Goal: Task Accomplishment & Management: Manage account settings

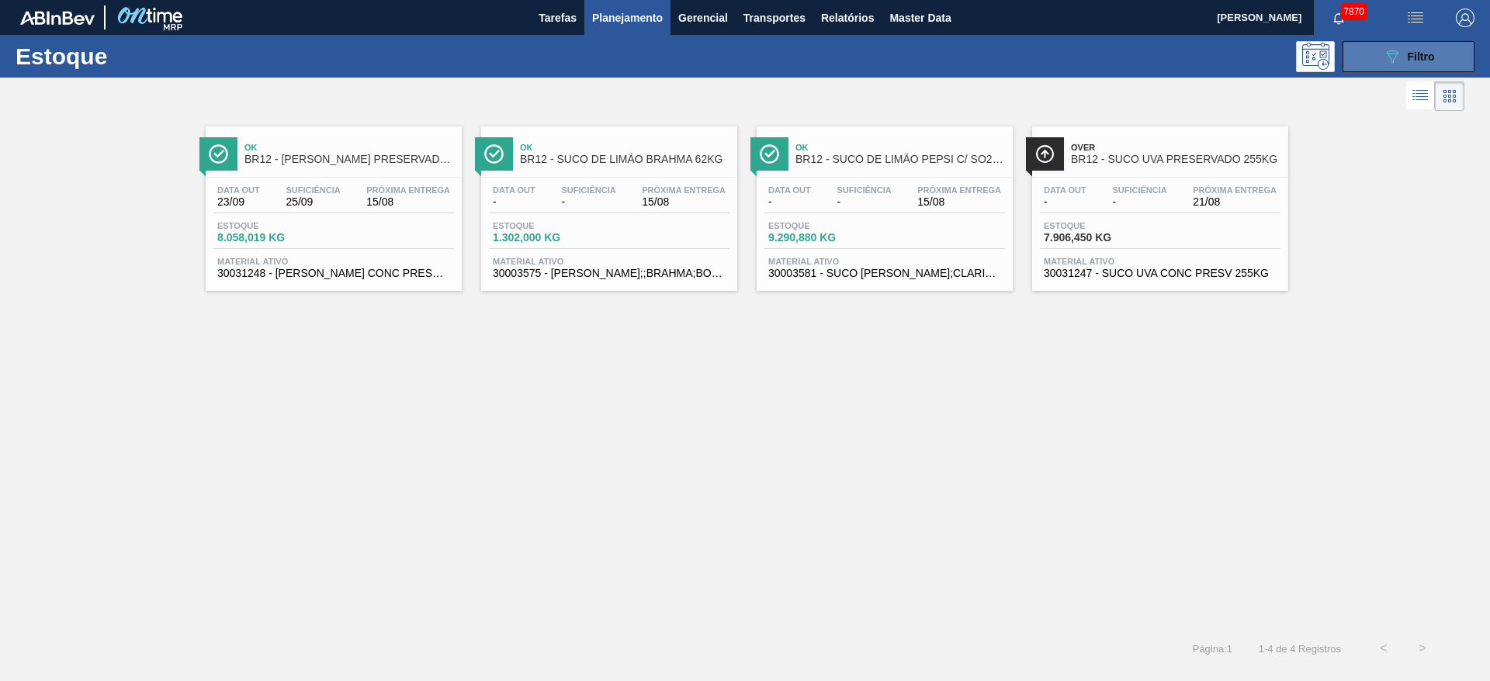
click at [1399, 60] on icon "089F7B8B-B2A5-4AFE-B5C0-19BA573D28AC" at bounding box center [1392, 56] width 19 height 19
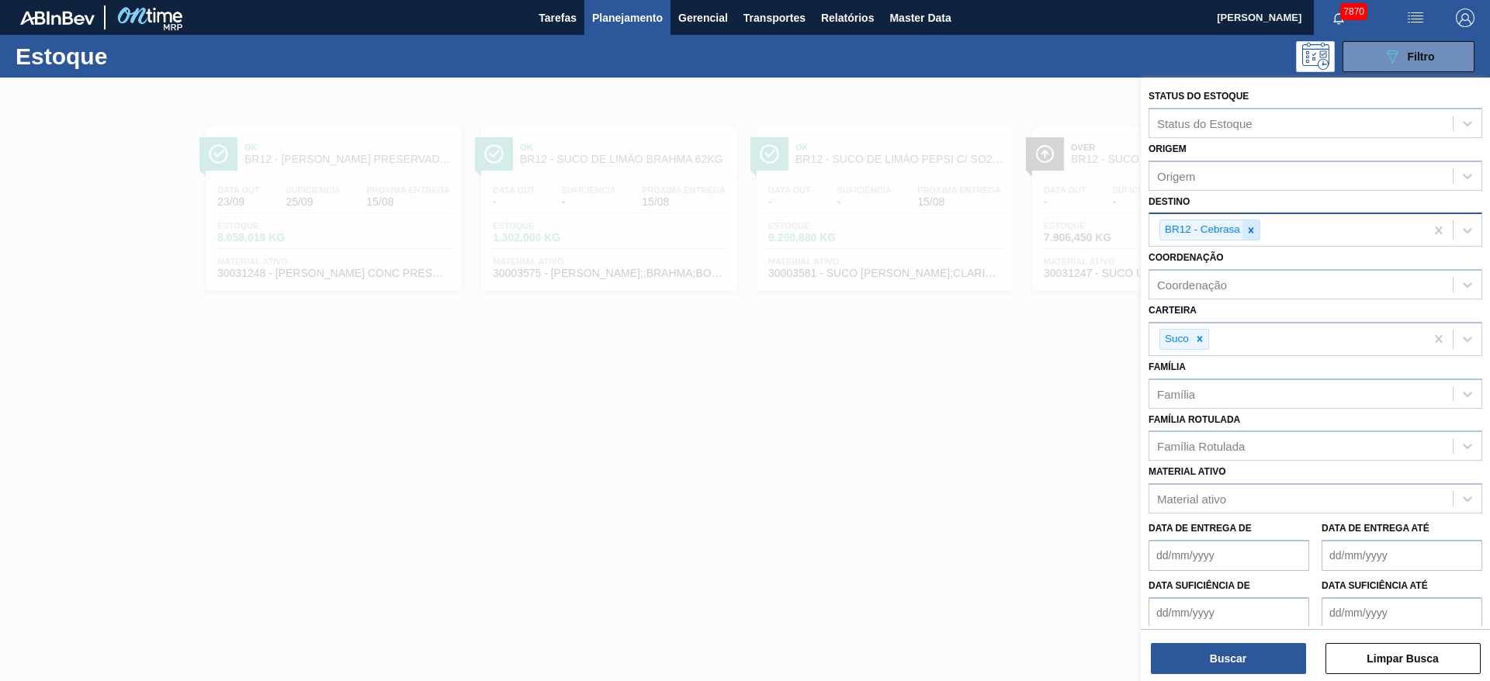
click at [1250, 234] on icon at bounding box center [1251, 230] width 11 height 11
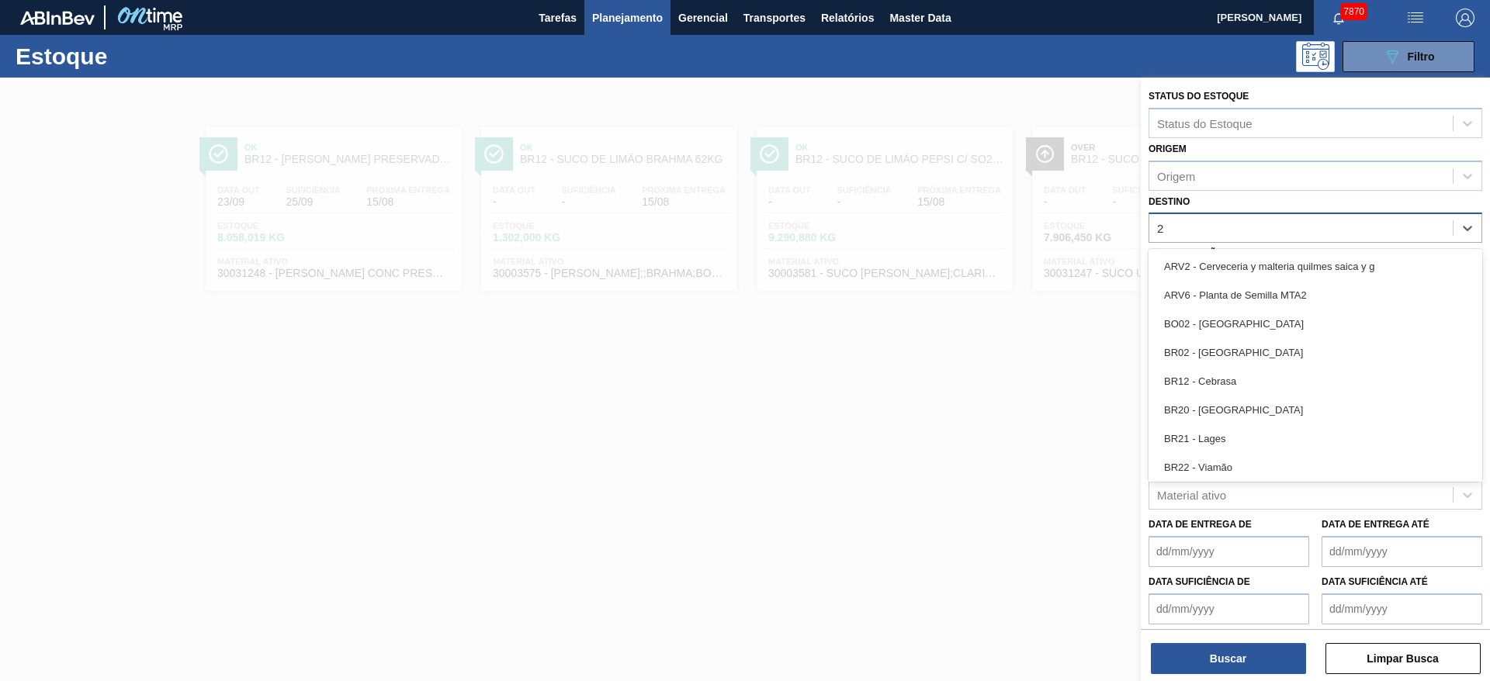
type input "22"
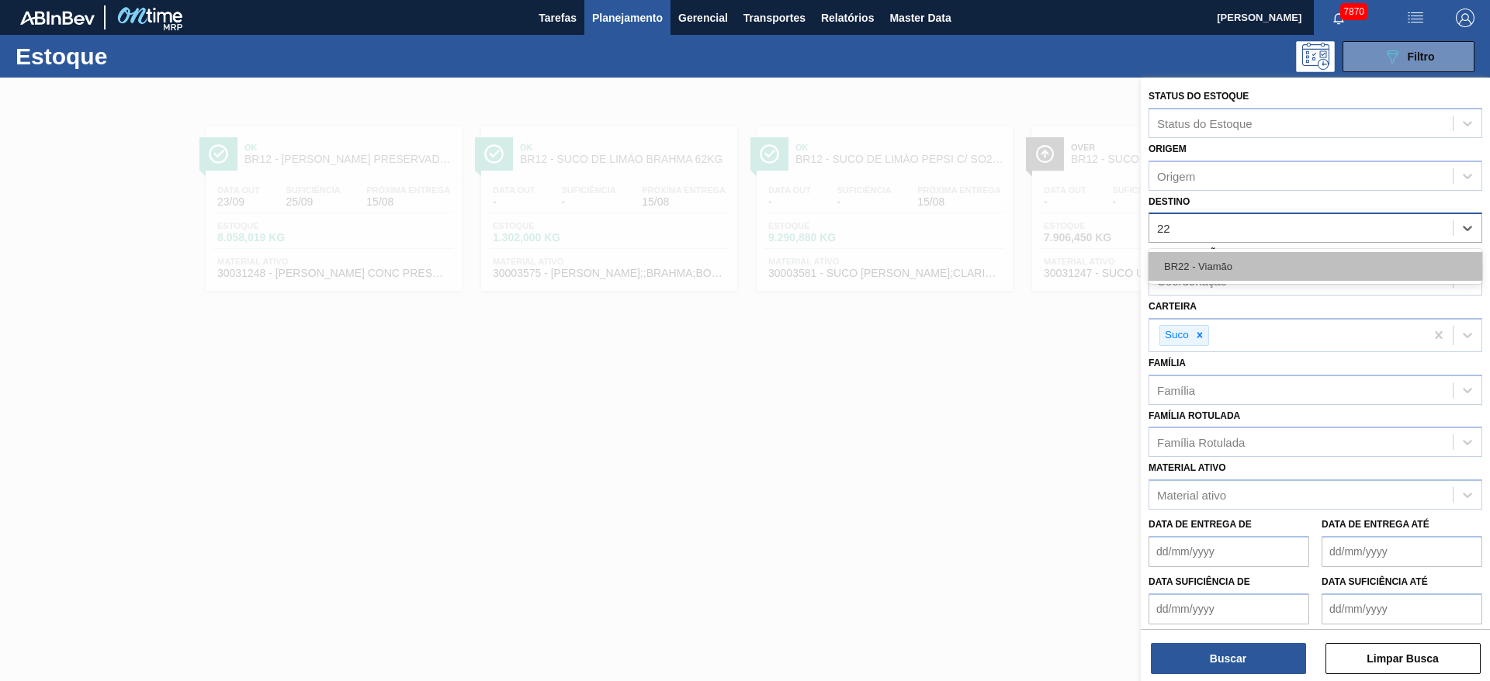
click at [1247, 258] on div "BR22 - Viamão" at bounding box center [1316, 266] width 334 height 29
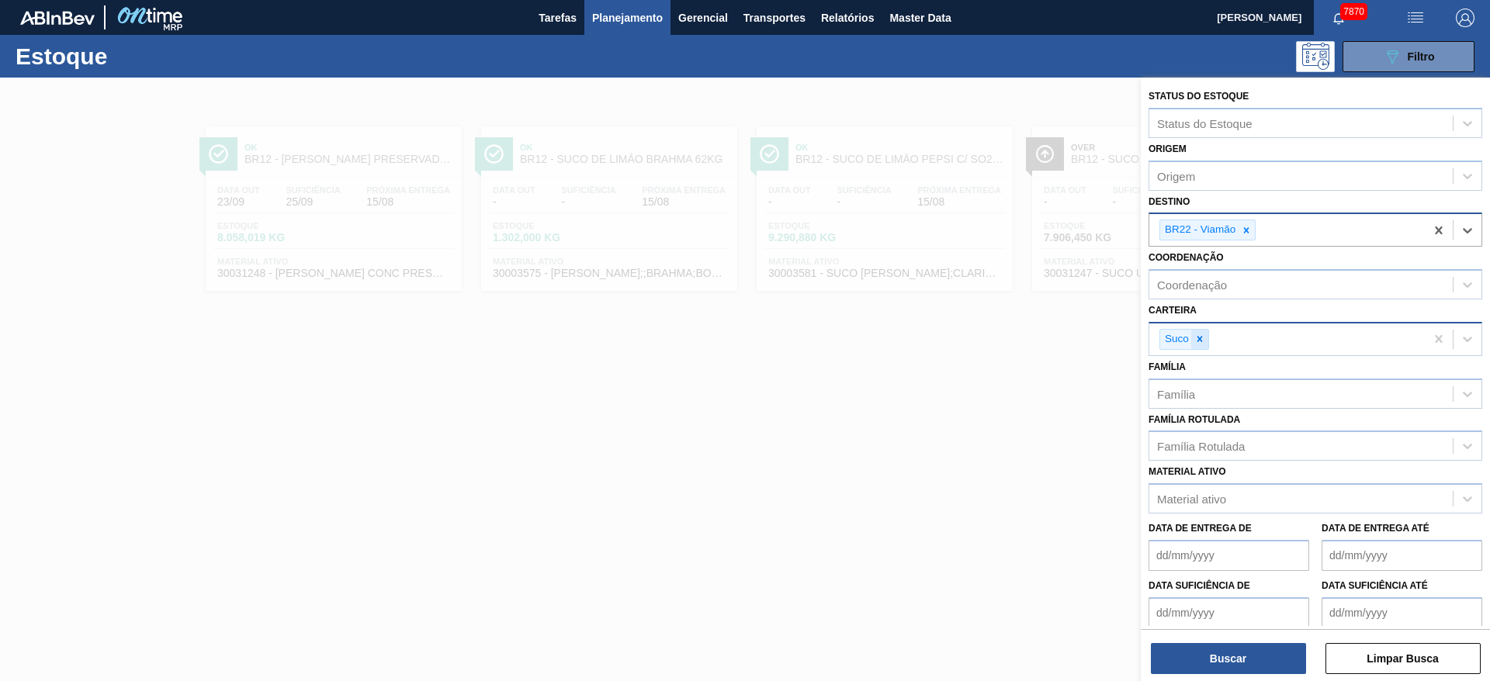
click at [1201, 347] on div at bounding box center [1199, 339] width 17 height 19
click at [1201, 347] on div "Carteira" at bounding box center [1300, 337] width 303 height 23
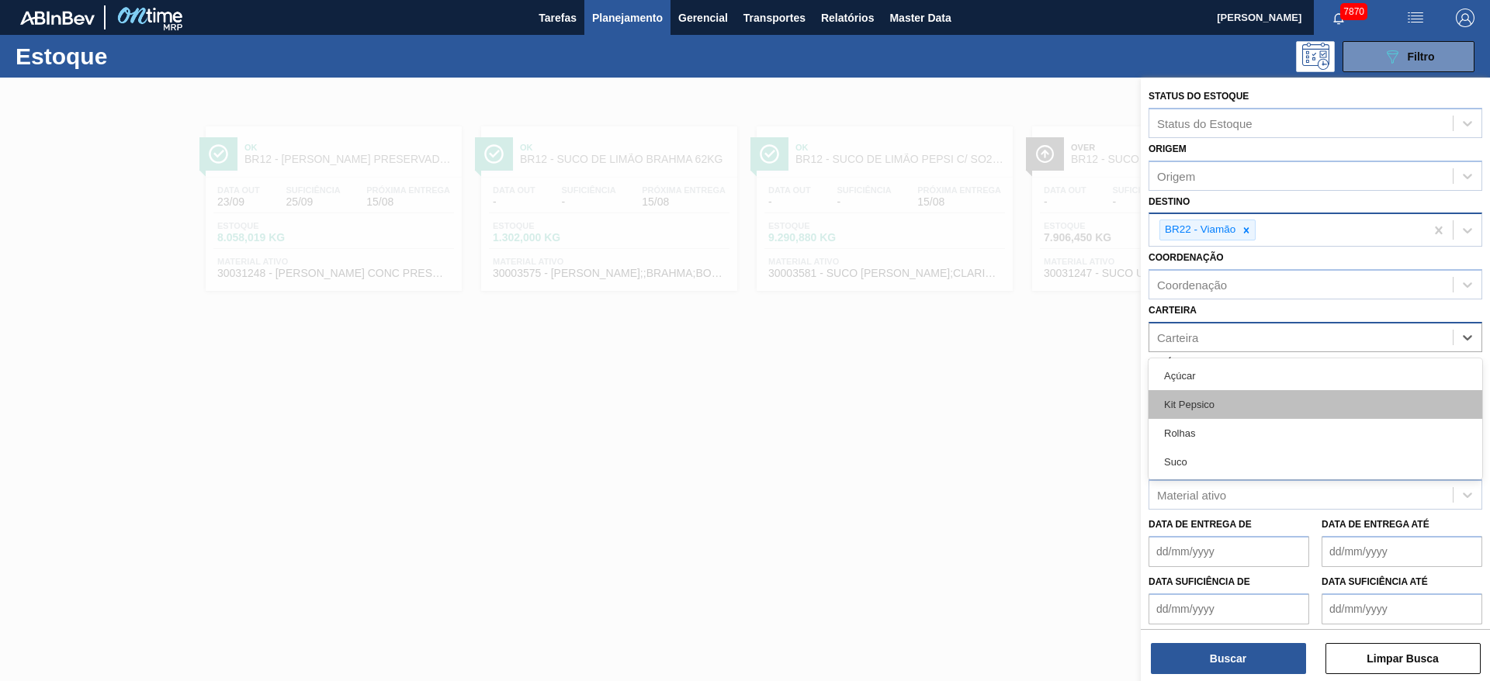
click at [1211, 407] on div "Kit Pepsico" at bounding box center [1316, 404] width 334 height 29
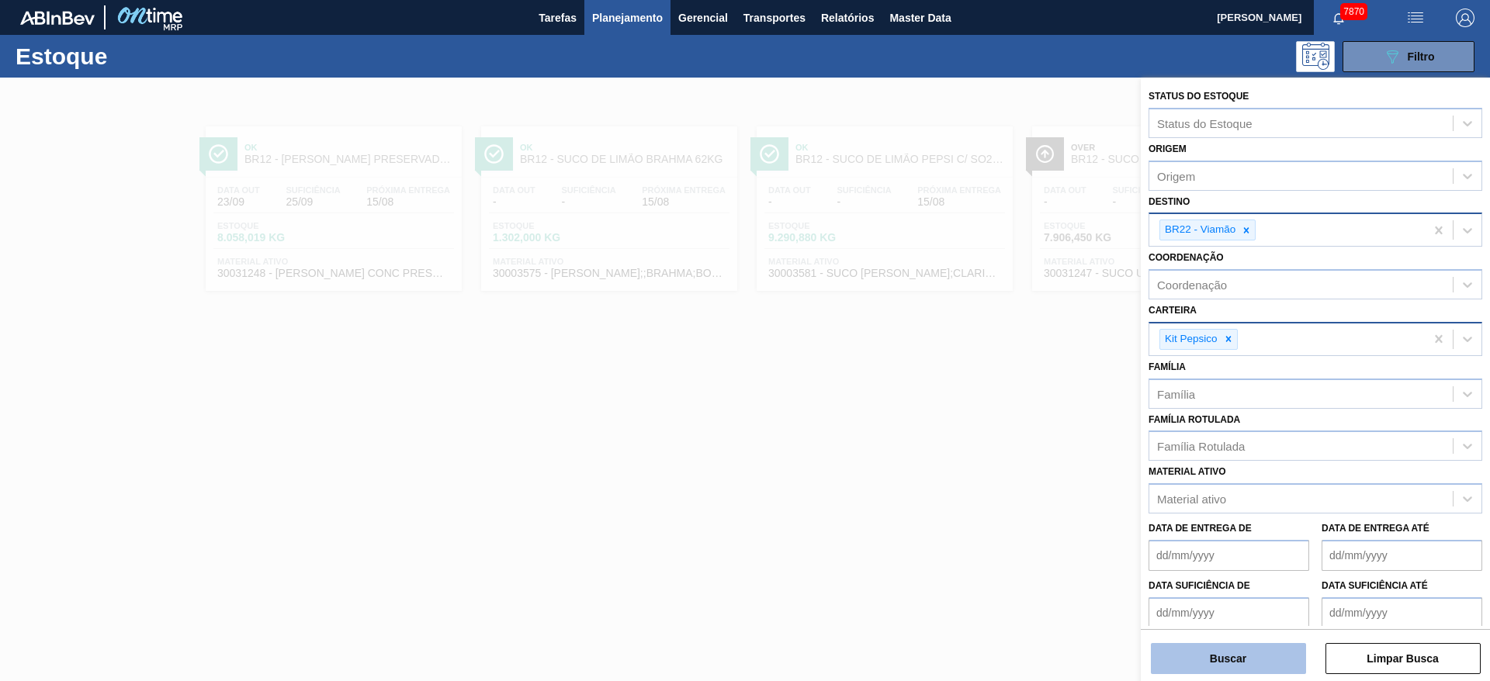
click at [1245, 651] on button "Buscar" at bounding box center [1228, 658] width 155 height 31
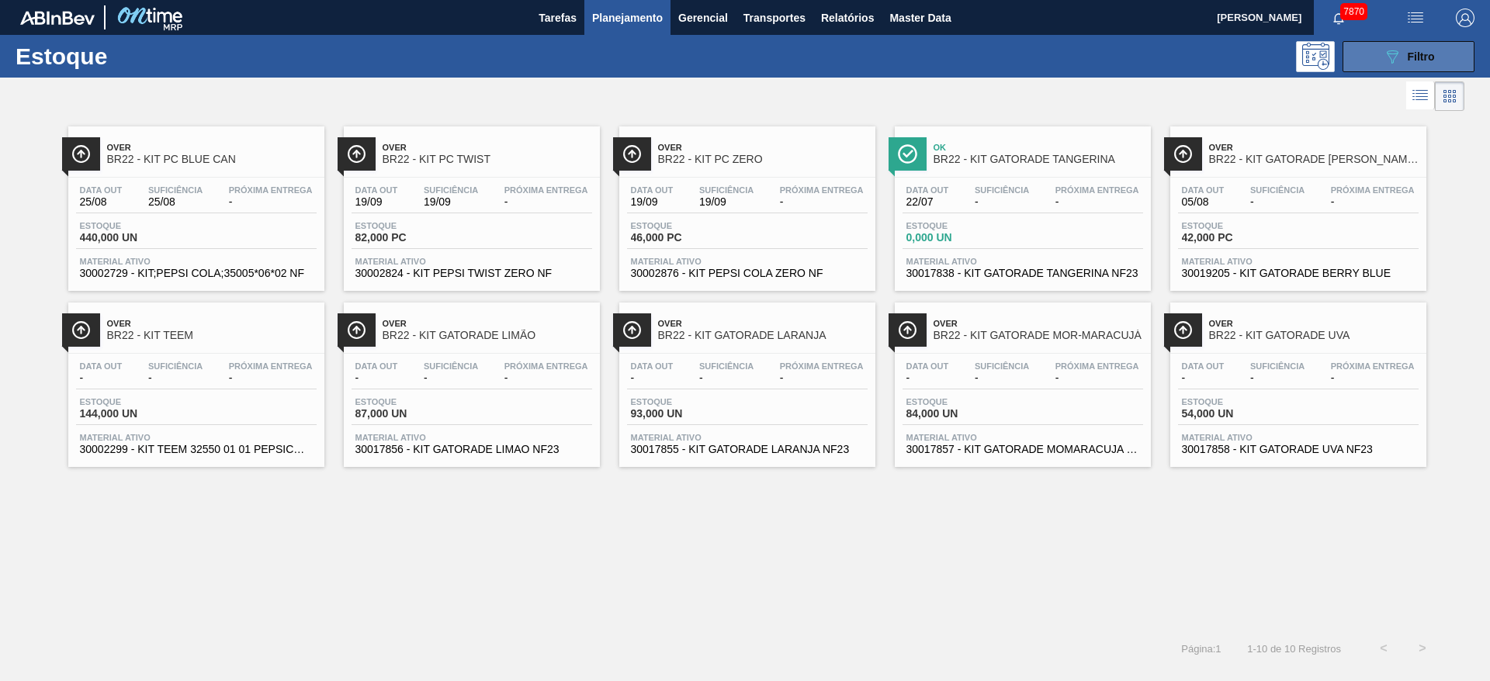
click at [1428, 55] on span "Filtro" at bounding box center [1421, 56] width 27 height 12
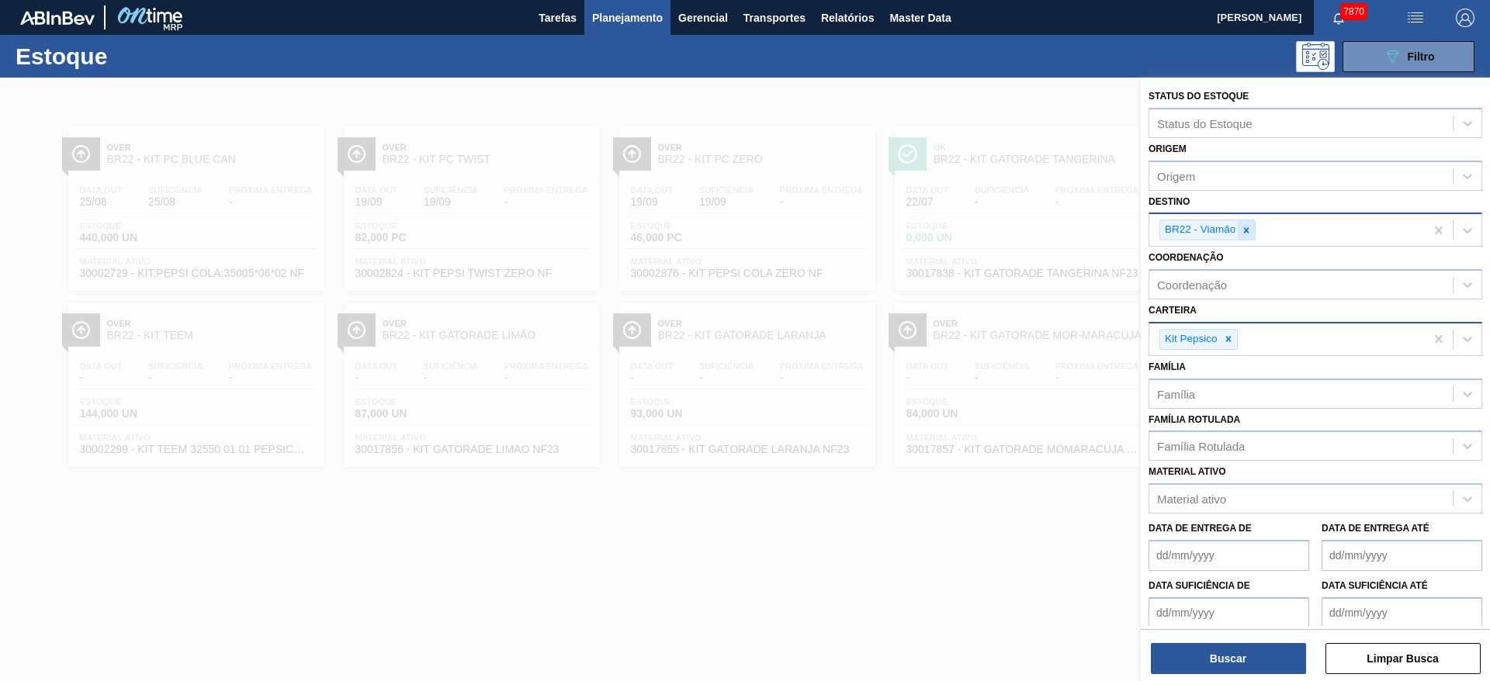
click at [1242, 234] on icon at bounding box center [1246, 230] width 11 height 11
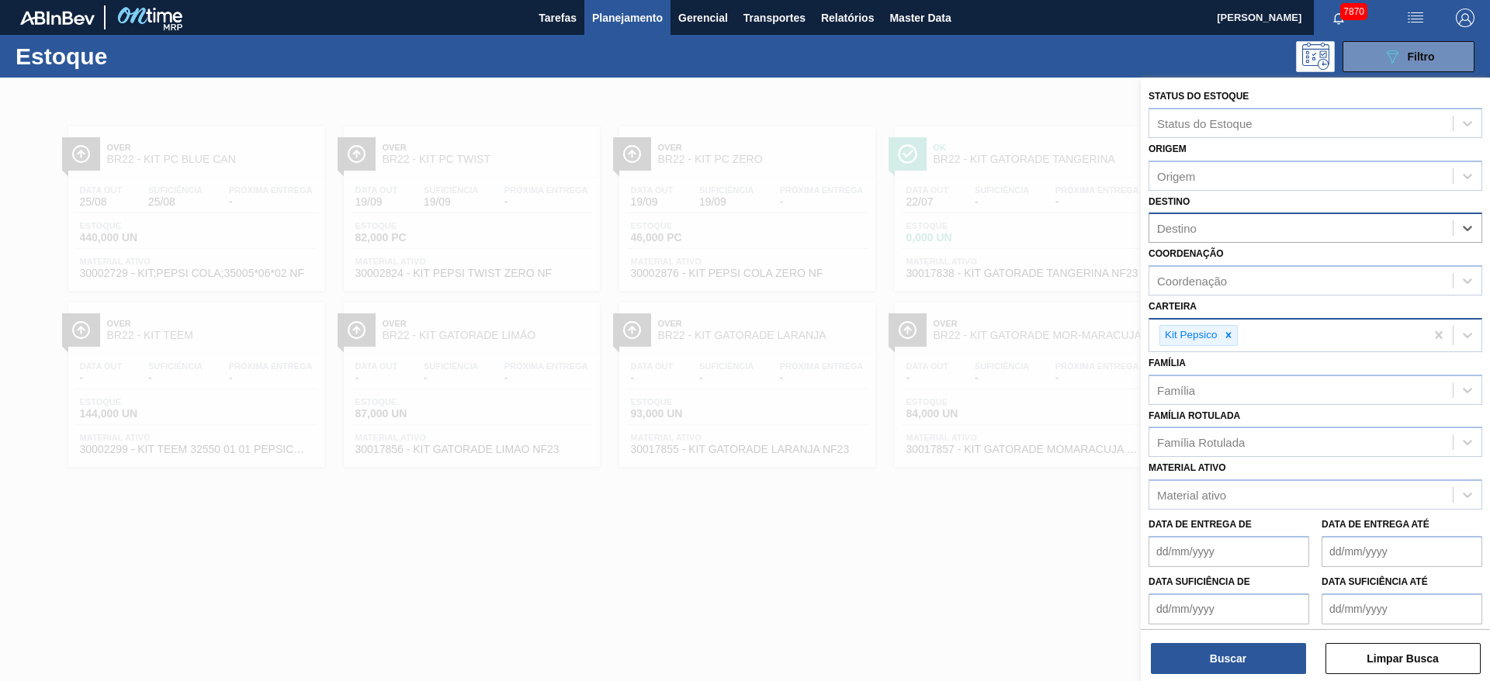
type input "27"
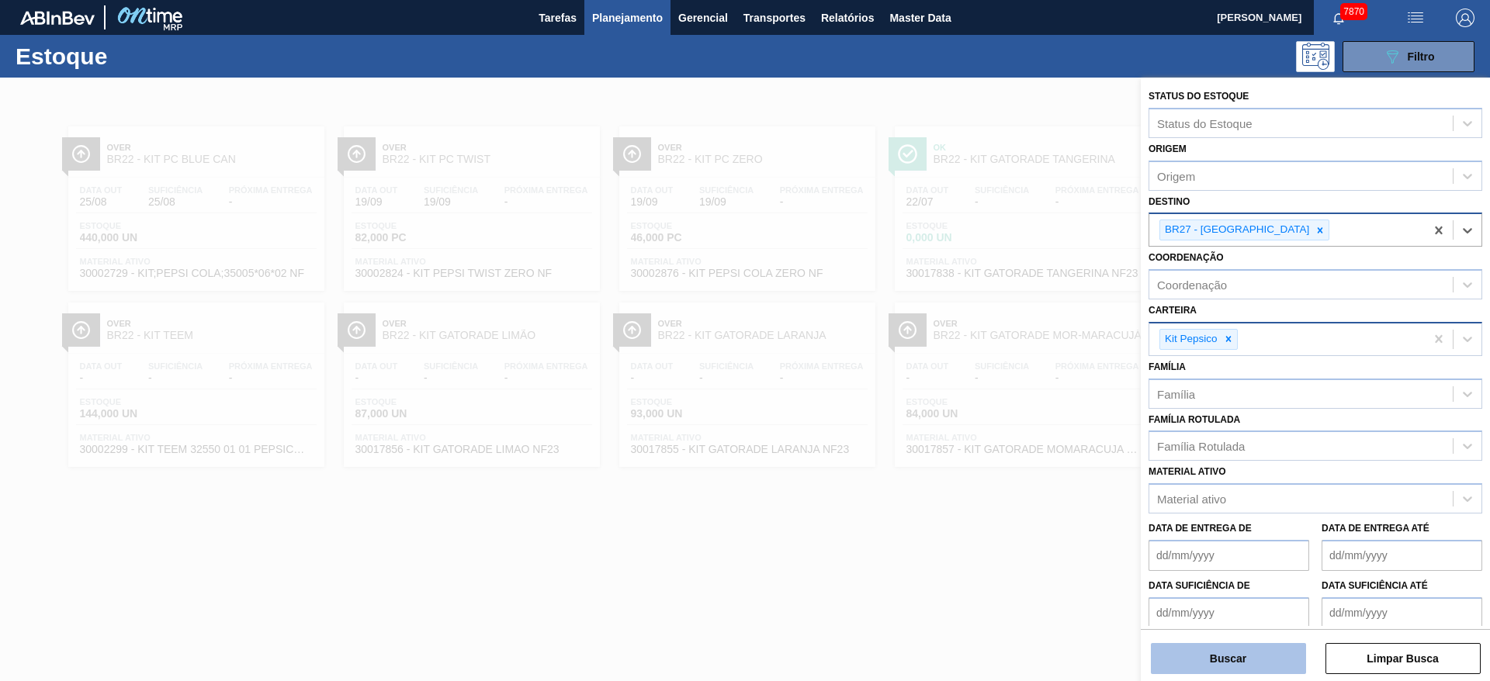
click at [1242, 645] on button "Buscar" at bounding box center [1228, 658] width 155 height 31
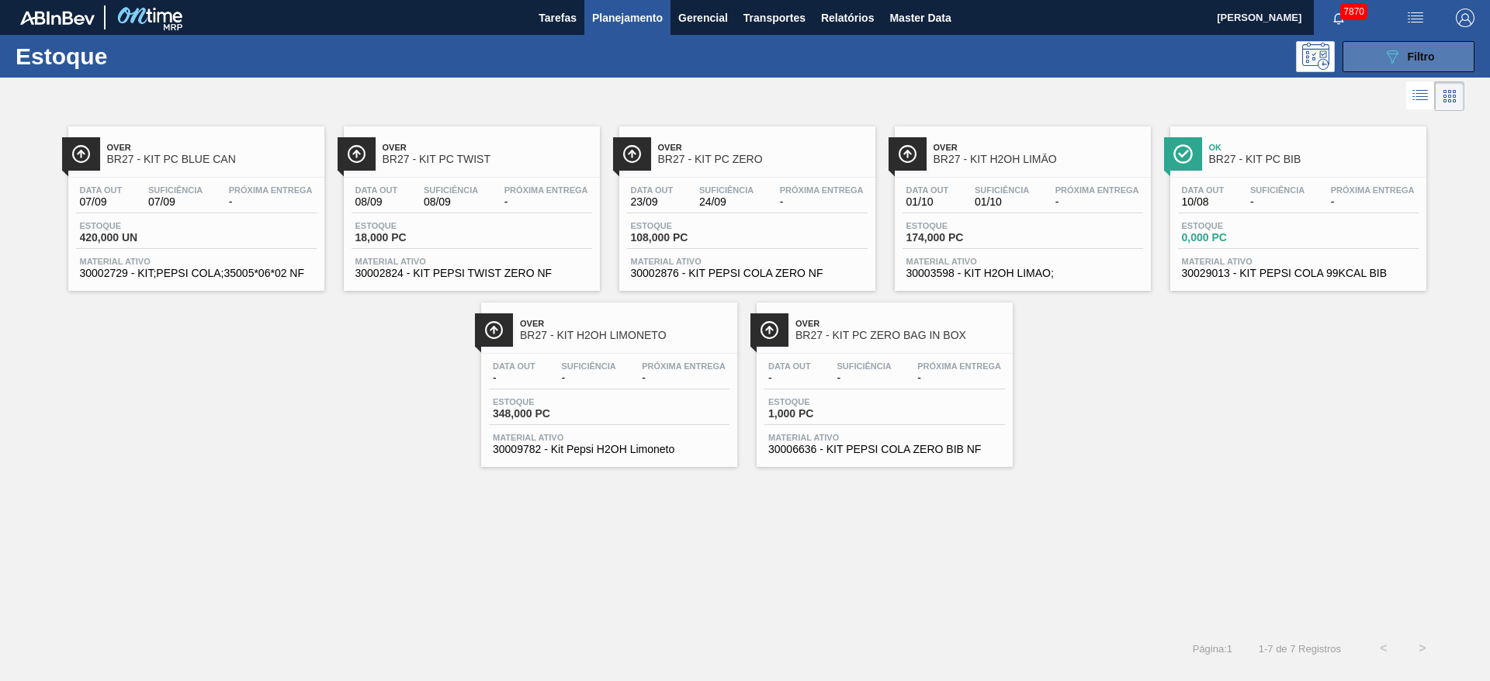
click at [1410, 48] on div "089F7B8B-B2A5-4AFE-B5C0-19BA573D28AC Filtro" at bounding box center [1409, 56] width 52 height 19
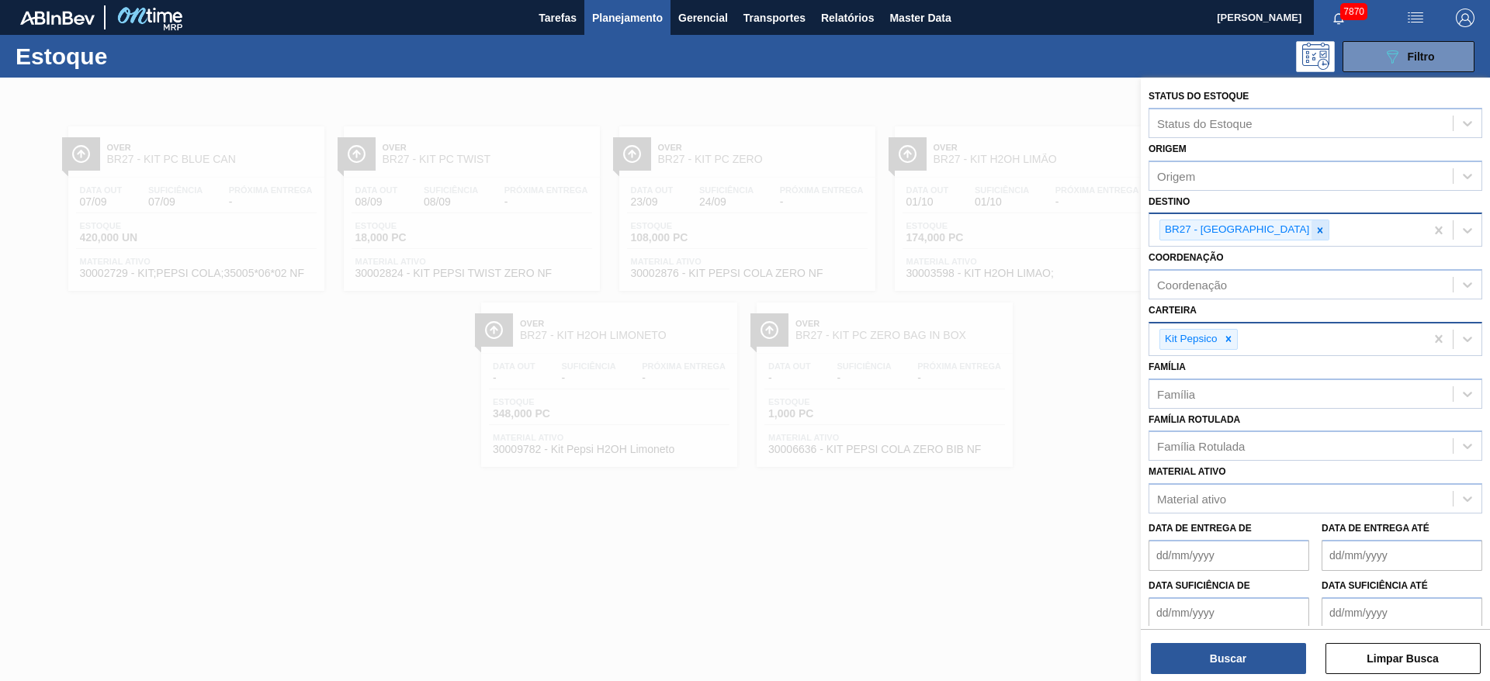
click at [1312, 237] on div at bounding box center [1320, 229] width 17 height 19
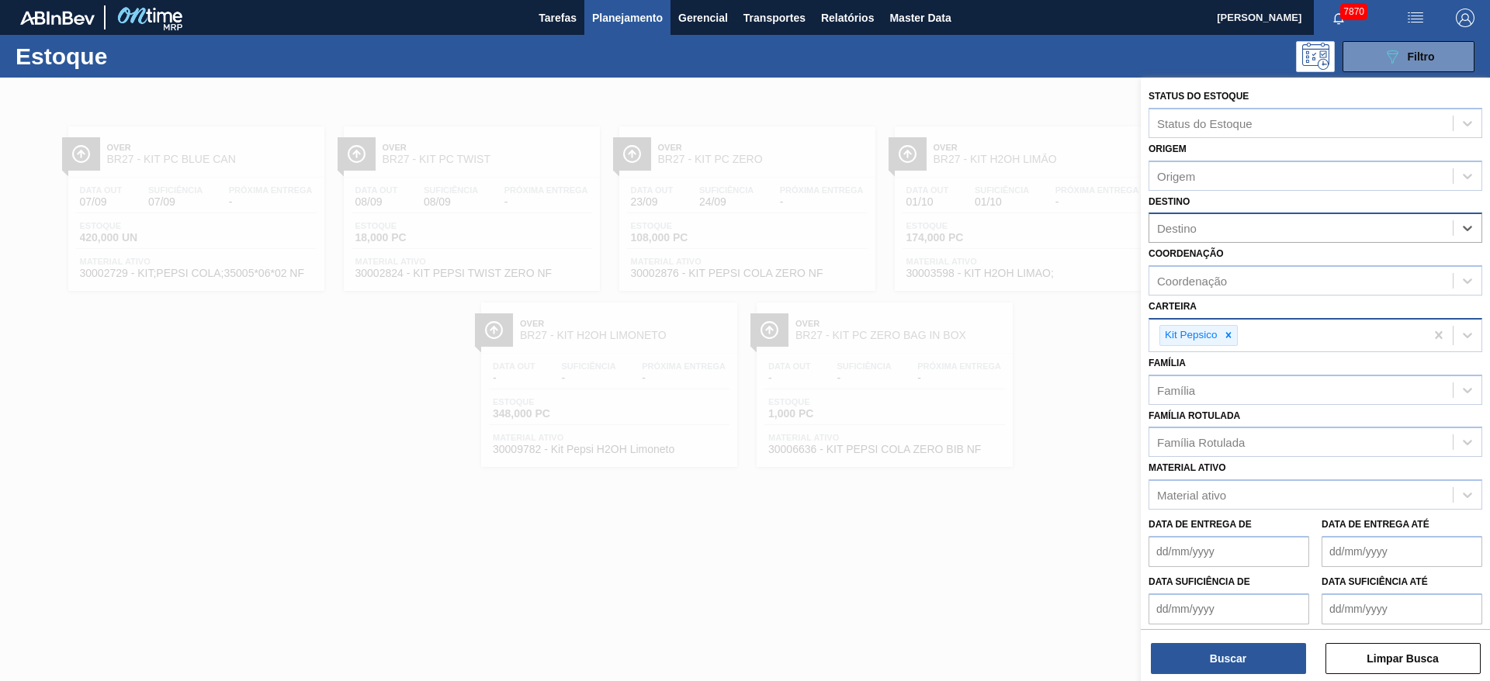
type input "7"
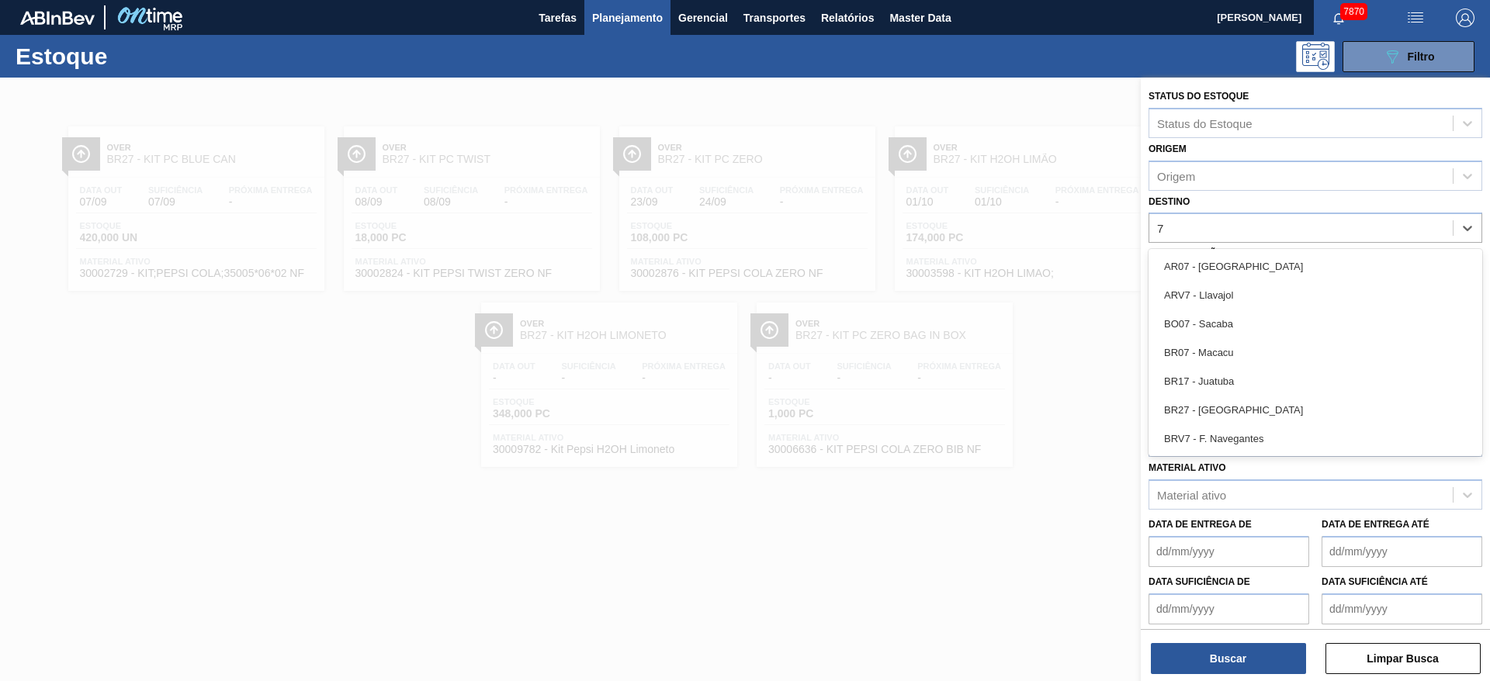
drag, startPoint x: 1235, startPoint y: 352, endPoint x: 1221, endPoint y: 574, distance: 222.4
click at [1234, 352] on div "BR07 - Macacu" at bounding box center [1316, 352] width 334 height 29
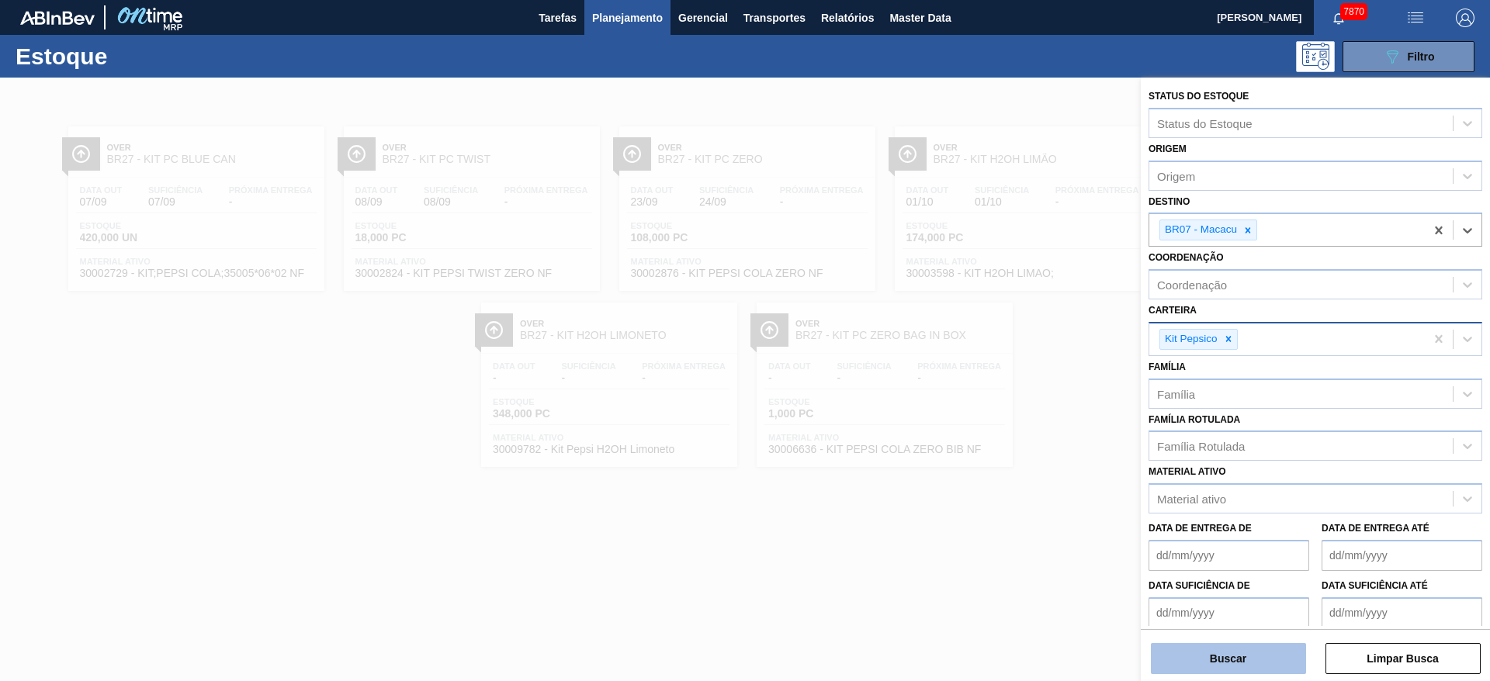
click at [1223, 657] on button "Buscar" at bounding box center [1228, 658] width 155 height 31
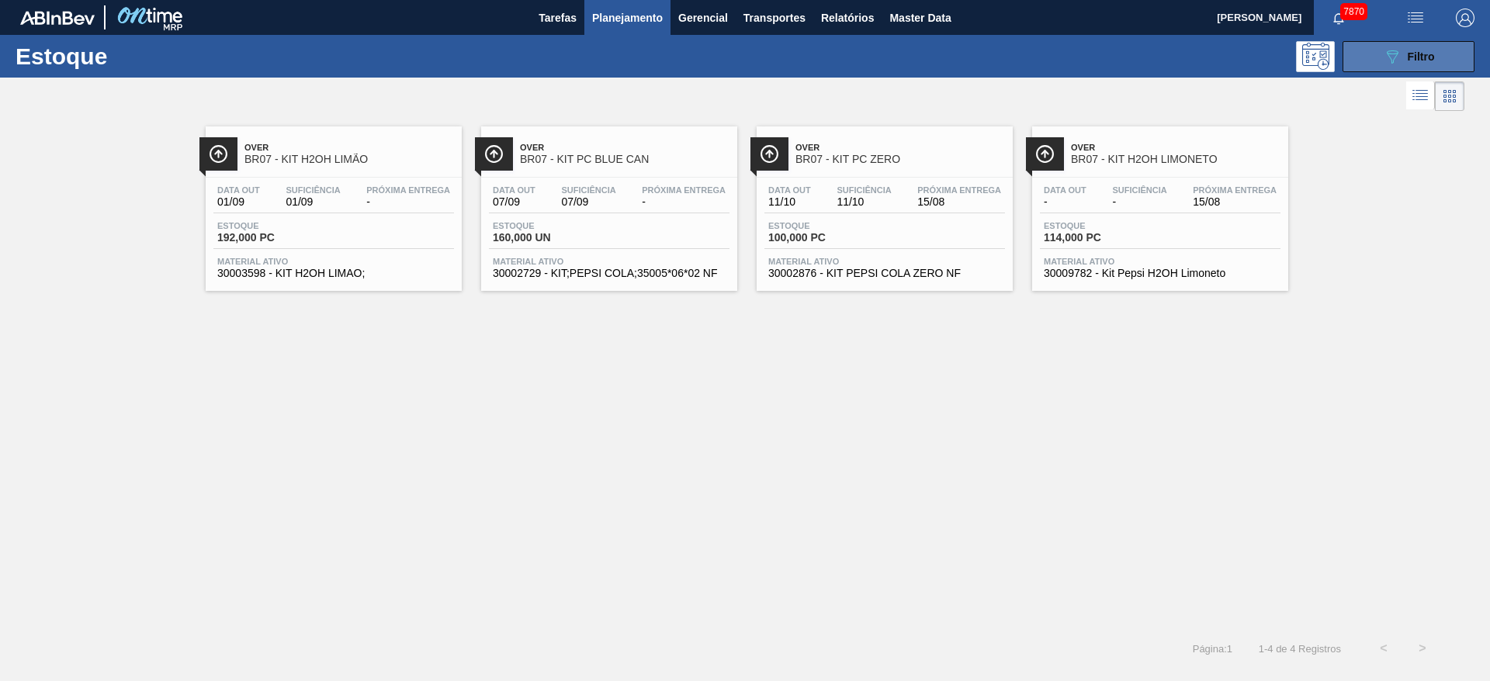
click at [1383, 64] on icon "089F7B8B-B2A5-4AFE-B5C0-19BA573D28AC" at bounding box center [1392, 56] width 19 height 19
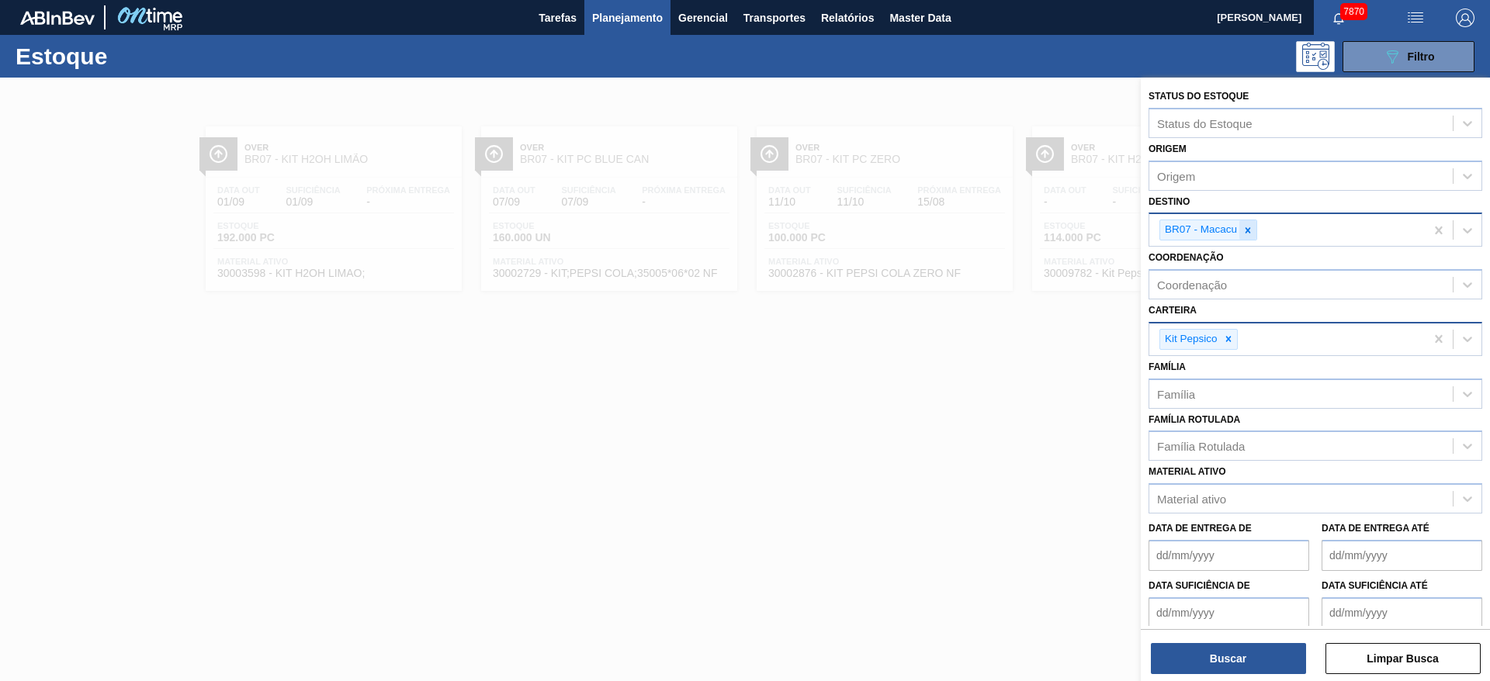
click at [1250, 228] on icon at bounding box center [1248, 229] width 5 height 5
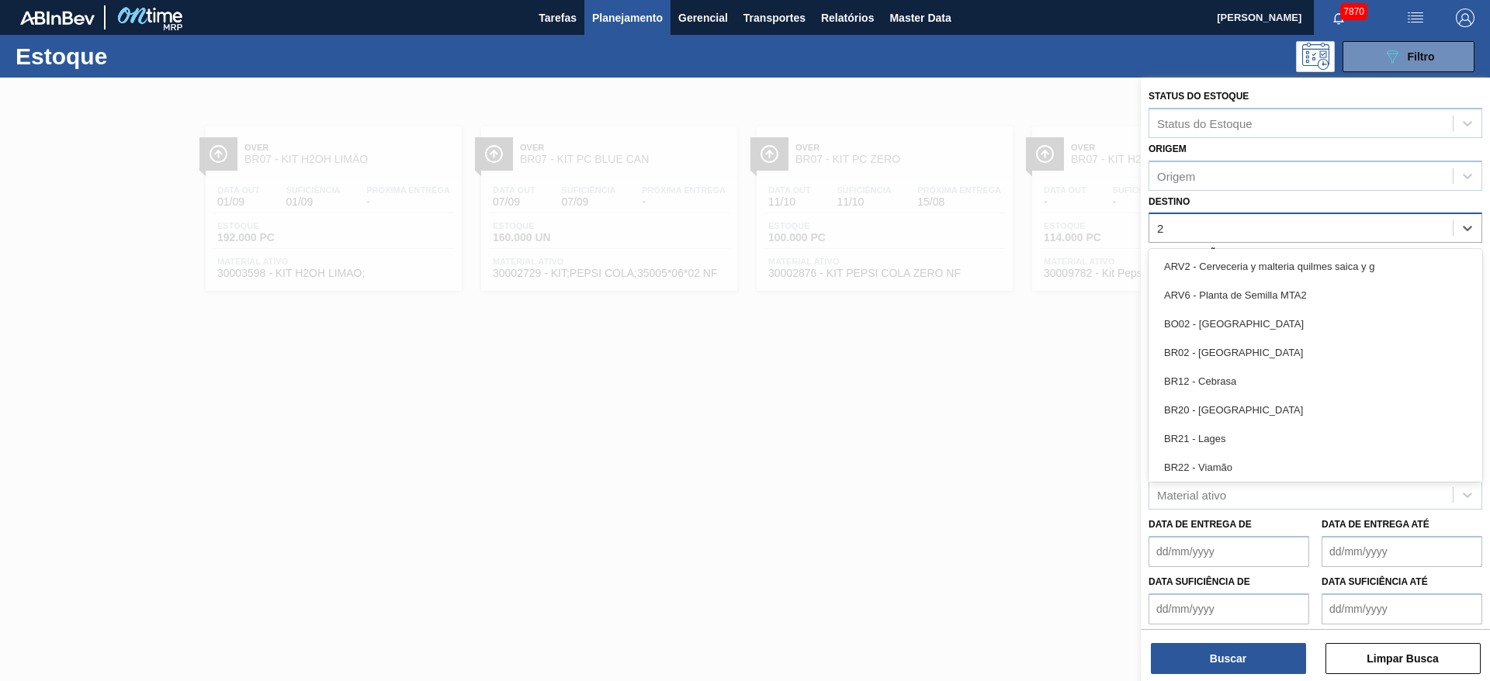
type input "27"
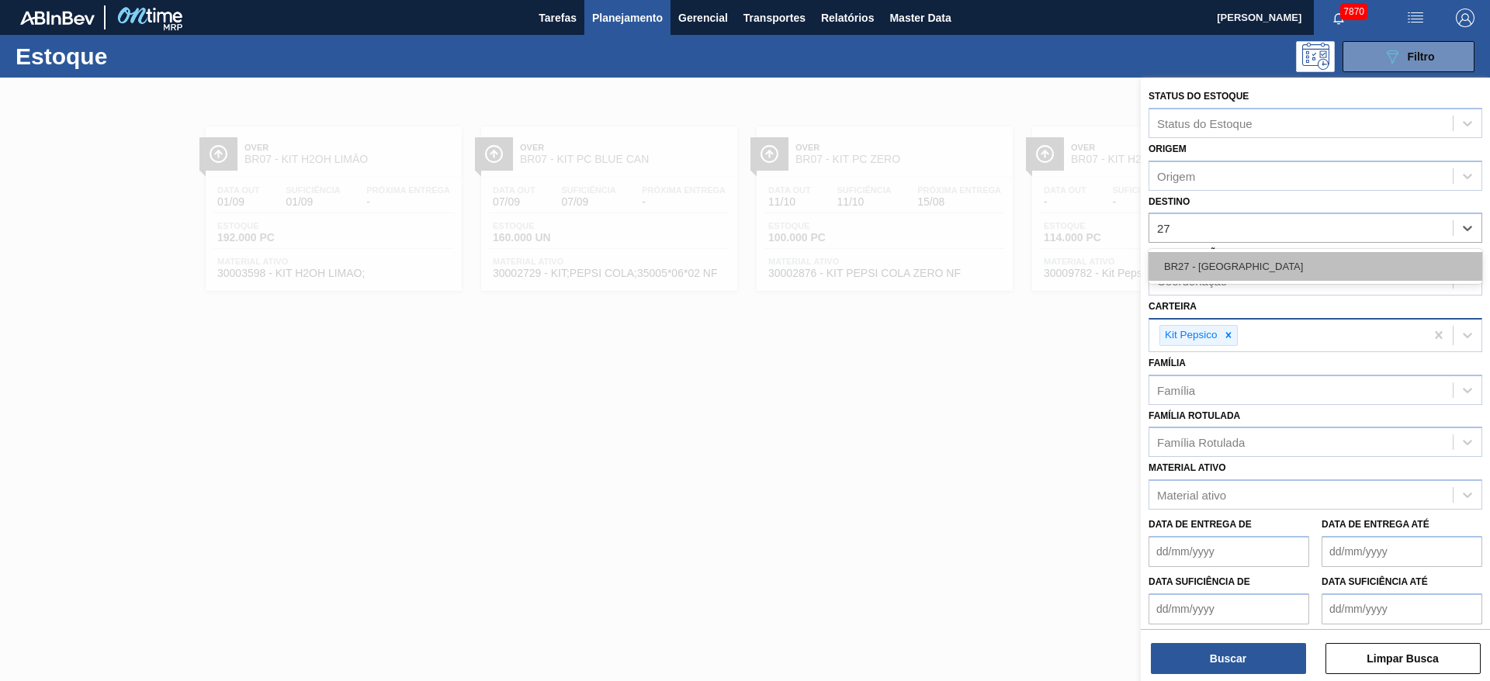
click at [1229, 274] on div "BR27 - Nova Minas" at bounding box center [1316, 266] width 334 height 29
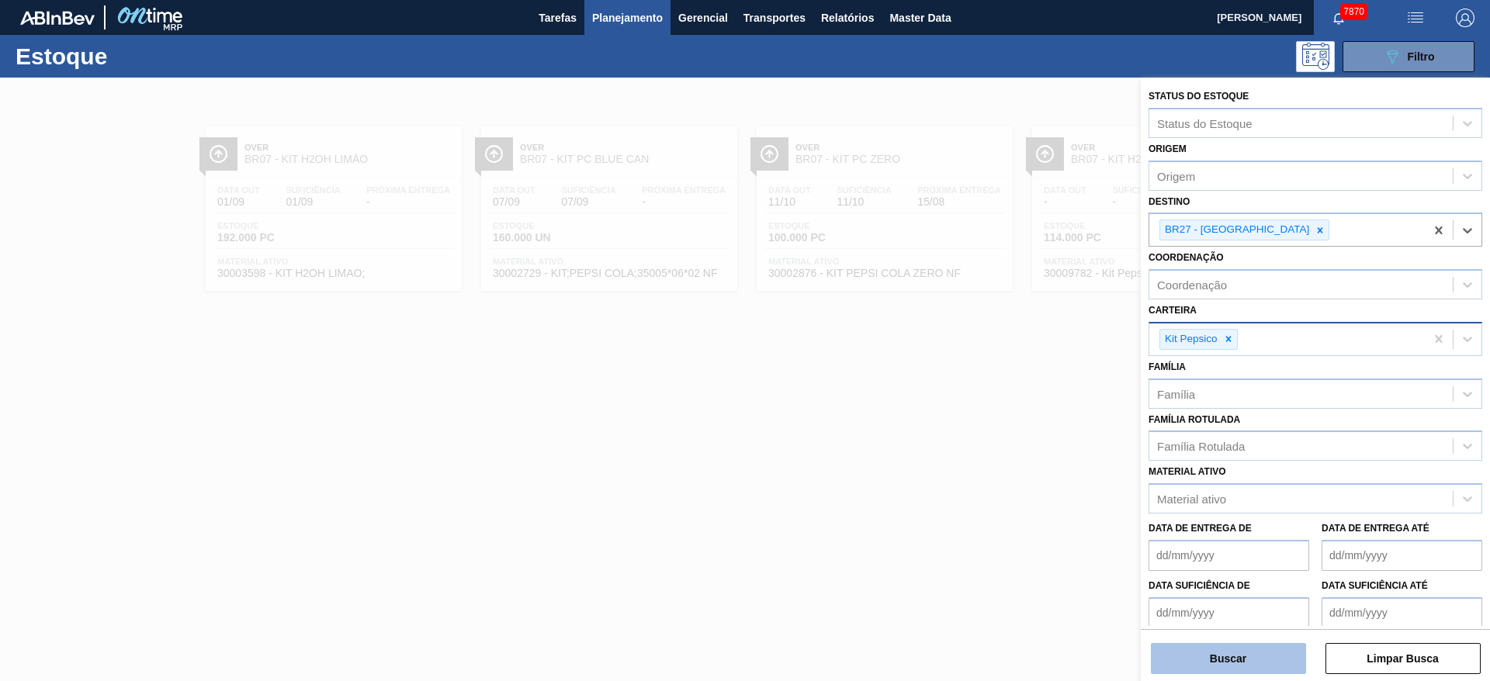
click at [1241, 663] on button "Buscar" at bounding box center [1228, 658] width 155 height 31
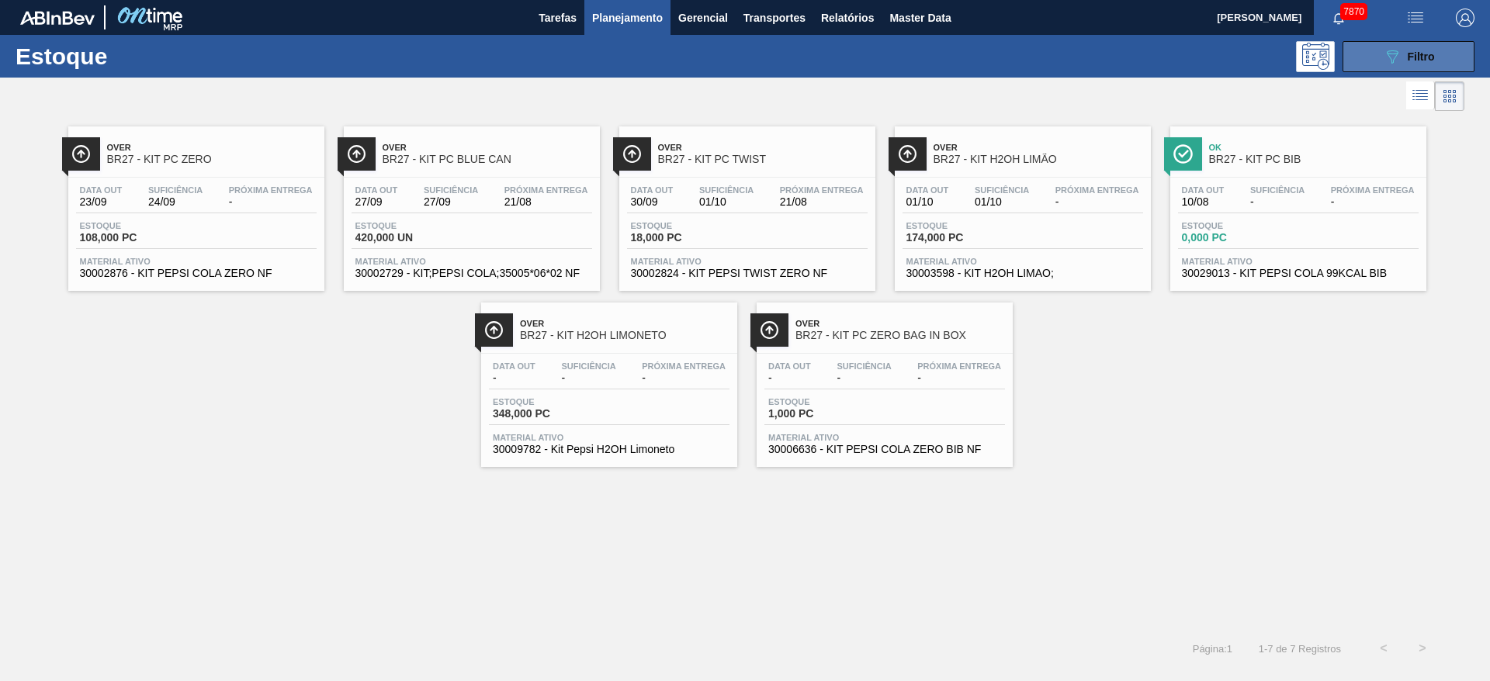
click at [1427, 45] on button "089F7B8B-B2A5-4AFE-B5C0-19BA573D28AC Filtro" at bounding box center [1409, 56] width 132 height 31
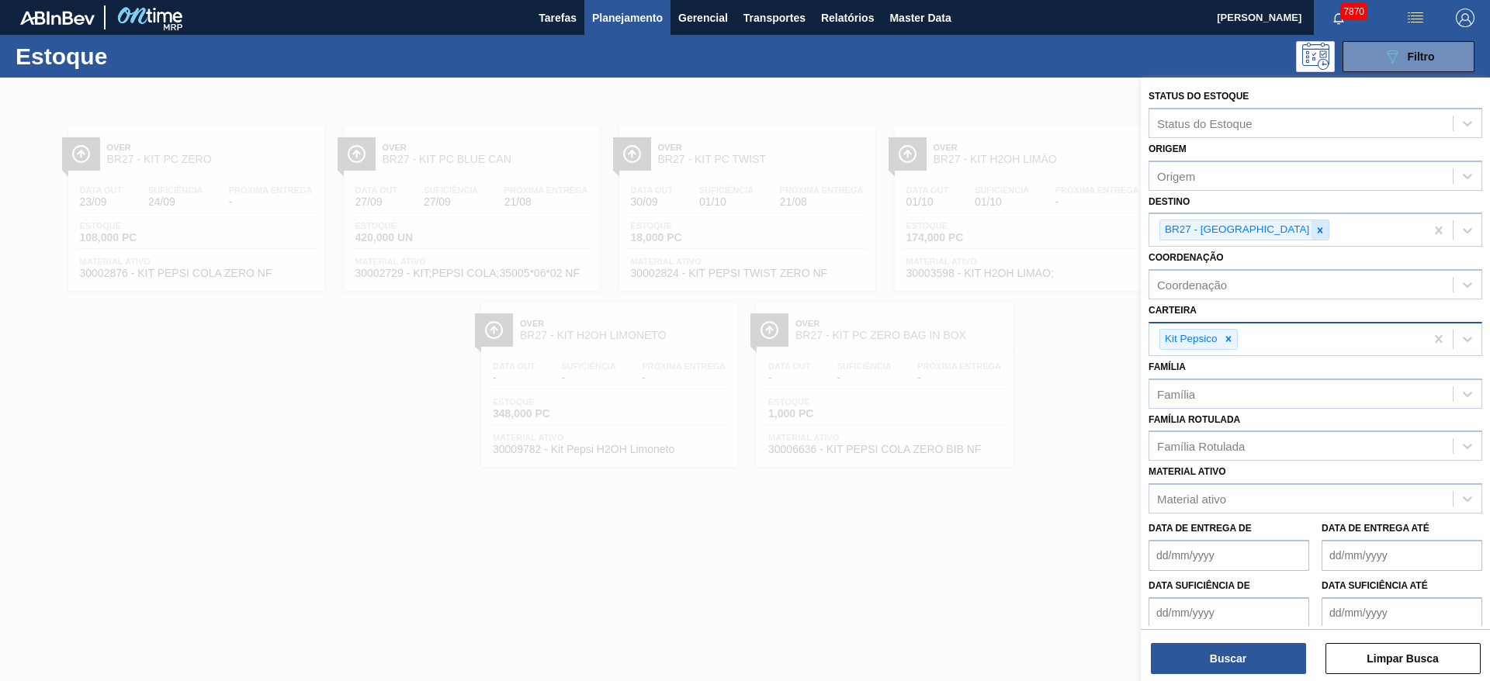
click at [1274, 229] on div "BR27 - Nova Minas" at bounding box center [1287, 230] width 276 height 32
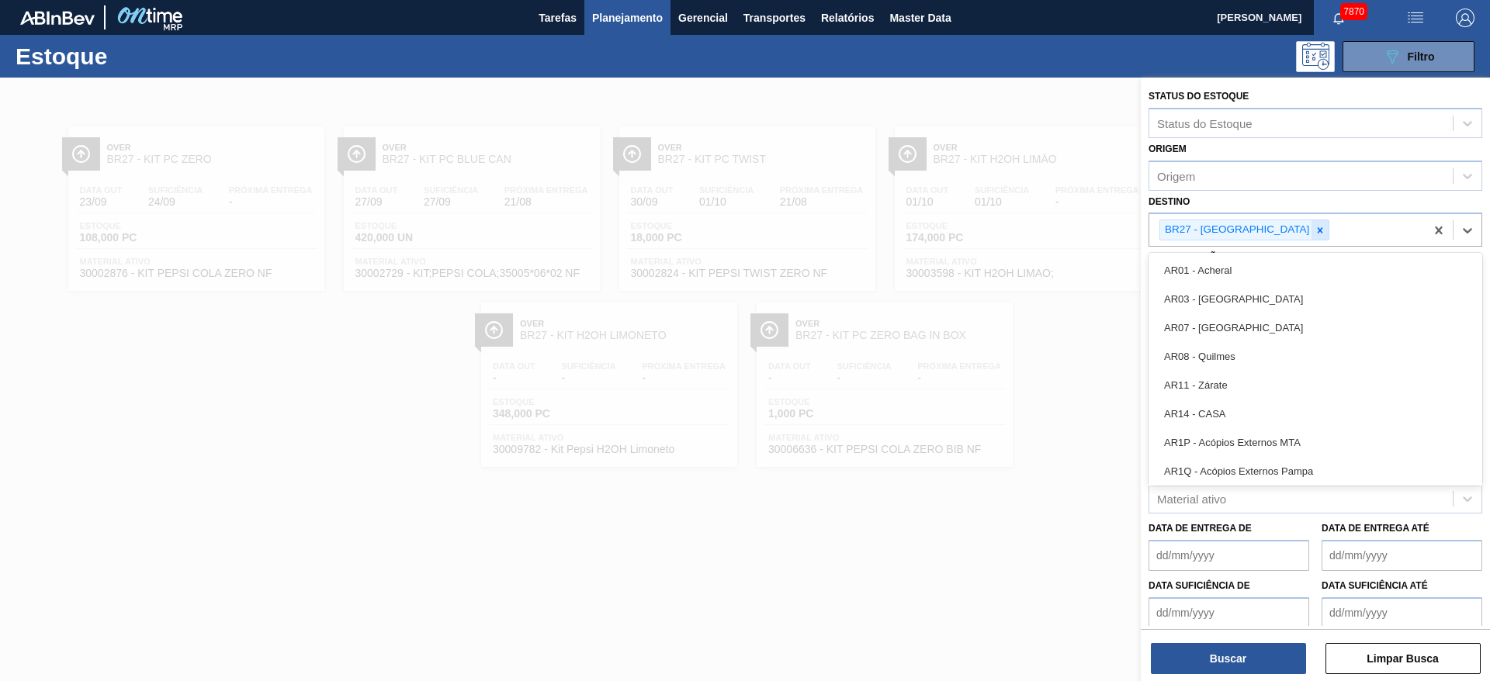
click at [1315, 231] on icon at bounding box center [1320, 230] width 11 height 11
type input "7"
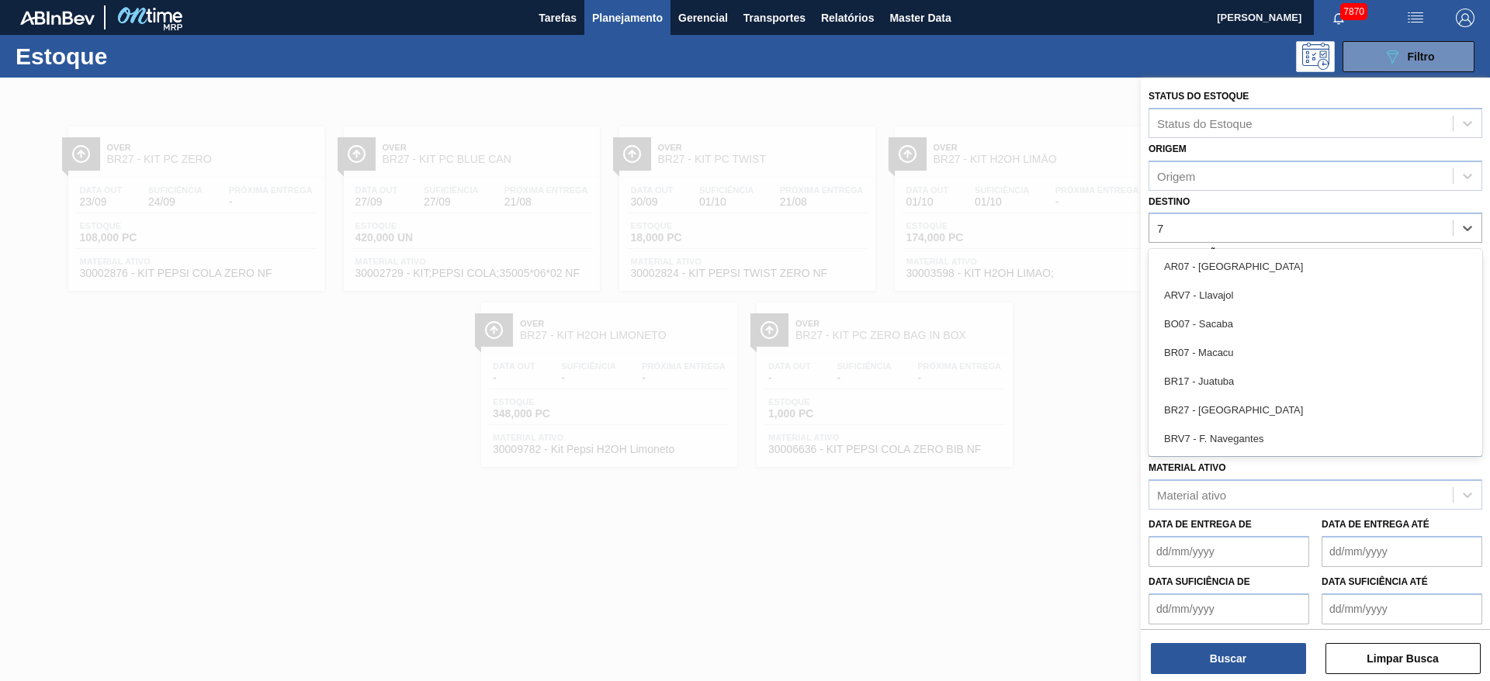
click at [1235, 344] on div "BR07 - Macacu" at bounding box center [1316, 352] width 334 height 29
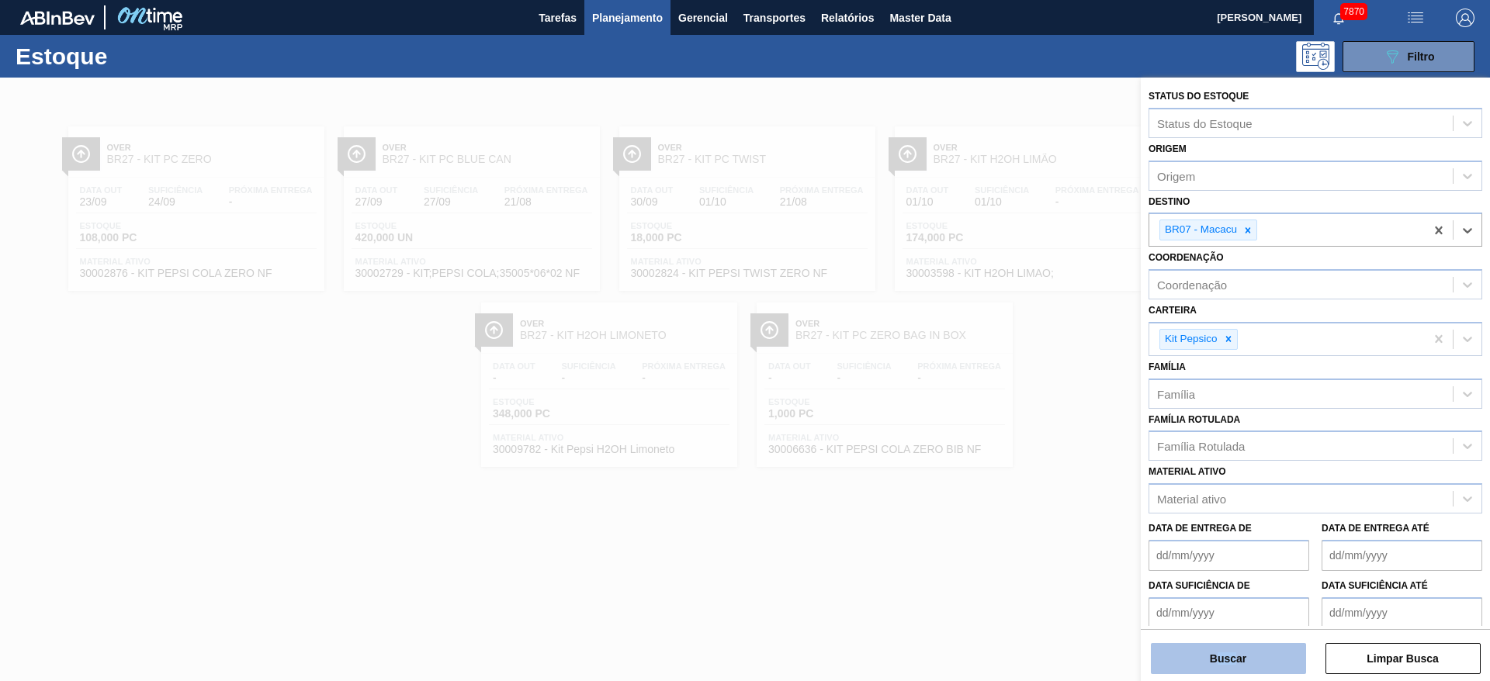
scroll to position [68, 0]
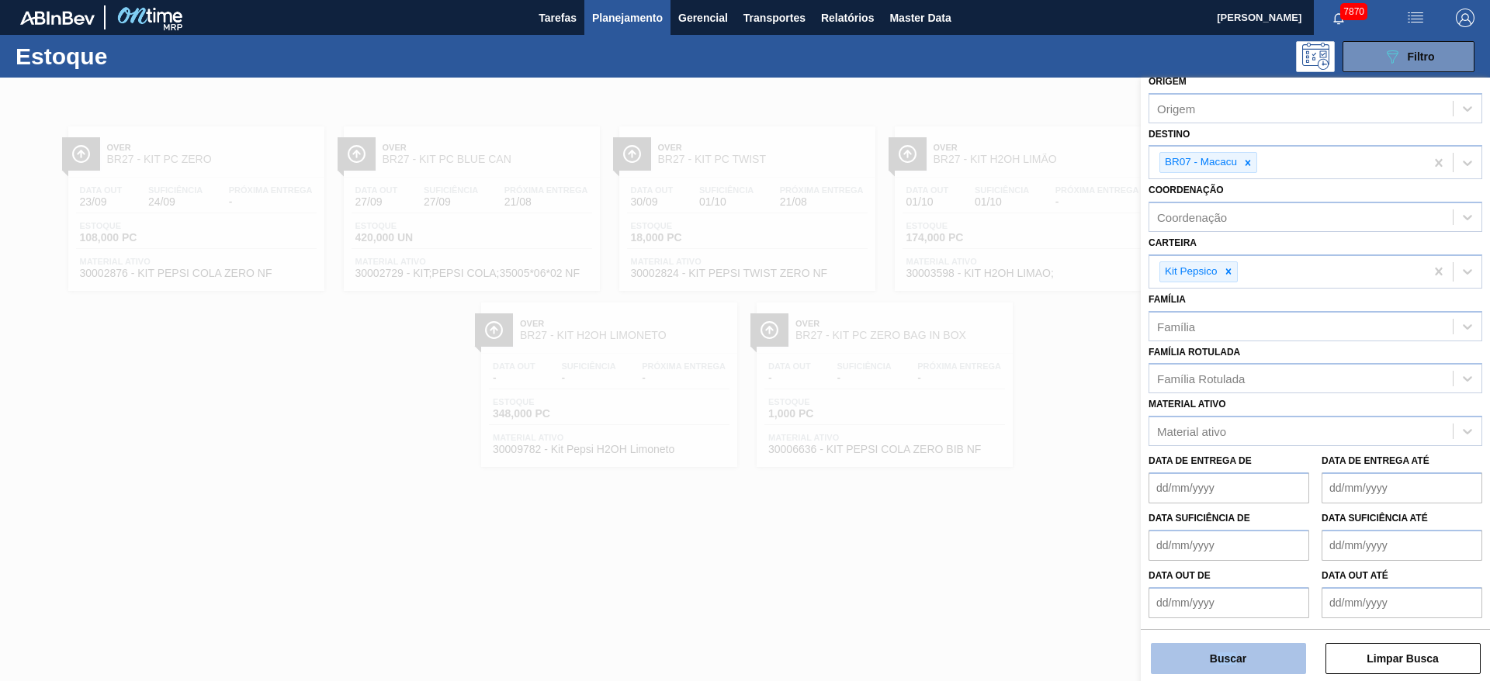
drag, startPoint x: 1220, startPoint y: 639, endPoint x: 1239, endPoint y: 670, distance: 36.6
click at [1239, 670] on div "Buscar Limpar Busca" at bounding box center [1315, 650] width 349 height 43
click at [1236, 661] on button "Buscar" at bounding box center [1228, 658] width 155 height 31
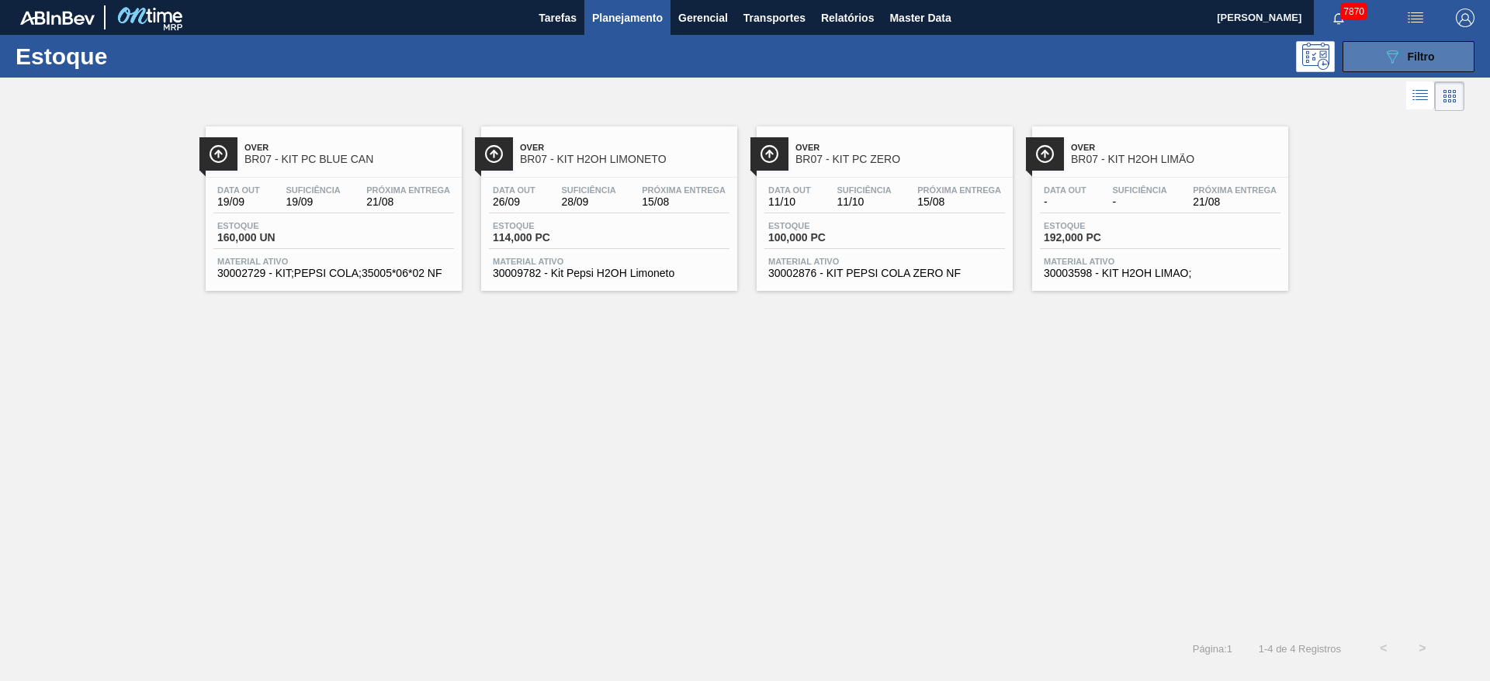
click at [1370, 61] on button "089F7B8B-B2A5-4AFE-B5C0-19BA573D28AC Filtro" at bounding box center [1409, 56] width 132 height 31
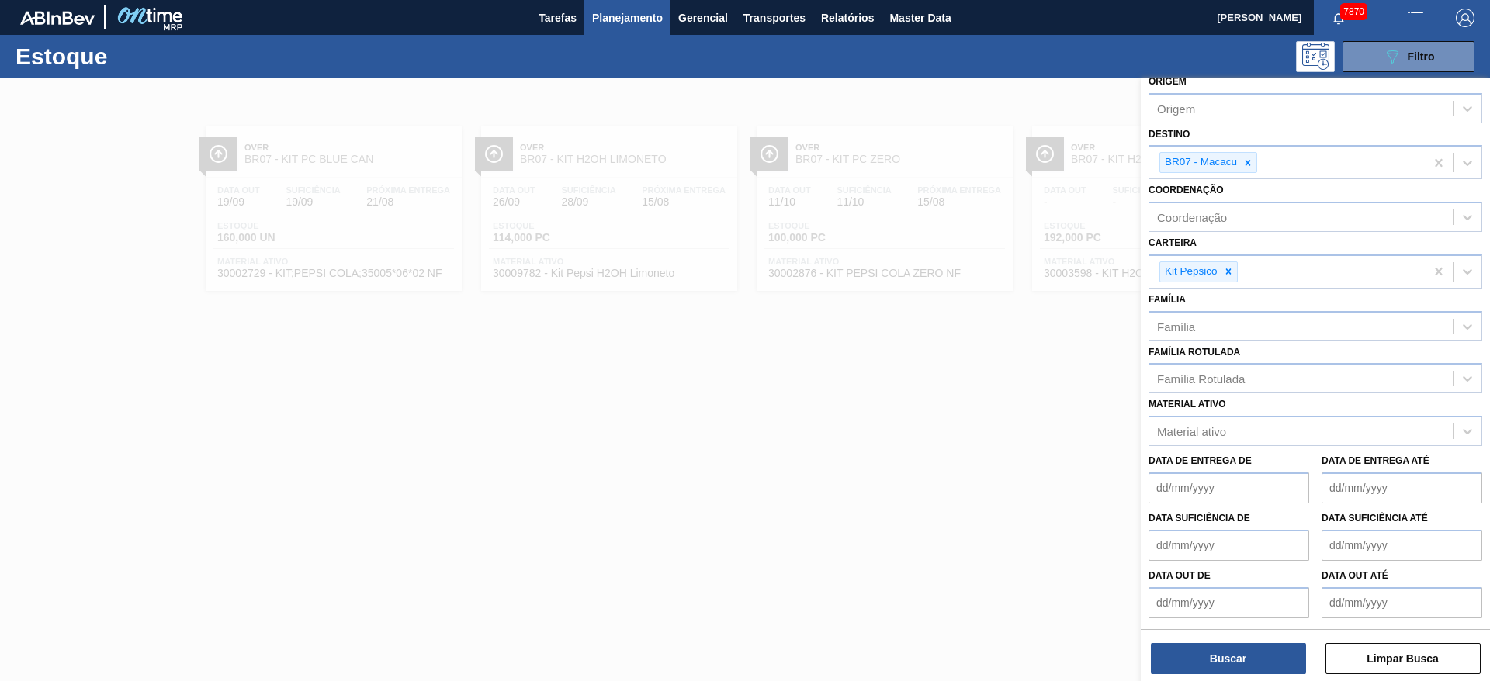
click at [1237, 165] on div "BR07 - Macacu" at bounding box center [1199, 162] width 79 height 19
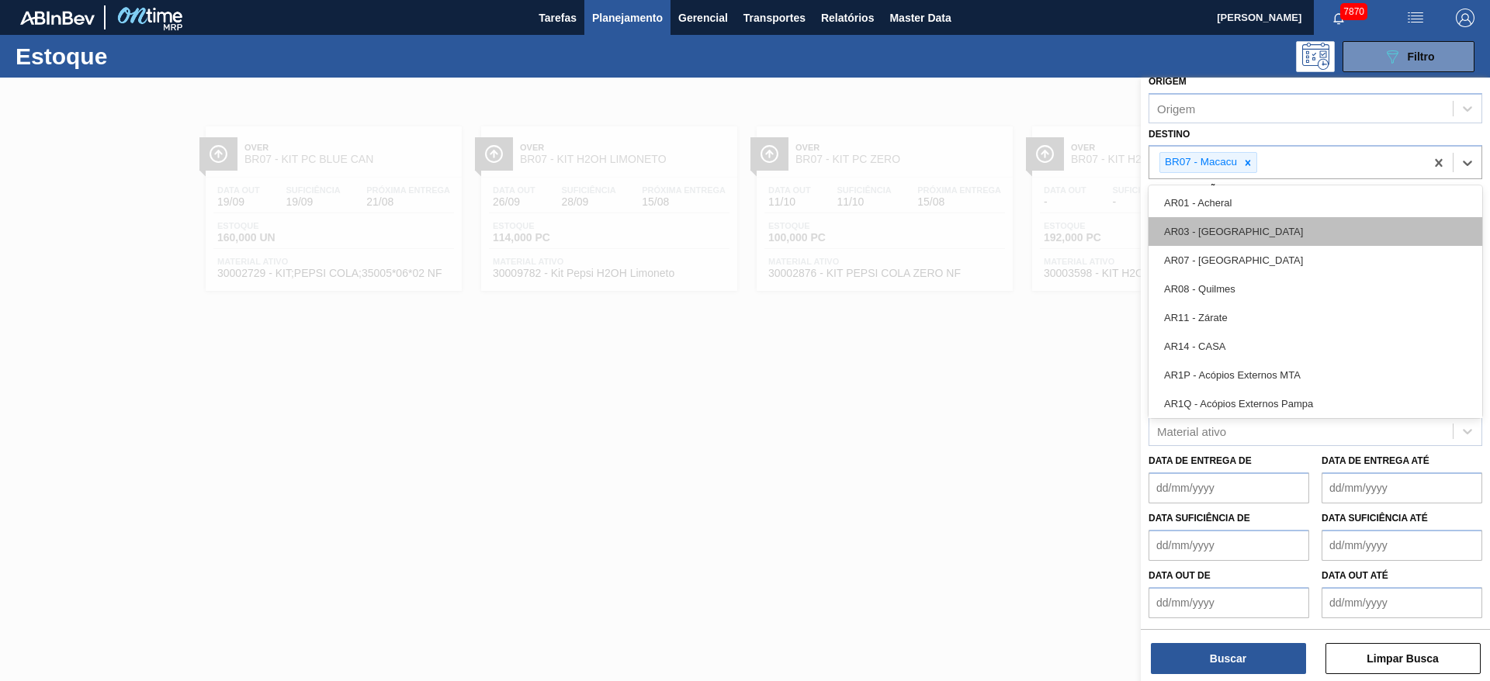
type input "2"
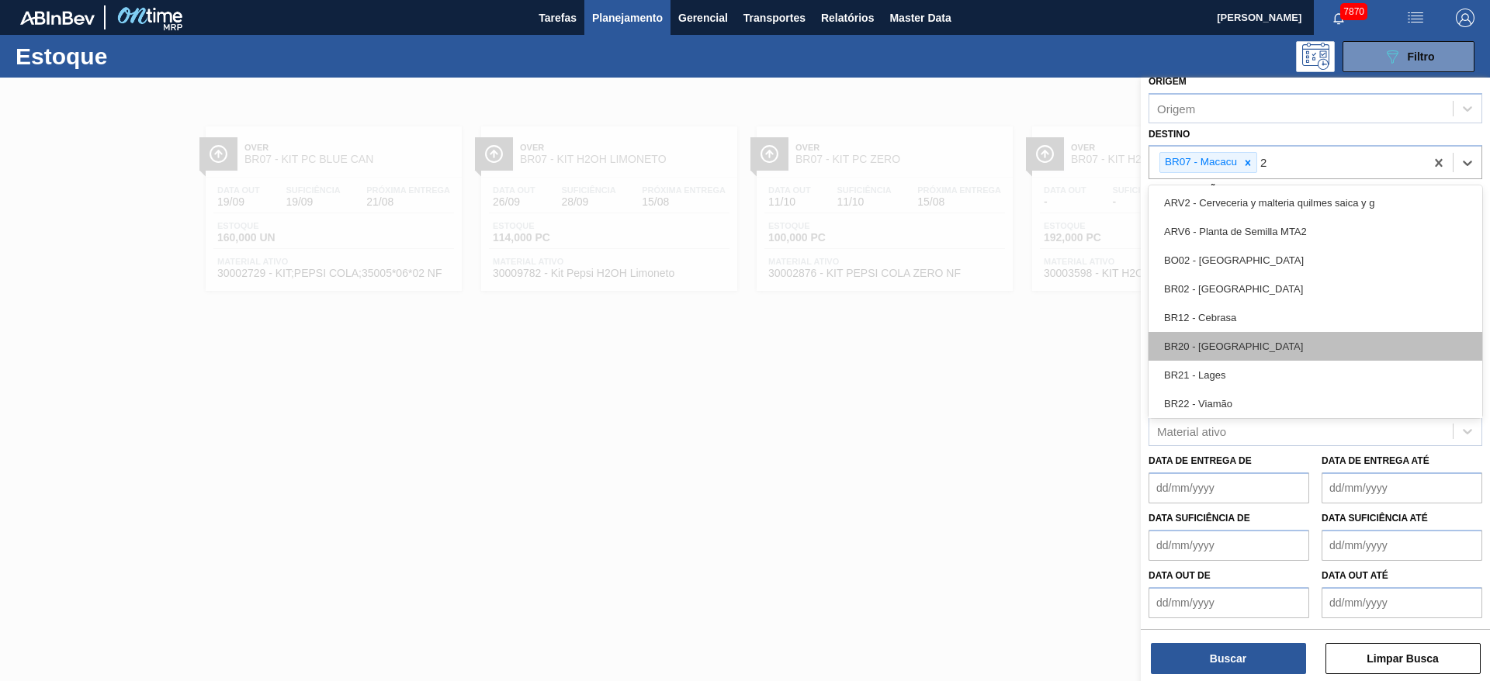
click at [1226, 341] on div "BR20 - Sapucaia" at bounding box center [1316, 346] width 334 height 29
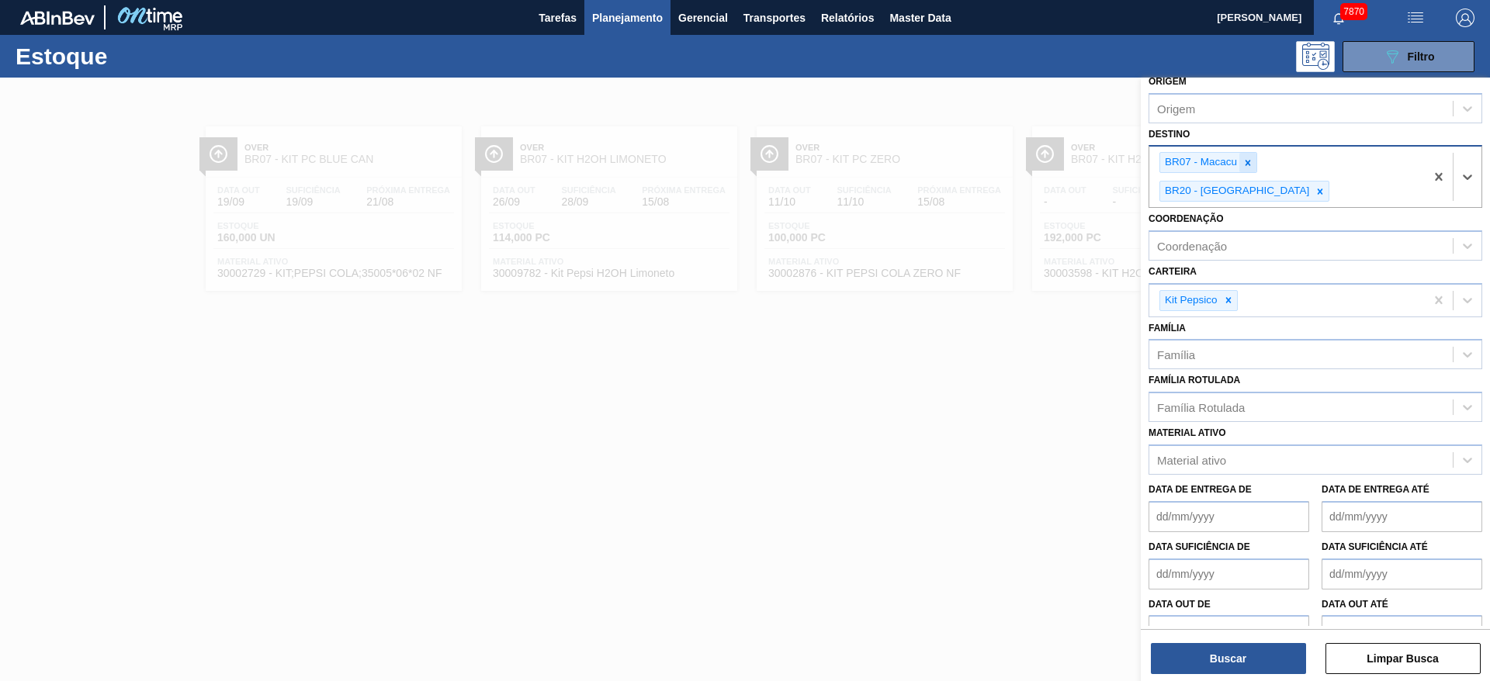
click at [1250, 164] on icon at bounding box center [1248, 162] width 5 height 5
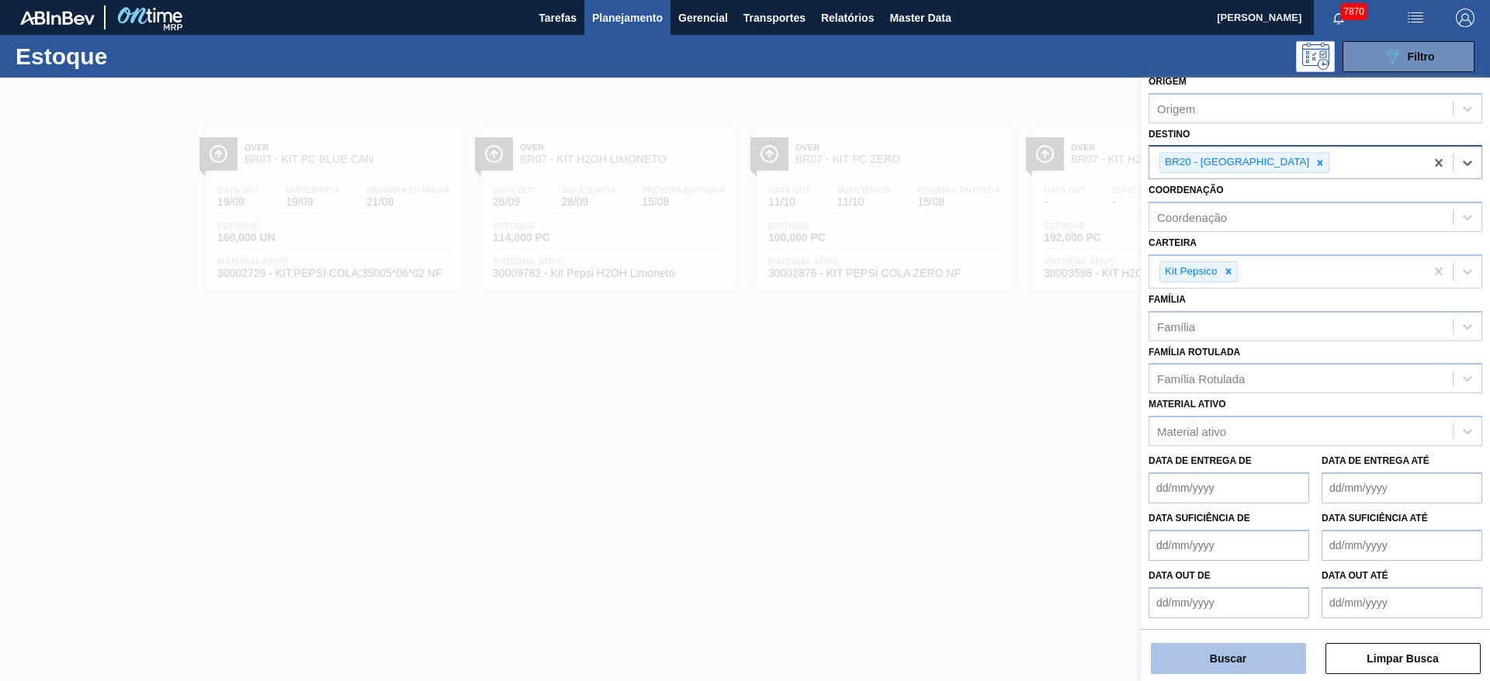
click at [1235, 663] on button "Buscar" at bounding box center [1228, 658] width 155 height 31
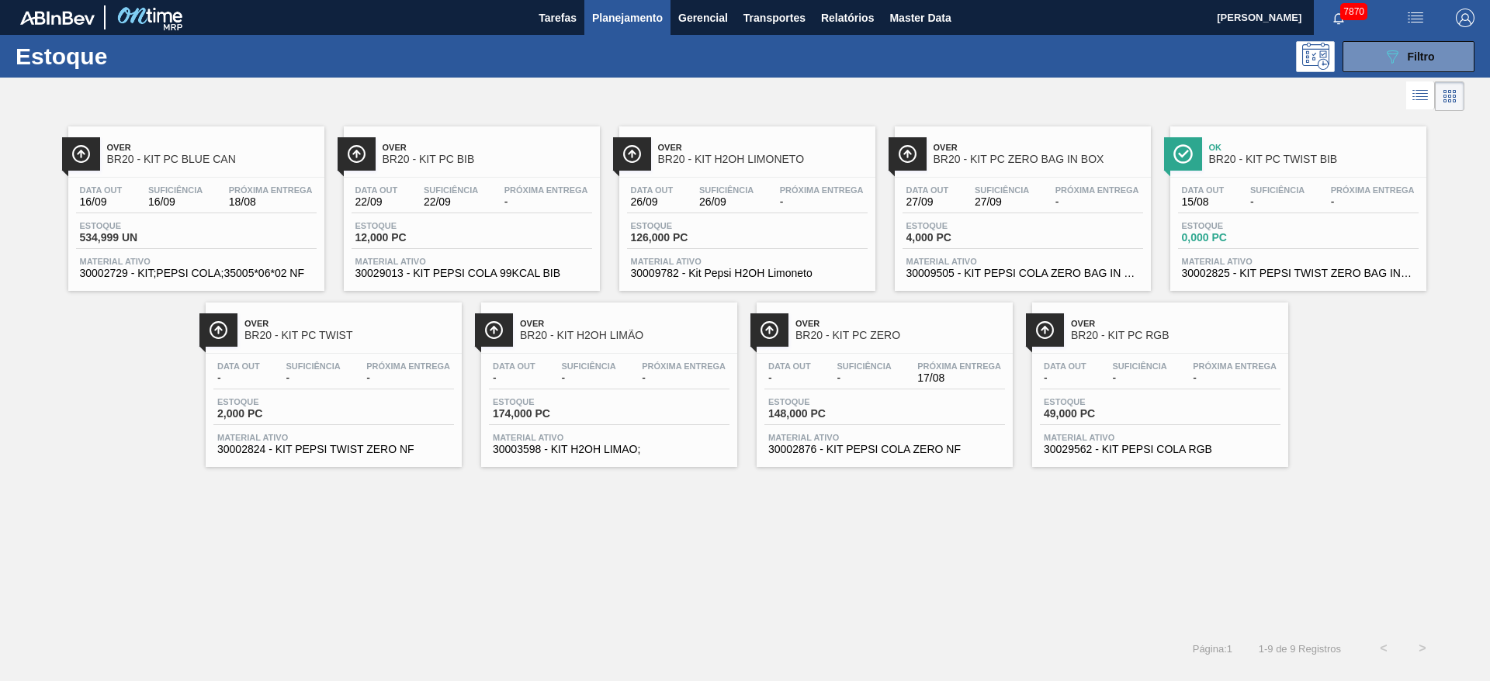
click at [1406, 34] on button "button" at bounding box center [1416, 17] width 50 height 35
drag, startPoint x: 1398, startPoint y: 40, endPoint x: 1448, endPoint y: 295, distance: 259.5
click at [1454, 287] on div "Pedido Contingência Upload de Volumes" at bounding box center [745, 340] width 1490 height 681
click at [1443, 303] on div at bounding box center [745, 340] width 1490 height 681
click at [1388, 70] on button "089F7B8B-B2A5-4AFE-B5C0-19BA573D28AC Filtro" at bounding box center [1409, 56] width 132 height 31
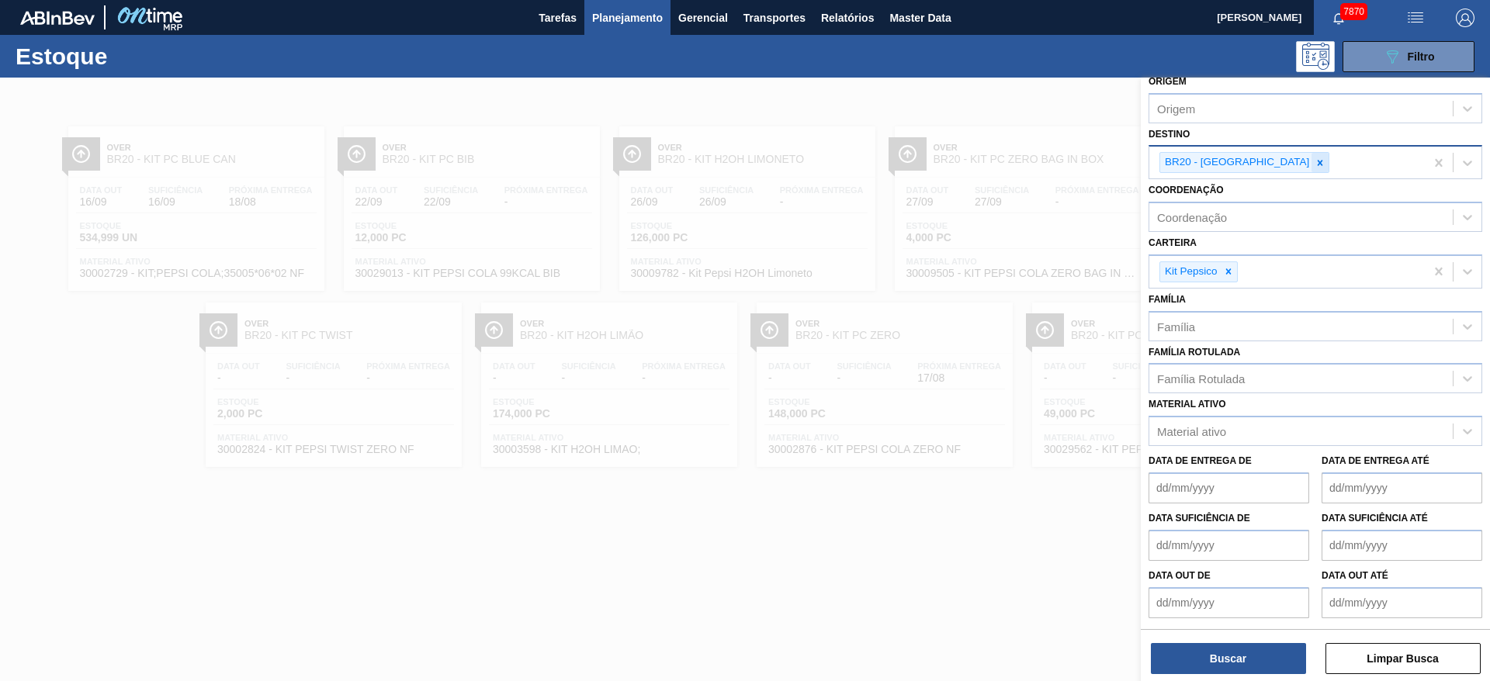
click at [1315, 158] on icon at bounding box center [1320, 163] width 11 height 11
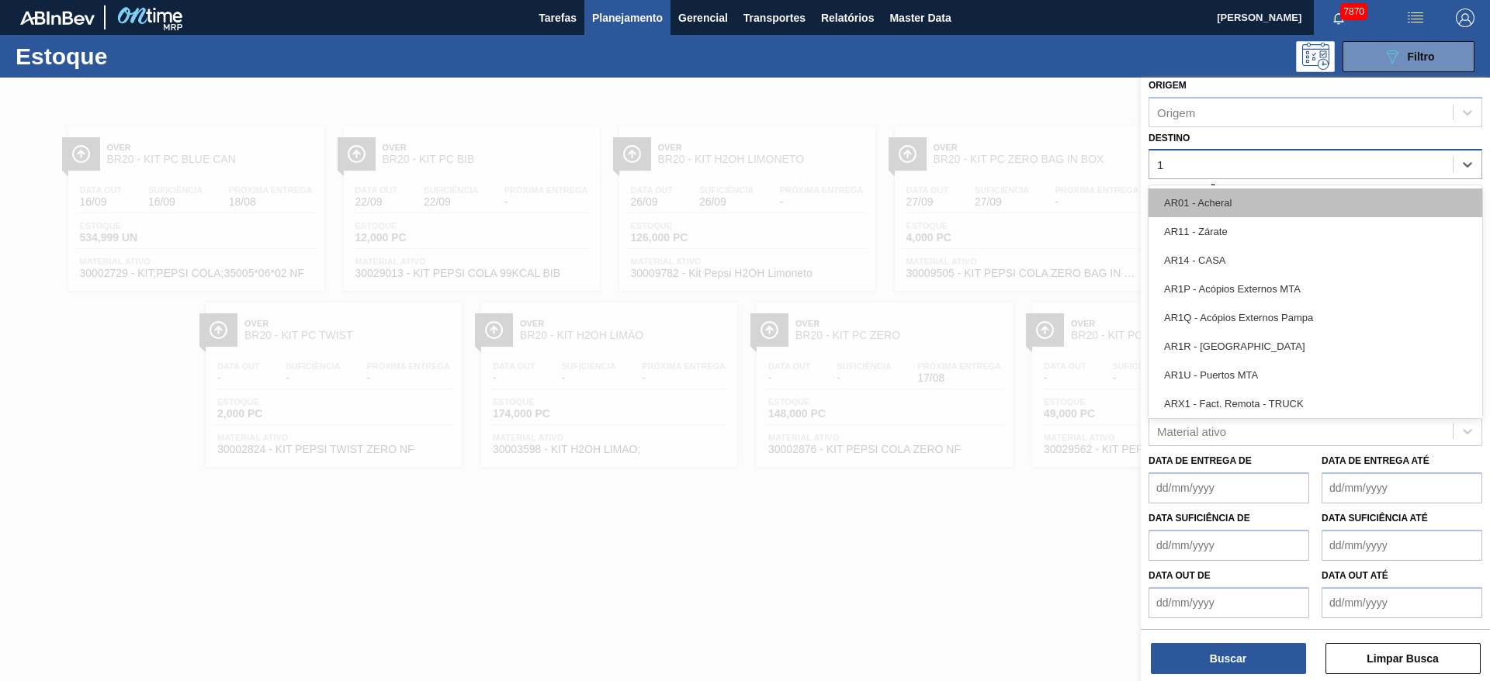
type input "12"
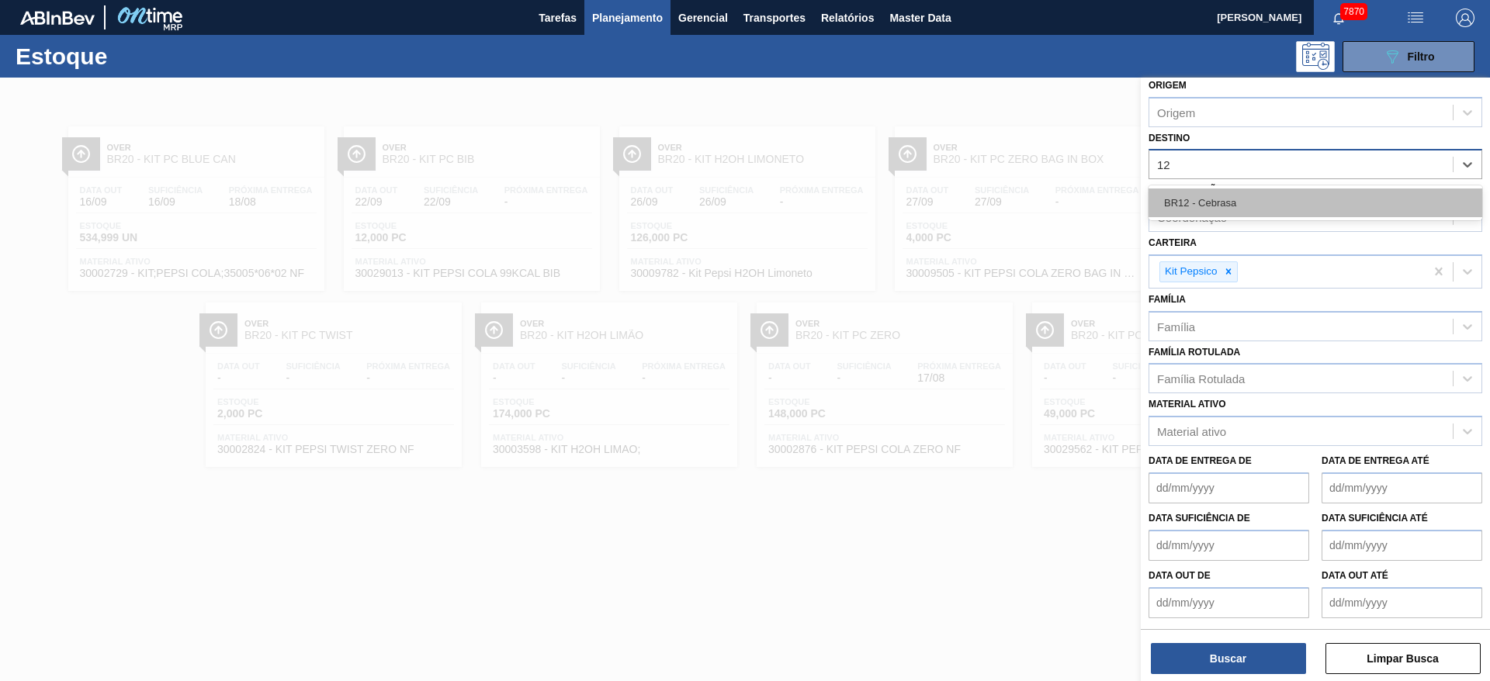
click at [1243, 196] on div "BR12 - Cebrasa" at bounding box center [1316, 203] width 334 height 29
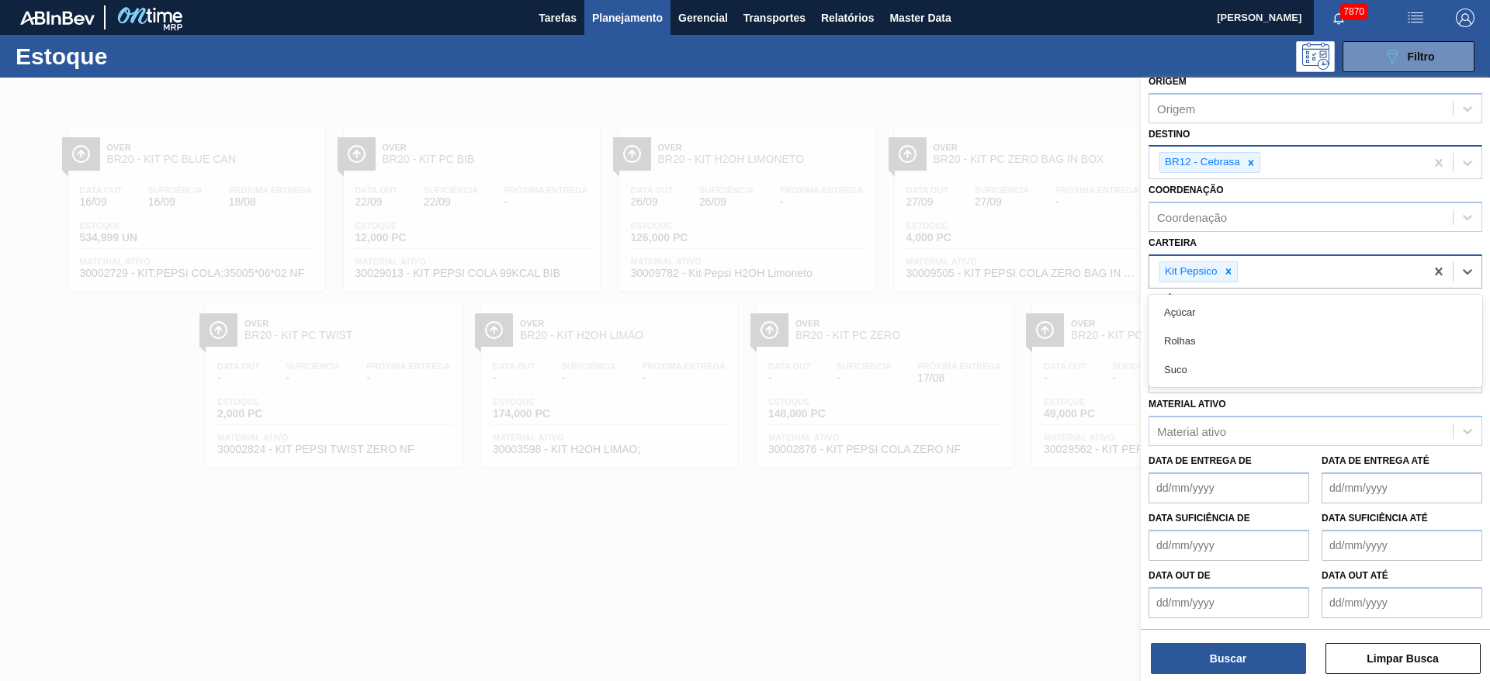
click at [1219, 265] on div "Kit Pepsico" at bounding box center [1190, 271] width 60 height 19
click at [1223, 265] on div "Kit Pepsico" at bounding box center [1199, 272] width 78 height 21
click at [1223, 266] on icon at bounding box center [1228, 271] width 11 height 11
click at [1223, 265] on div "Carteira" at bounding box center [1300, 273] width 303 height 23
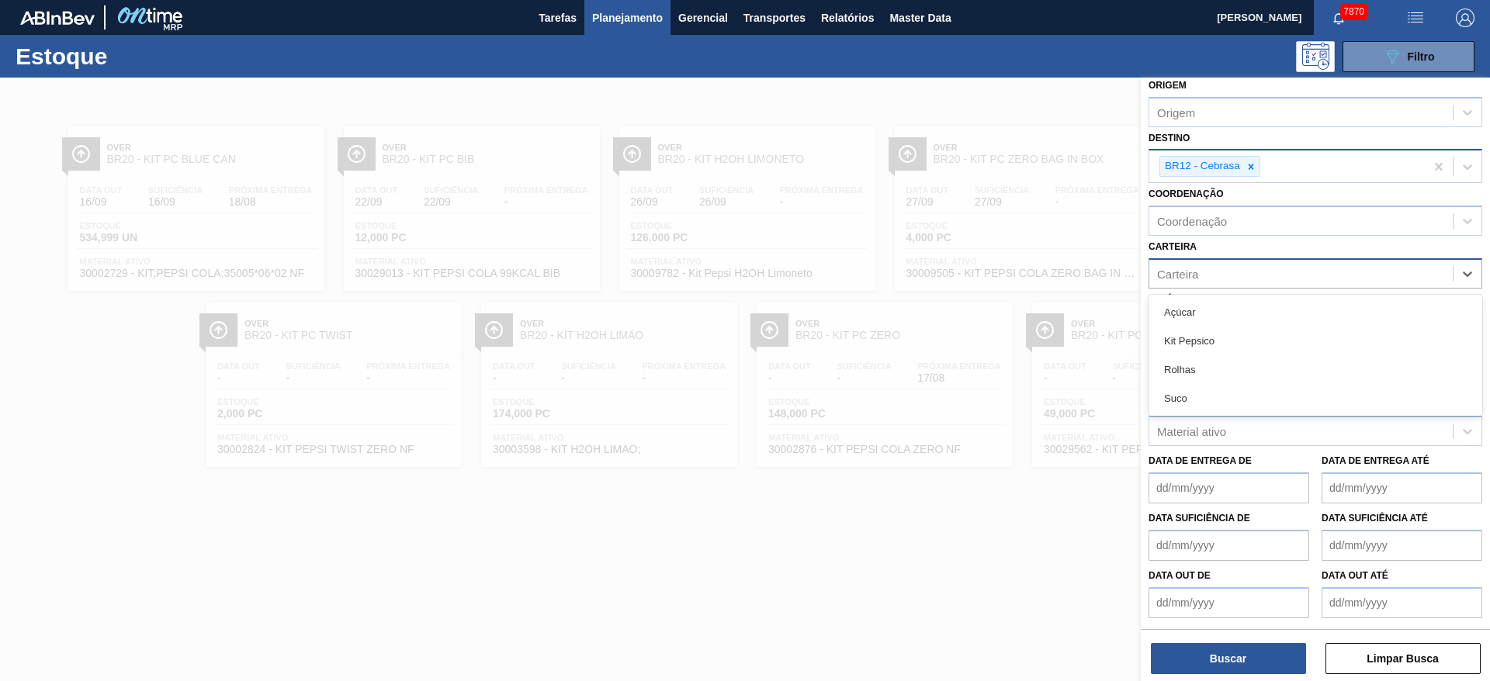
click at [1223, 265] on div "Carteira" at bounding box center [1300, 273] width 303 height 23
click at [1213, 299] on div "Família Família" at bounding box center [1316, 315] width 334 height 53
click at [1208, 290] on div "Família Família" at bounding box center [1316, 315] width 334 height 53
click at [1190, 296] on div "Família Família" at bounding box center [1316, 315] width 334 height 53
click at [1191, 267] on div "Carteira" at bounding box center [1177, 273] width 41 height 13
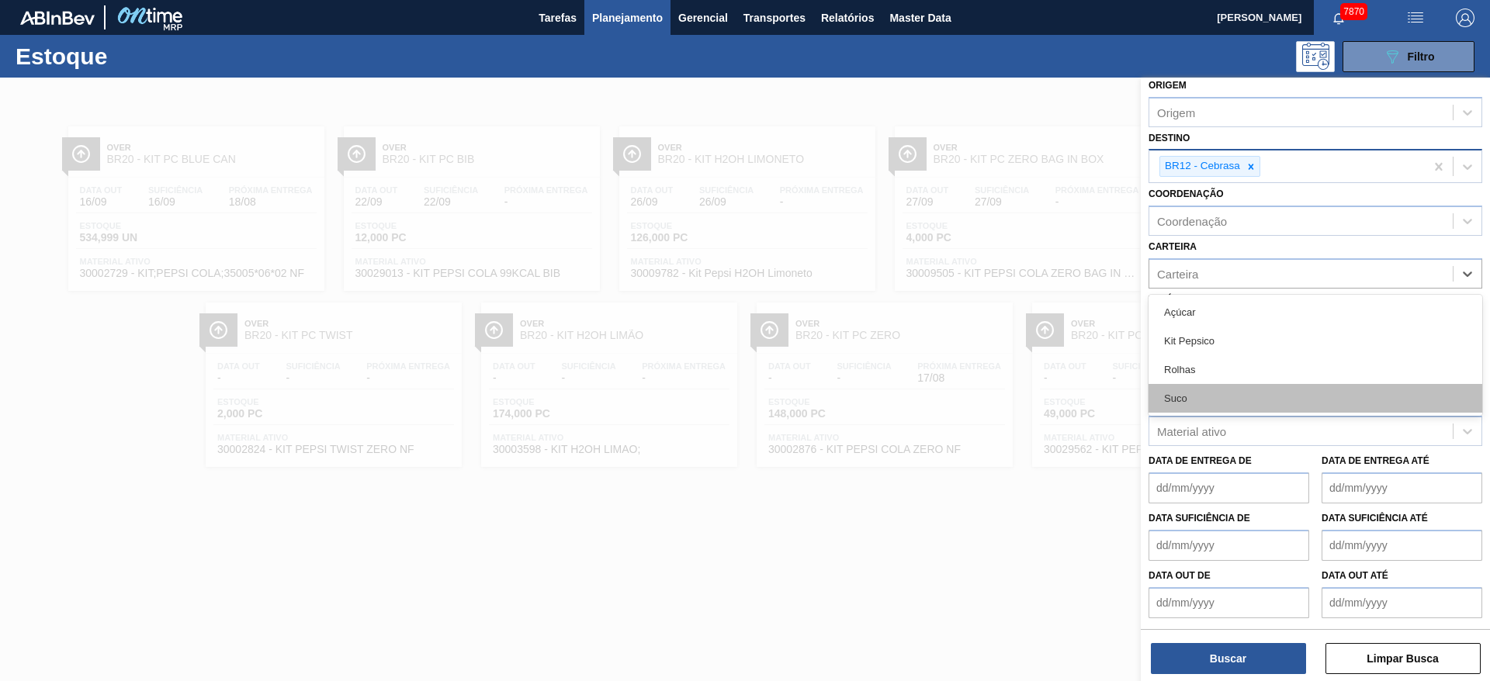
click at [1194, 397] on div "Suco" at bounding box center [1316, 398] width 334 height 29
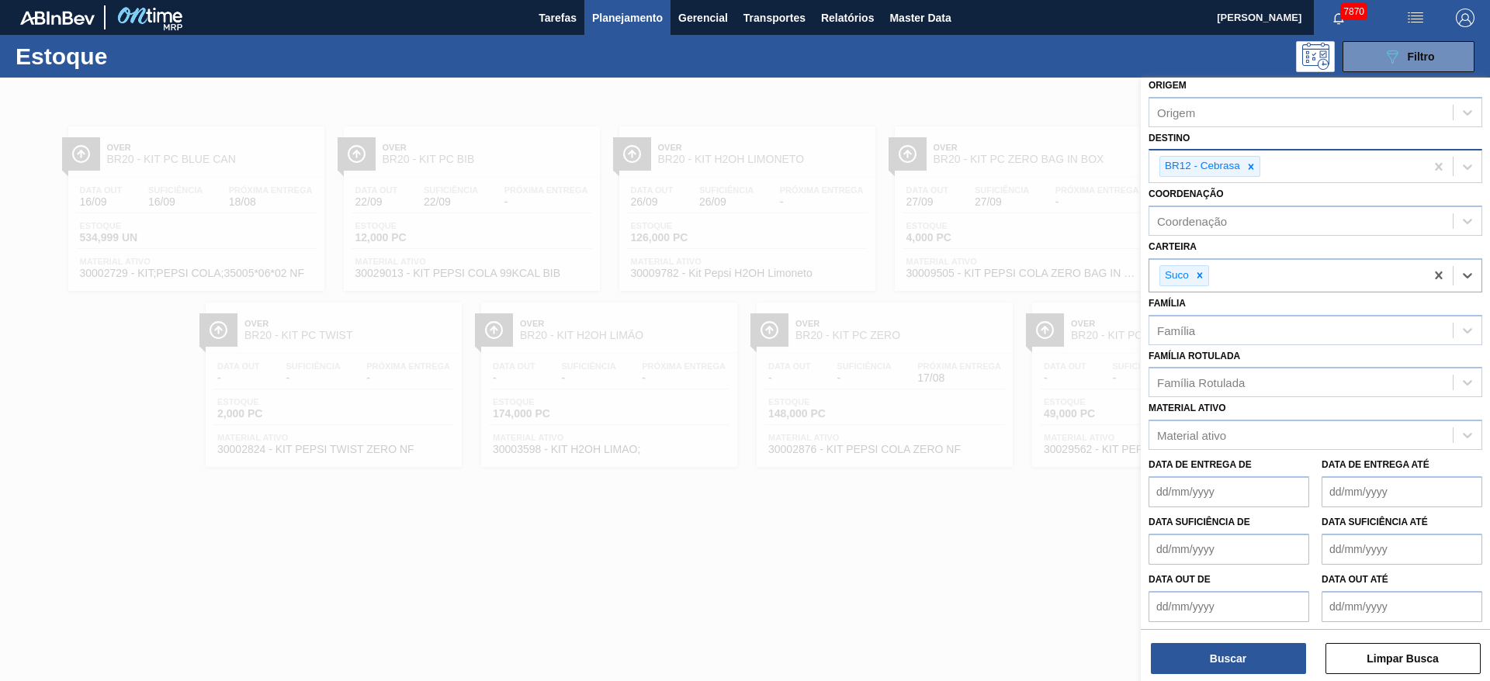
click at [1233, 678] on div "Status do Estoque Status do Estoque Origem Origem Destino BR12 - Cebrasa Coorde…" at bounding box center [1315, 381] width 349 height 607
click at [1229, 667] on button "Buscar" at bounding box center [1228, 658] width 155 height 31
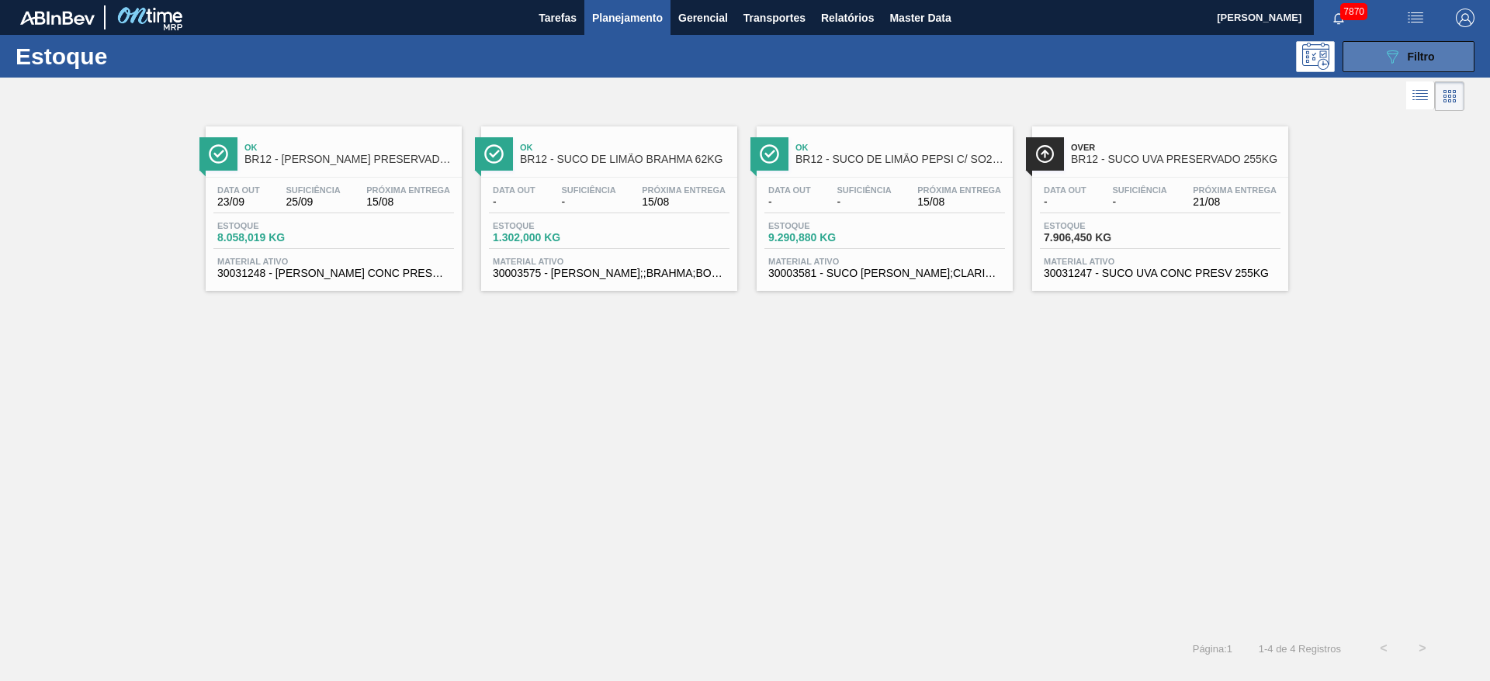
click at [1384, 47] on icon "089F7B8B-B2A5-4AFE-B5C0-19BA573D28AC" at bounding box center [1392, 56] width 19 height 19
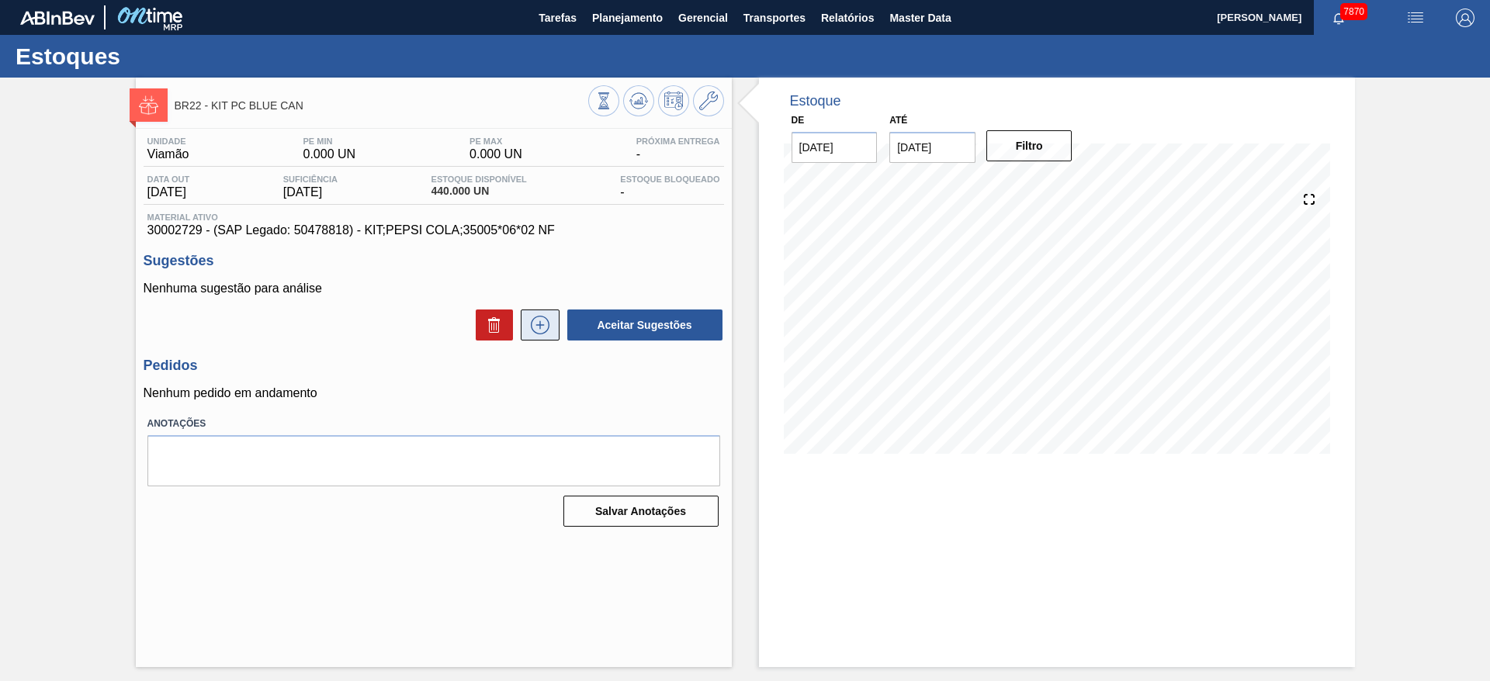
click at [545, 339] on button at bounding box center [540, 325] width 39 height 31
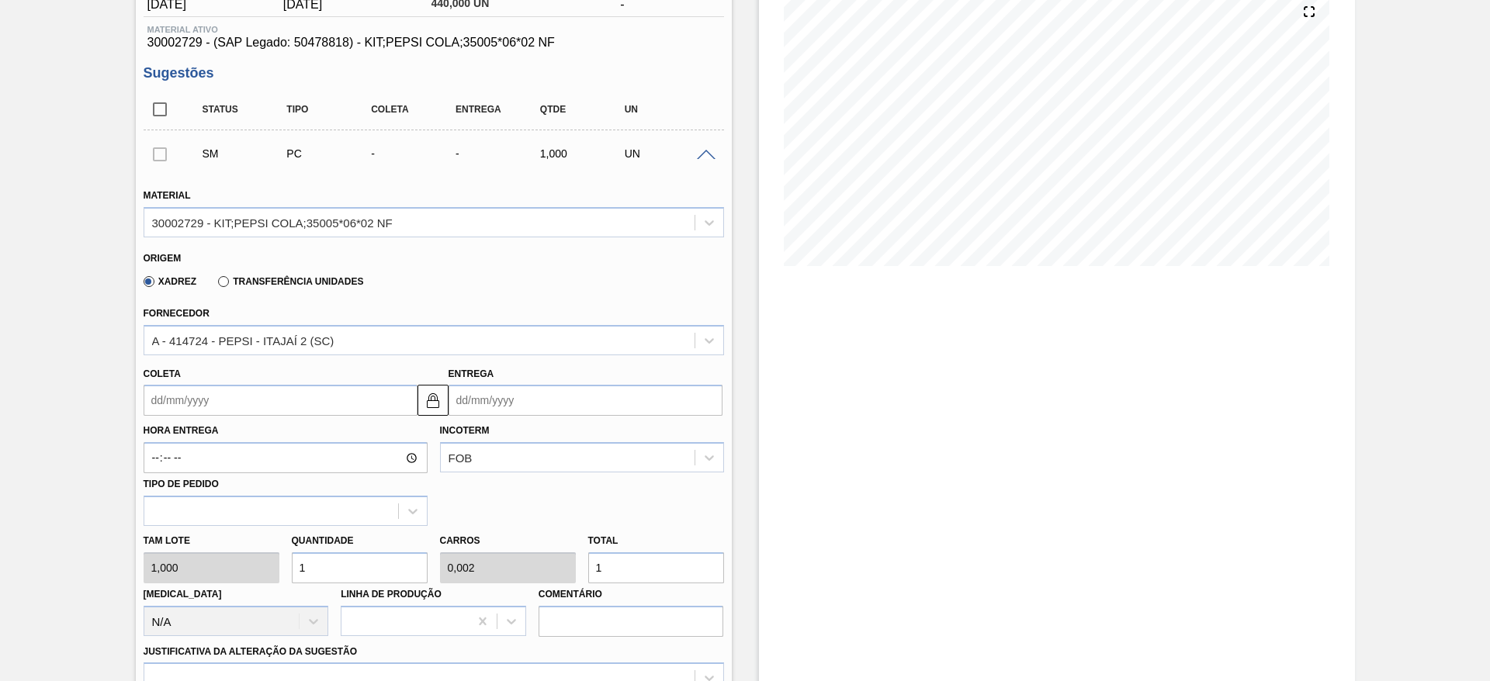
scroll to position [233, 0]
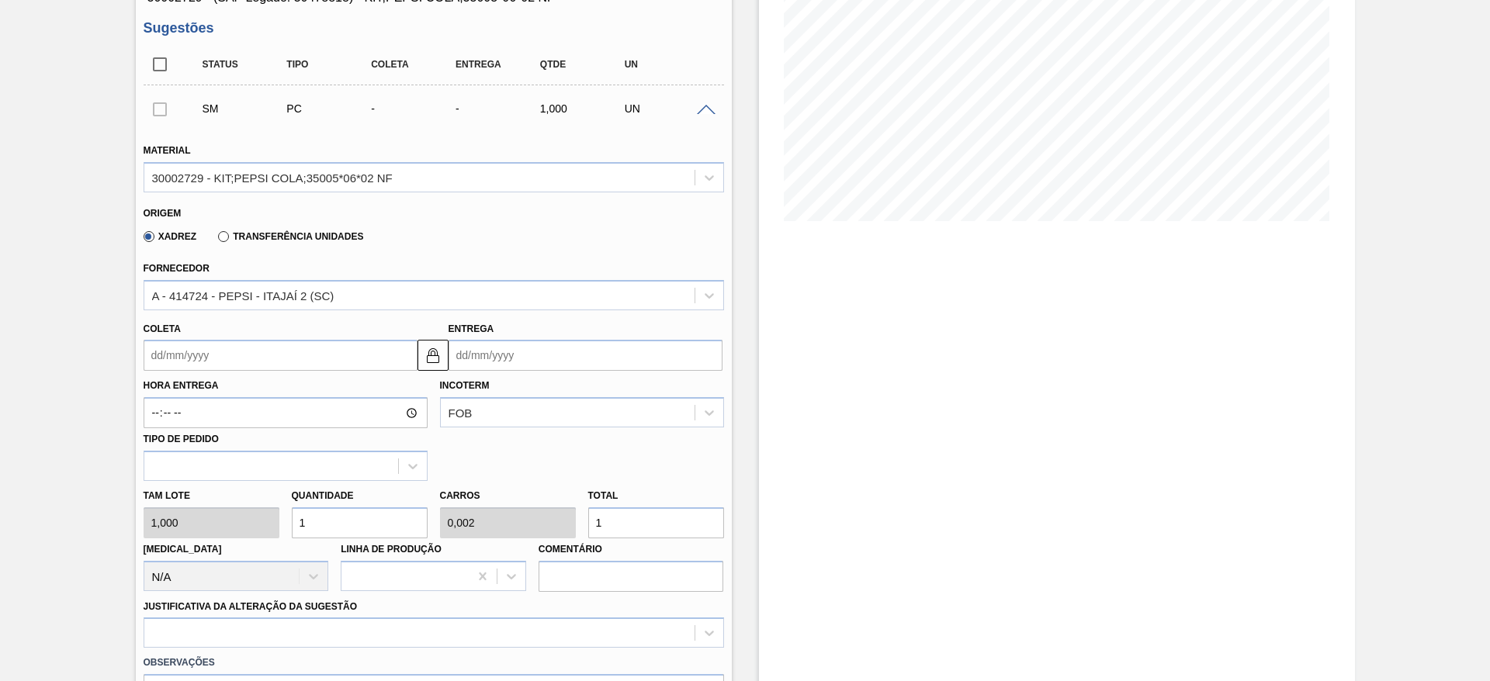
drag, startPoint x: 307, startPoint y: 529, endPoint x: 295, endPoint y: 529, distance: 11.6
click at [295, 529] on input "1" at bounding box center [360, 523] width 136 height 31
type input "12"
type input "0,024"
type input "12"
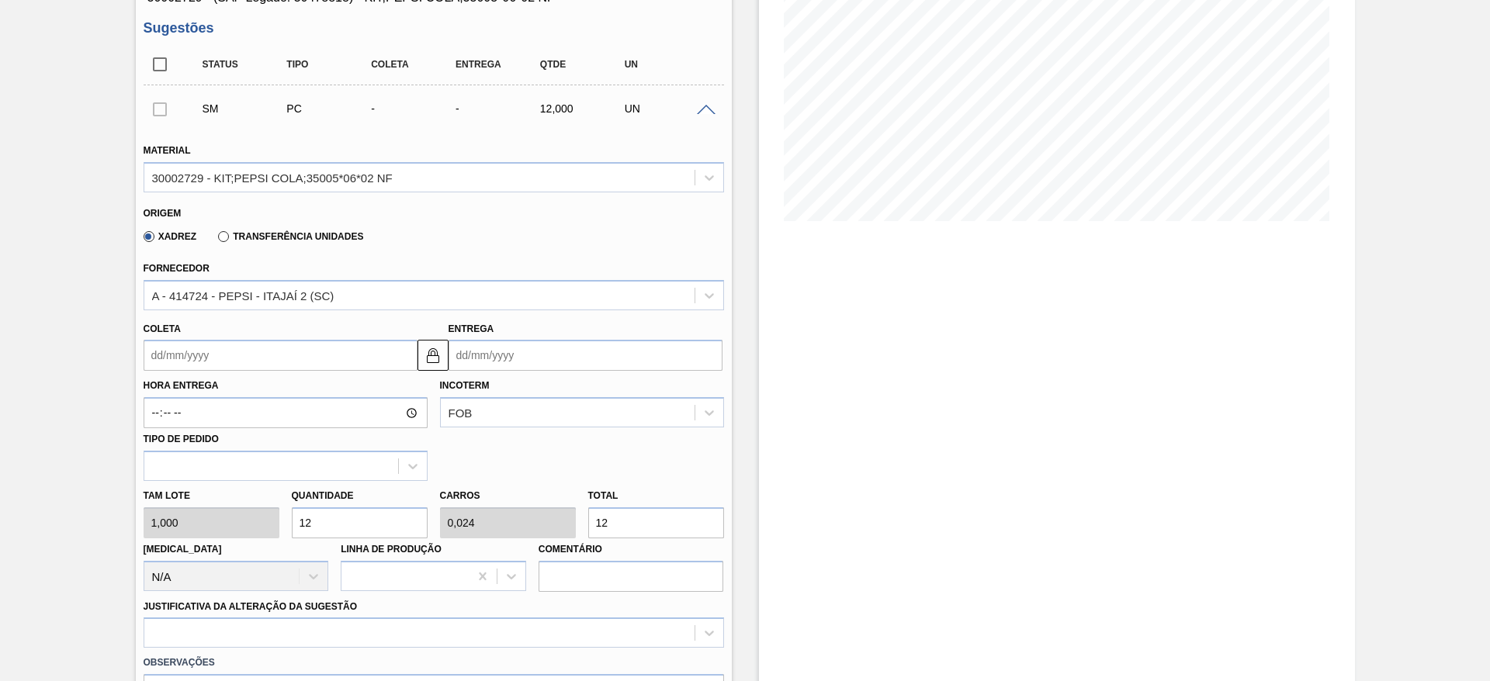
type input "120"
type input "0,24"
type input "120"
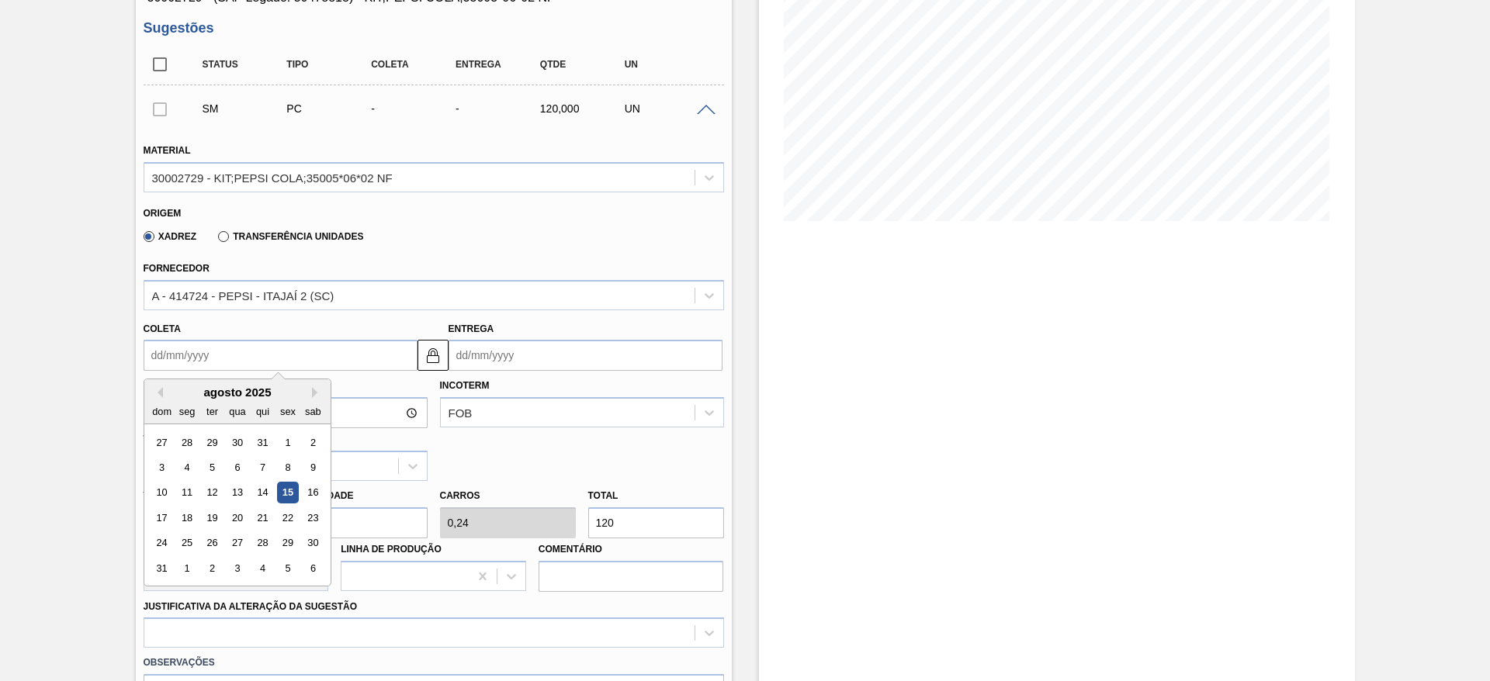
click at [172, 362] on input "Coleta" at bounding box center [281, 355] width 274 height 31
click at [188, 394] on div "agosto 2025" at bounding box center [237, 392] width 186 height 13
click at [185, 513] on div "18" at bounding box center [186, 518] width 21 height 21
type input "[DATE]"
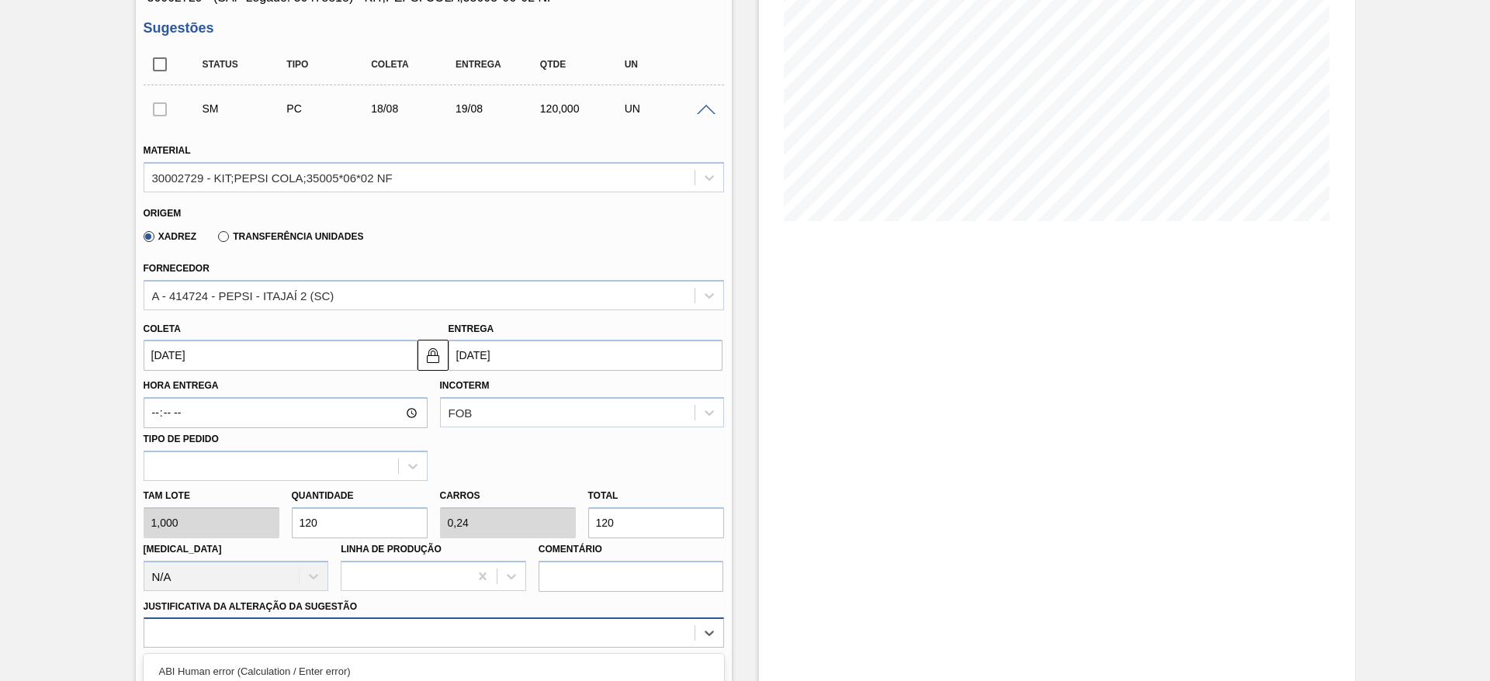
click at [556, 633] on div "option ABI Planning - Raw material unavailability focused, 7 of 18. 18 results …" at bounding box center [434, 633] width 581 height 30
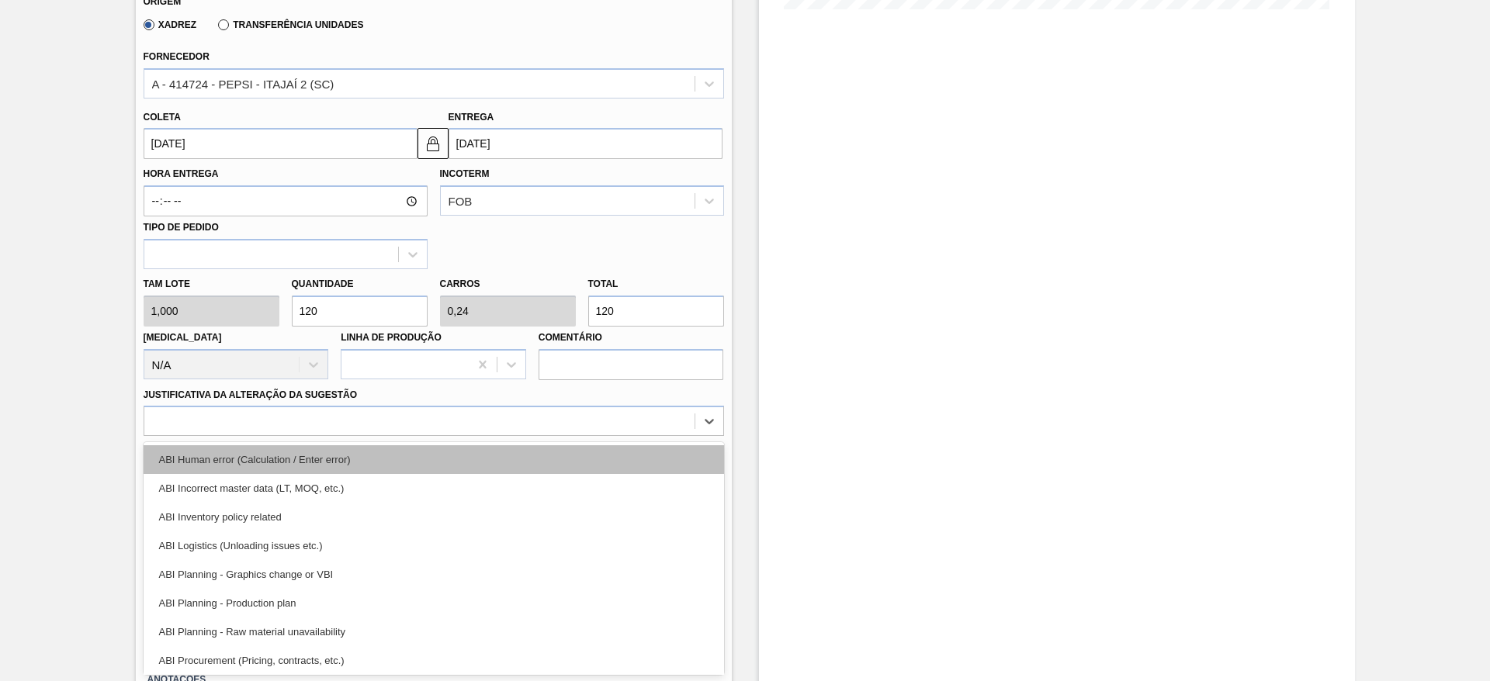
click at [560, 465] on div "ABI Human error (Calculation / Enter error)" at bounding box center [434, 460] width 581 height 29
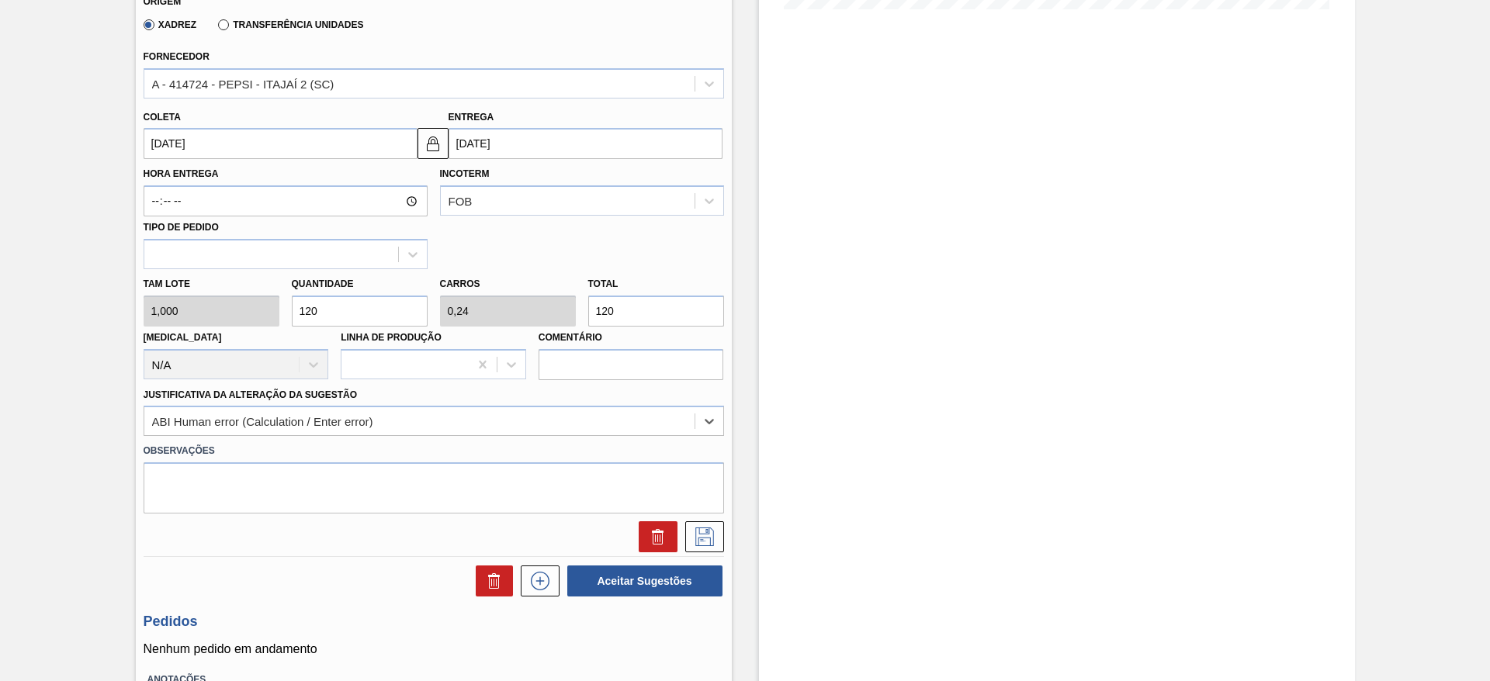
drag, startPoint x: 697, startPoint y: 536, endPoint x: 678, endPoint y: 520, distance: 24.8
click at [697, 537] on icon at bounding box center [704, 537] width 25 height 19
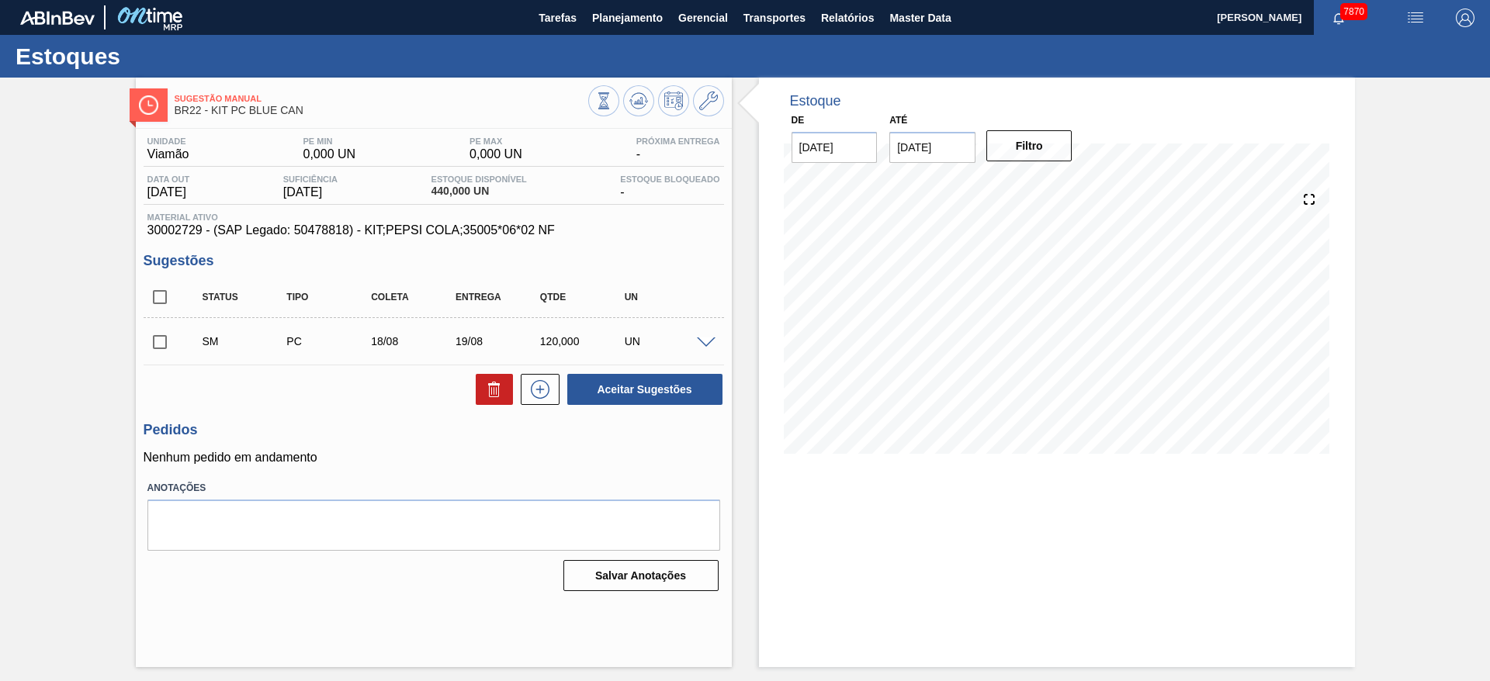
scroll to position [0, 0]
click at [552, 380] on icon at bounding box center [540, 389] width 25 height 19
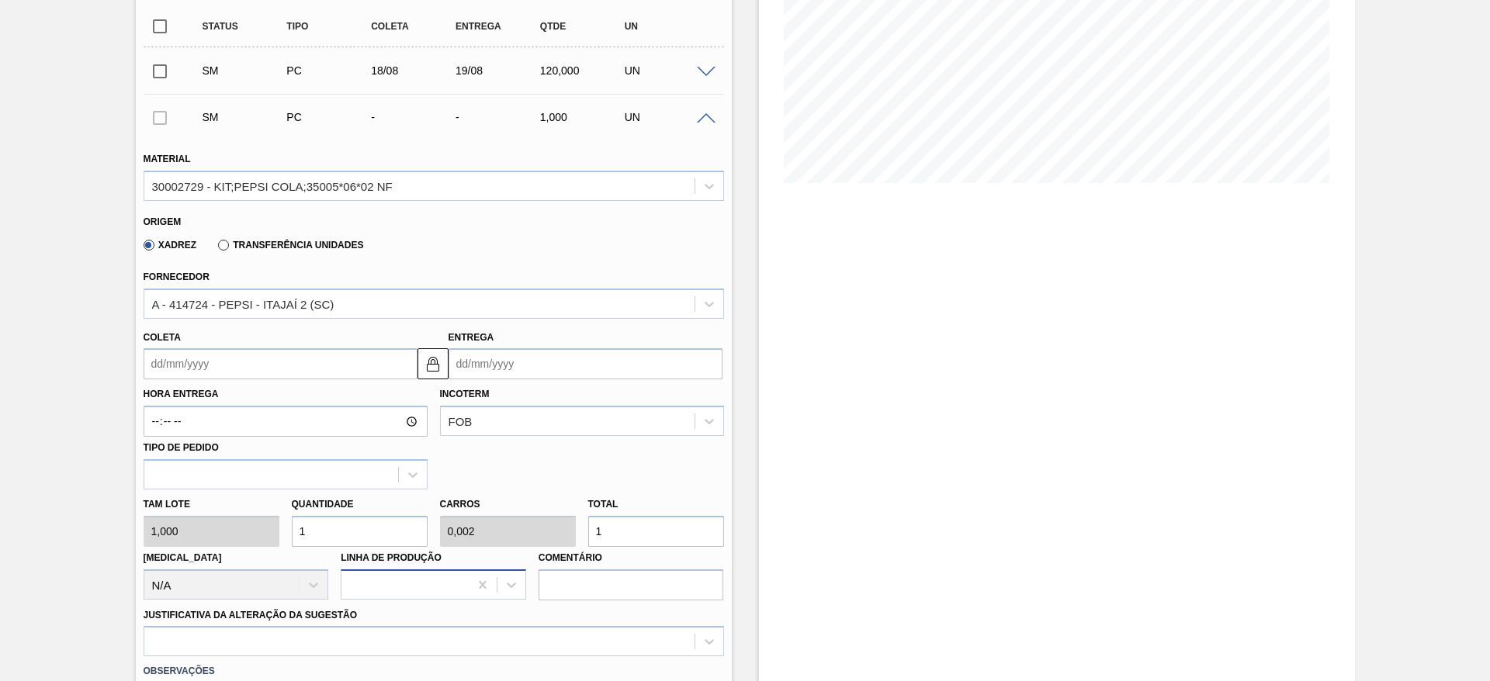
scroll to position [349, 0]
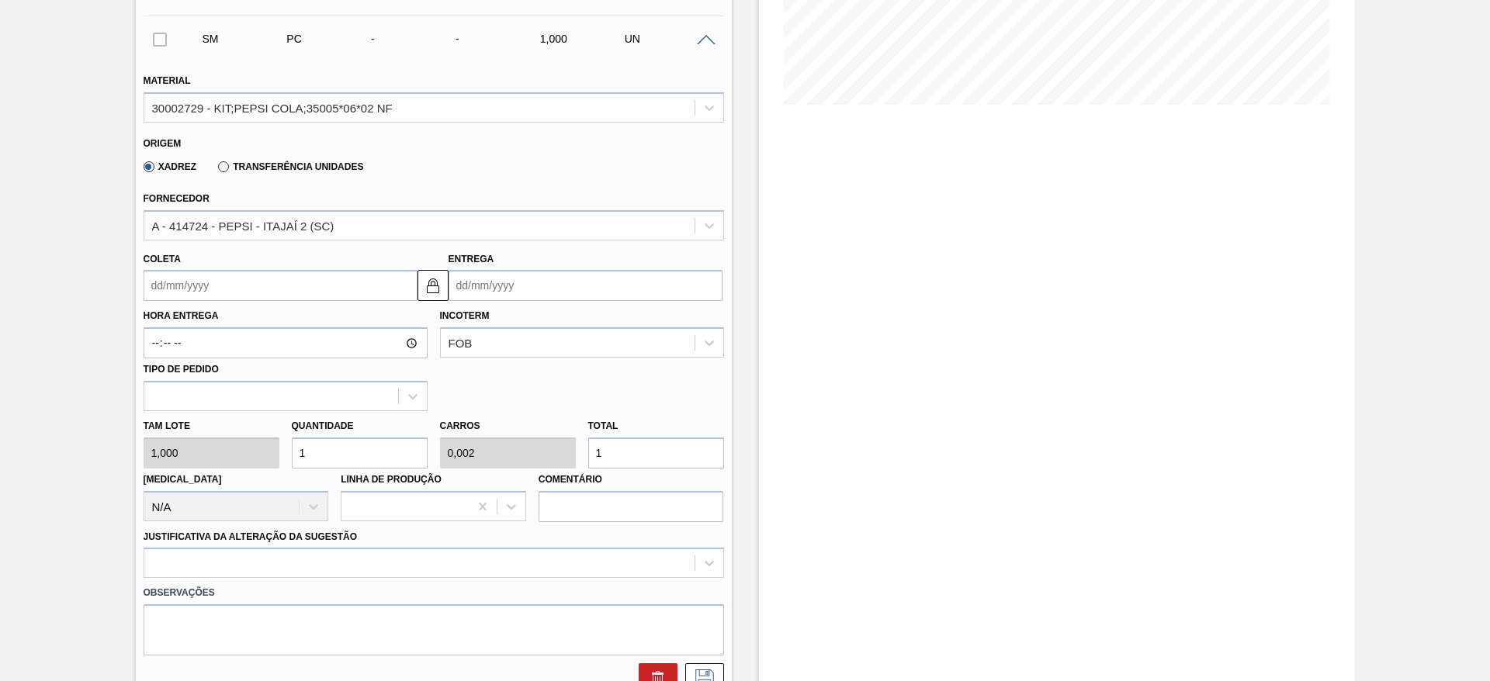
click at [334, 453] on input "1" at bounding box center [360, 453] width 136 height 31
type input "3"
type input "0,006"
type input "3"
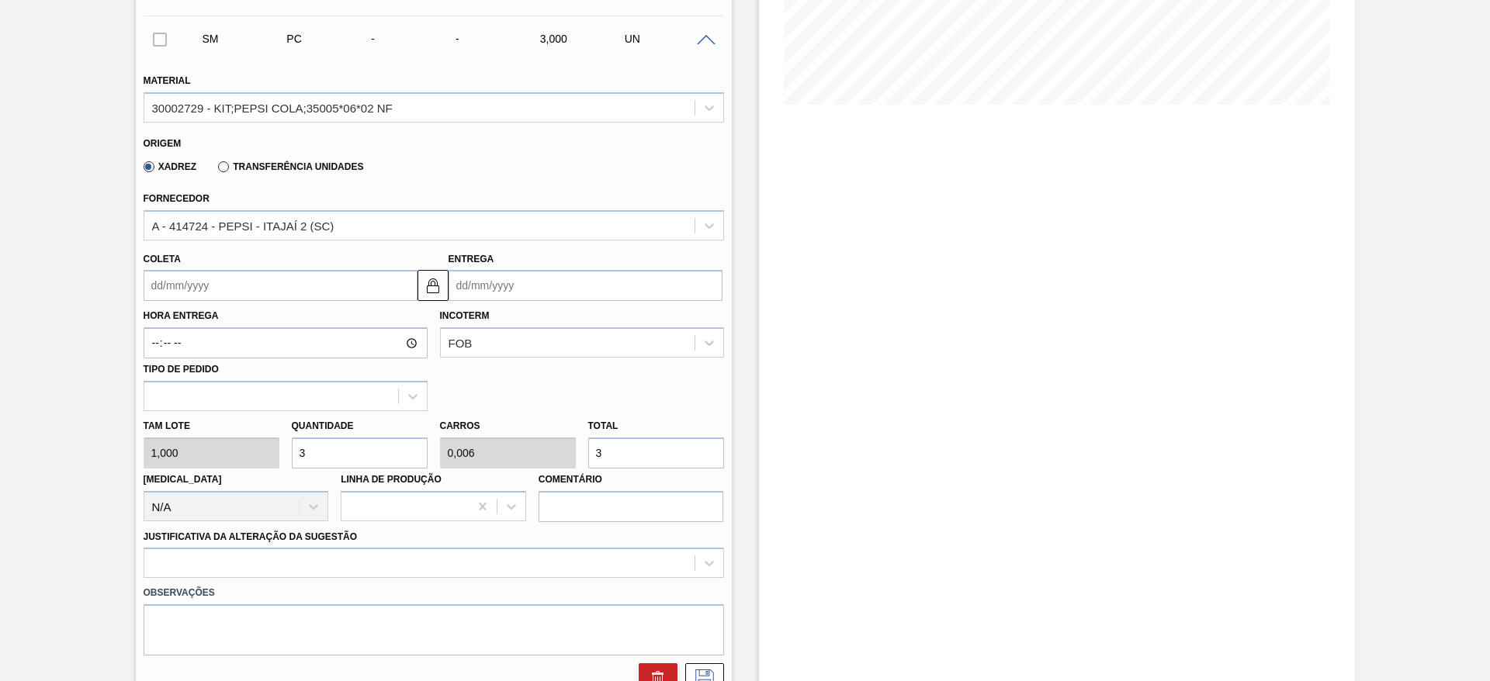
type input "35"
type input "0,07"
type input "35"
type input "350"
type input "0,7"
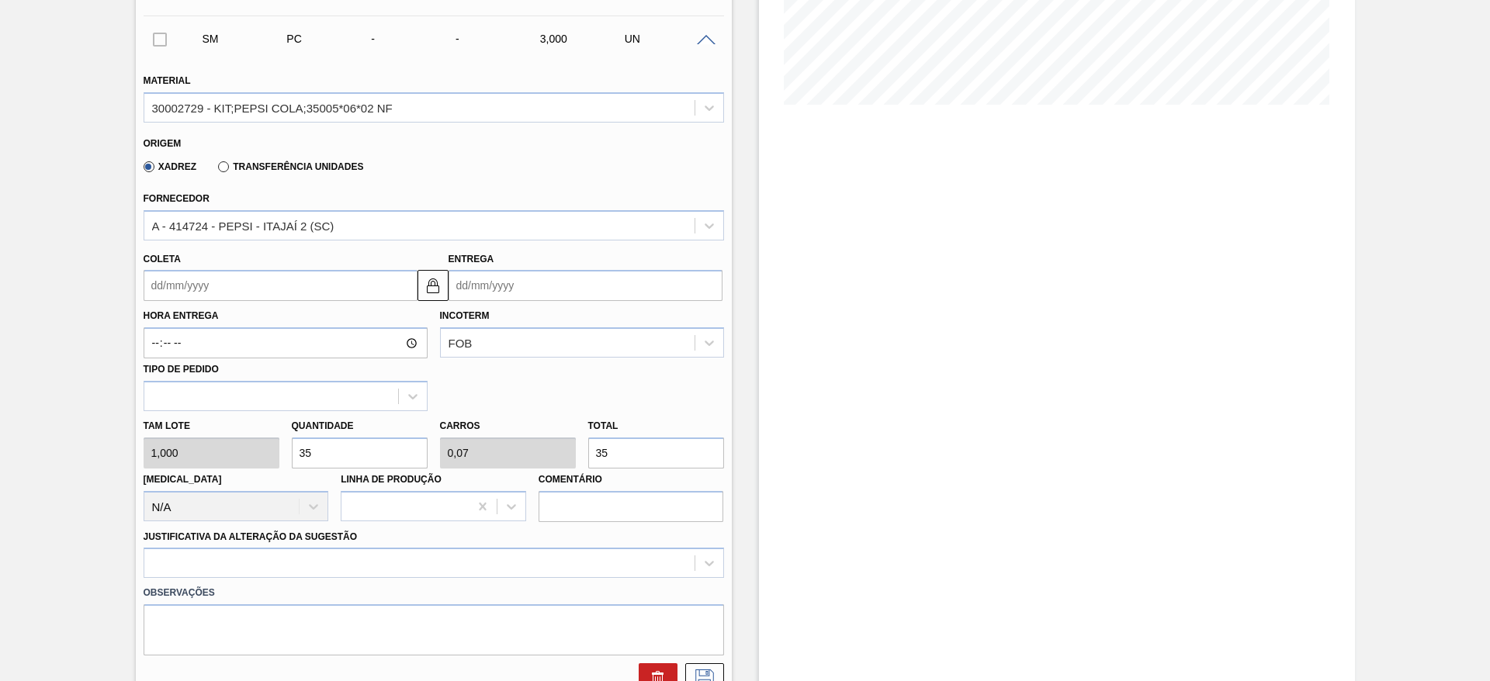
type input "350"
click at [166, 262] on label "Coleta" at bounding box center [162, 259] width 37 height 11
click at [0, 0] on input "[DATE]" at bounding box center [0, 0] width 0 height 0
drag, startPoint x: 167, startPoint y: 272, endPoint x: 169, endPoint y: 285, distance: 12.6
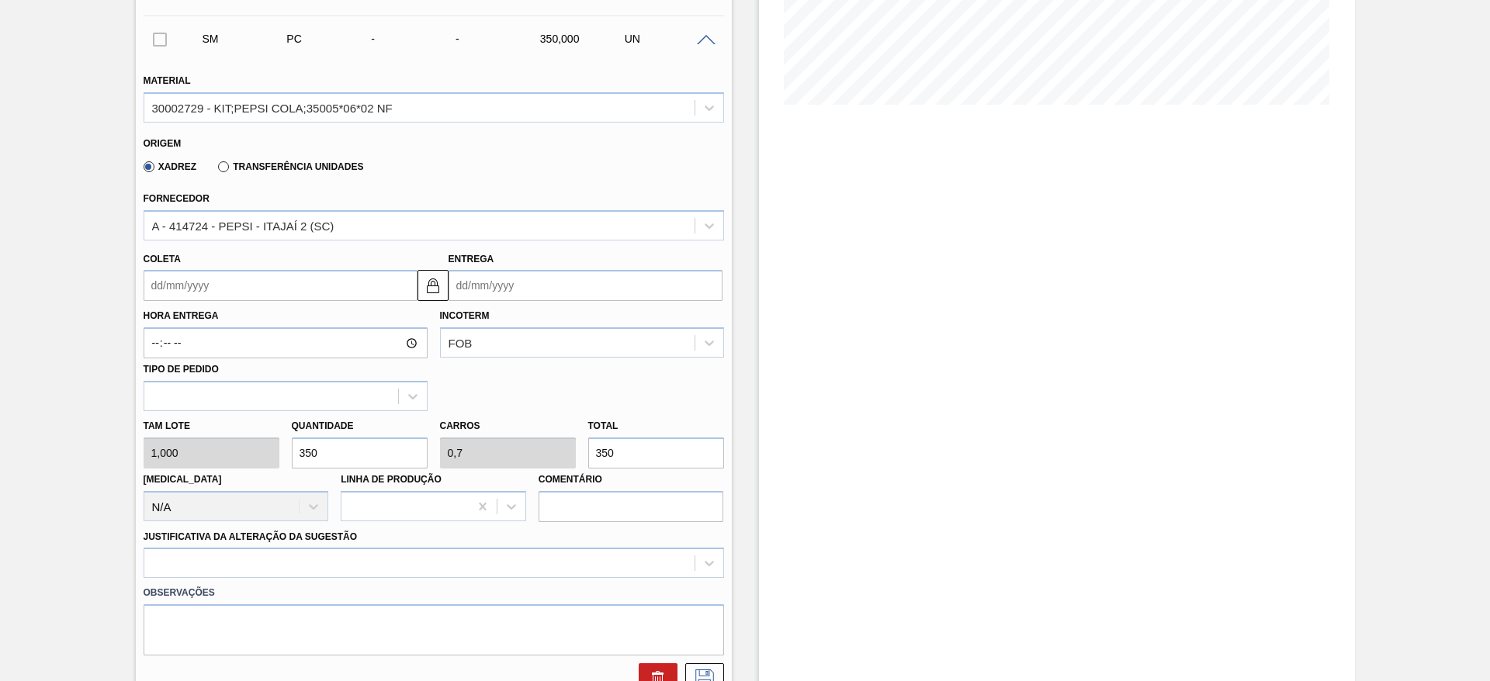
click at [167, 272] on input "Coleta" at bounding box center [281, 285] width 274 height 31
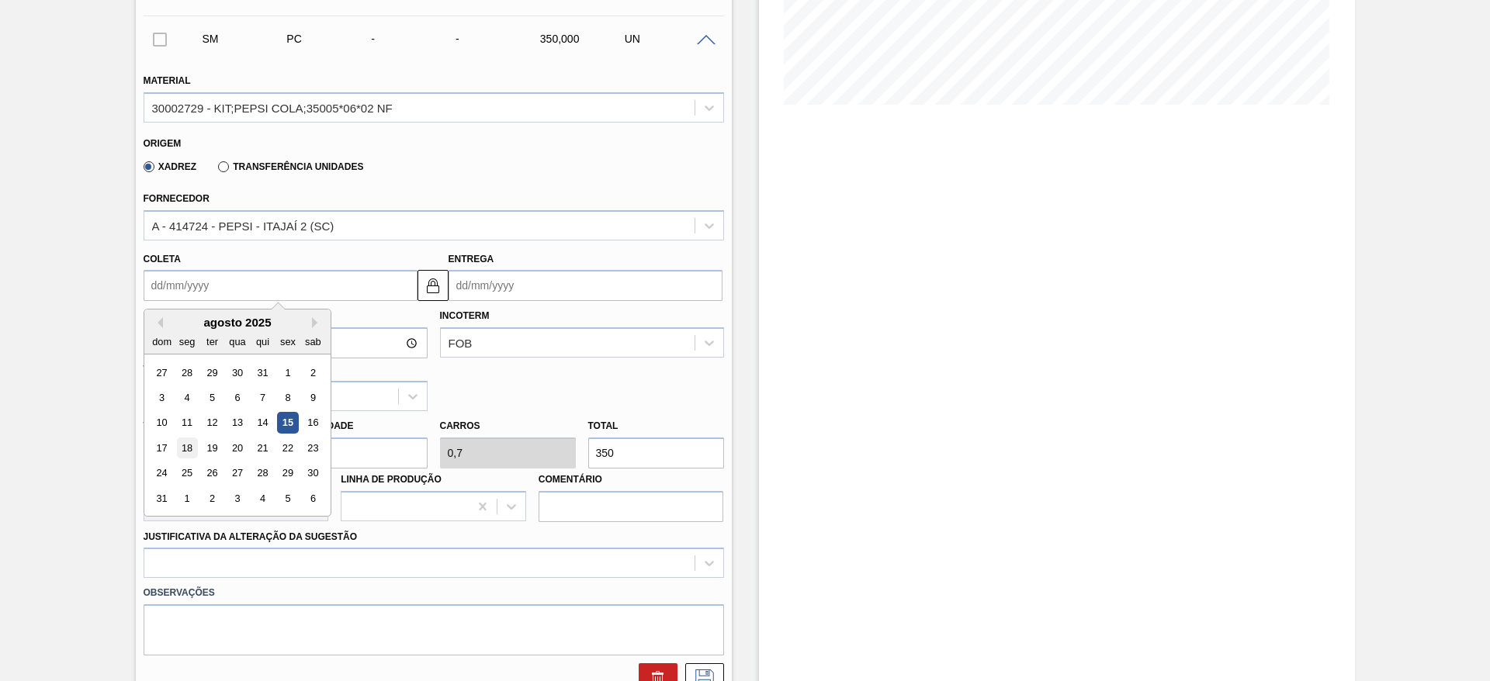
click at [193, 444] on div "18" at bounding box center [186, 448] width 21 height 21
type input "[DATE]"
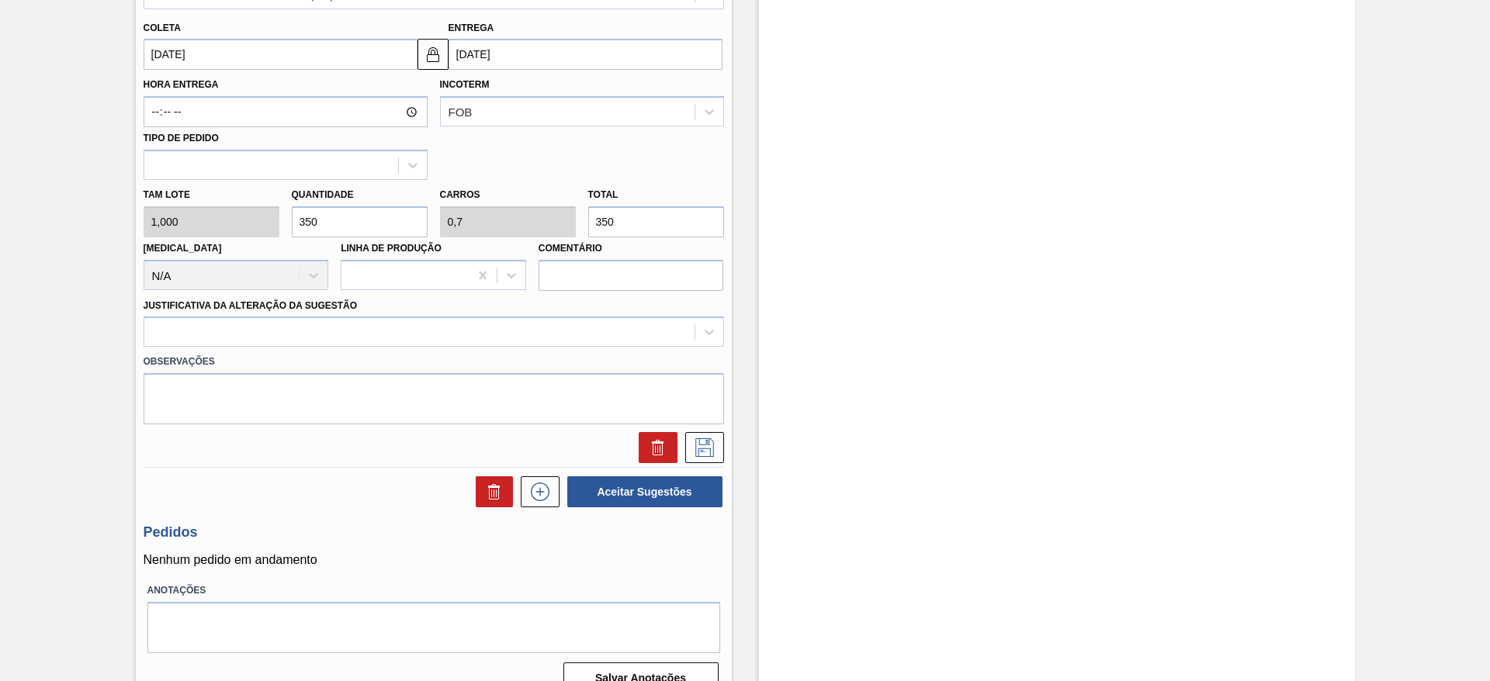
scroll to position [606, 0]
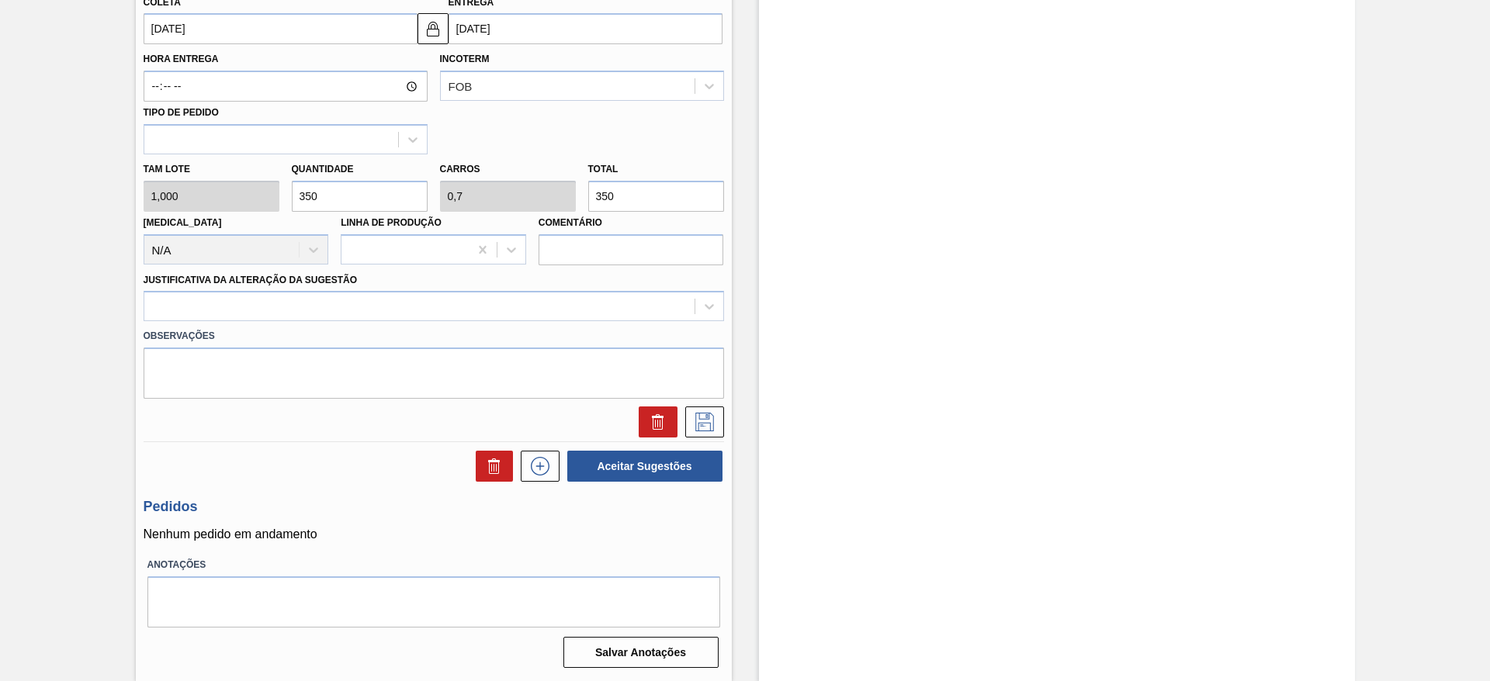
click at [603, 288] on div "Justificativa da Alteração da Sugestão" at bounding box center [434, 295] width 581 height 53
drag, startPoint x: 615, startPoint y: 322, endPoint x: 615, endPoint y: 339, distance: 17.1
click at [615, 330] on div "Observações" at bounding box center [433, 360] width 593 height 78
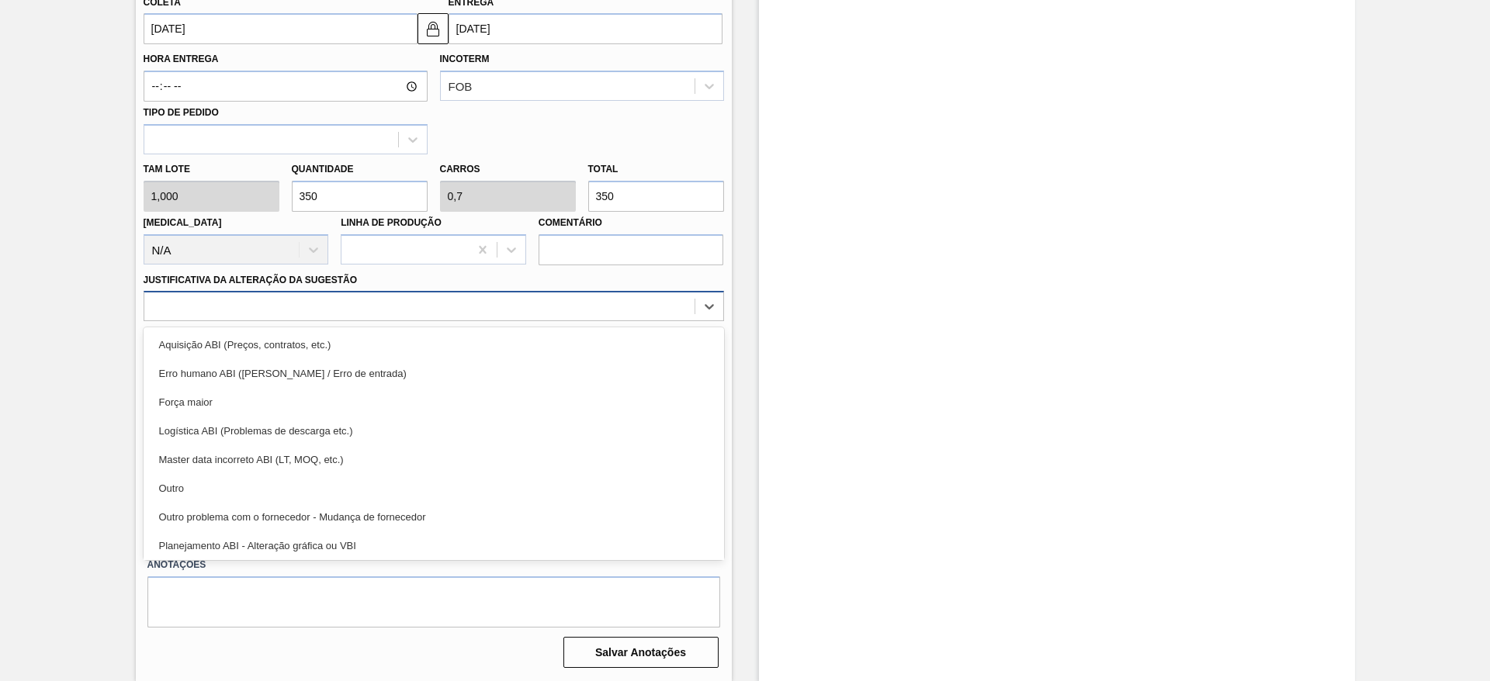
click at [595, 308] on div at bounding box center [419, 307] width 550 height 23
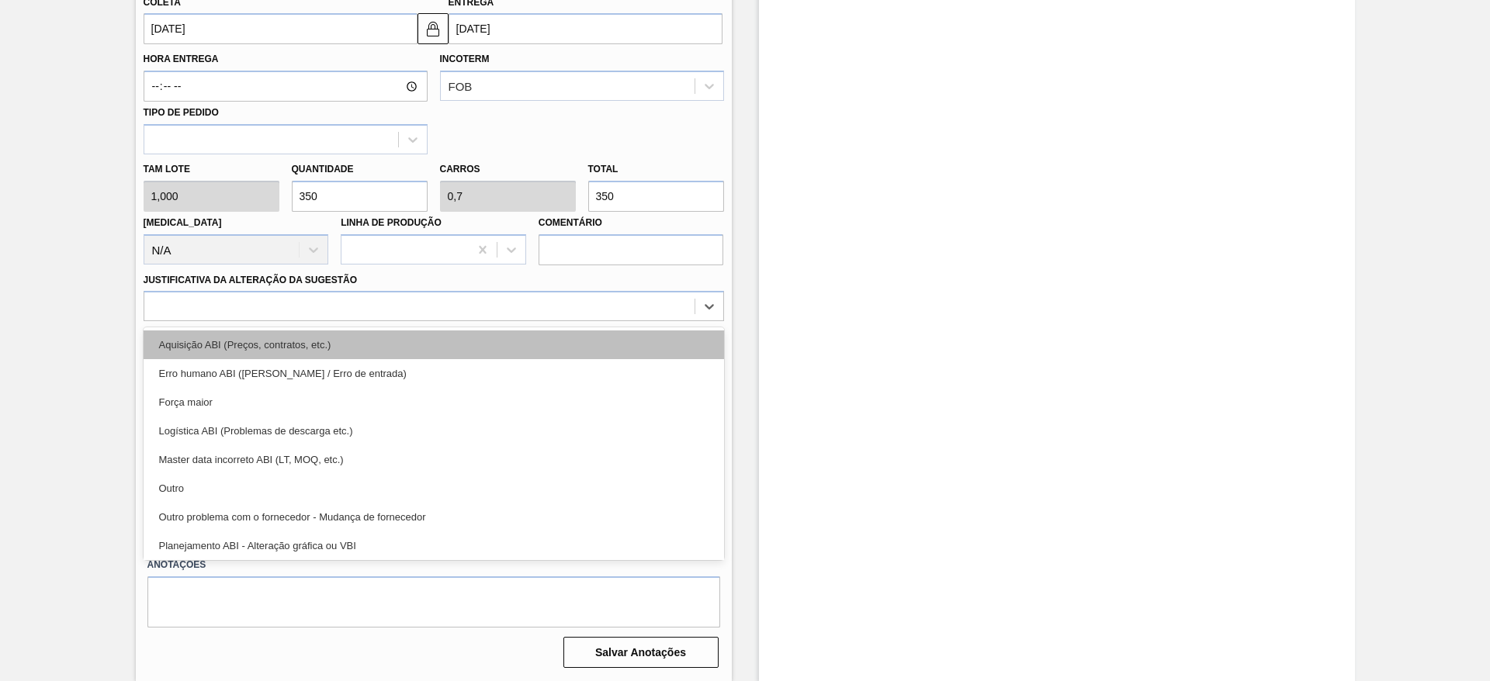
click at [615, 333] on div "Aquisição ABI (Preços, contratos, etc.)" at bounding box center [434, 345] width 581 height 29
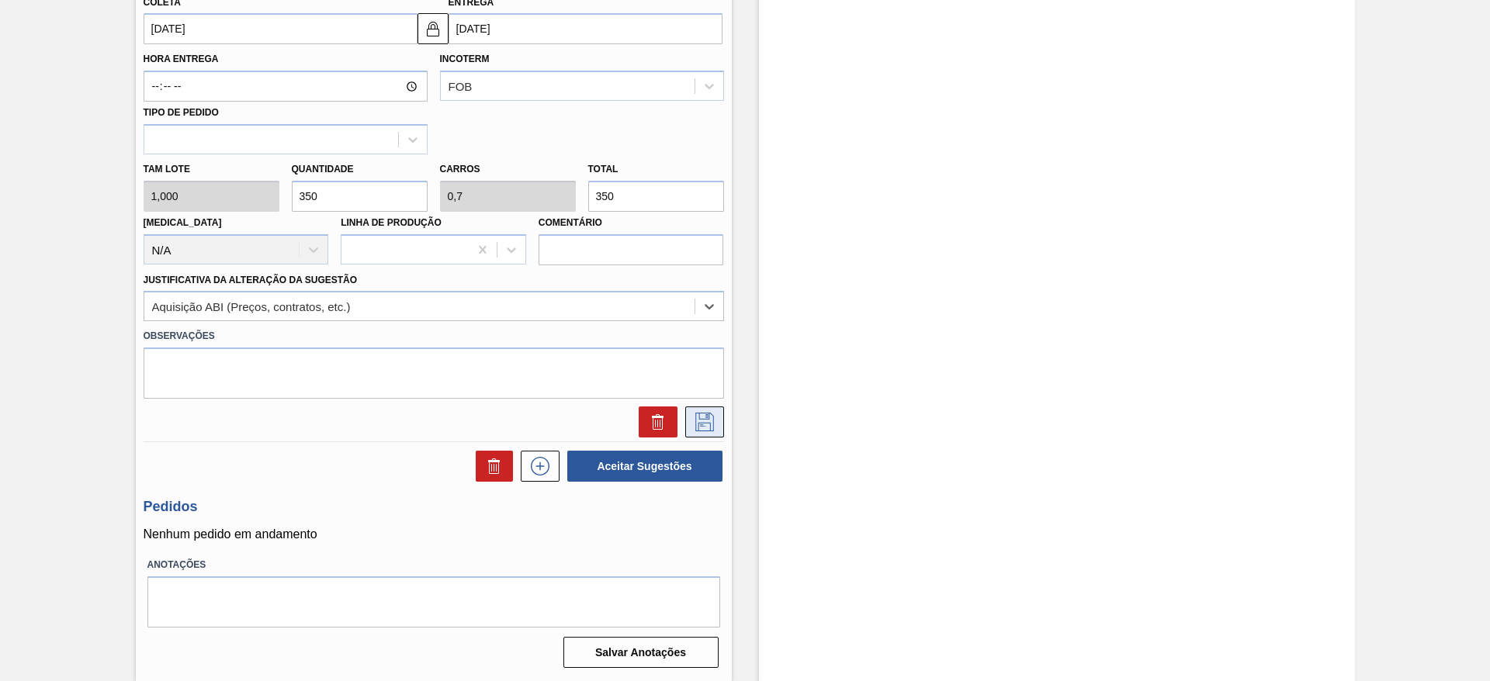
click at [711, 416] on icon at bounding box center [704, 422] width 25 height 19
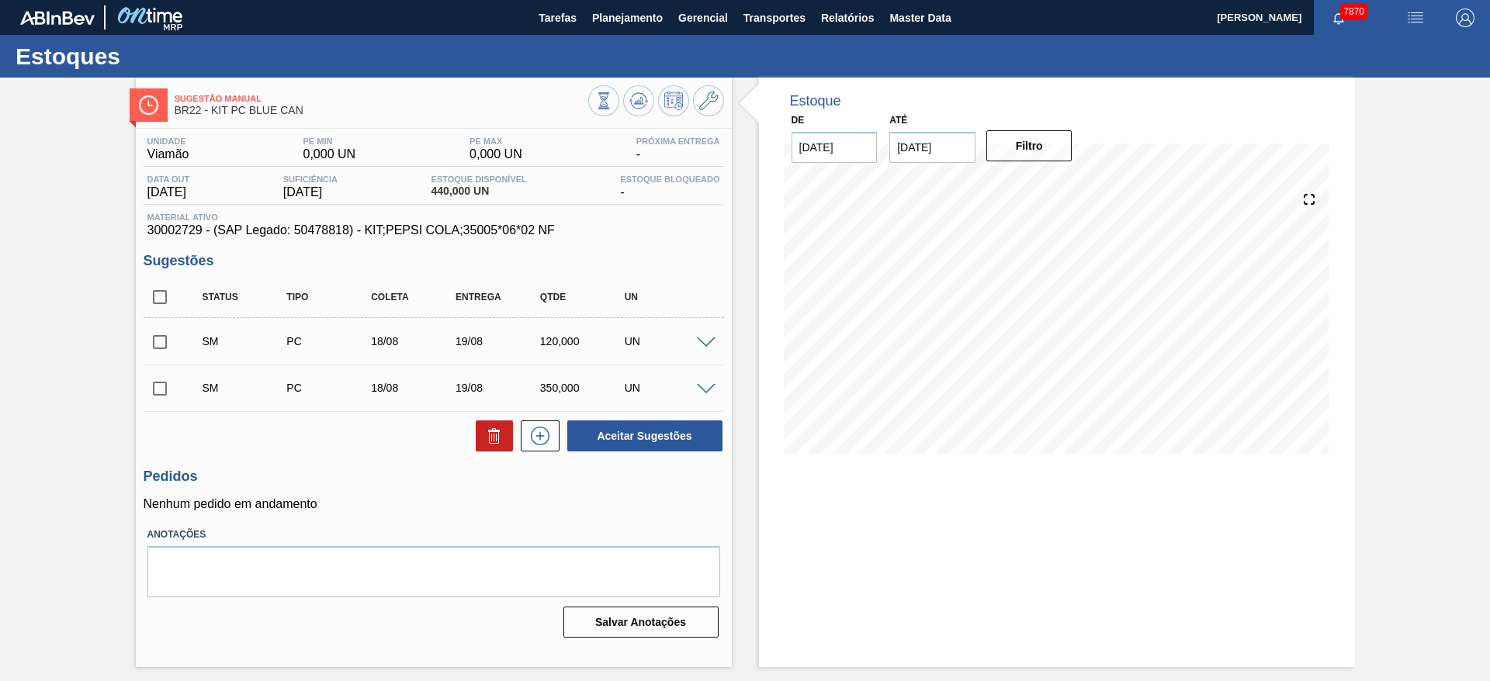
scroll to position [0, 0]
click at [166, 297] on input "checkbox" at bounding box center [160, 297] width 33 height 33
checkbox input "true"
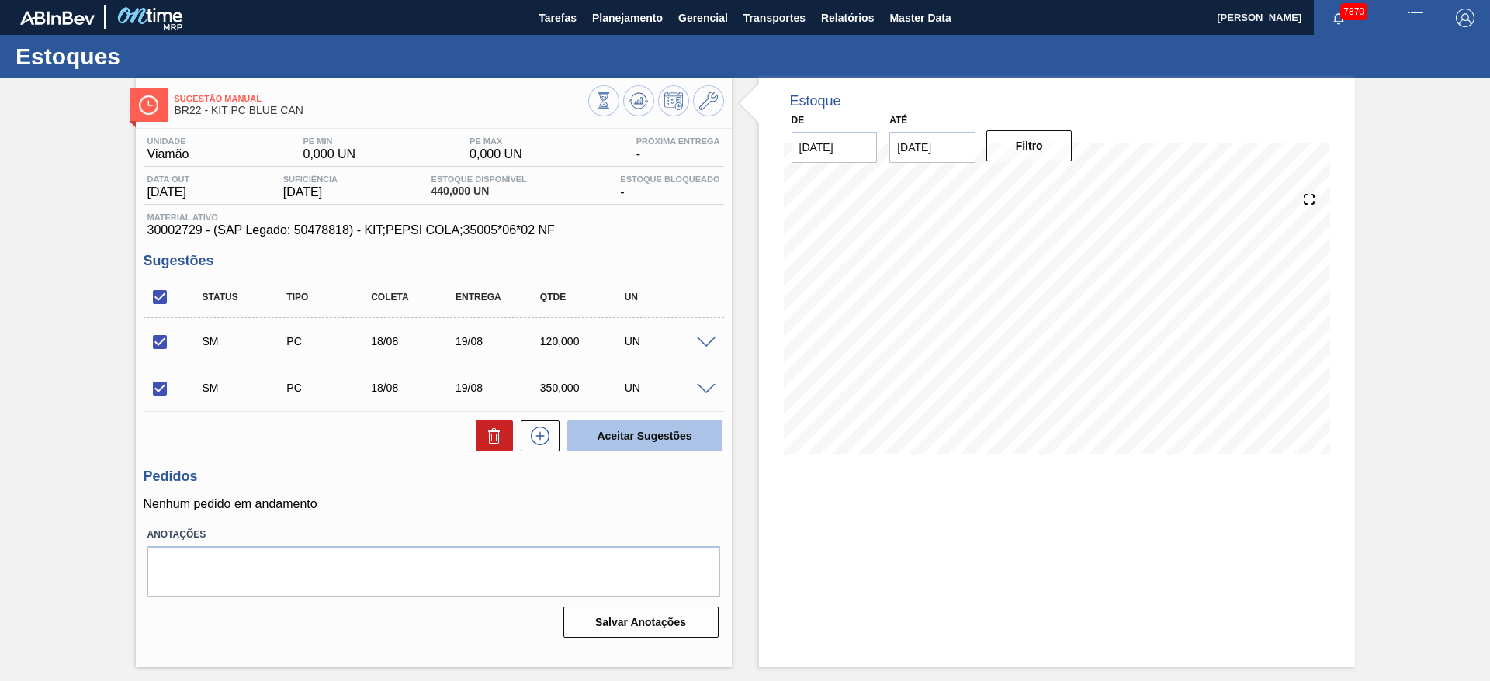
click at [649, 439] on button "Aceitar Sugestões" at bounding box center [644, 436] width 155 height 31
checkbox input "false"
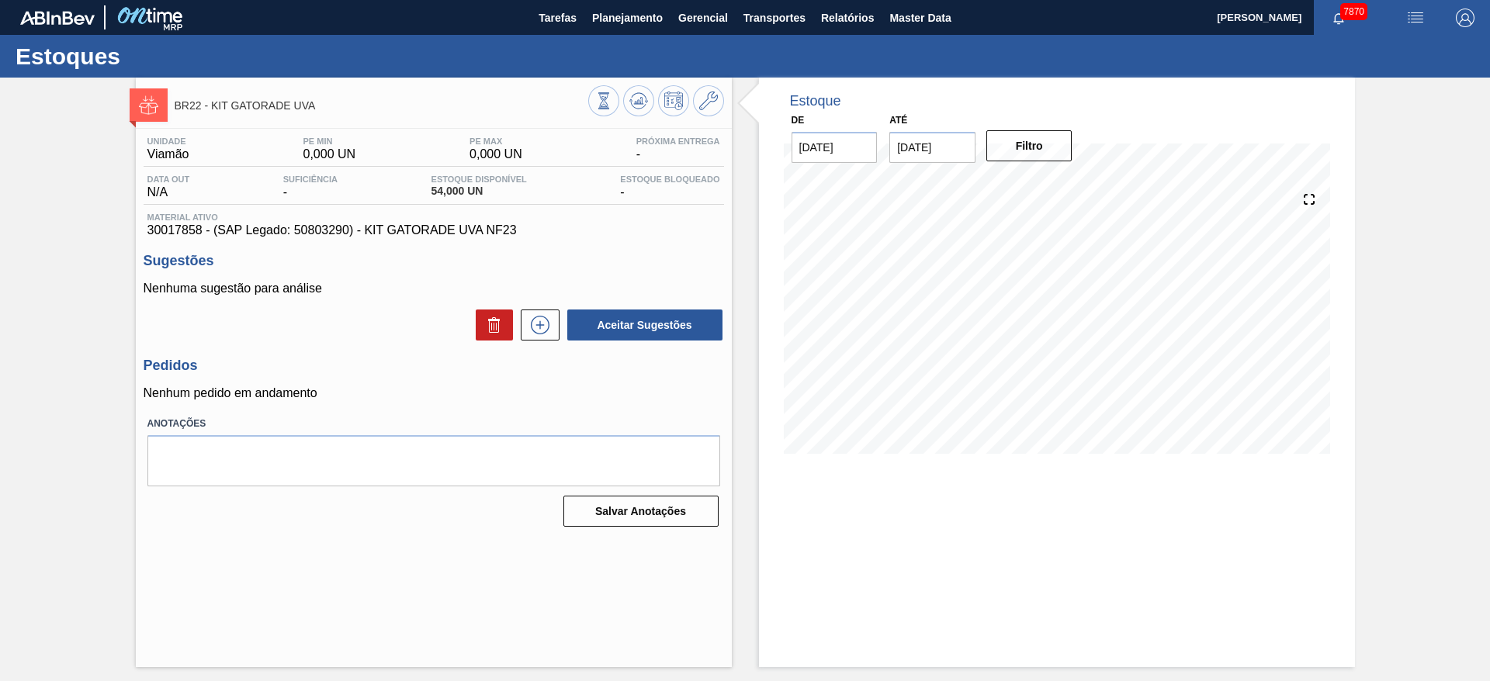
drag, startPoint x: 517, startPoint y: 306, endPoint x: 549, endPoint y: 350, distance: 54.5
click at [525, 315] on div "Nenhuma sugestão para análise Aceitar Sugestões" at bounding box center [434, 312] width 581 height 61
drag, startPoint x: 557, startPoint y: 363, endPoint x: 553, endPoint y: 353, distance: 11.1
click at [557, 362] on h3 "Pedidos" at bounding box center [434, 366] width 581 height 16
click at [548, 324] on icon at bounding box center [540, 325] width 25 height 19
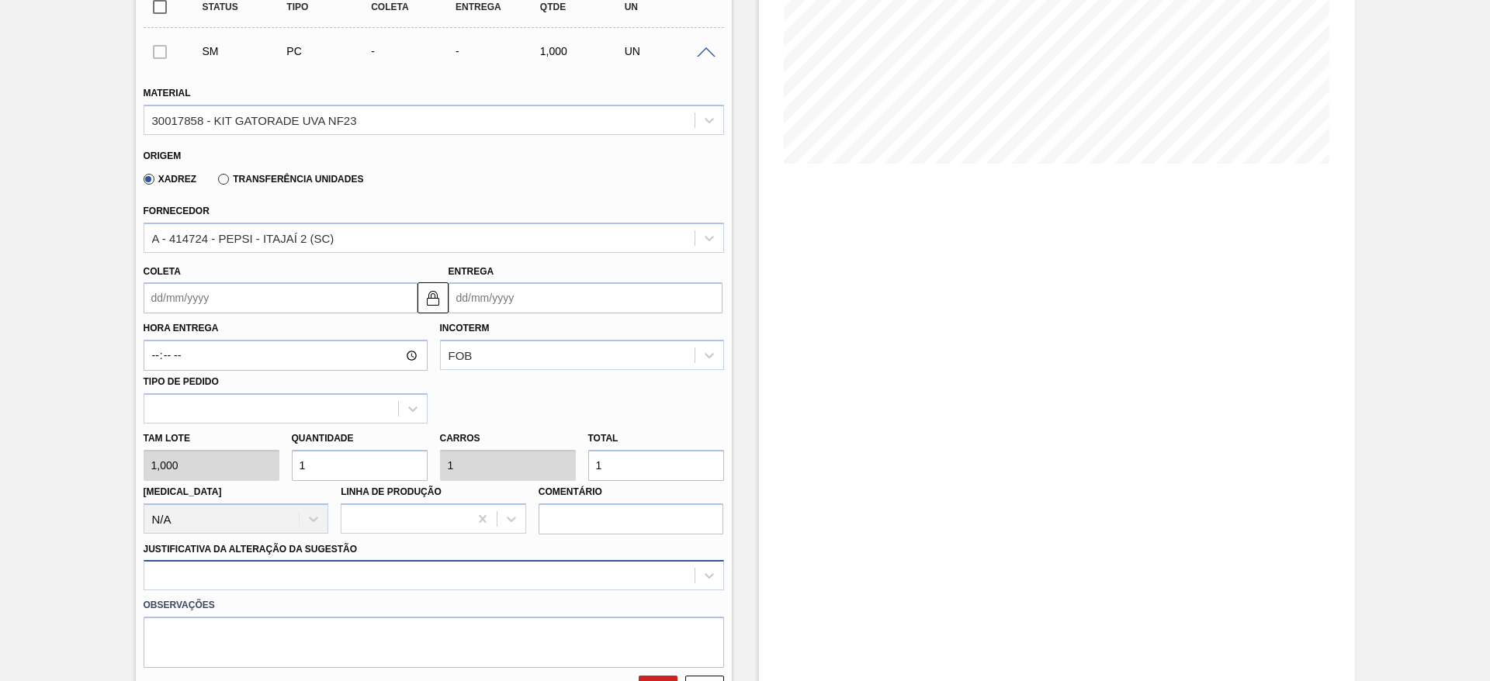
scroll to position [349, 0]
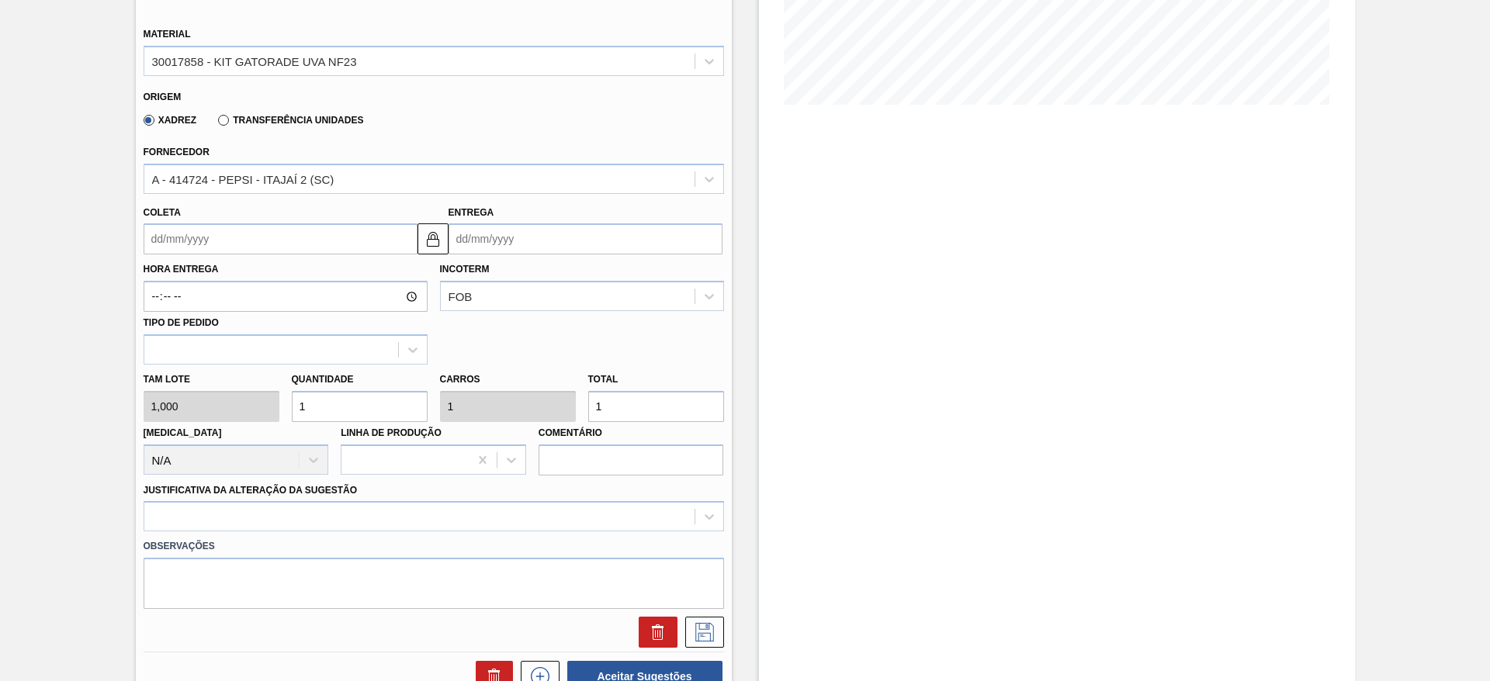
drag, startPoint x: 321, startPoint y: 414, endPoint x: 300, endPoint y: 416, distance: 21.8
click at [300, 416] on input "1" at bounding box center [360, 406] width 136 height 31
type input "4"
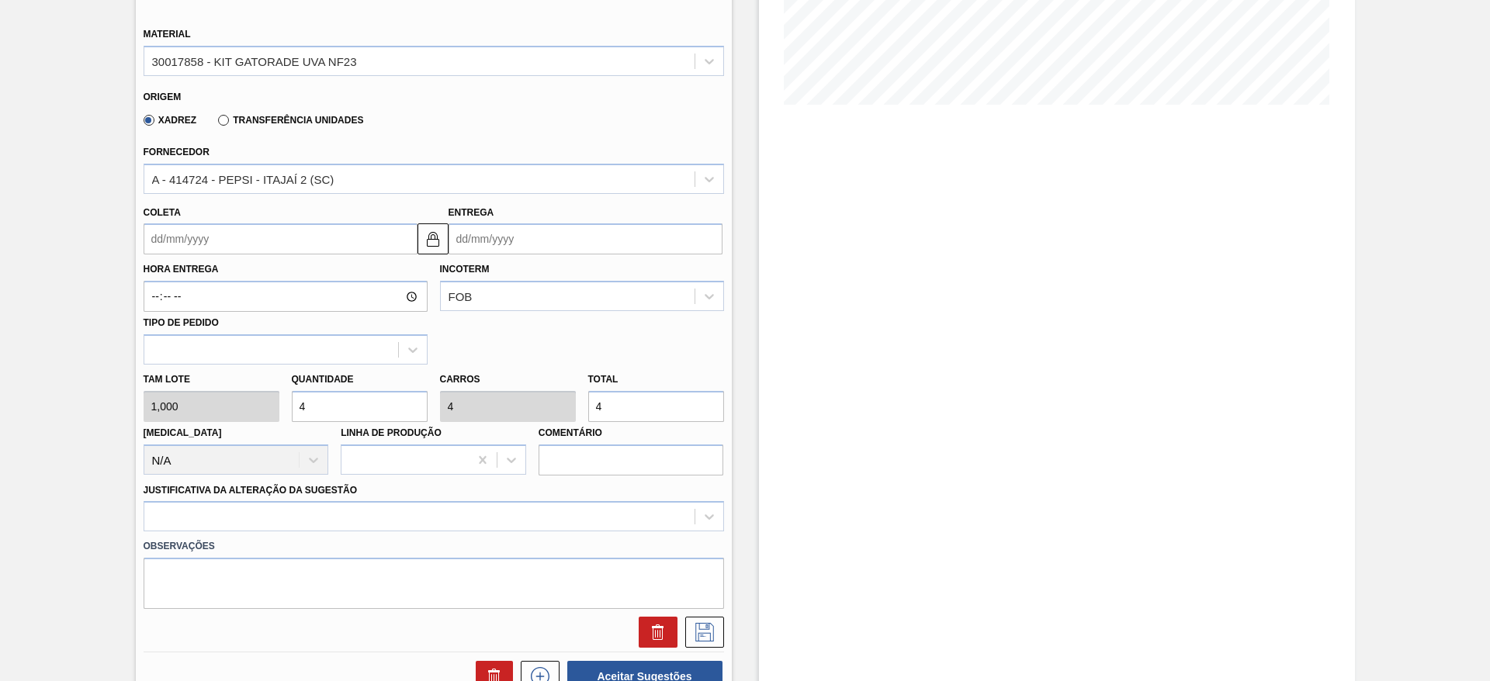
type input "42"
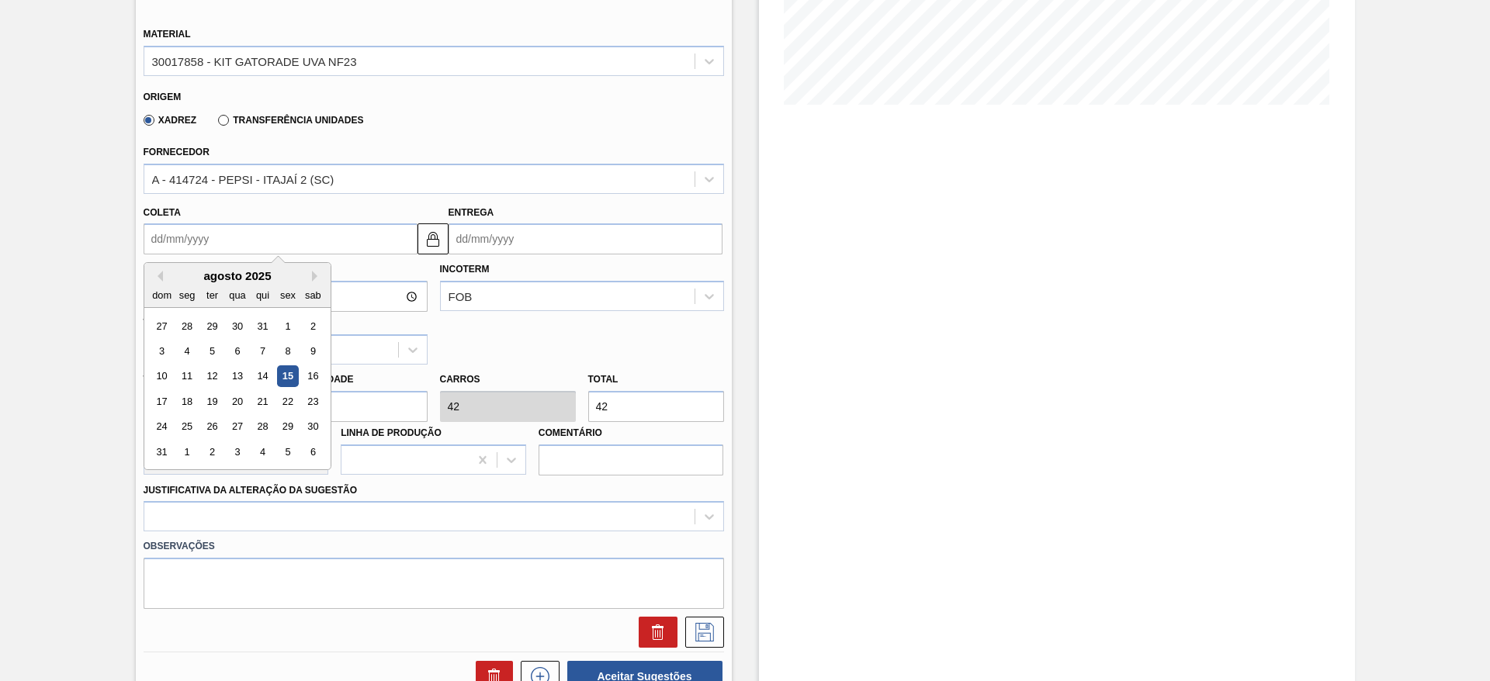
drag, startPoint x: 181, startPoint y: 226, endPoint x: 190, endPoint y: 245, distance: 21.5
click at [181, 226] on input "Coleta" at bounding box center [281, 239] width 274 height 31
click at [195, 272] on div "agosto 2025" at bounding box center [237, 275] width 186 height 13
click at [178, 407] on div "18" at bounding box center [186, 401] width 21 height 21
type input "[DATE]"
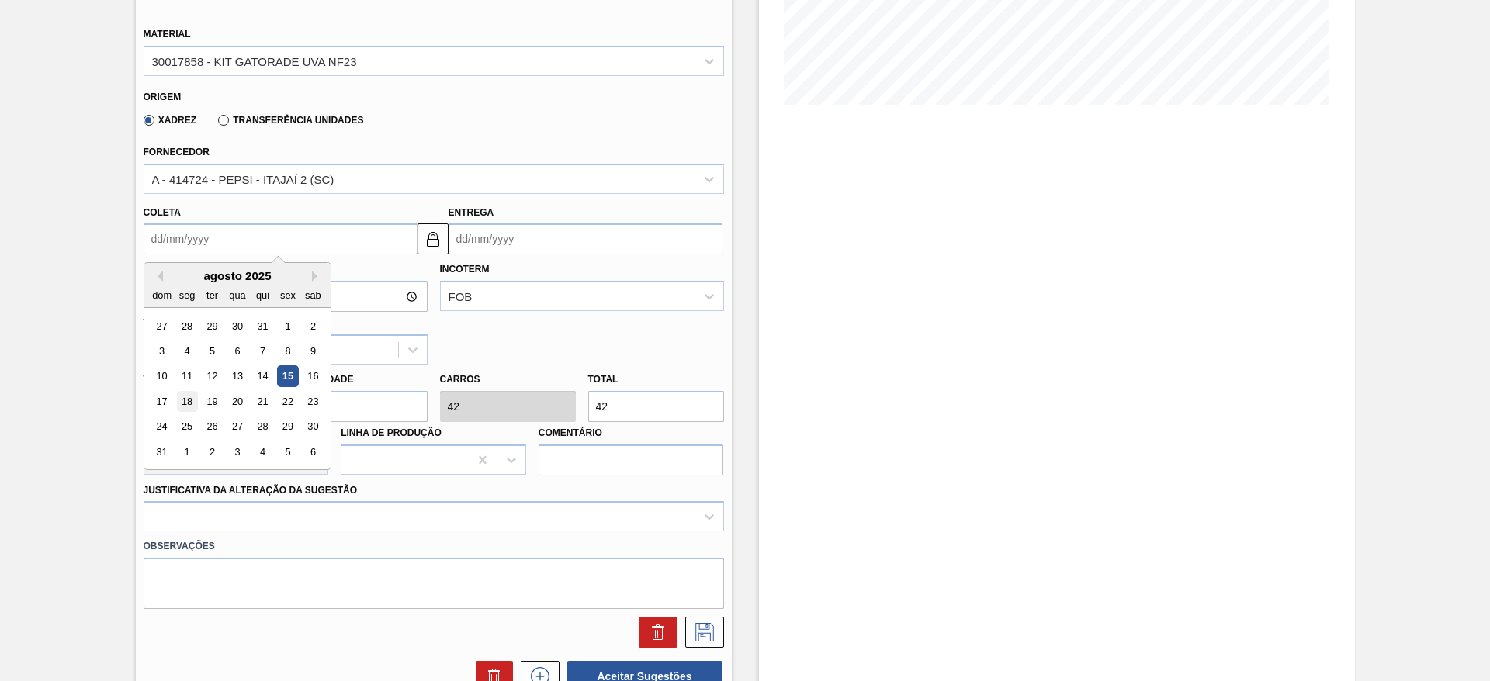
type input "[DATE]"
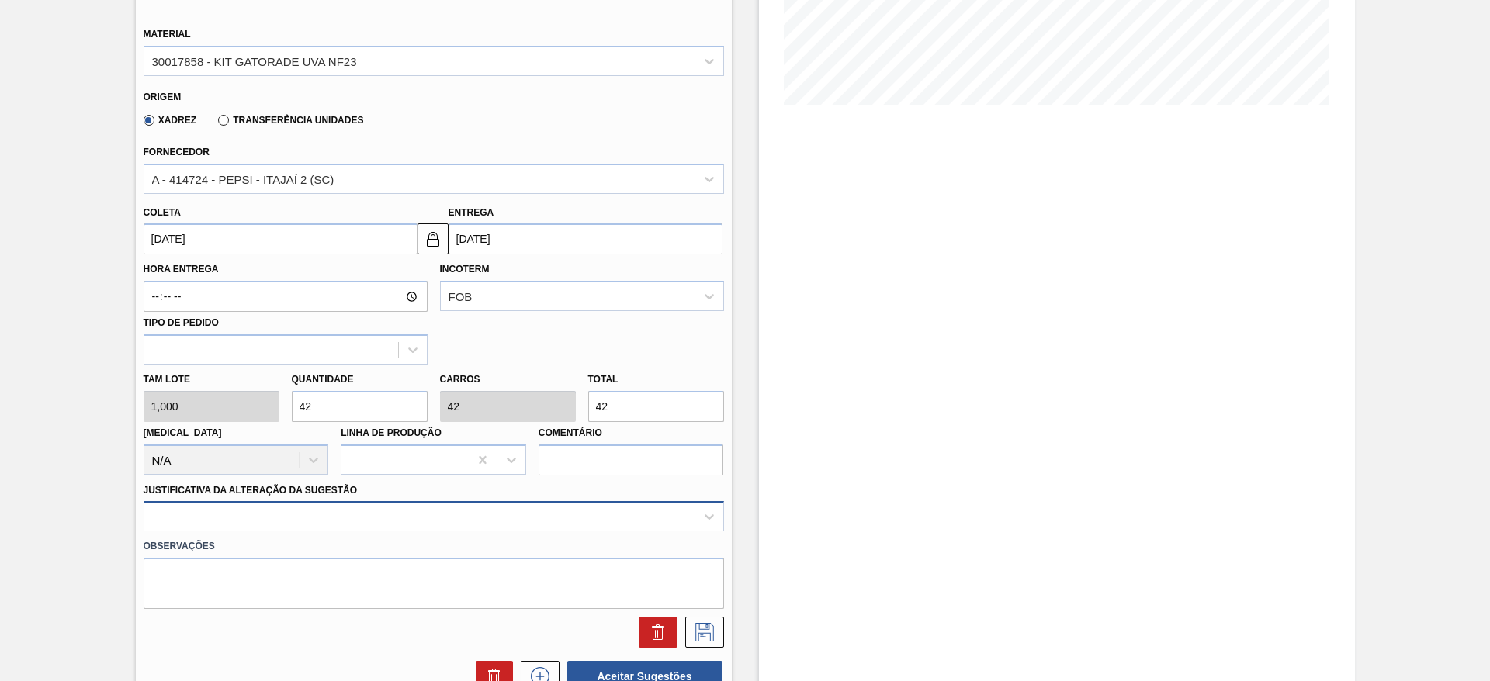
click at [539, 525] on div at bounding box center [434, 516] width 581 height 30
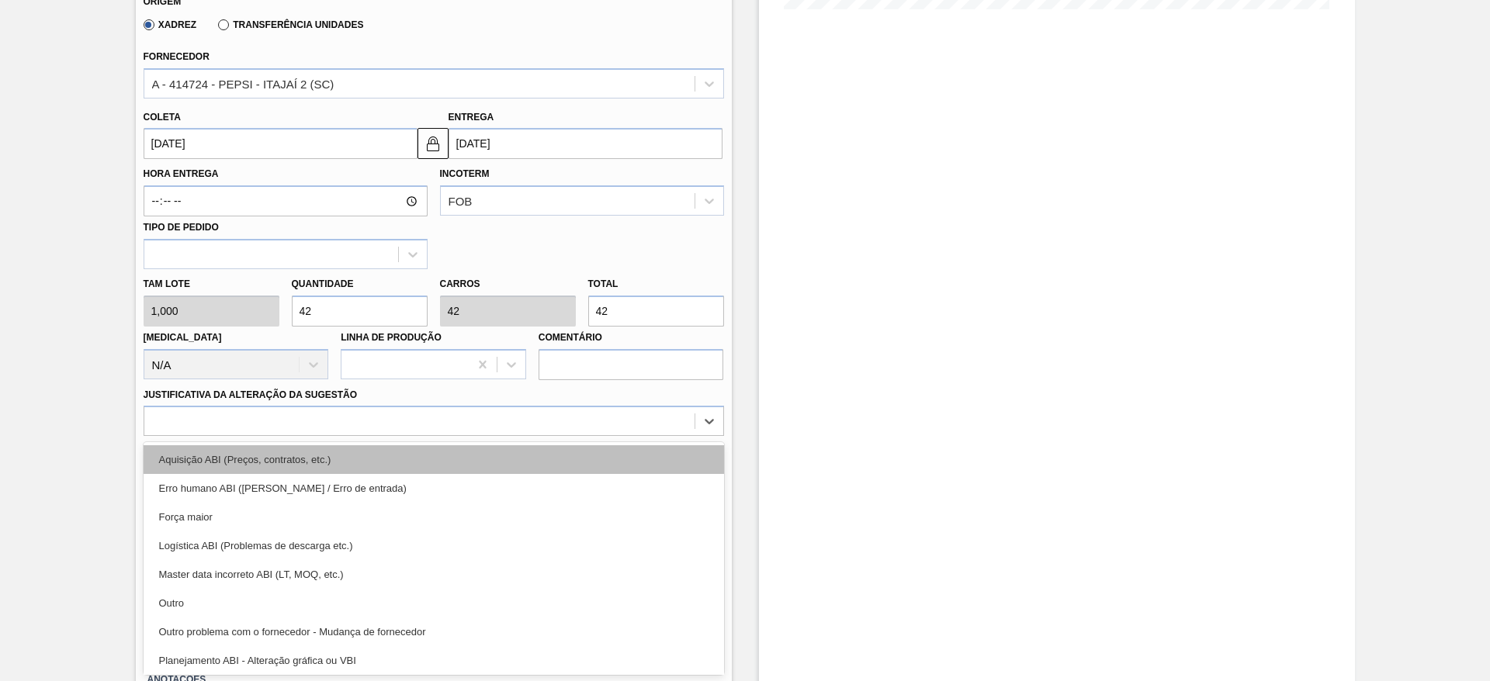
click at [519, 468] on div "Aquisição ABI (Preços, contratos, etc.)" at bounding box center [434, 460] width 581 height 29
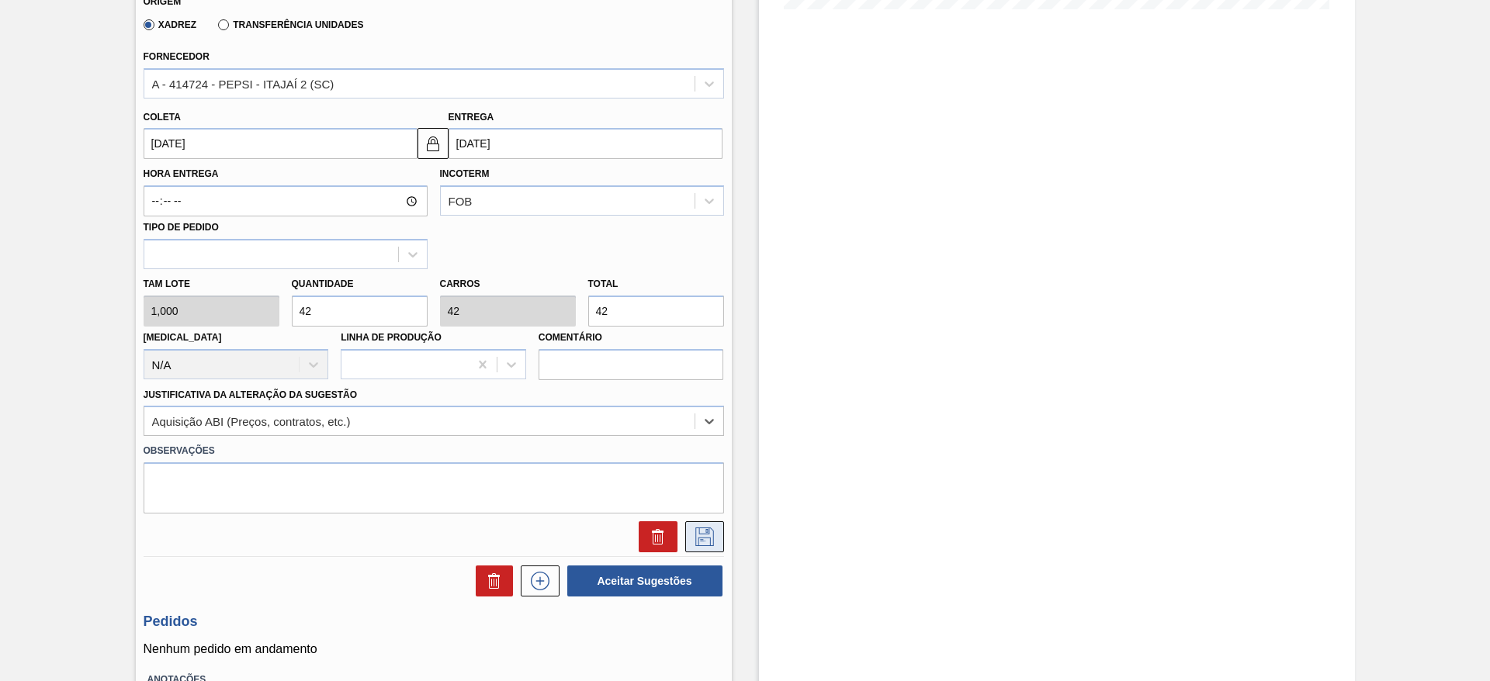
click at [700, 529] on icon at bounding box center [704, 537] width 25 height 19
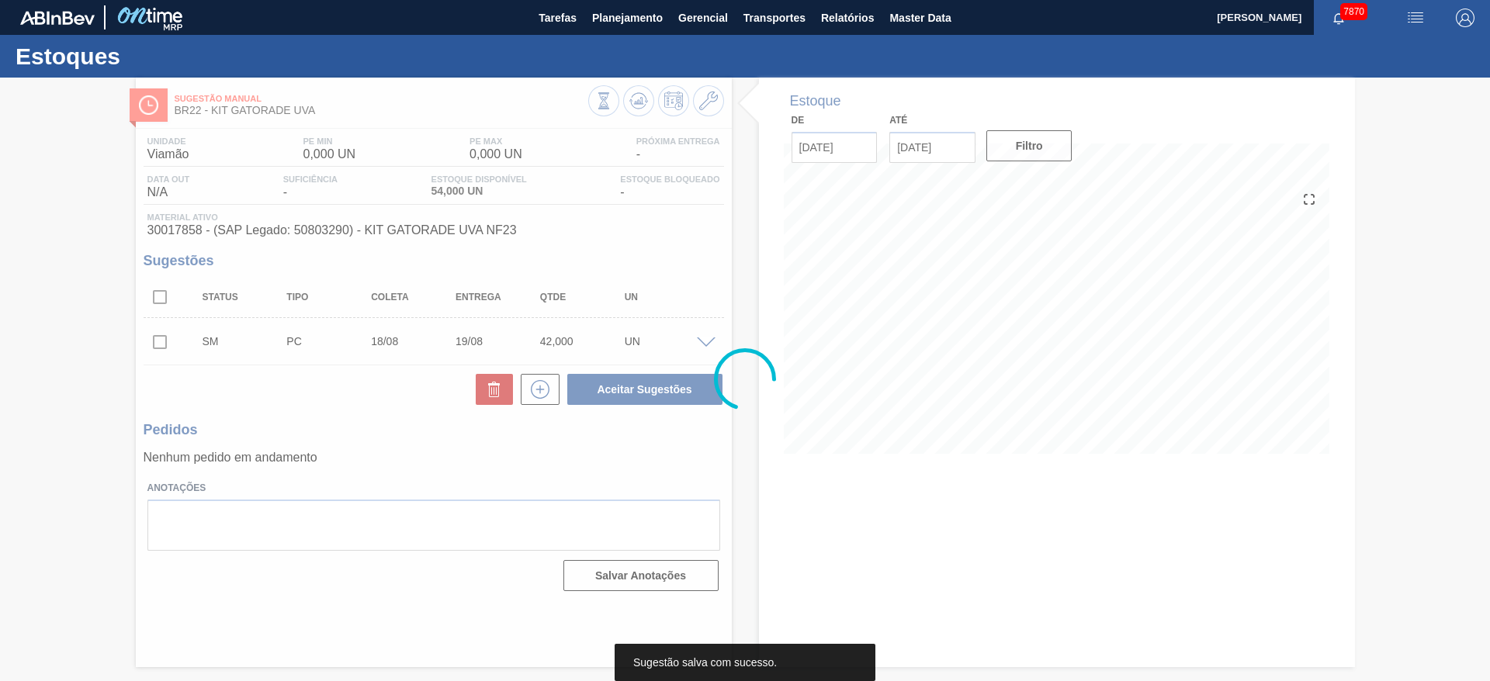
scroll to position [0, 0]
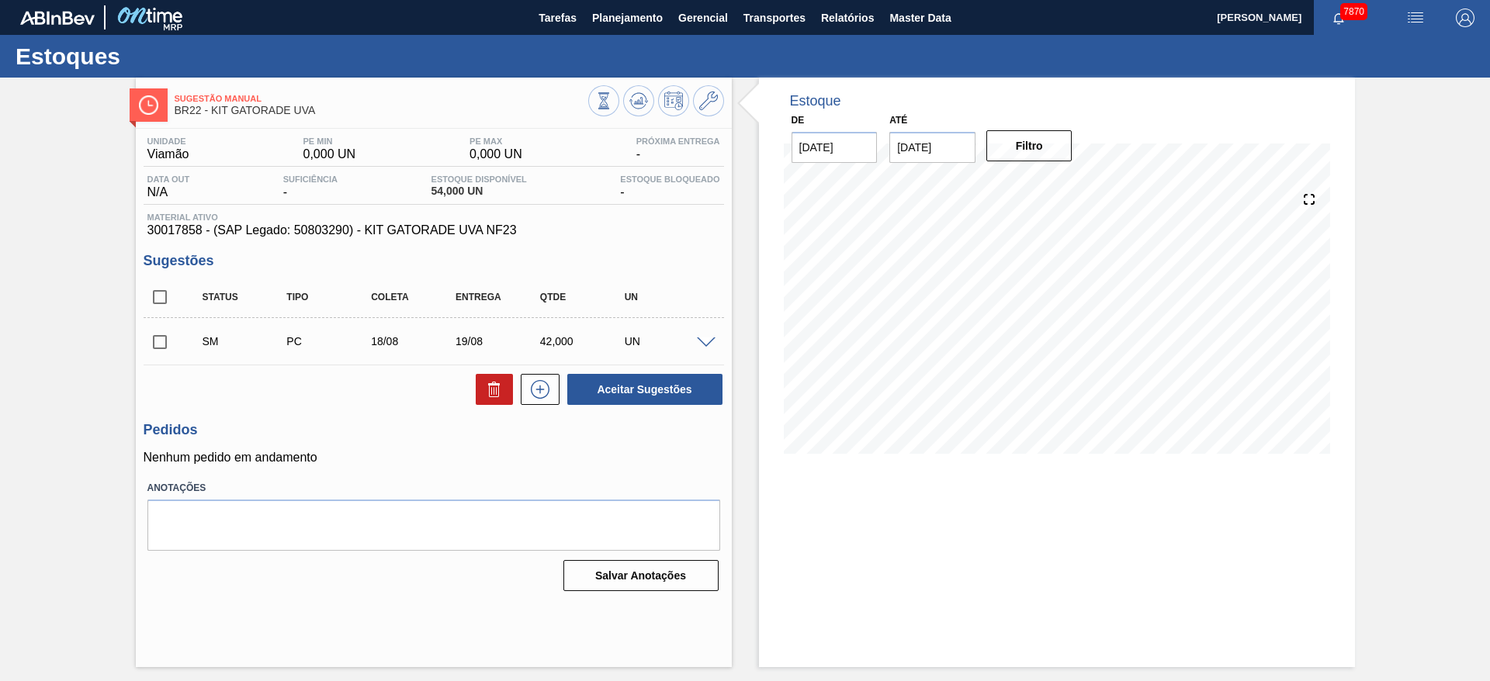
drag, startPoint x: 181, startPoint y: 334, endPoint x: 184, endPoint y: 343, distance: 9.8
click at [176, 334] on span at bounding box center [187, 341] width 23 height 31
click at [166, 322] on div "SM PC 18/08 19/08 42,000 UN" at bounding box center [434, 341] width 581 height 39
click at [167, 341] on input "checkbox" at bounding box center [160, 342] width 33 height 33
click at [667, 390] on button "Aceitar Sugestões" at bounding box center [644, 389] width 155 height 31
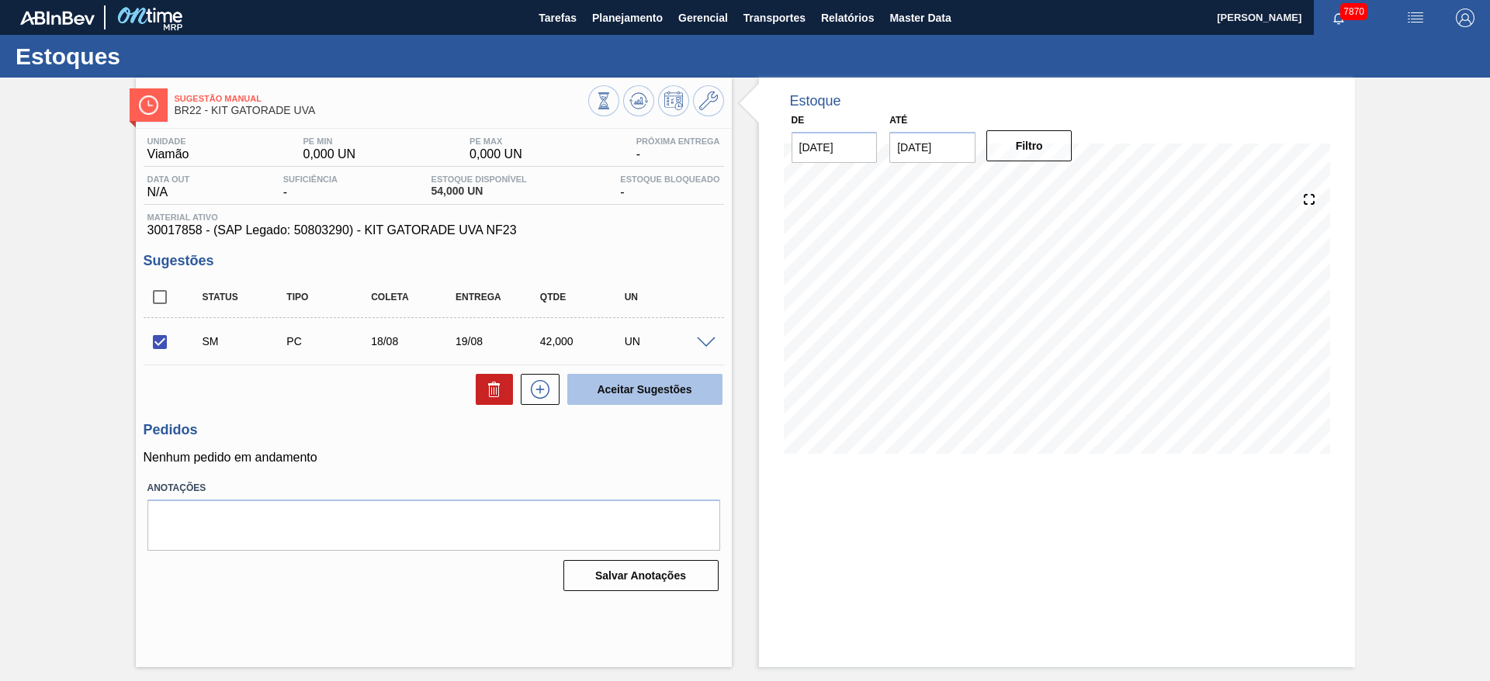
checkbox input "false"
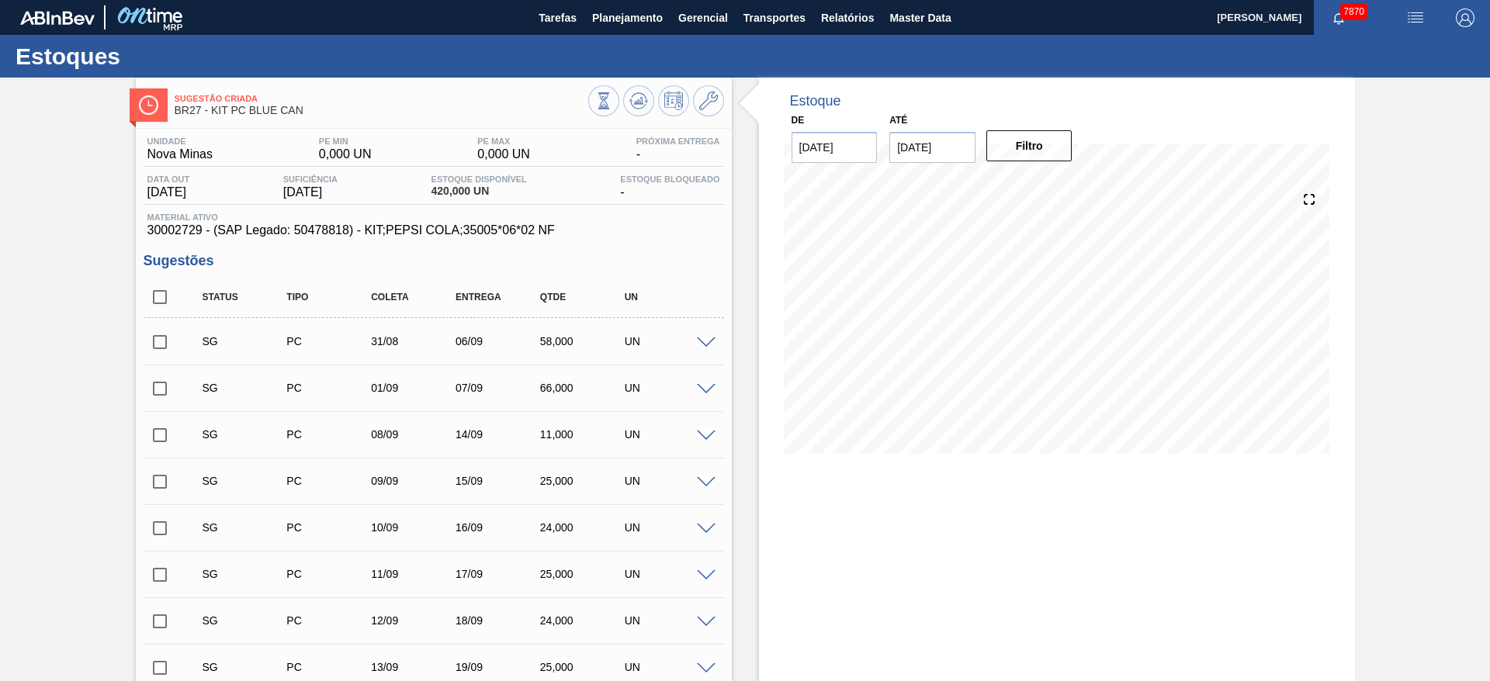
click at [713, 345] on span at bounding box center [706, 344] width 19 height 12
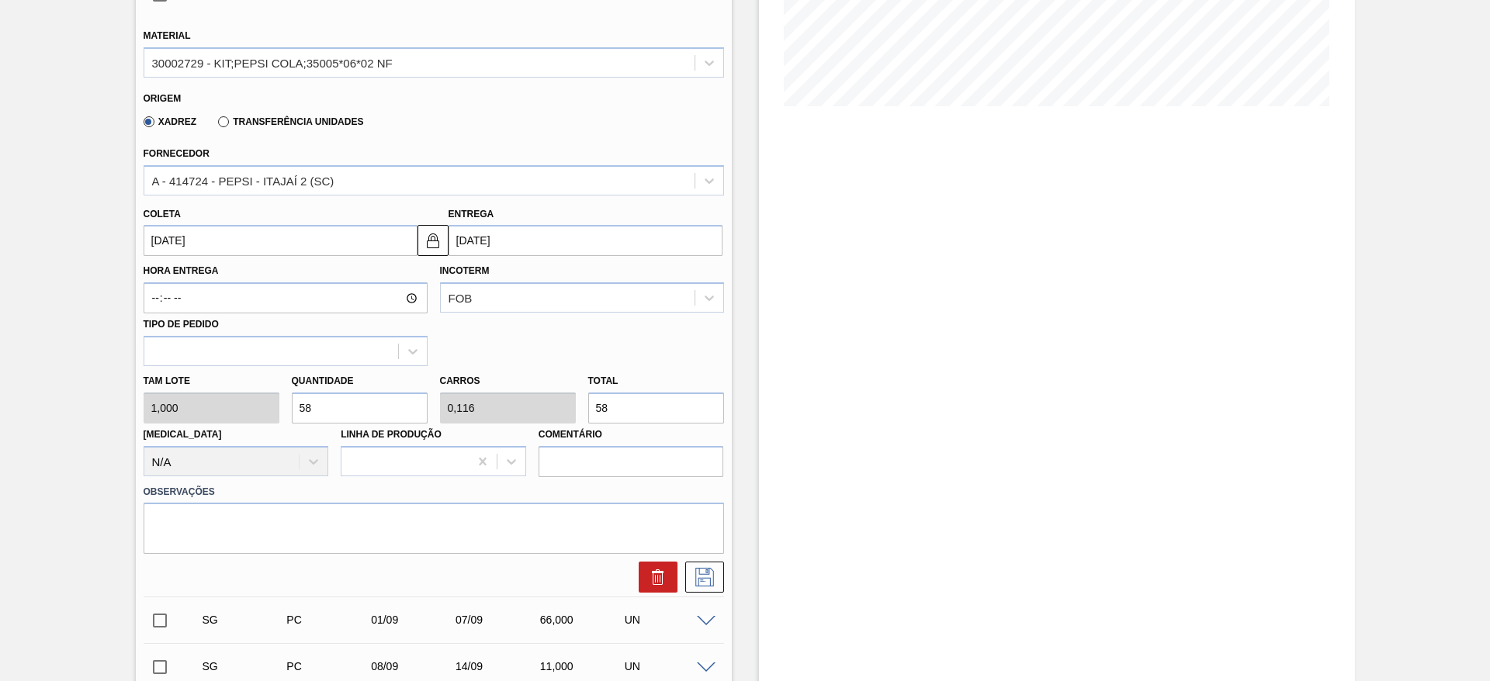
scroll to position [349, 0]
click at [245, 413] on div "Tam lote 1,000 Quantidade 58 Carros 0,116 Total 58 Doca N/A Linha de Produção C…" at bounding box center [433, 420] width 593 height 111
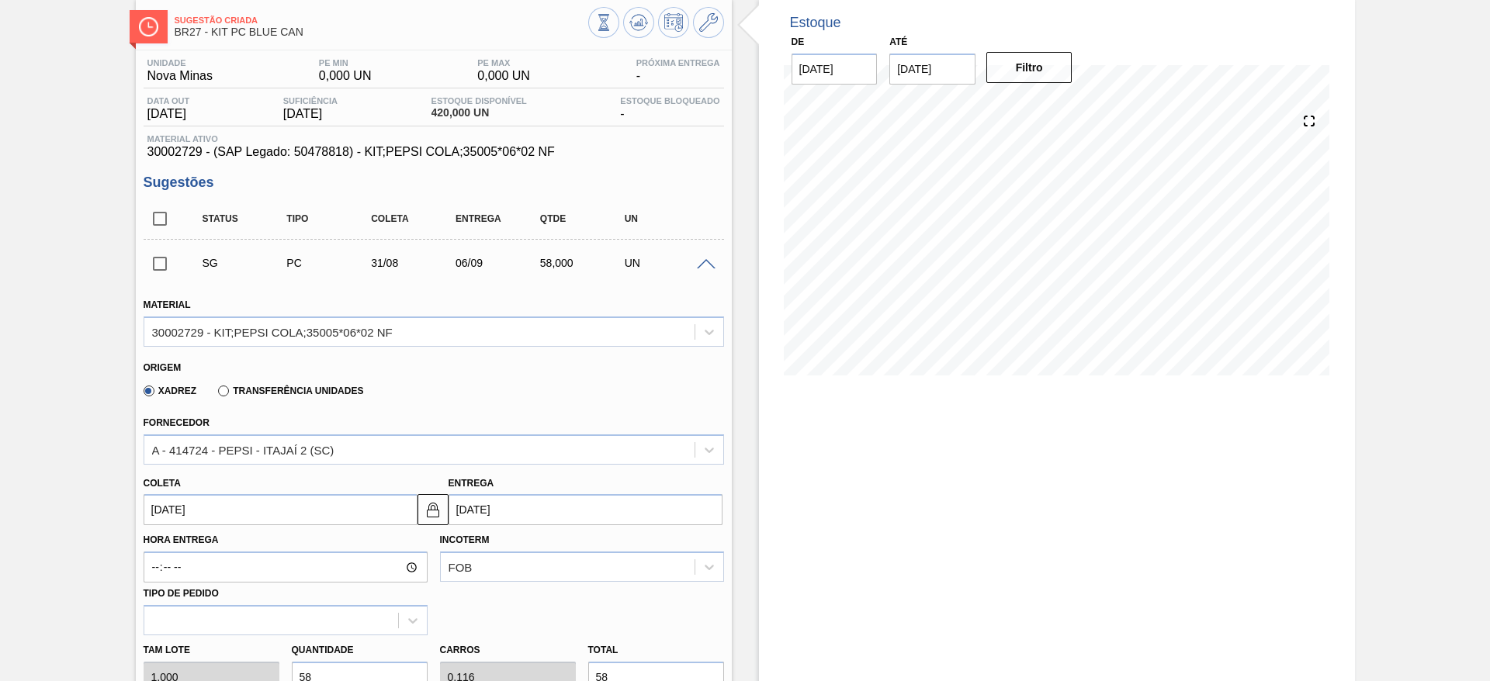
scroll to position [116, 0]
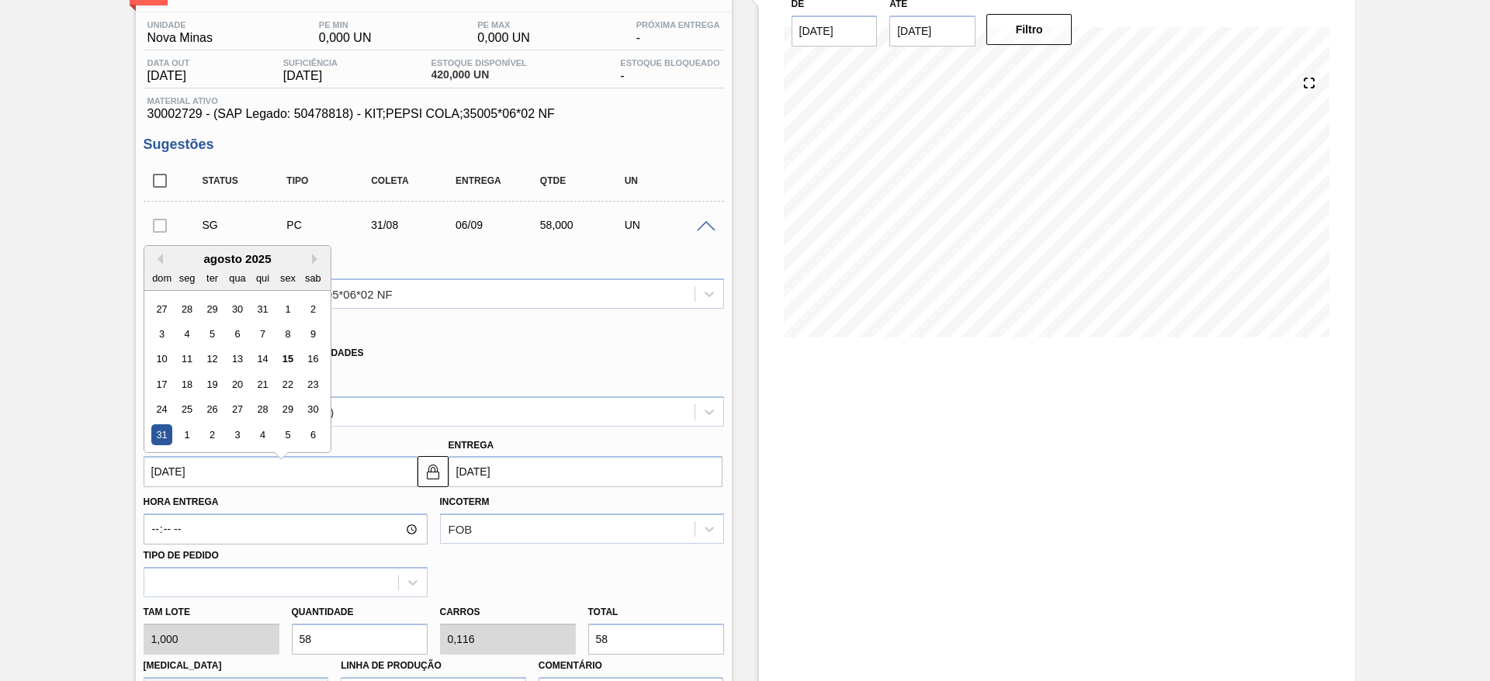
click at [184, 462] on input "31/08/2025" at bounding box center [281, 471] width 274 height 31
click at [189, 385] on div "18" at bounding box center [186, 376] width 21 height 21
type input "[DATE]"
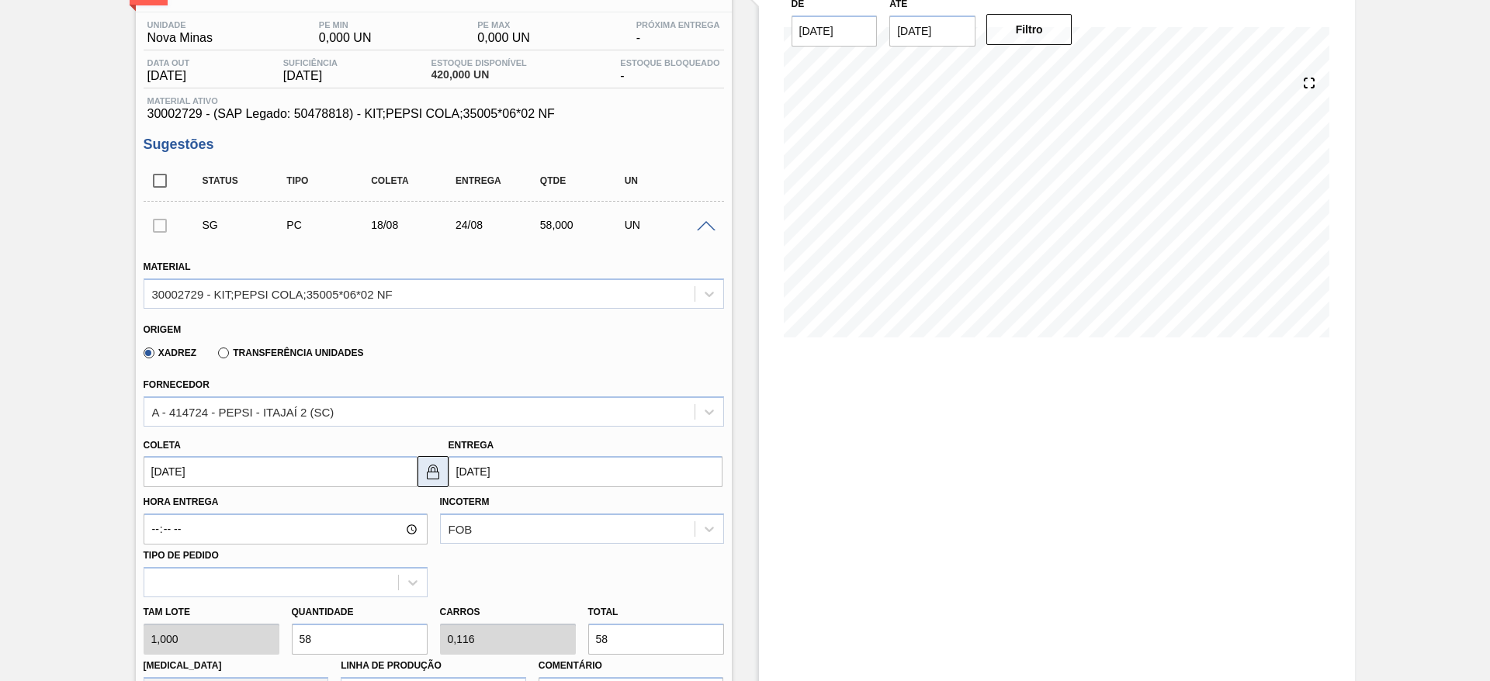
click at [432, 485] on button at bounding box center [433, 471] width 31 height 31
click at [477, 474] on input "24/08/2025" at bounding box center [586, 471] width 274 height 31
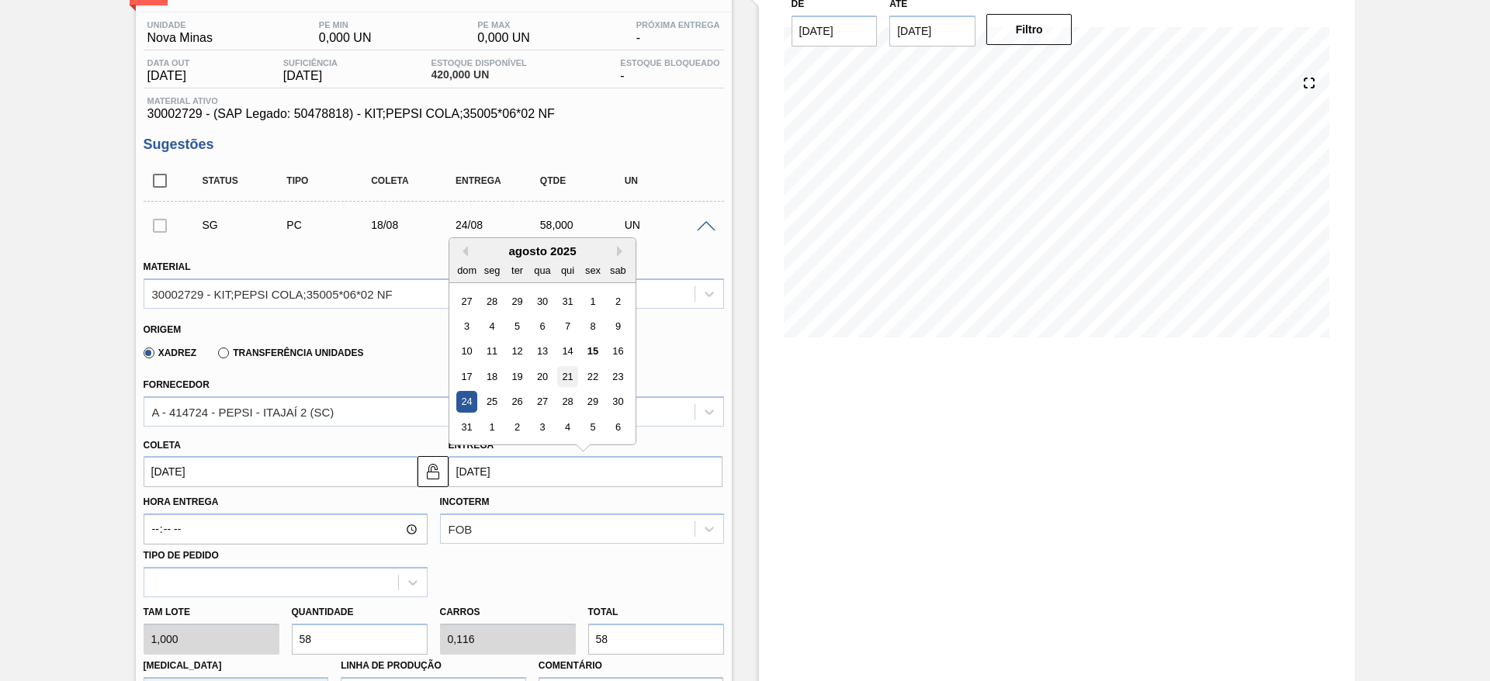
click at [561, 381] on div "21" at bounding box center [566, 376] width 21 height 21
type input "21/08/2025"
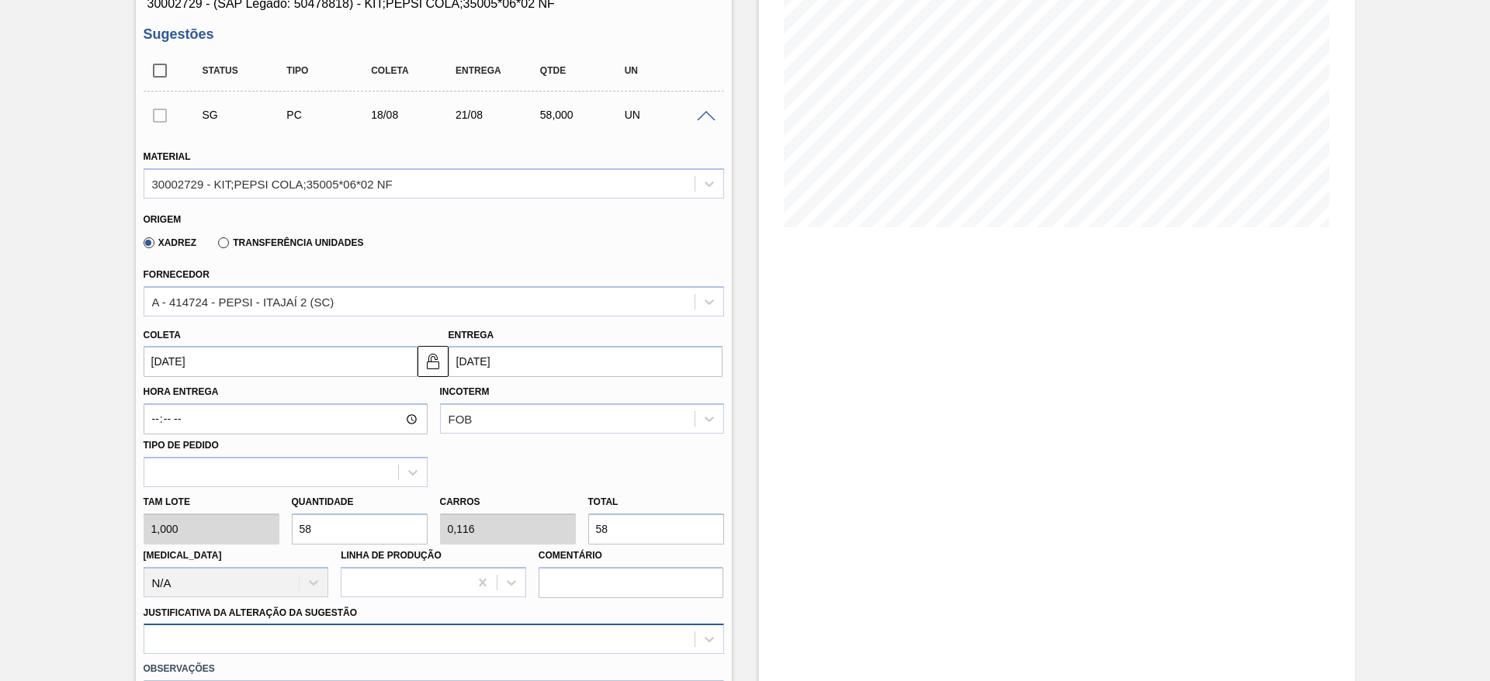
scroll to position [466, 0]
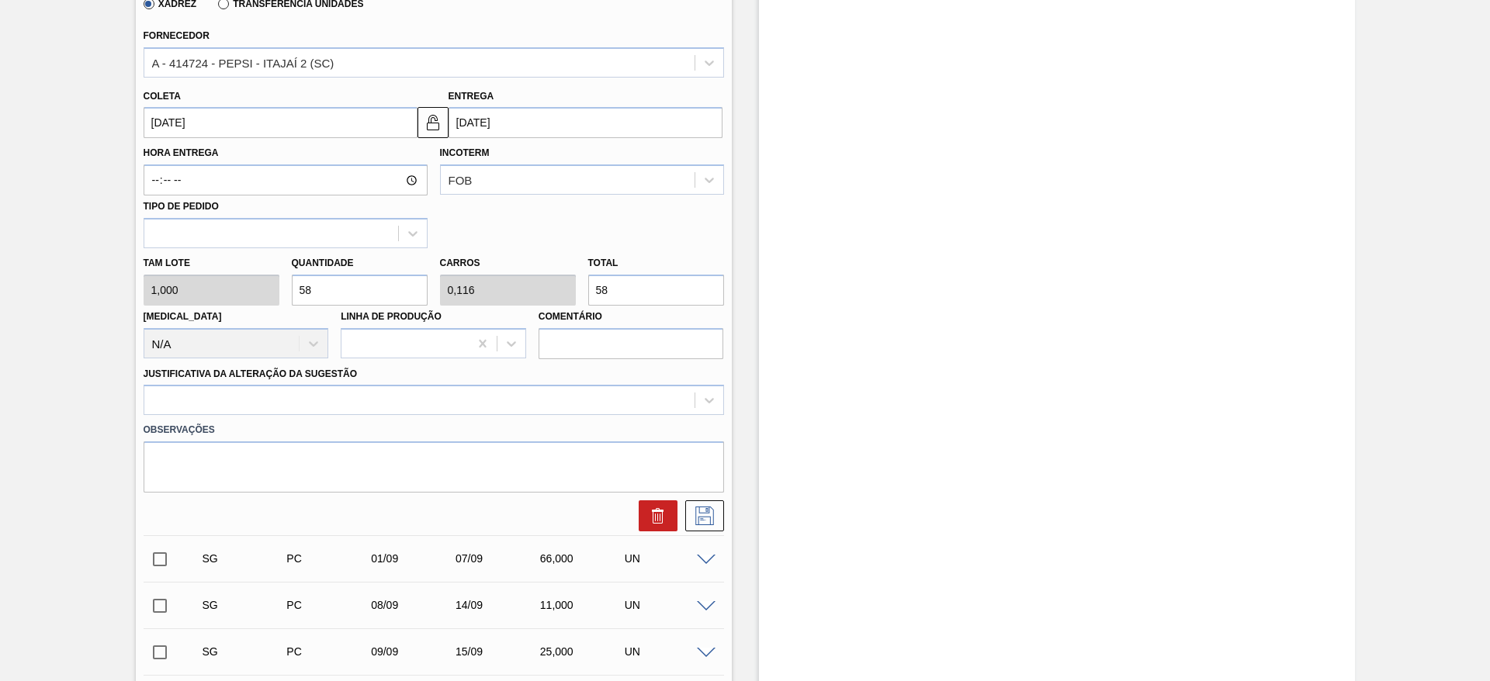
click at [512, 382] on div "Justificativa da Alteração da Sugestão" at bounding box center [434, 389] width 581 height 53
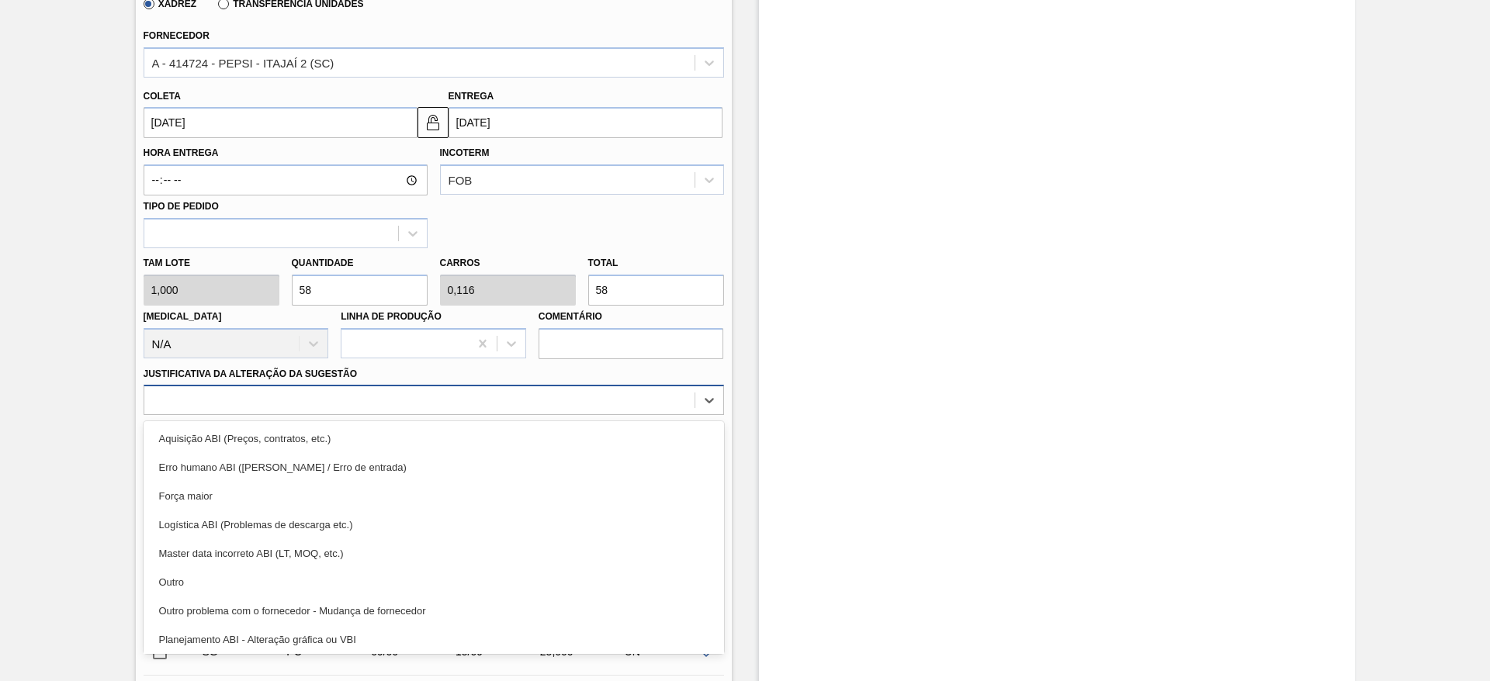
click at [509, 400] on div at bounding box center [419, 401] width 550 height 23
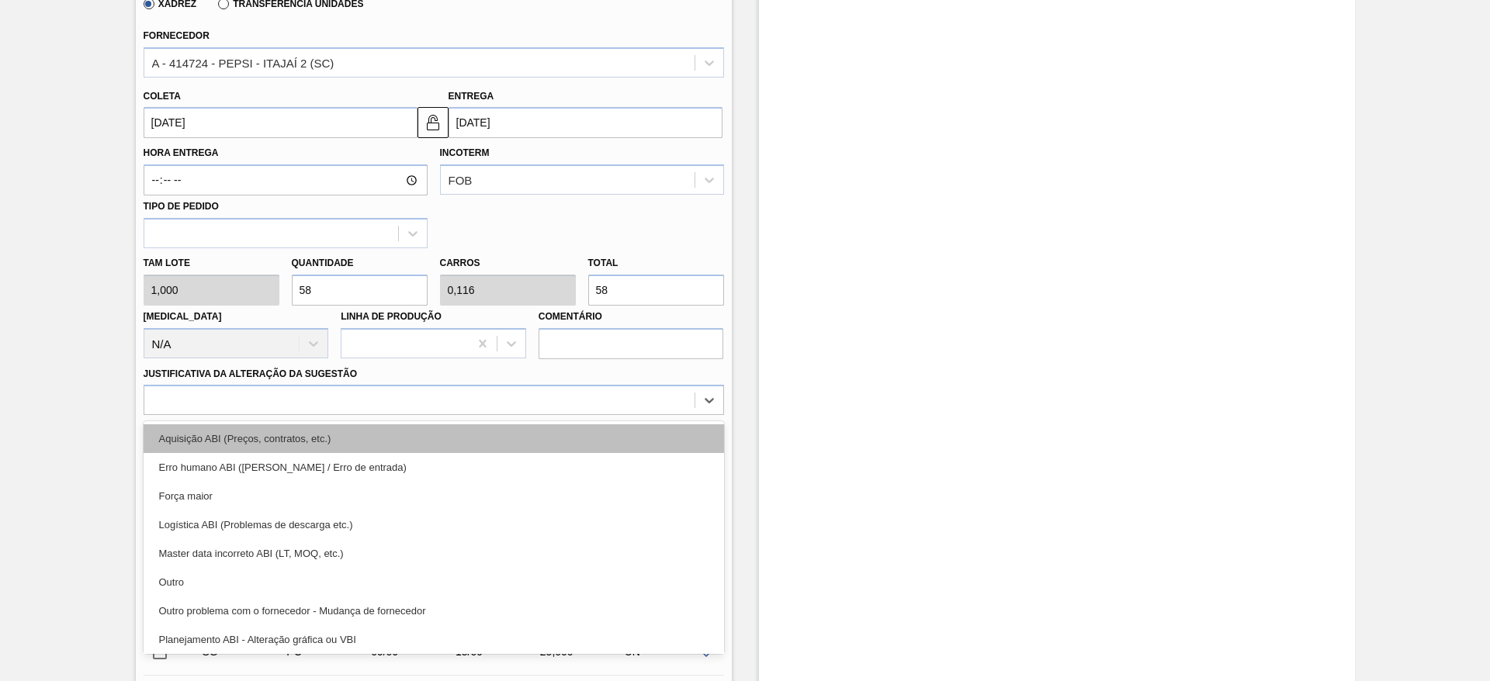
click at [520, 427] on div "Aquisição ABI (Preços, contratos, etc.)" at bounding box center [434, 439] width 581 height 29
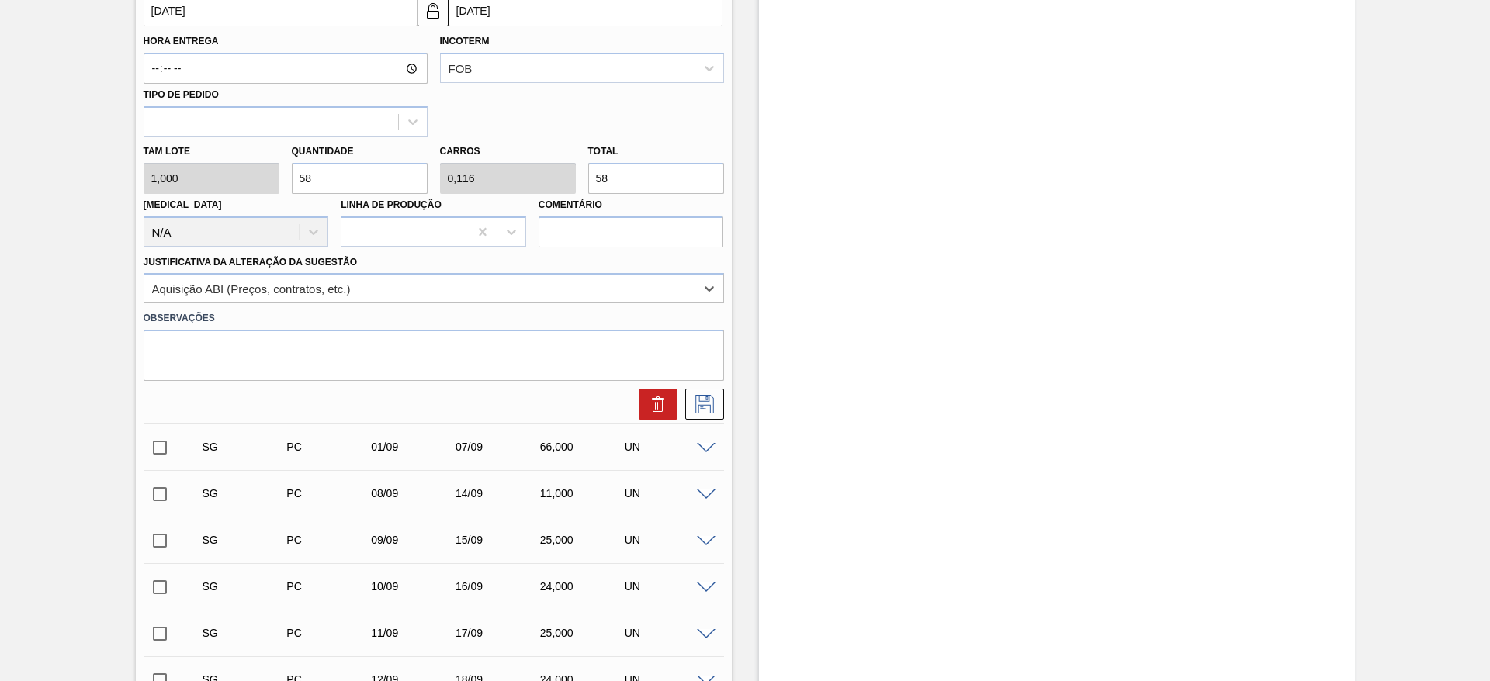
scroll to position [582, 0]
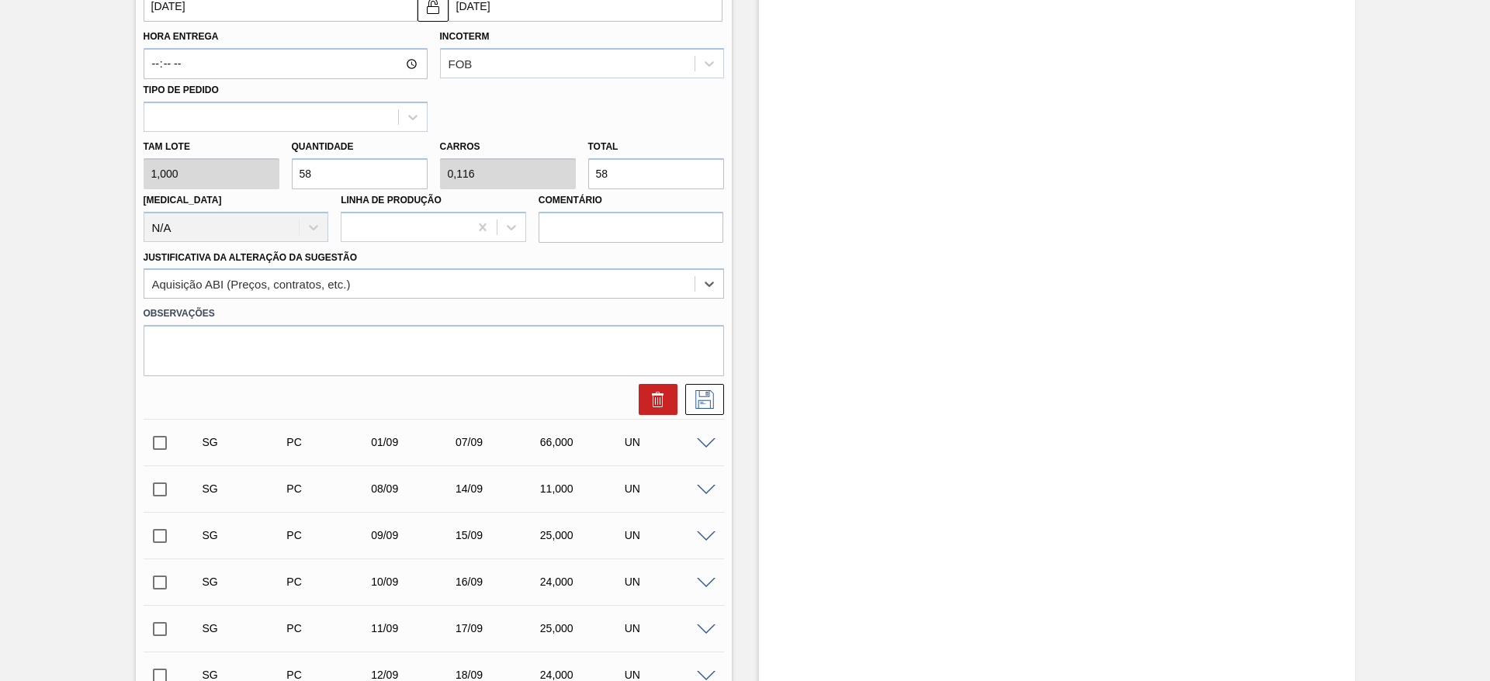
click at [258, 175] on div "Tam lote 1,000 Quantidade 58 Carros 0,116 Total 58 Doca N/A Linha de Produção C…" at bounding box center [433, 187] width 593 height 111
type input "4"
type input "0,008"
type input "4"
type input "45"
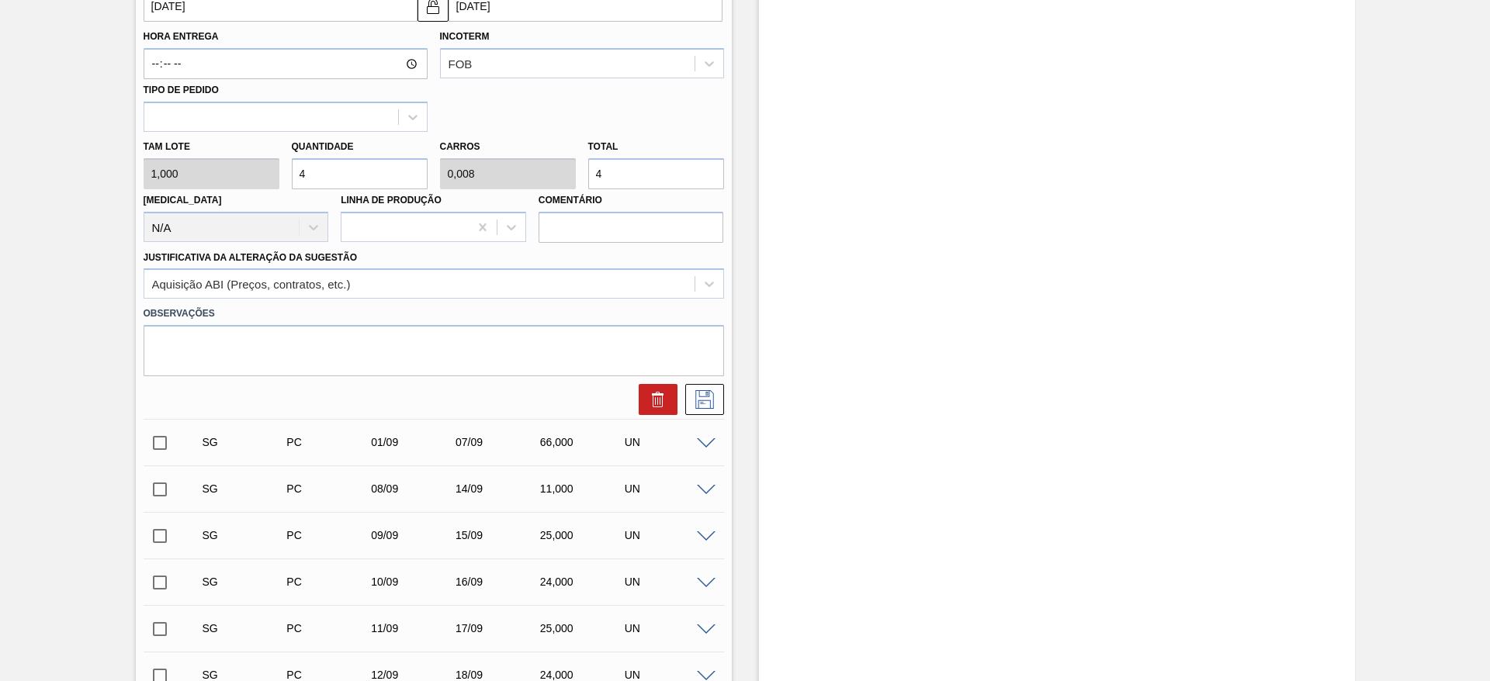
type input "0,09"
type input "45"
type input "450"
type input "0,9"
type input "450"
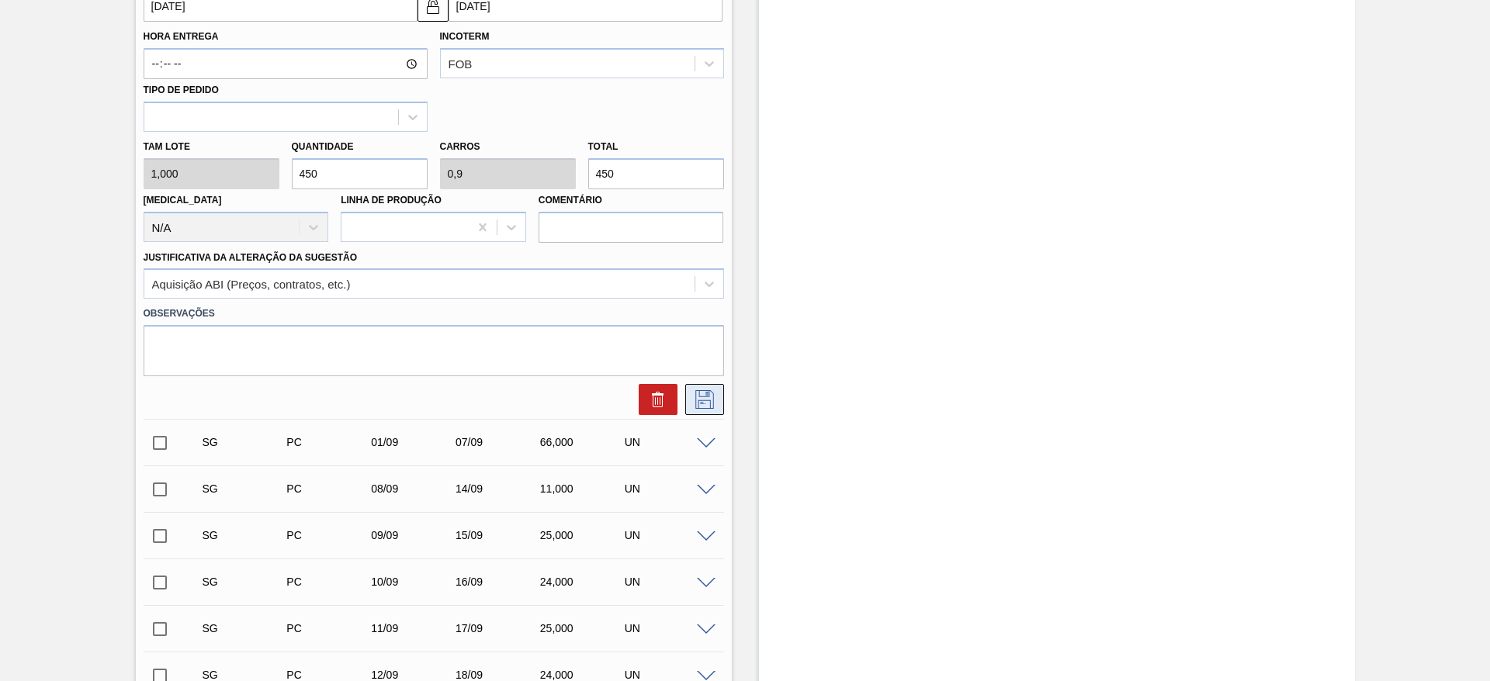
type input "450"
click at [702, 408] on icon at bounding box center [704, 399] width 19 height 19
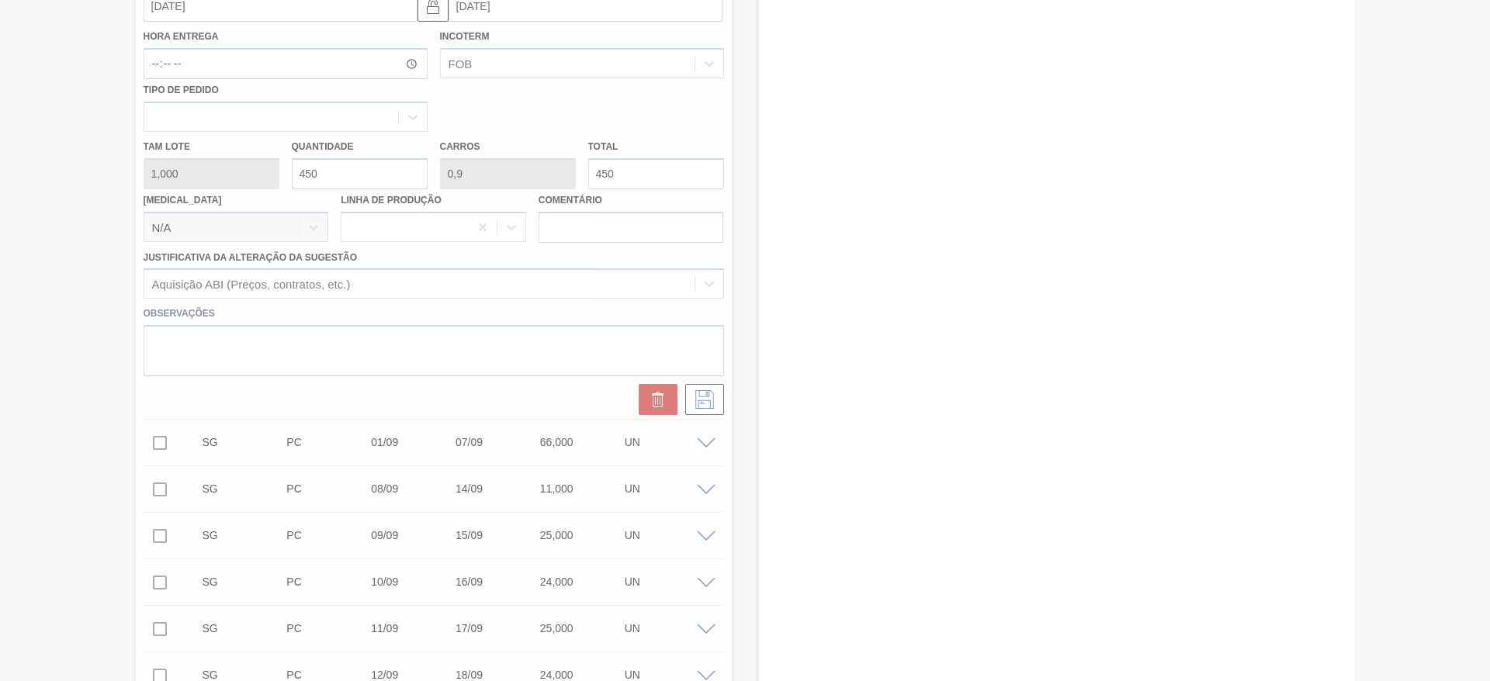
scroll to position [0, 0]
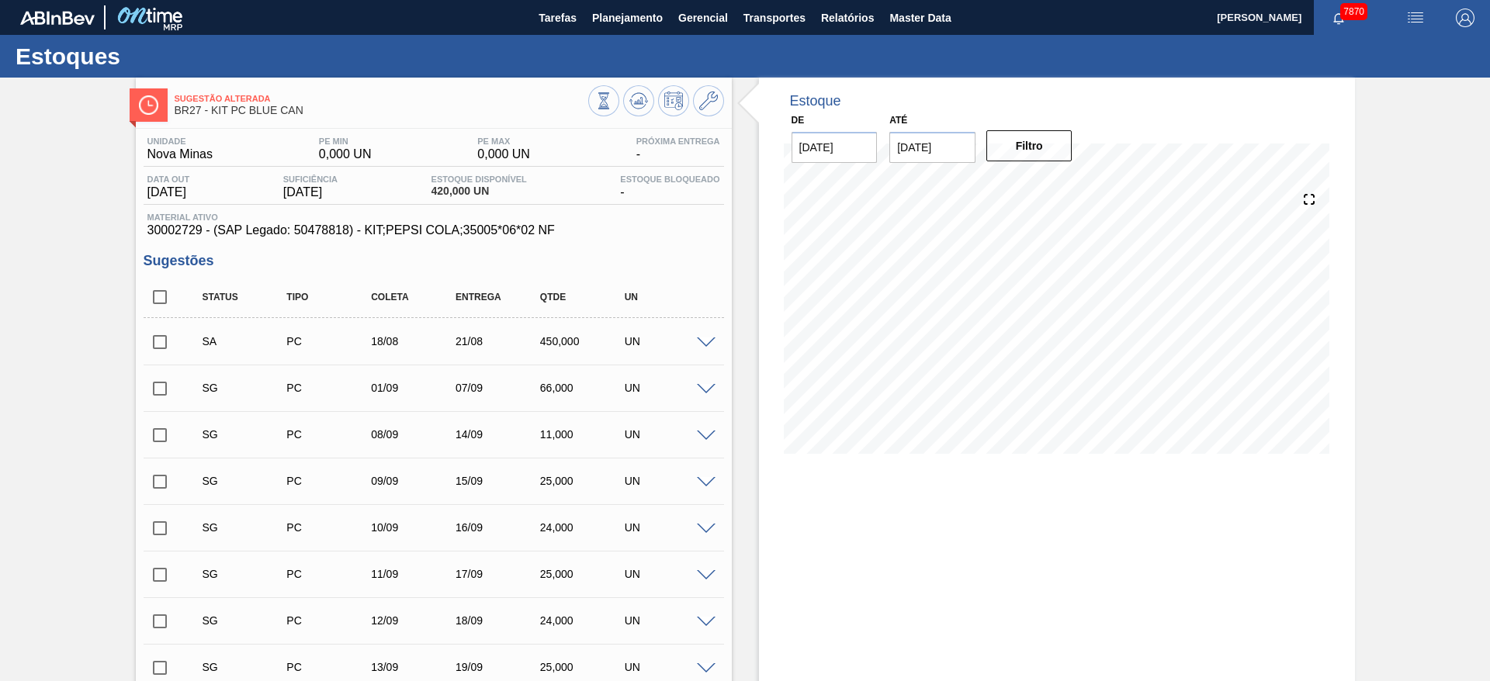
click at [163, 355] on input "checkbox" at bounding box center [160, 342] width 33 height 33
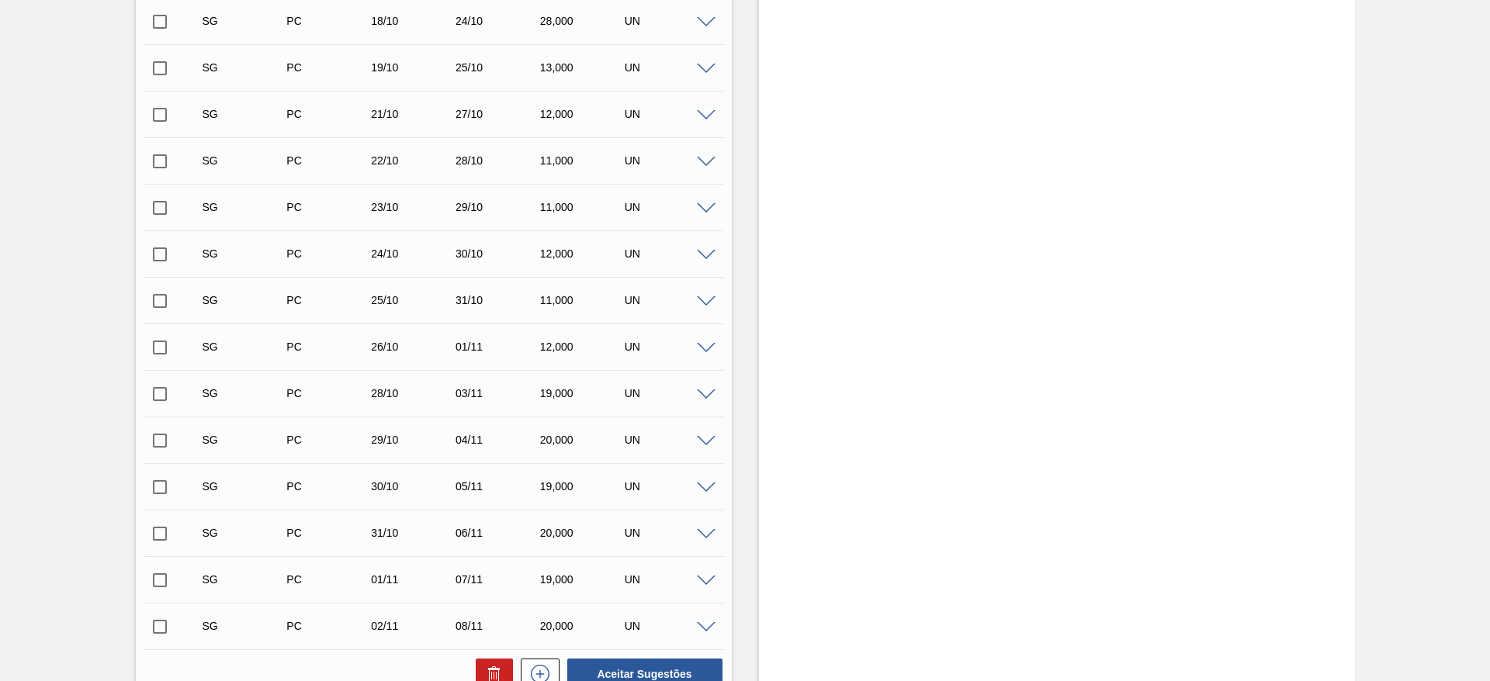
scroll to position [2298, 0]
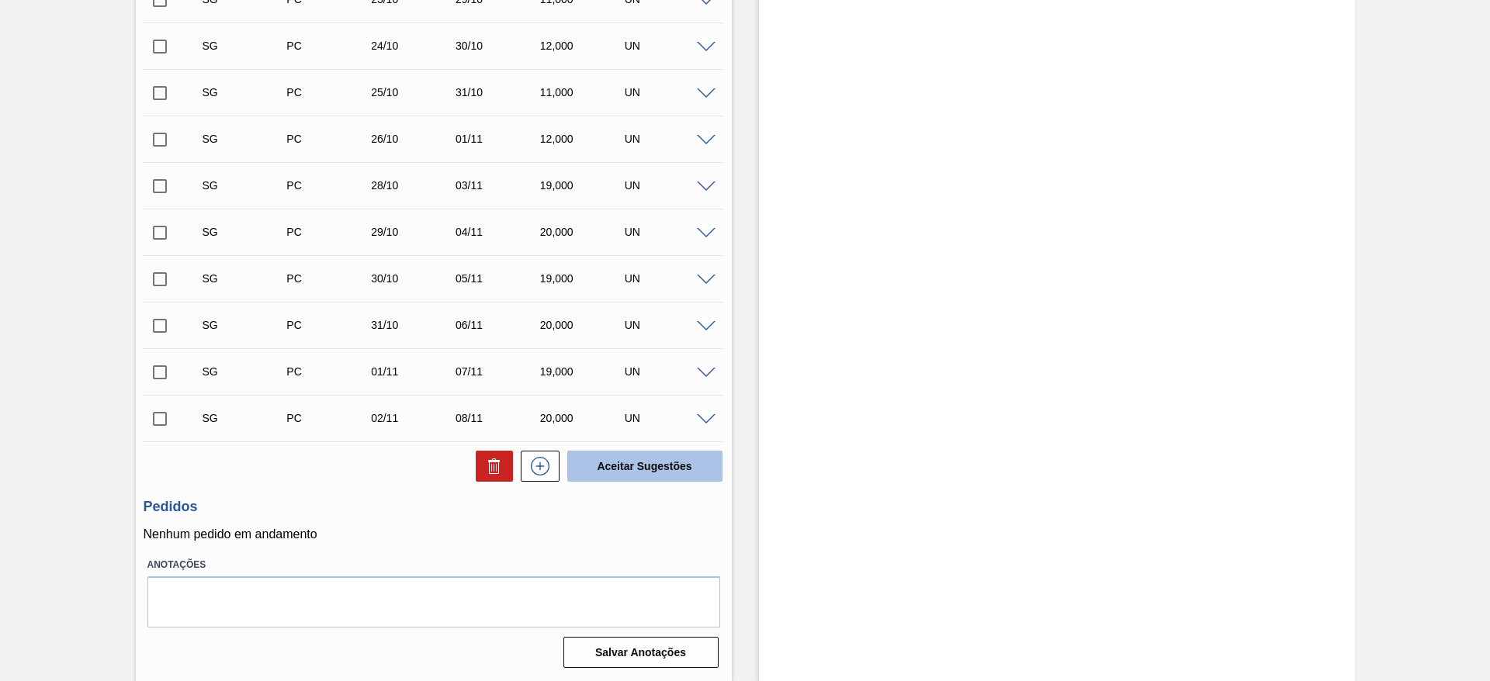
click at [646, 463] on button "Aceitar Sugestões" at bounding box center [644, 466] width 155 height 31
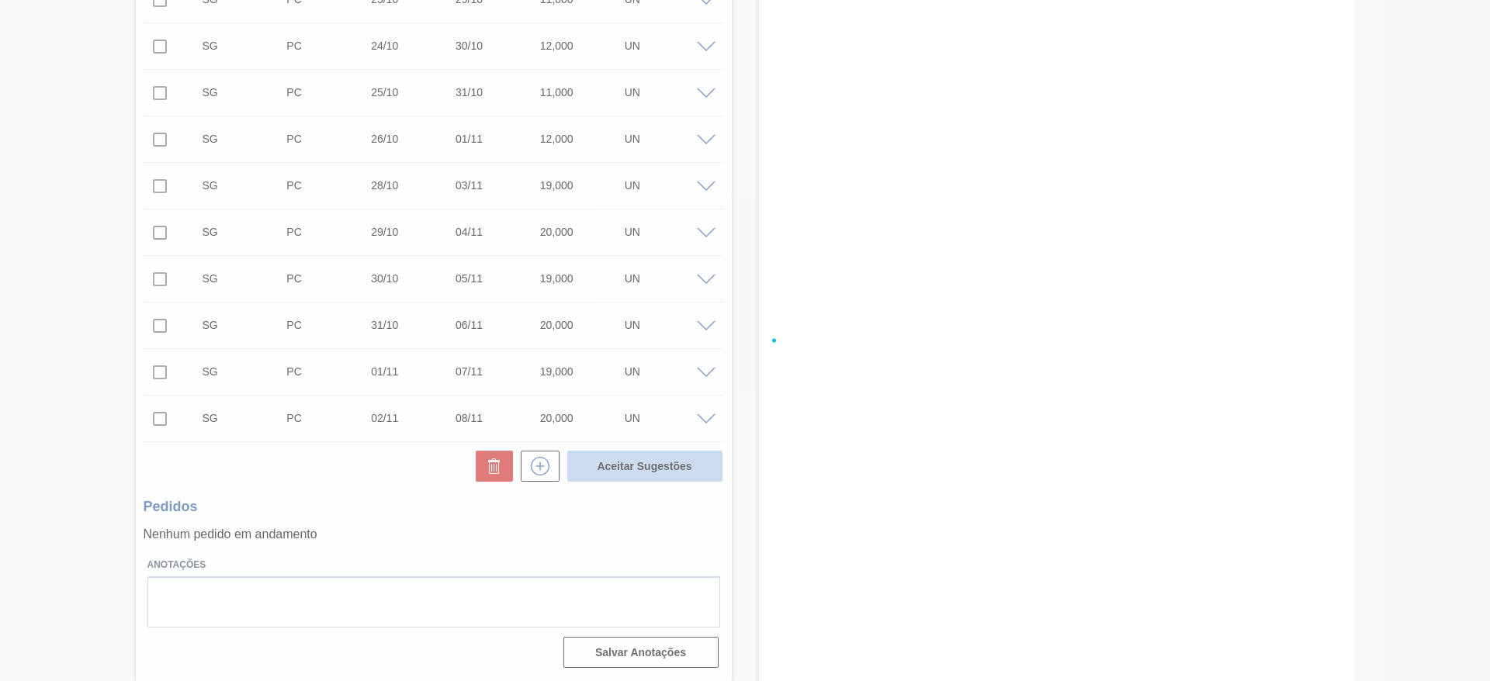
checkbox input "false"
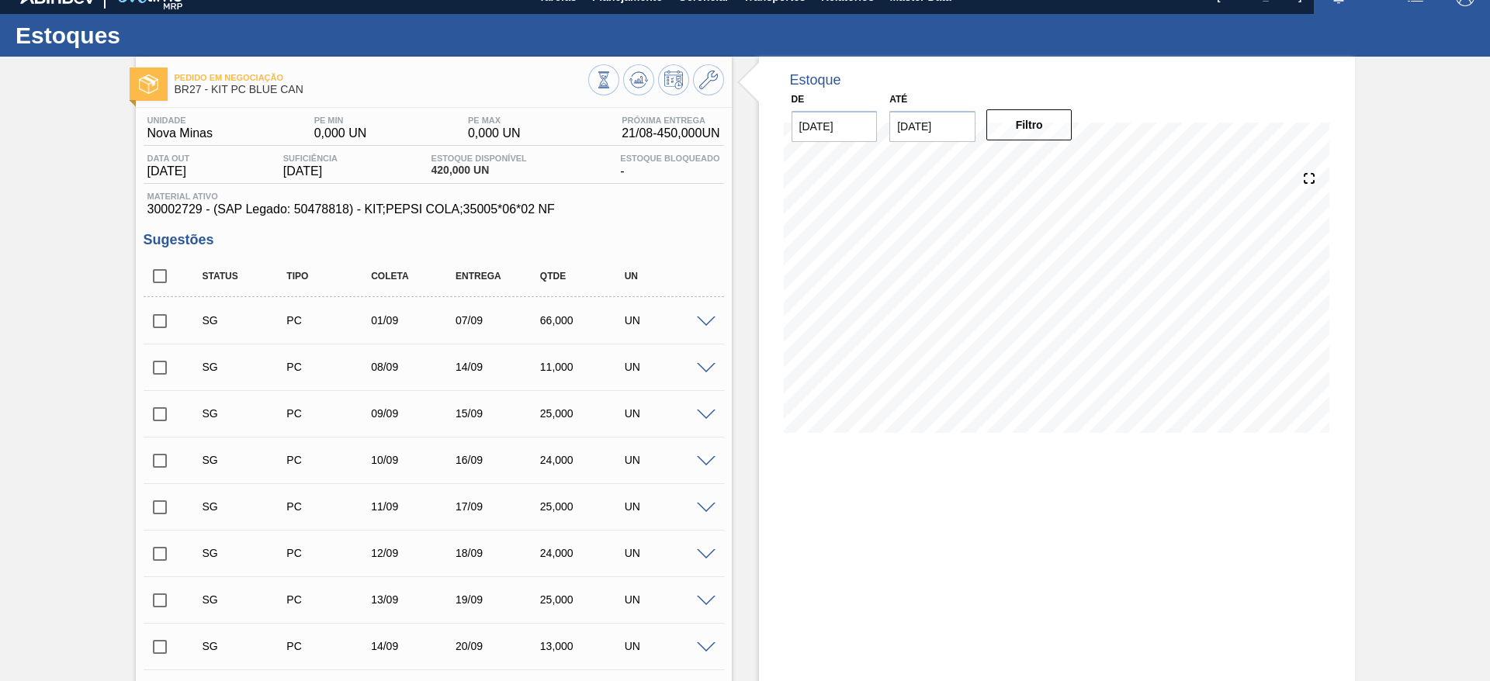
scroll to position [0, 0]
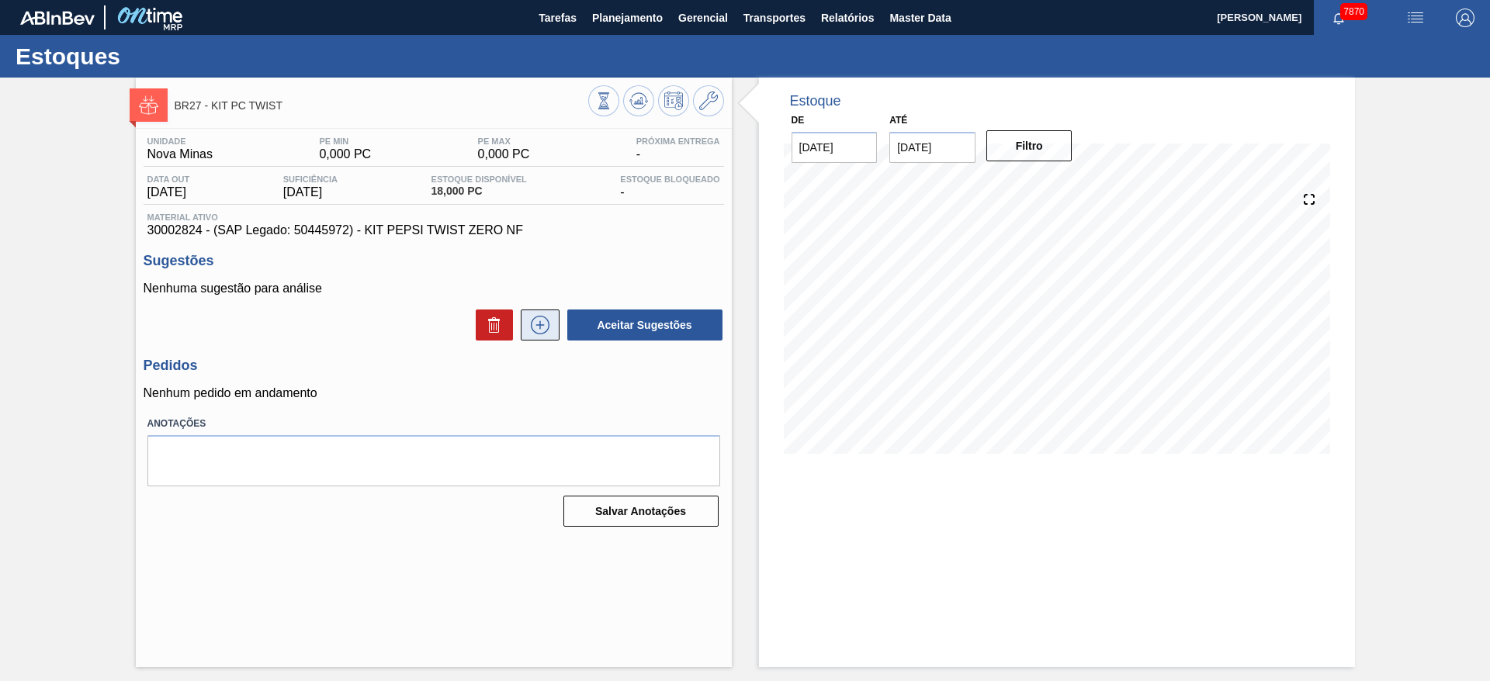
click at [536, 320] on icon at bounding box center [540, 325] width 25 height 19
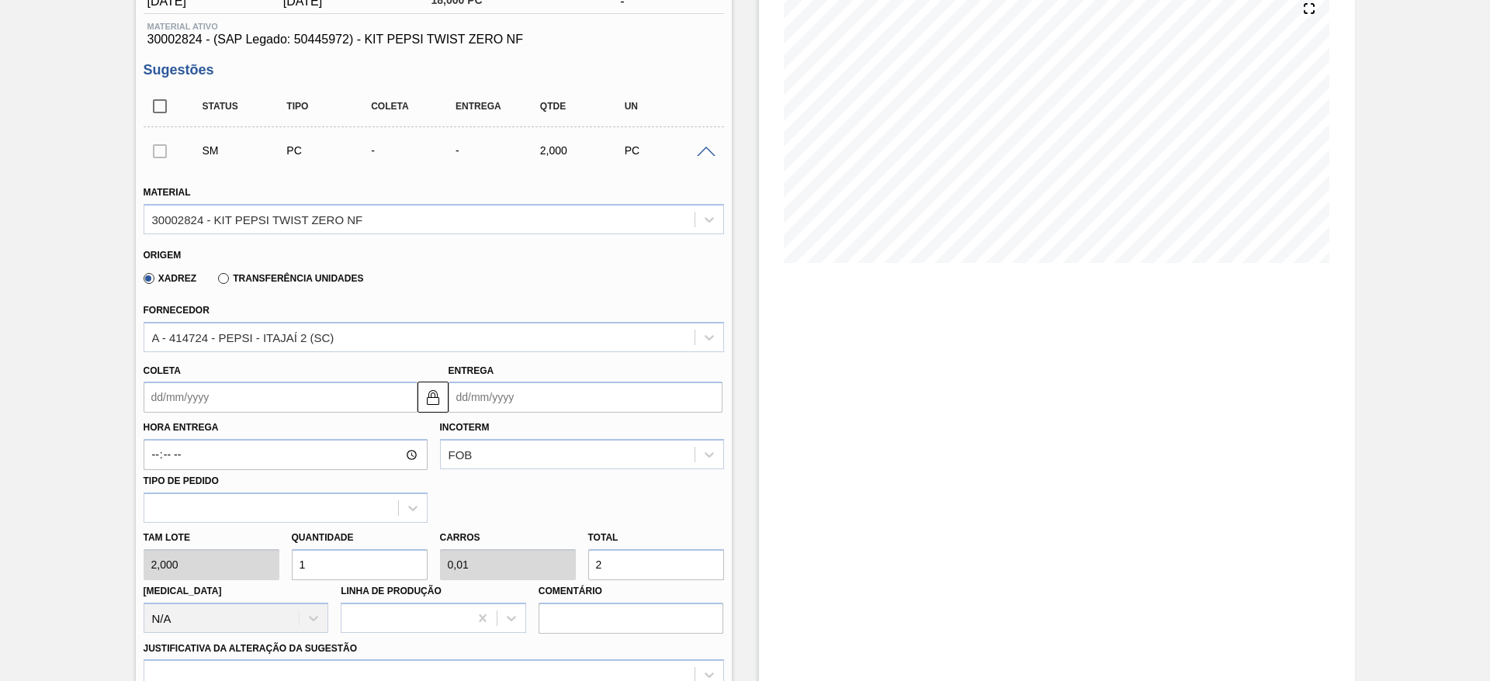
scroll to position [560, 0]
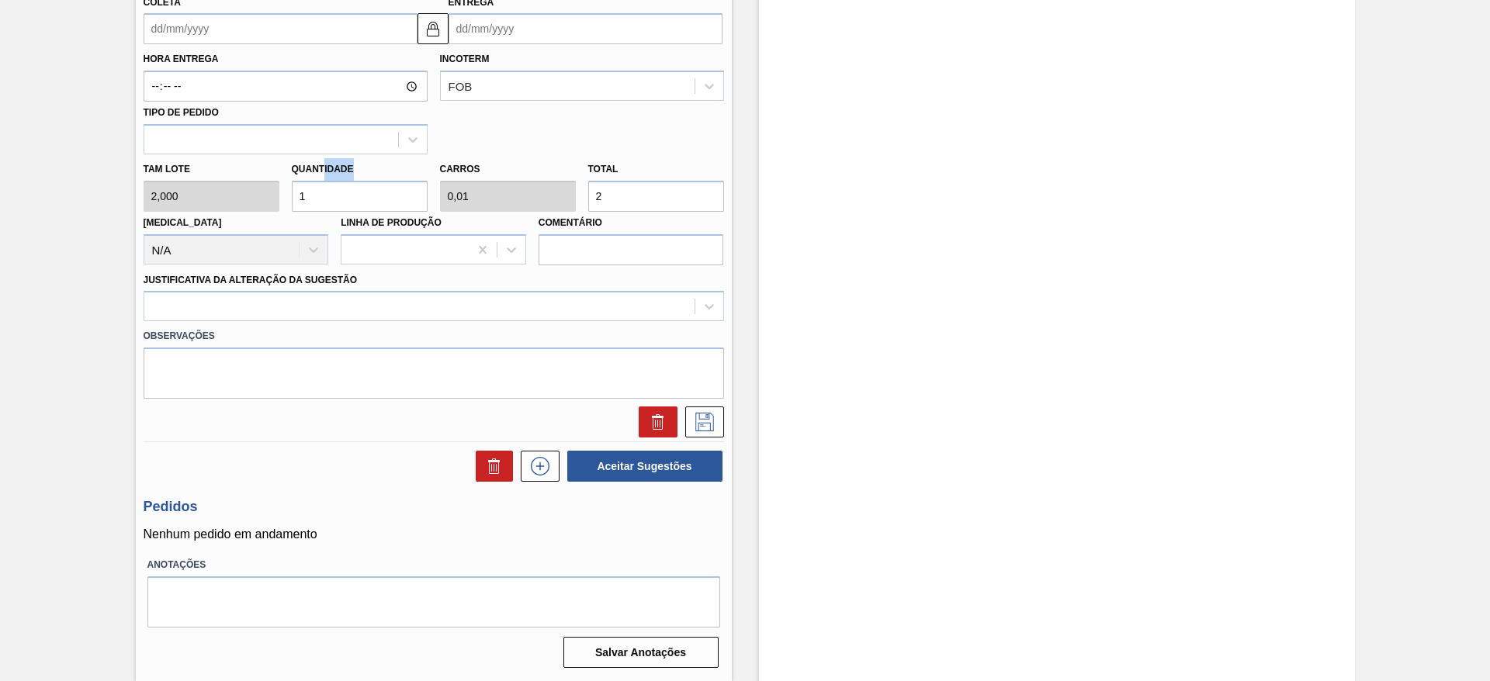
drag, startPoint x: 321, startPoint y: 175, endPoint x: 295, endPoint y: 185, distance: 28.3
click at [295, 185] on div "Quantidade 1" at bounding box center [360, 185] width 136 height 54
click at [286, 195] on div "Quantidade 1" at bounding box center [360, 185] width 148 height 54
type input "3"
type input "0,03"
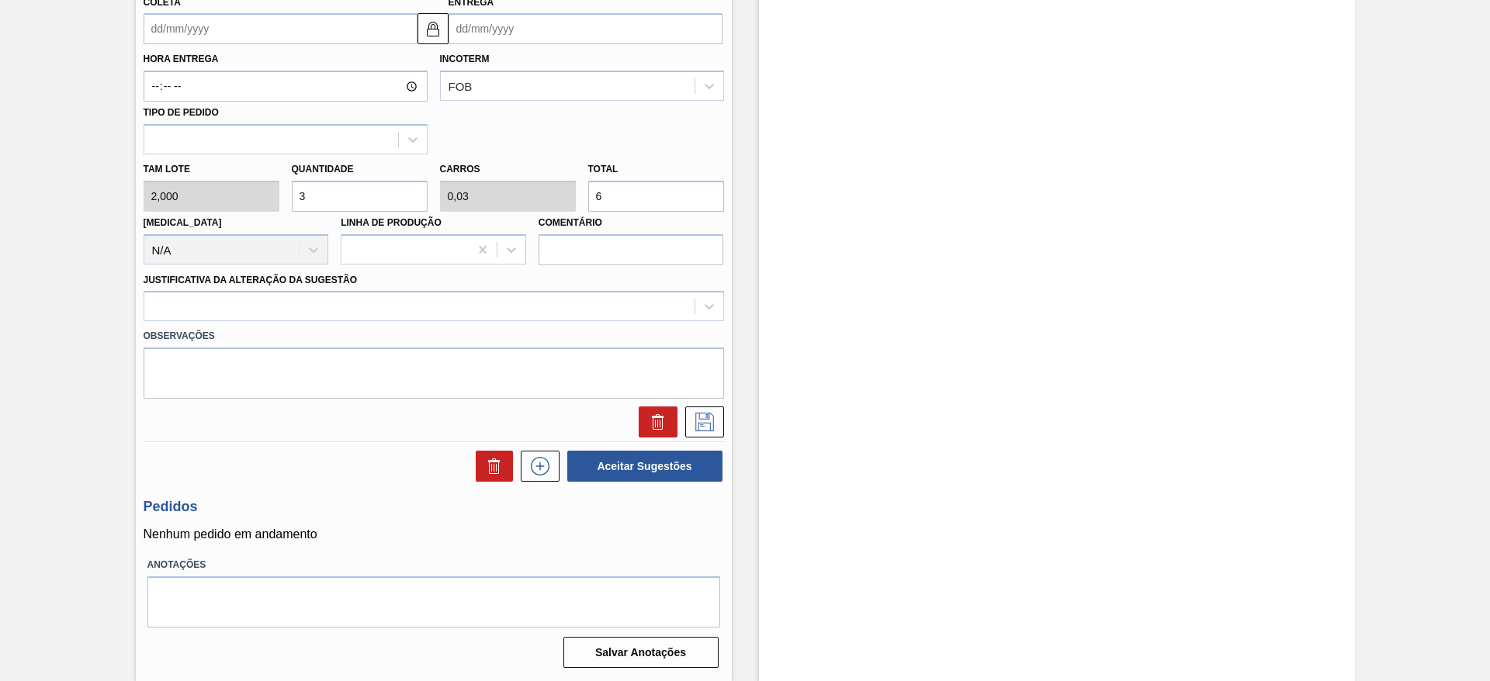
type input "6"
type input "36"
type input "0,36"
type input "72"
type input "3"
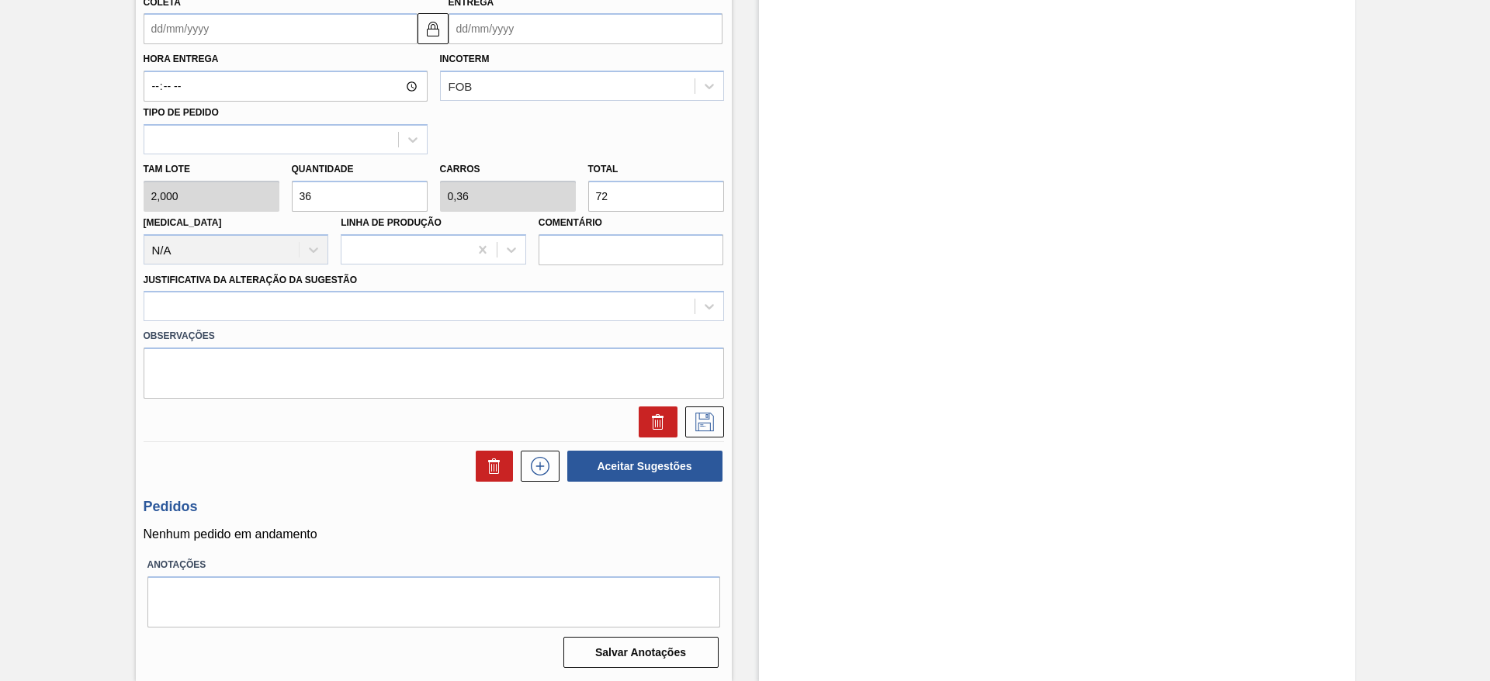
type input "0,03"
type input "6"
type input "0"
type input "2"
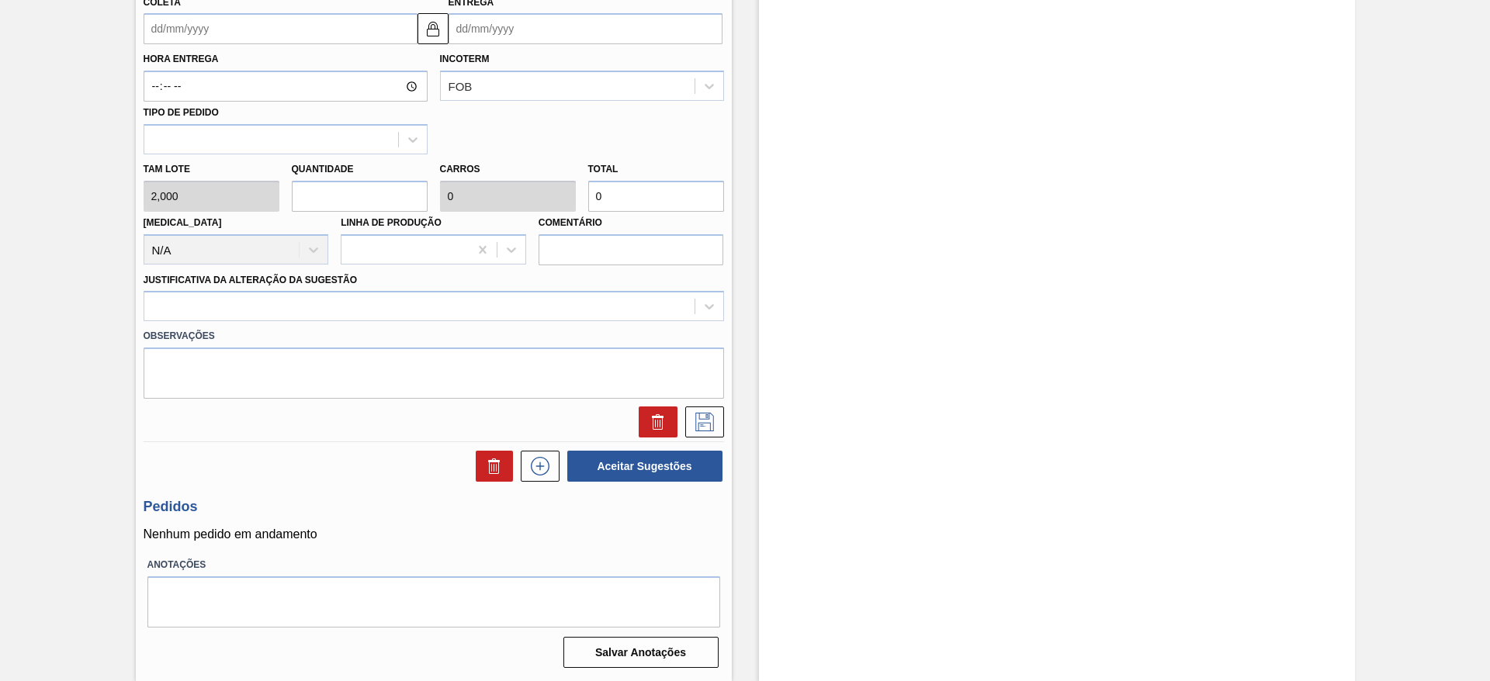
type input "0,02"
type input "4"
type input "26"
type input "0,26"
type input "52"
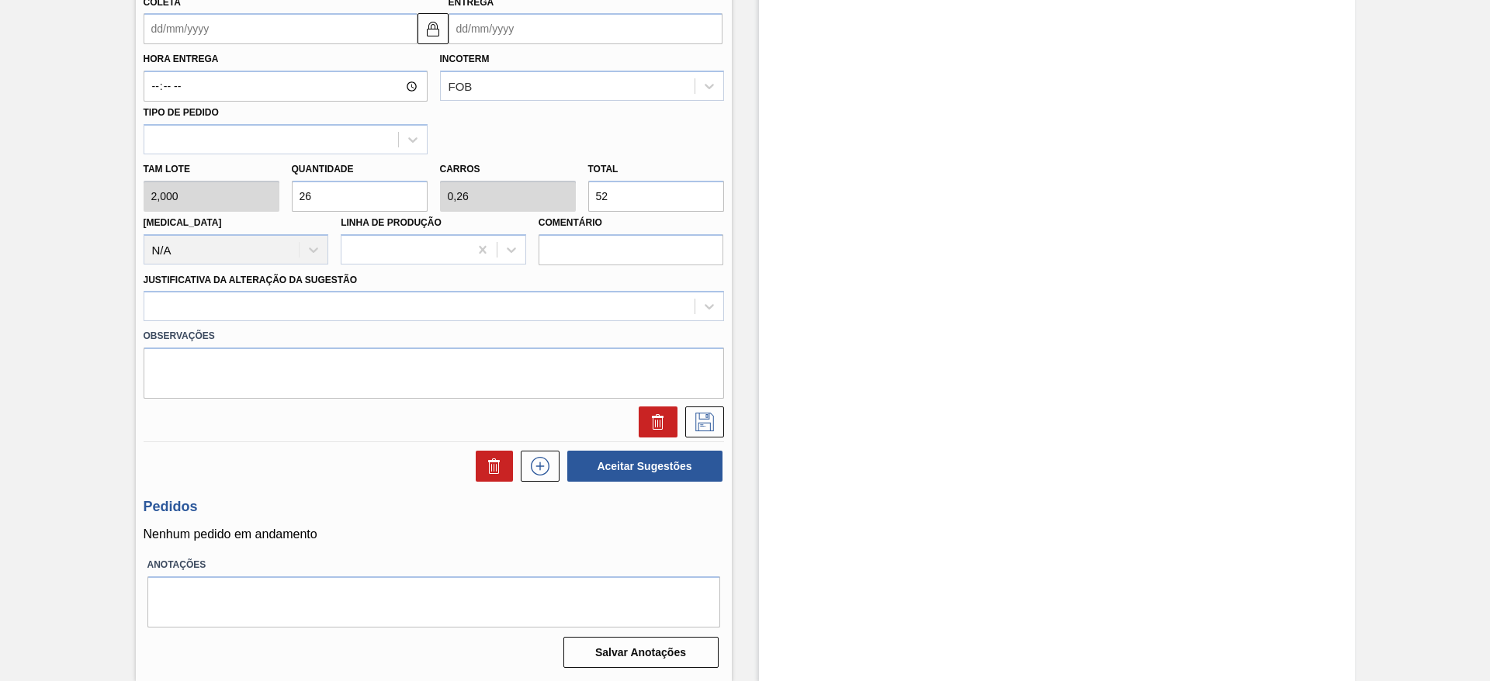
type input "26"
click at [167, 18] on input "Coleta" at bounding box center [281, 28] width 274 height 31
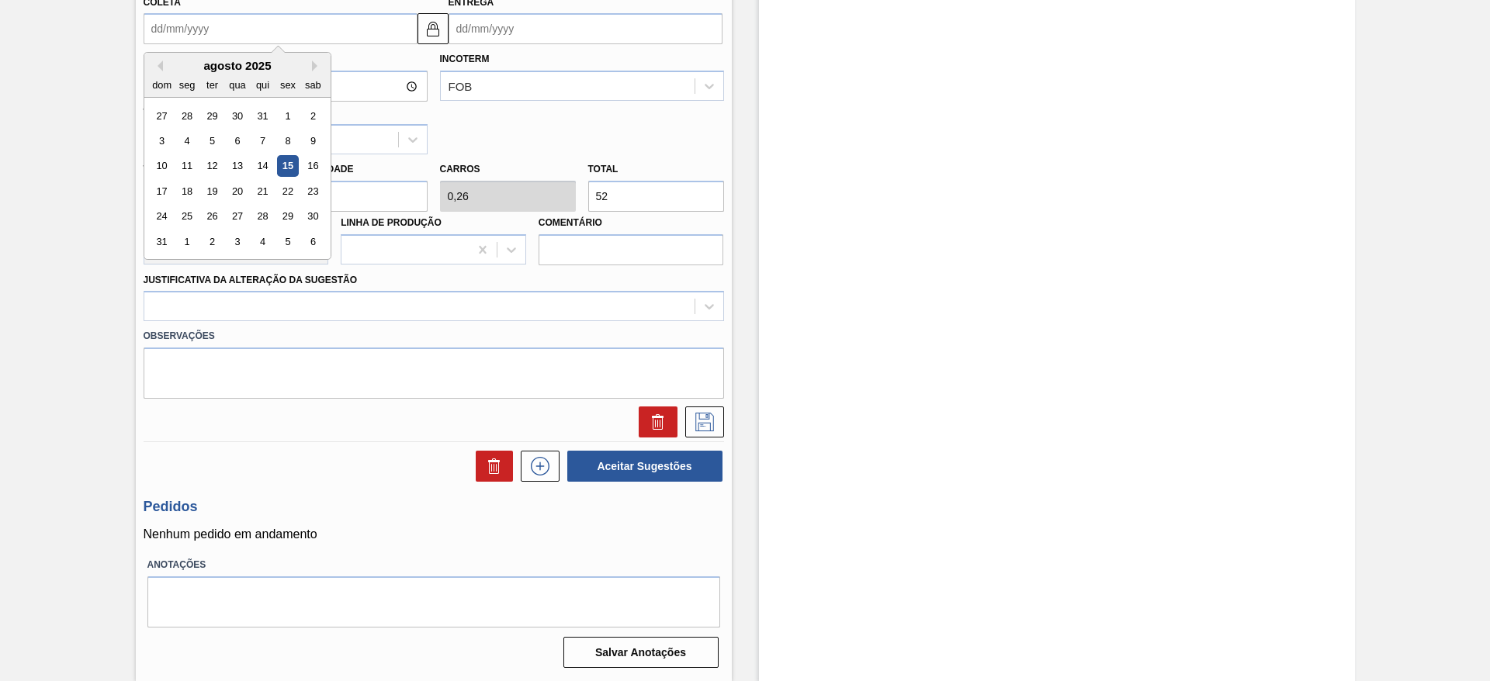
click at [183, 78] on div "seg" at bounding box center [186, 85] width 21 height 21
click at [188, 189] on div "18" at bounding box center [186, 191] width 21 height 21
type input "[DATE]"
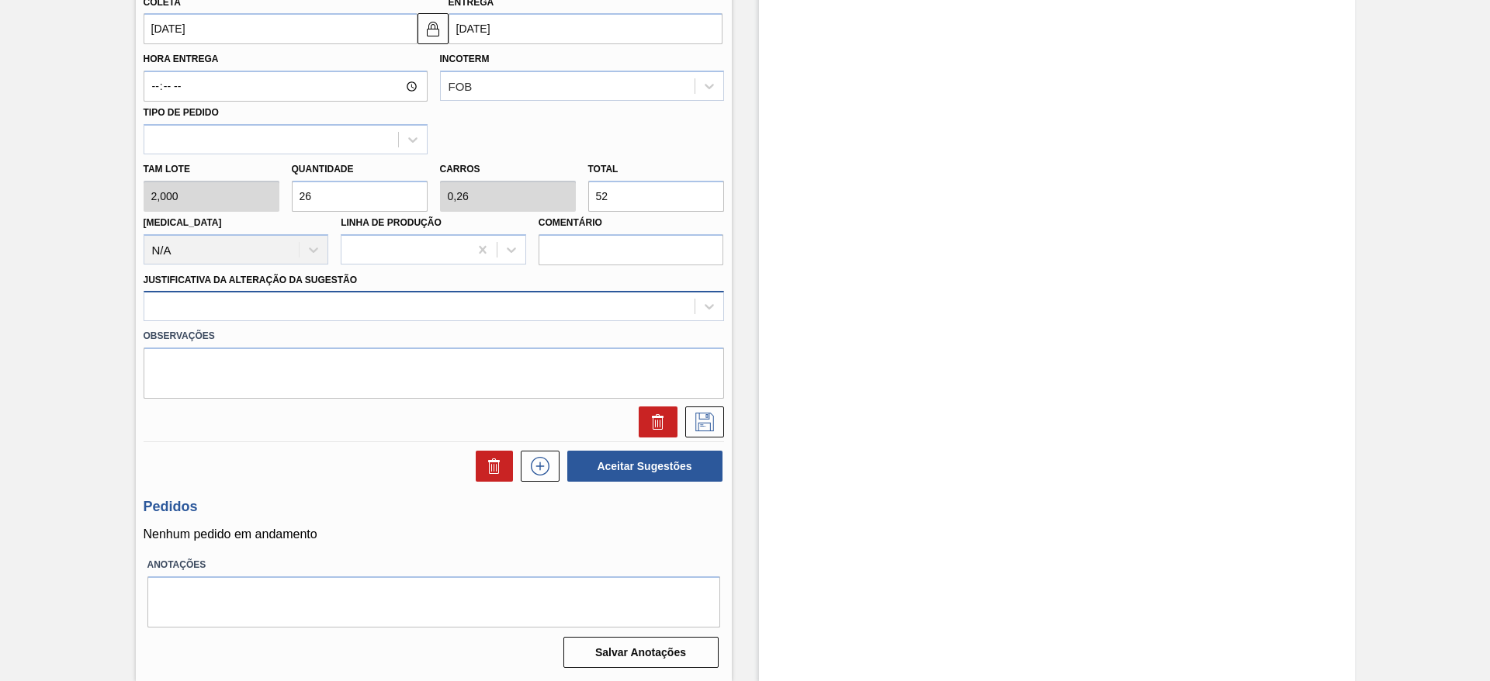
click at [640, 310] on div at bounding box center [419, 307] width 550 height 23
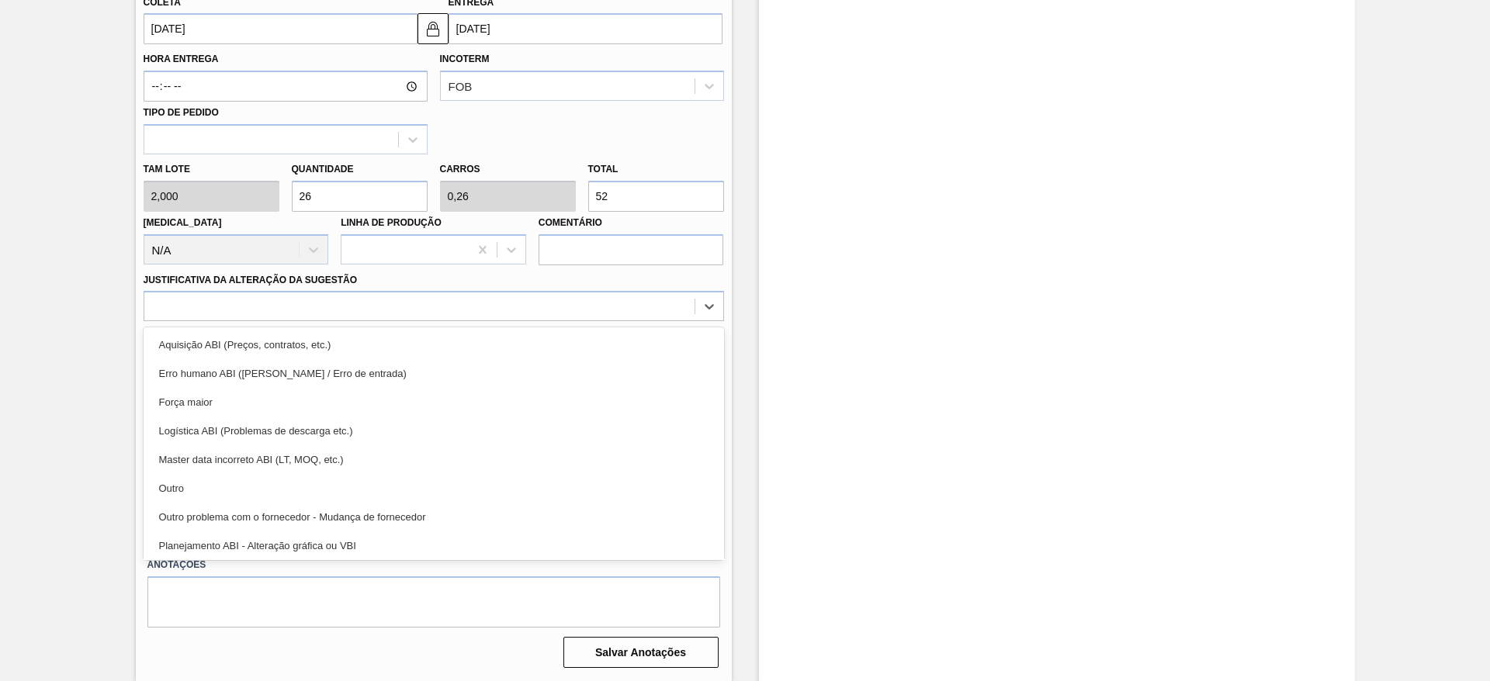
click at [638, 328] on div "Aquisição ABI (Preços, contratos, etc.) Erro humano ABI (Cálculo / Erro de entr…" at bounding box center [434, 444] width 581 height 233
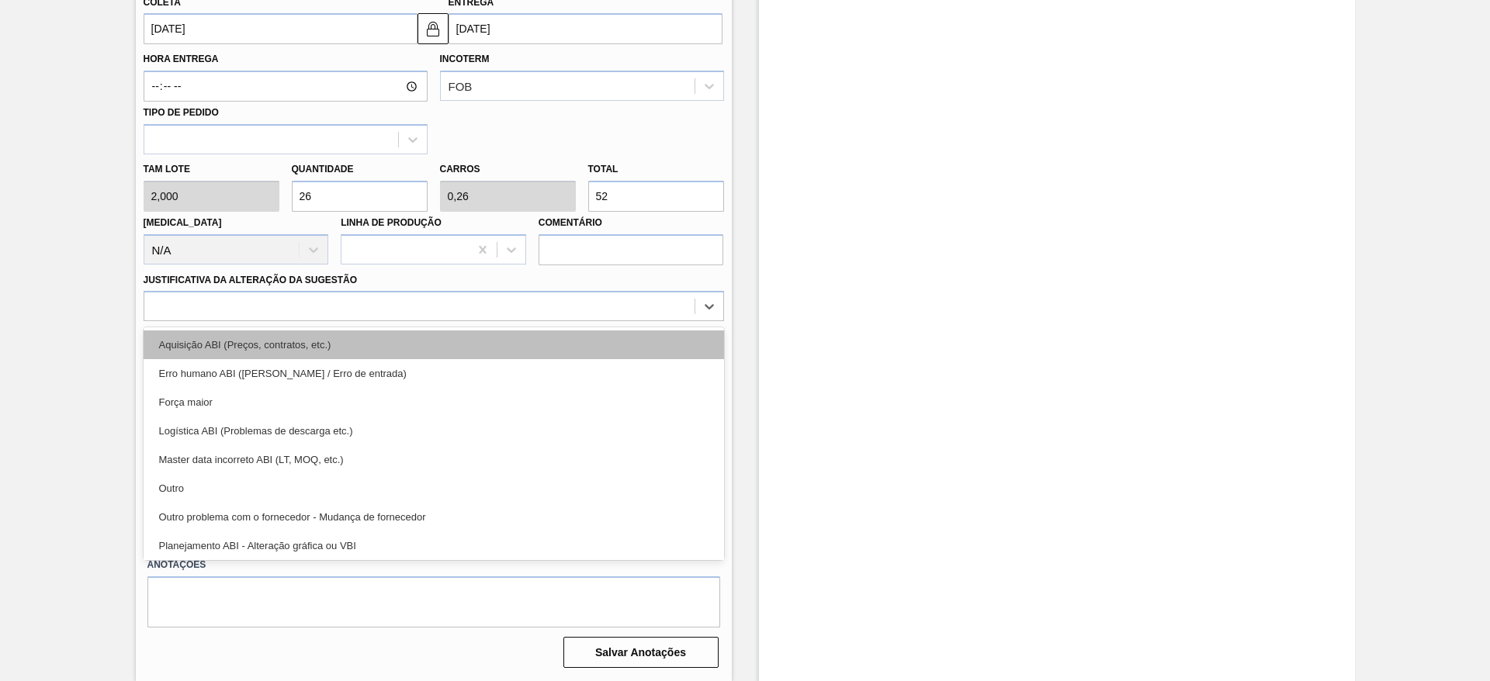
click at [649, 345] on div "Aquisição ABI (Preços, contratos, etc.)" at bounding box center [434, 345] width 581 height 29
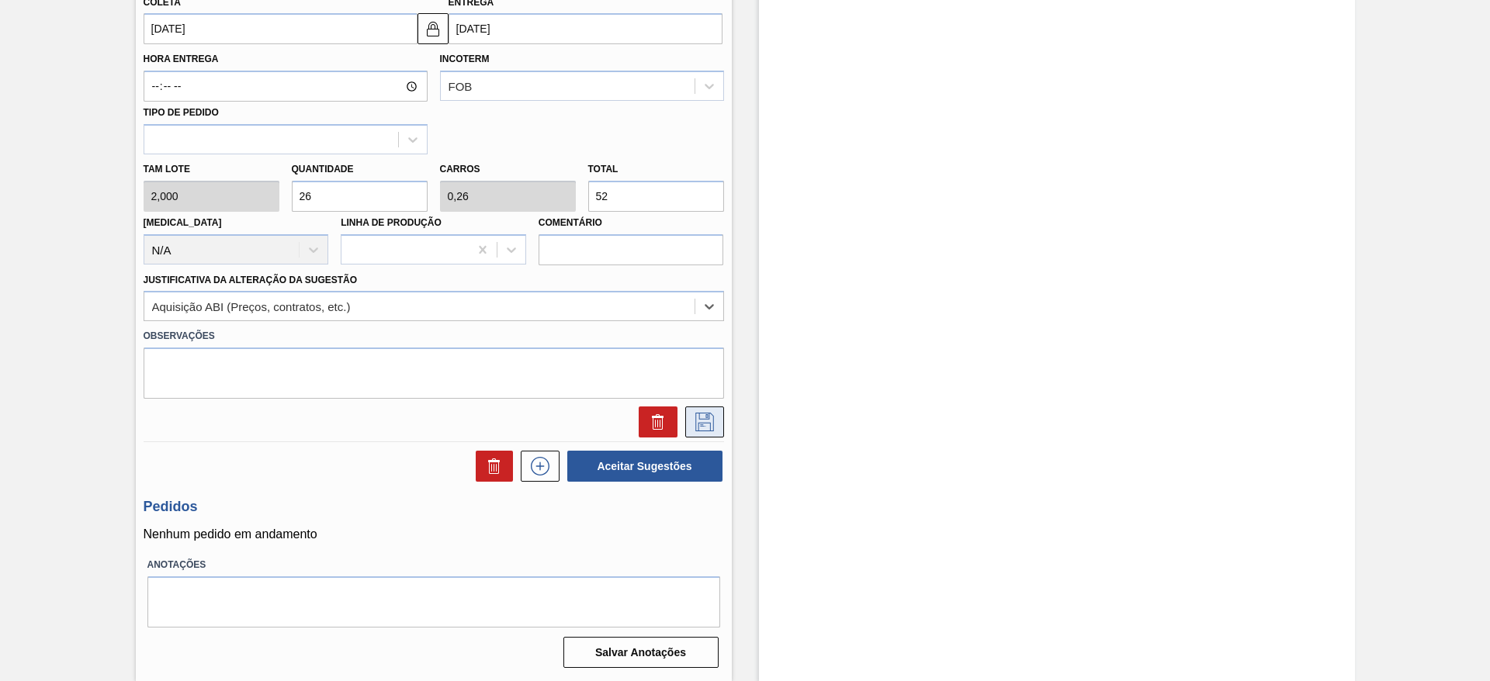
click at [712, 425] on icon at bounding box center [704, 422] width 19 height 19
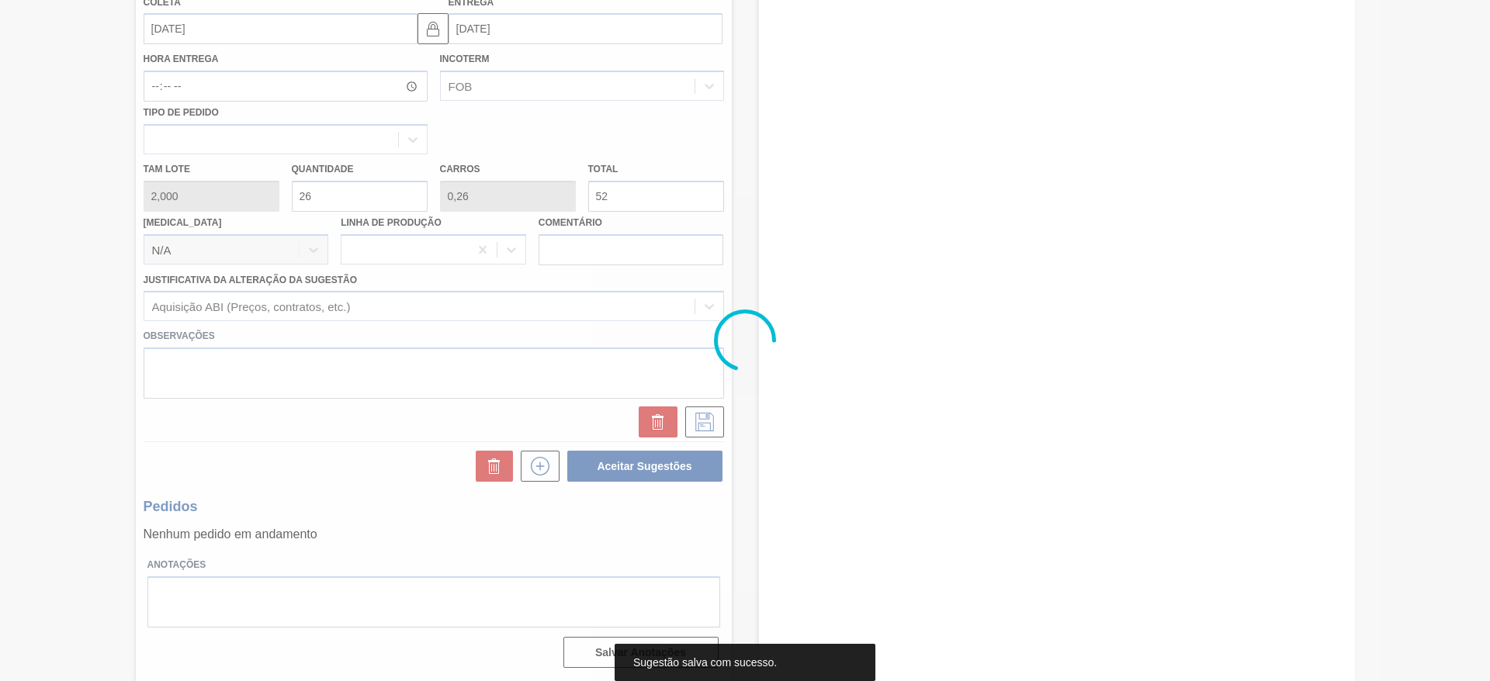
scroll to position [0, 0]
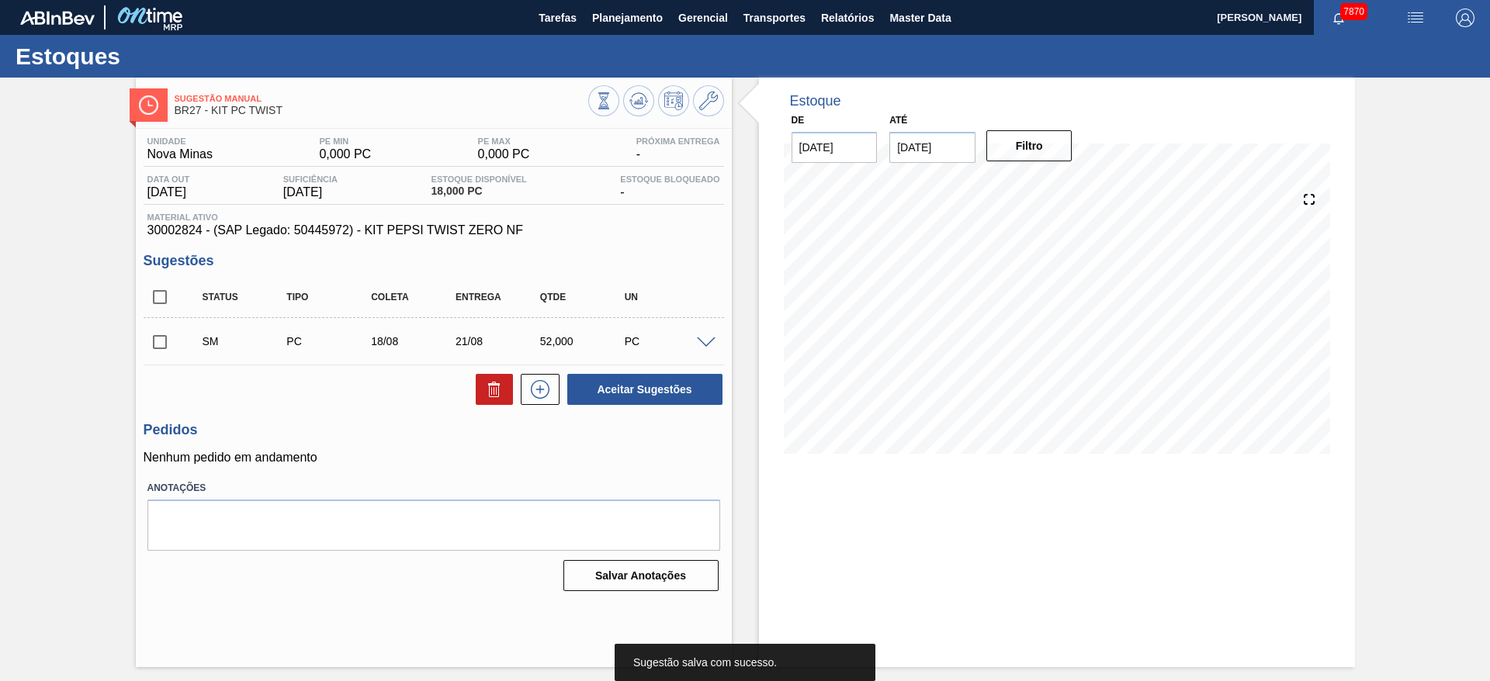
click at [168, 348] on input "checkbox" at bounding box center [160, 342] width 33 height 33
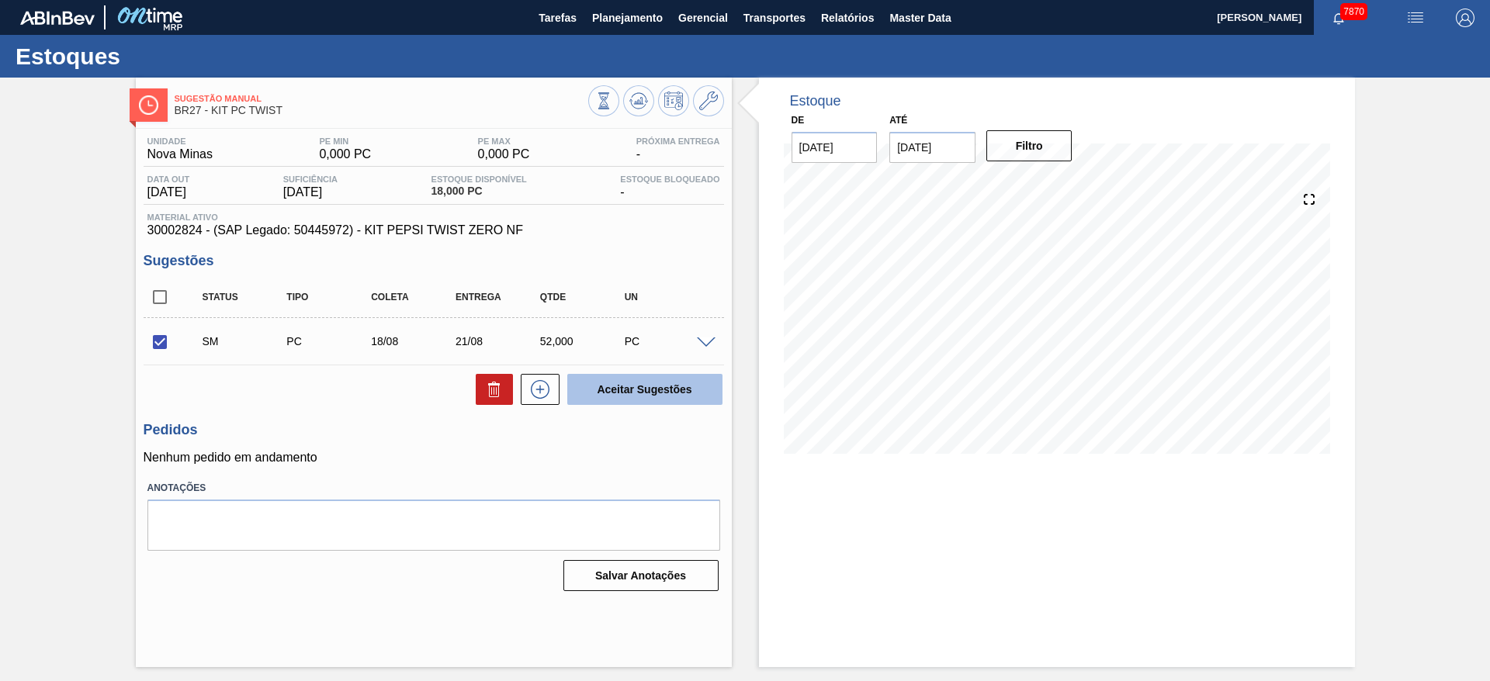
click at [647, 387] on button "Aceitar Sugestões" at bounding box center [644, 389] width 155 height 31
checkbox input "false"
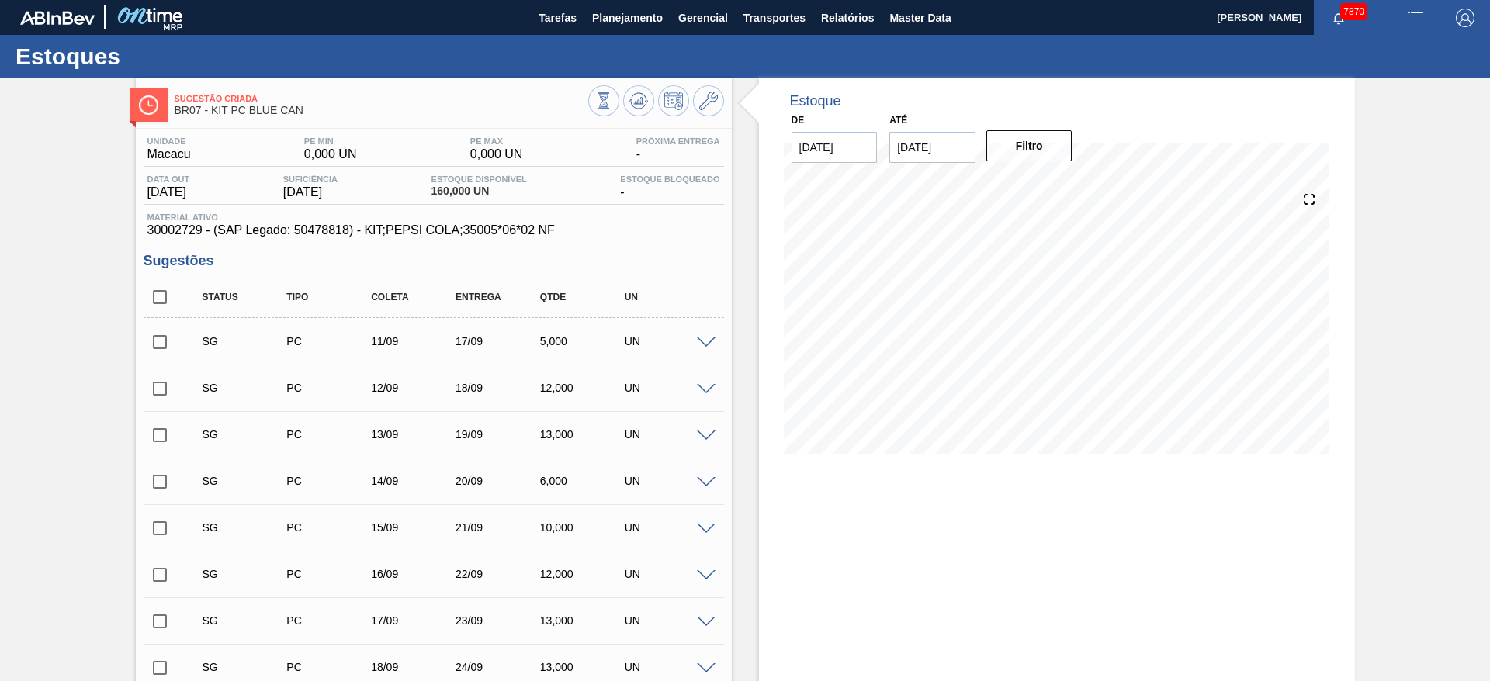
click at [709, 336] on div at bounding box center [708, 342] width 31 height 12
click at [707, 350] on div "SG PC 11/09 17/09 5,000 UN" at bounding box center [434, 341] width 581 height 39
click at [708, 336] on div at bounding box center [708, 342] width 31 height 12
click at [708, 338] on span at bounding box center [706, 344] width 19 height 12
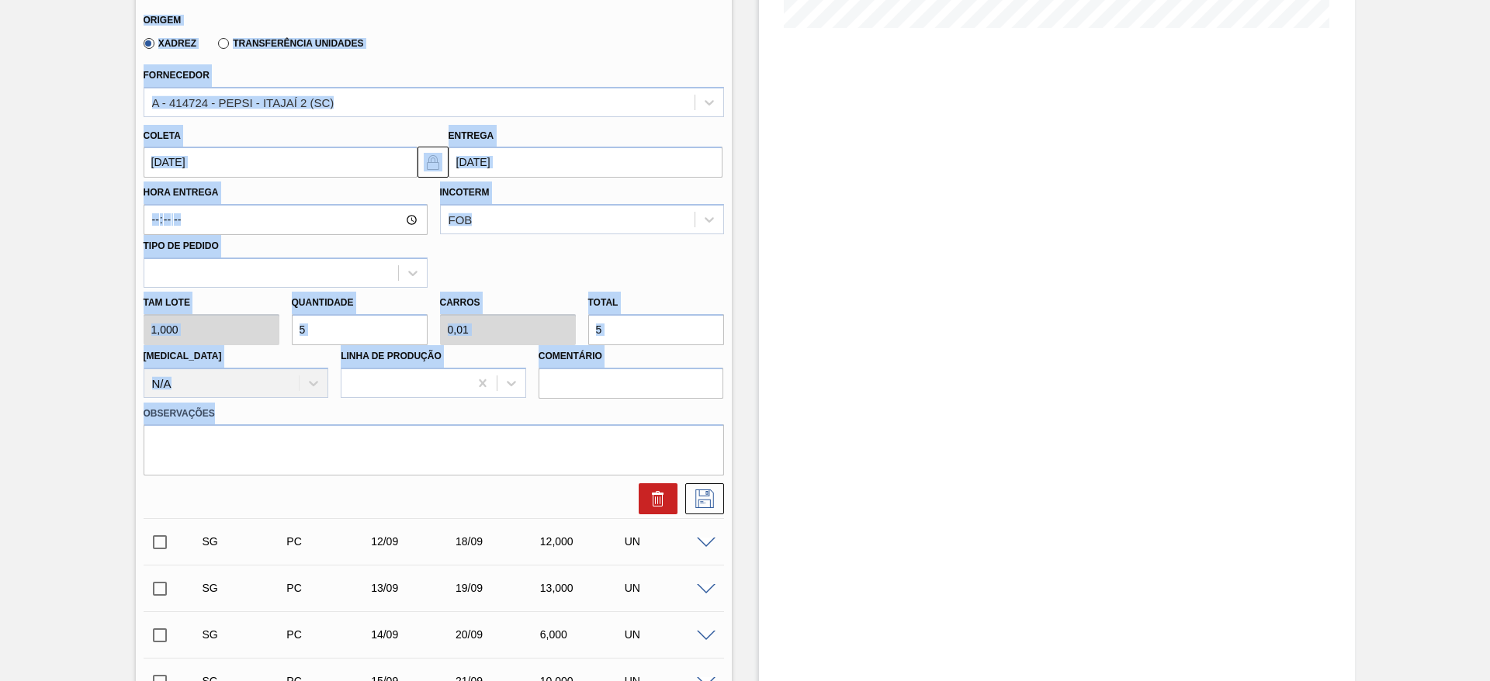
scroll to position [466, 0]
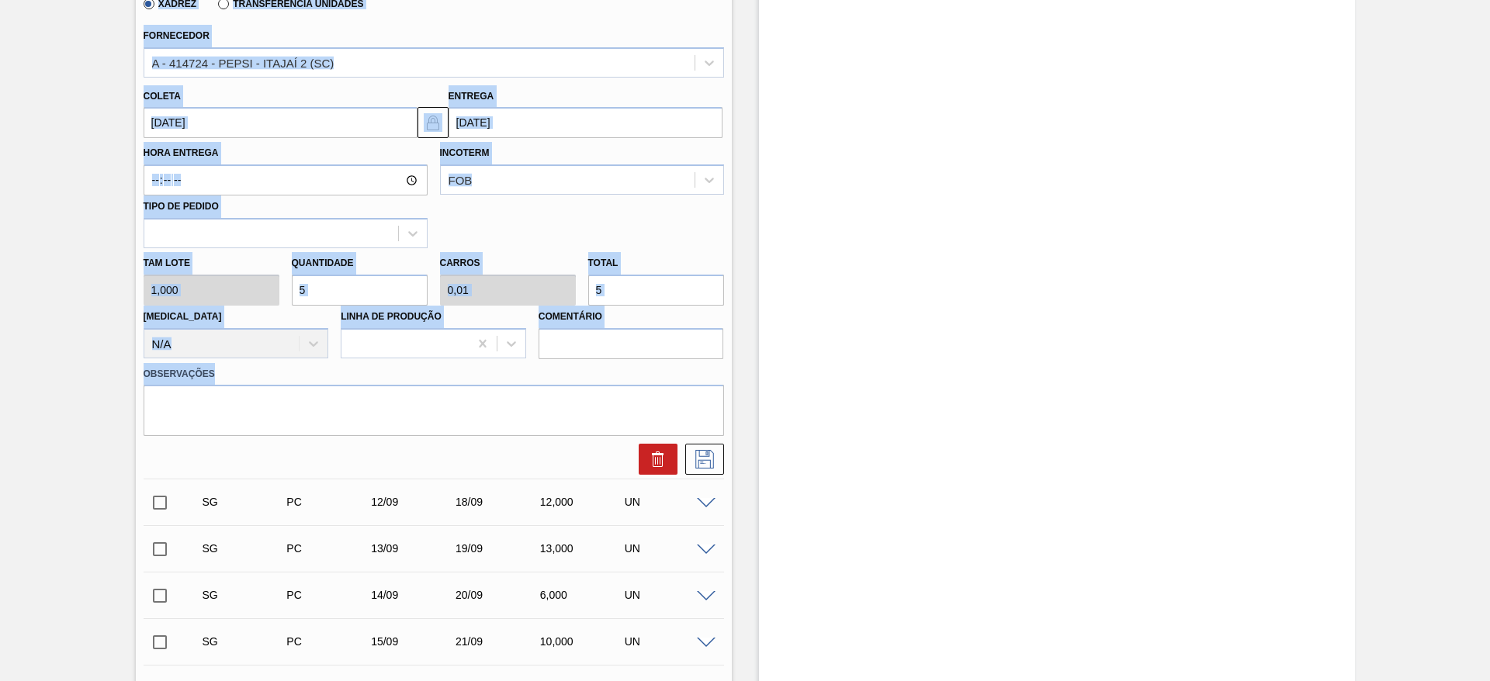
click at [330, 265] on label "Quantidade" at bounding box center [323, 263] width 62 height 11
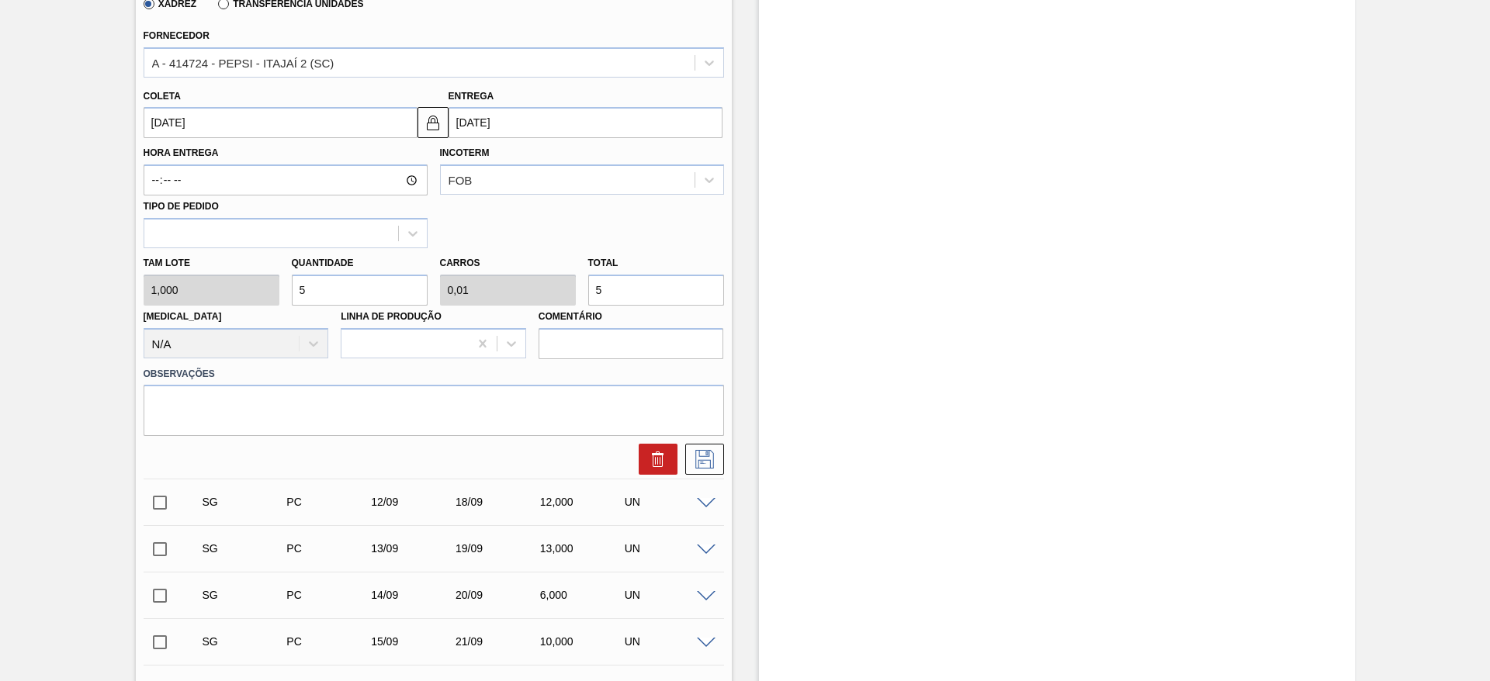
click at [338, 299] on input "5" at bounding box center [360, 290] width 136 height 31
type input "80"
type input "0,16"
type input "80"
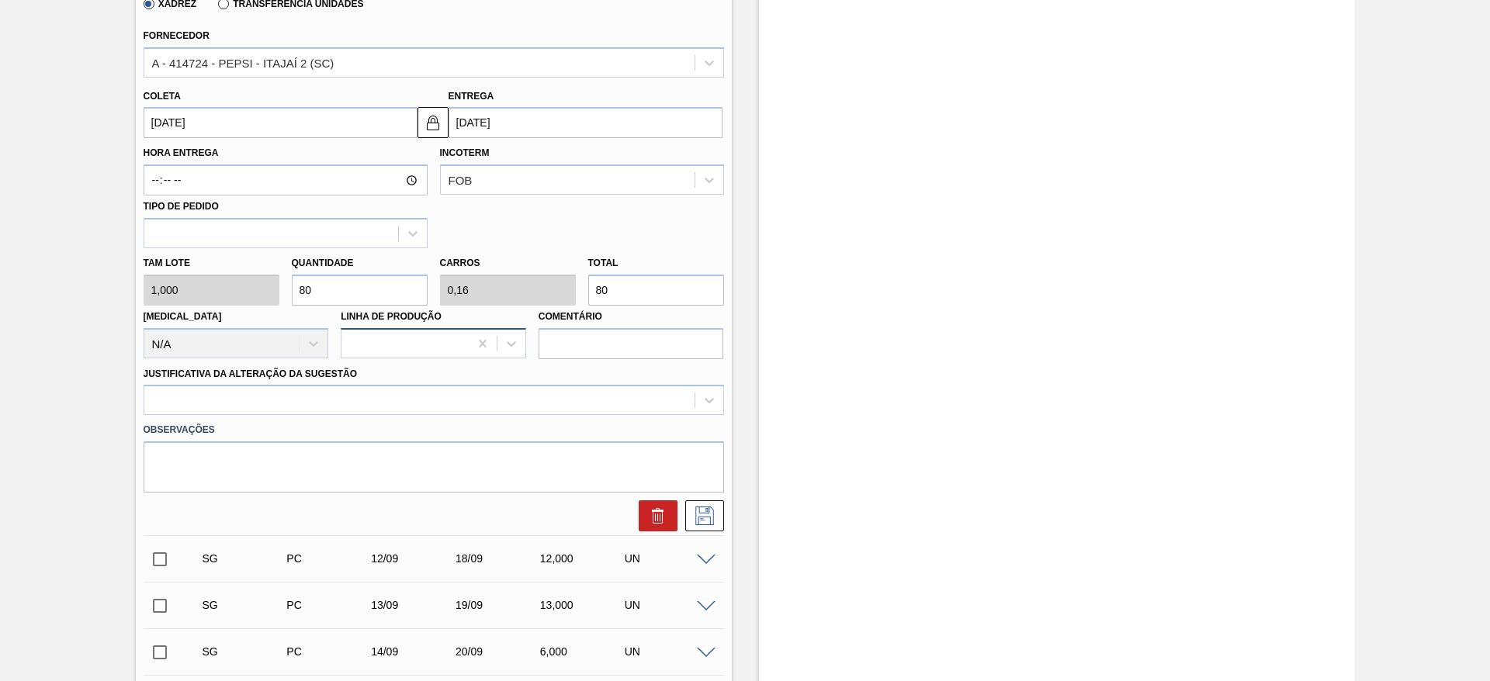
type input "8"
type input "0,016"
type input "8"
type input "0"
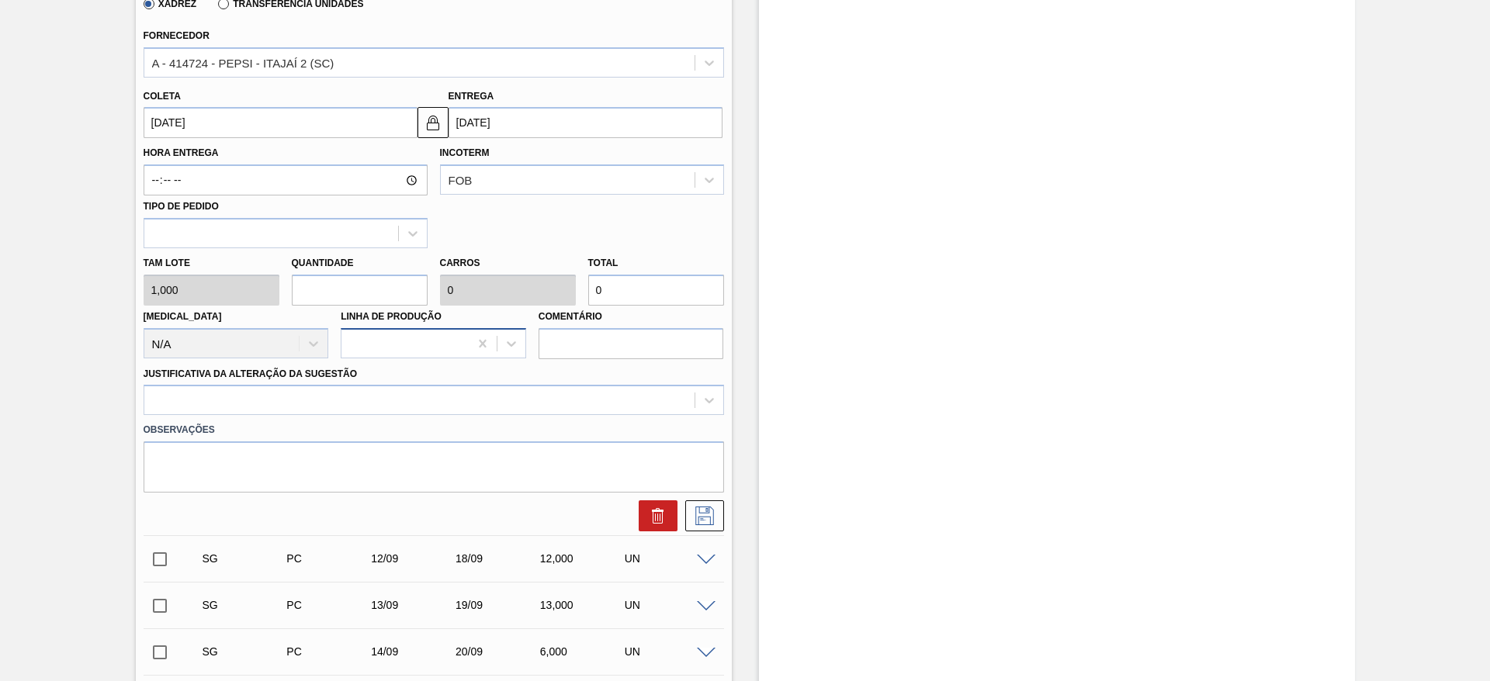
type input "6"
type input "0,012"
type input "6"
type input "64"
type input "0,128"
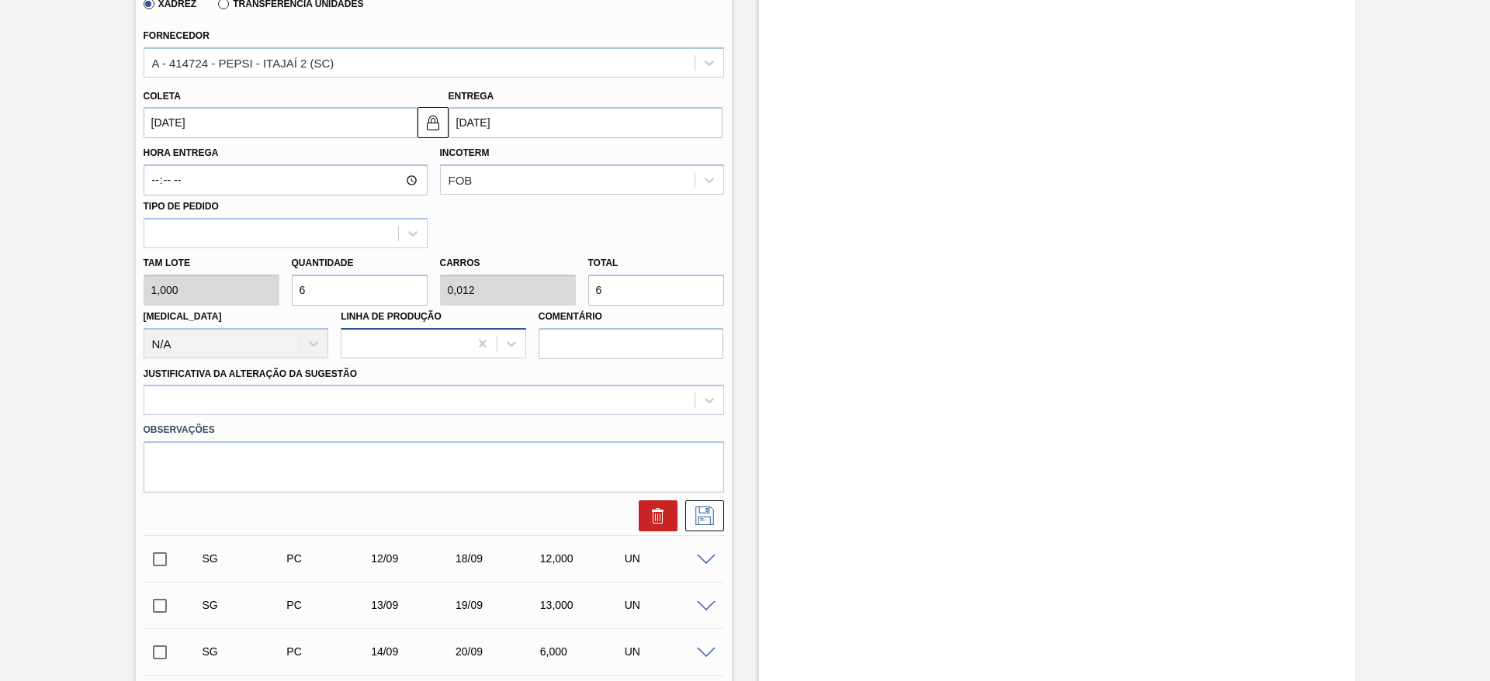
type input "64"
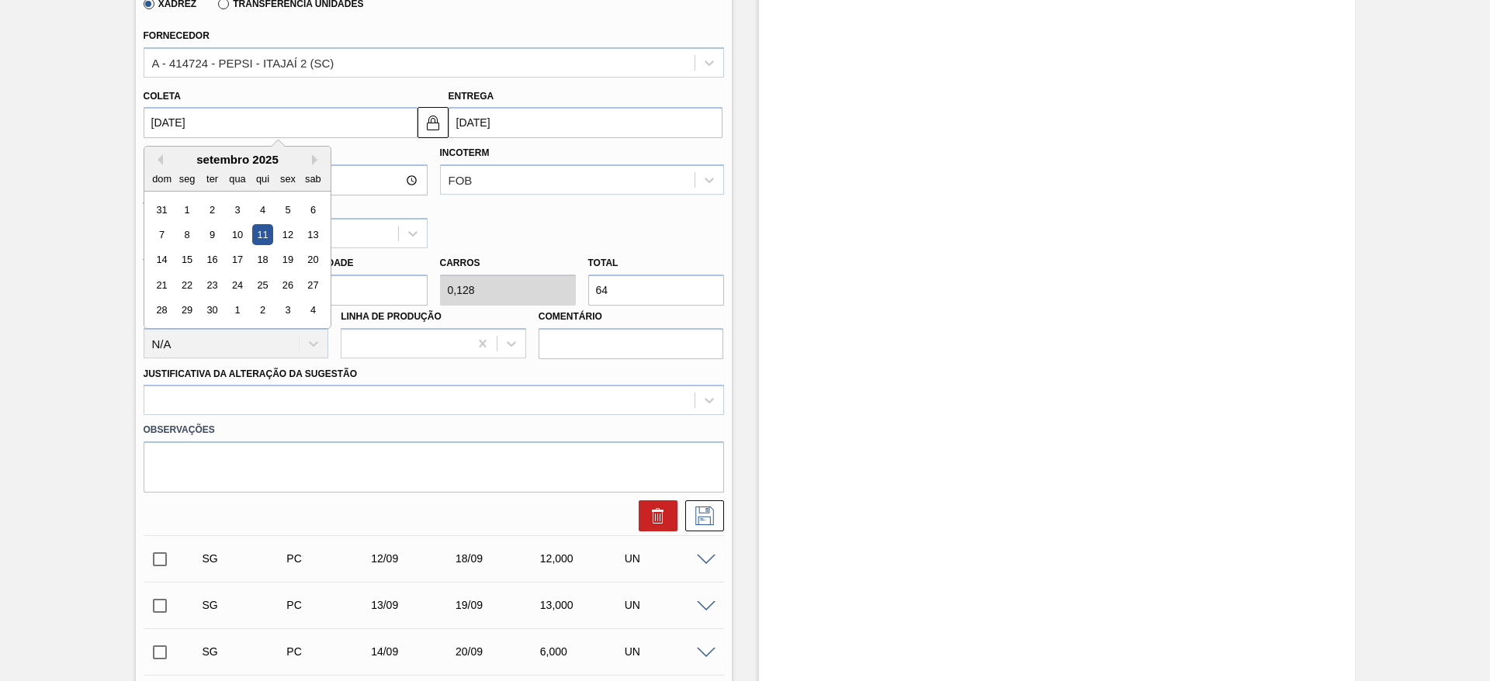
click at [168, 126] on input "11/09/2025" at bounding box center [281, 122] width 274 height 31
click at [155, 162] on button "Previous Month" at bounding box center [157, 159] width 11 height 11
click at [190, 289] on div "18" at bounding box center [186, 285] width 21 height 21
type input "[DATE]"
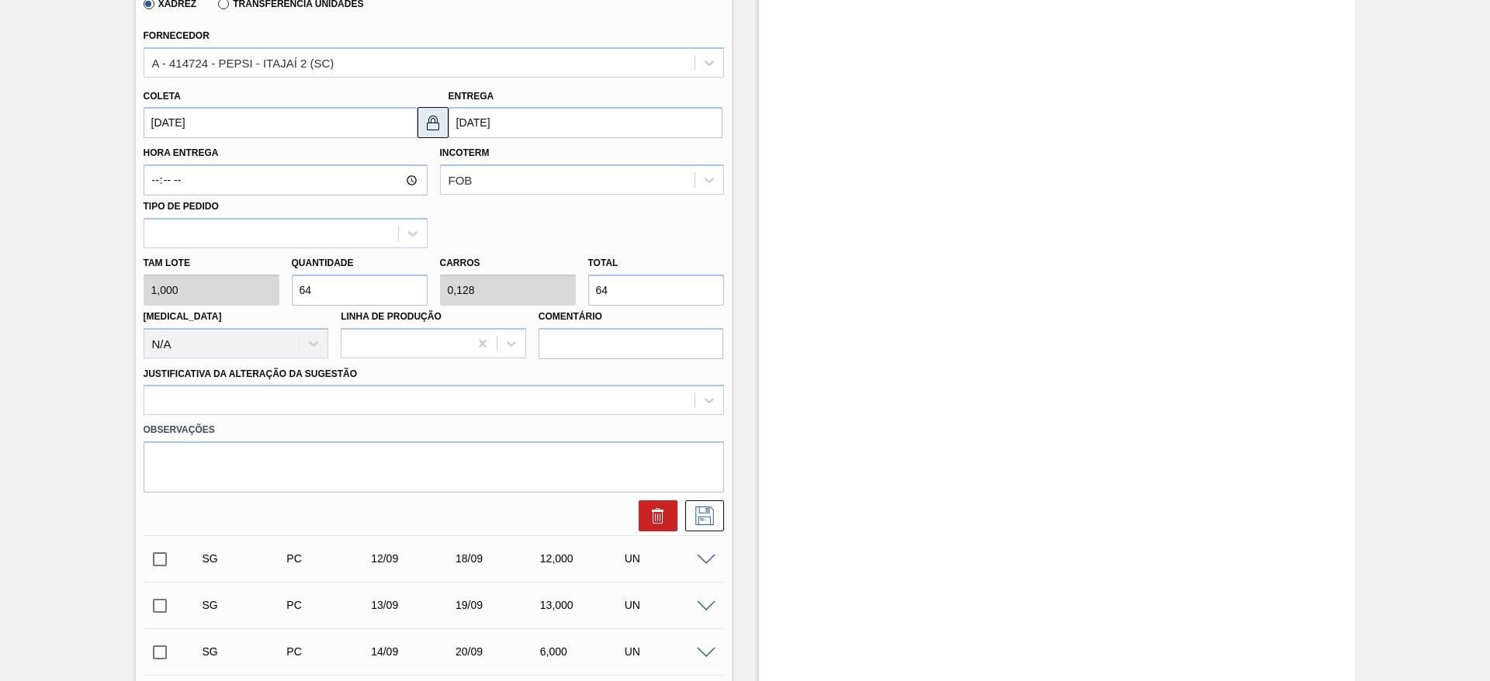
click at [428, 129] on img at bounding box center [433, 122] width 19 height 19
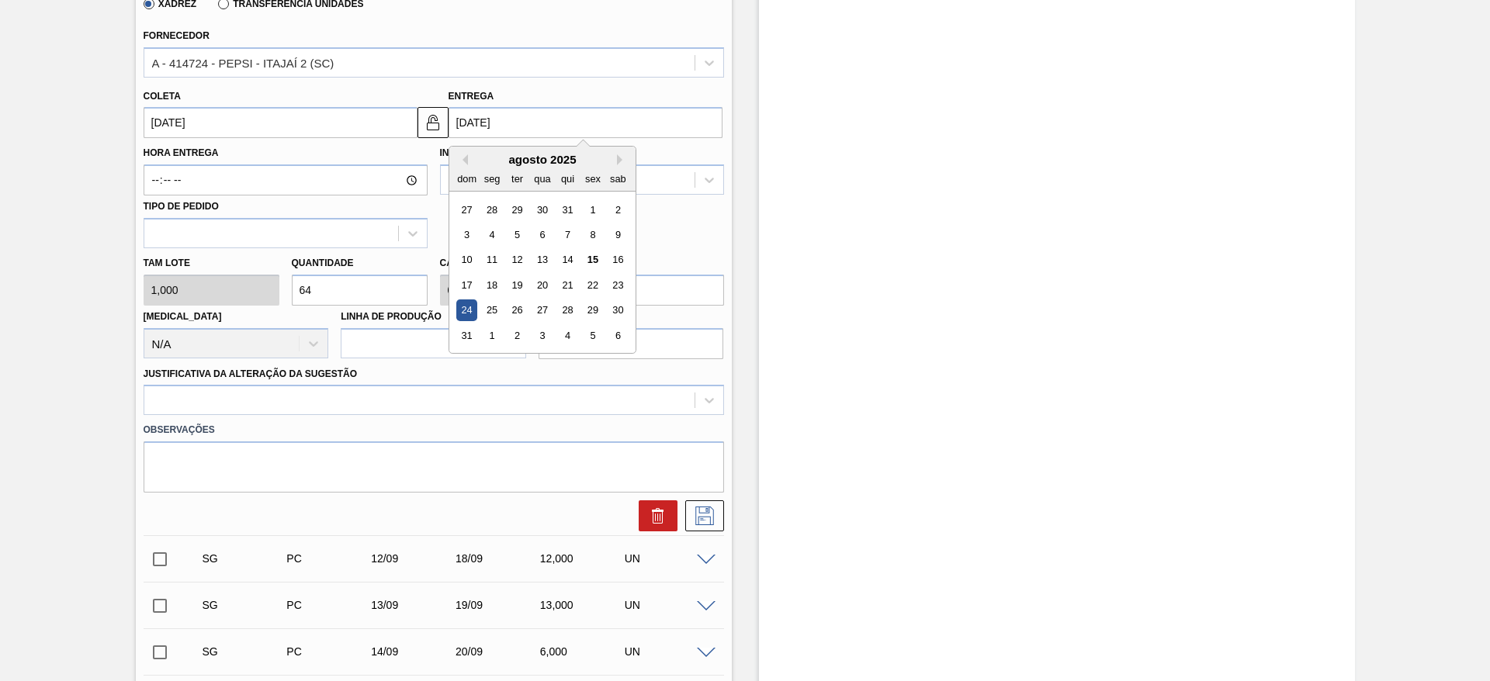
click at [477, 127] on input "24/08/2025" at bounding box center [586, 122] width 274 height 31
click at [574, 282] on div "21" at bounding box center [566, 285] width 21 height 21
type input "21/08/2025"
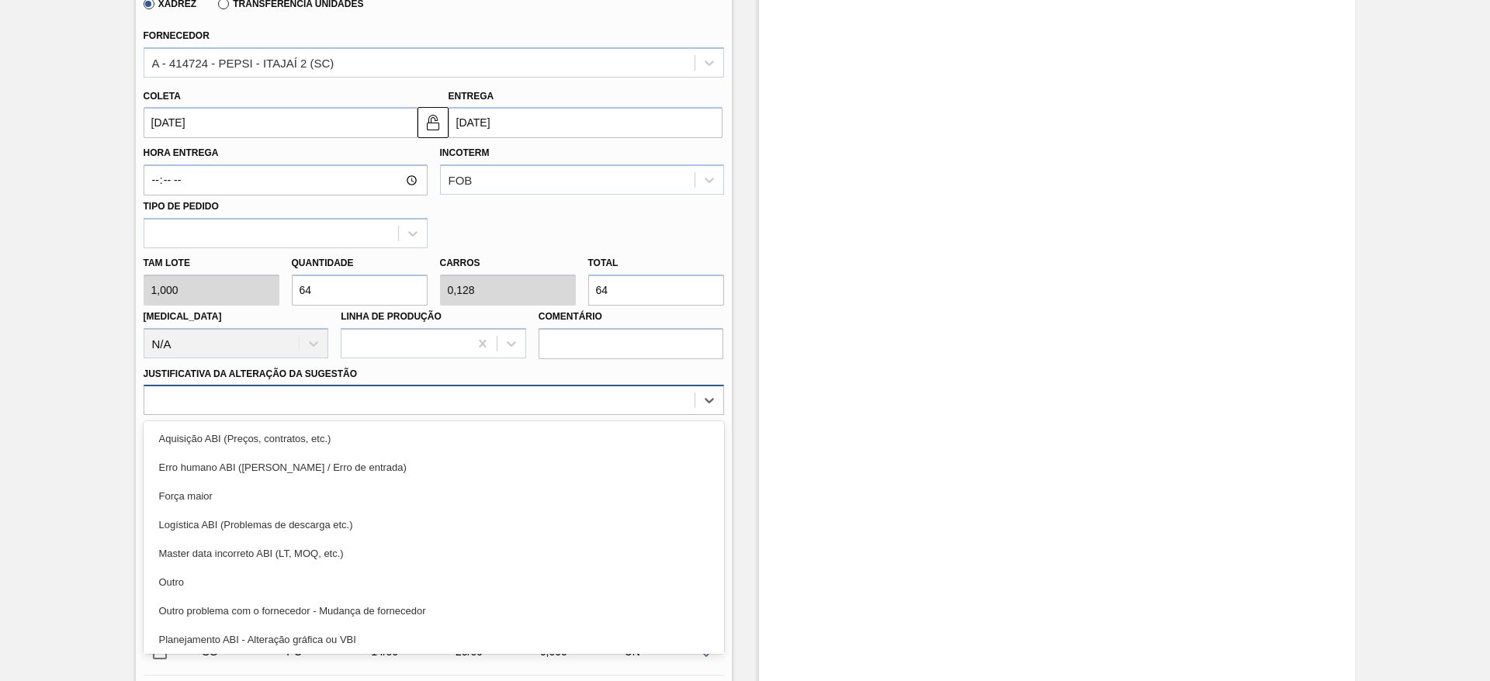
click at [609, 397] on div at bounding box center [419, 401] width 550 height 23
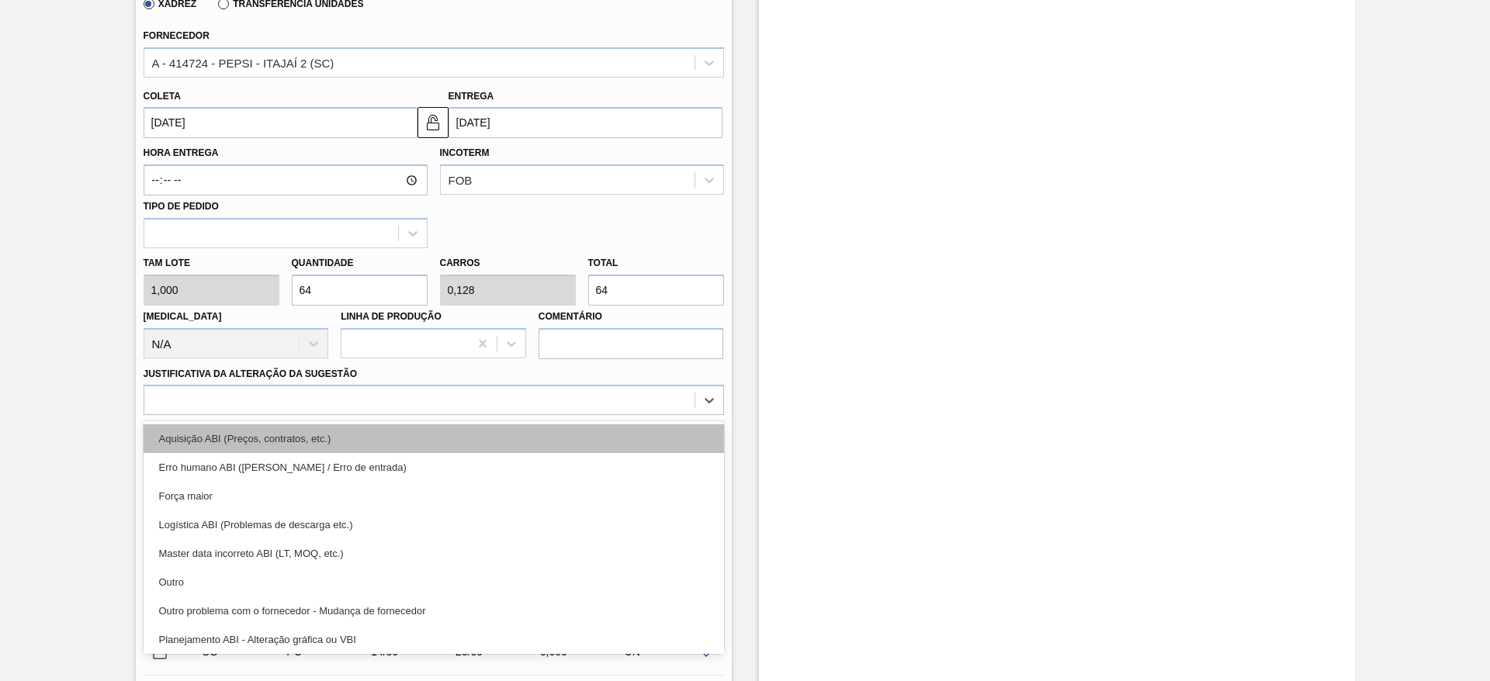
click at [611, 428] on div "Aquisição ABI (Preços, contratos, etc.)" at bounding box center [434, 439] width 581 height 29
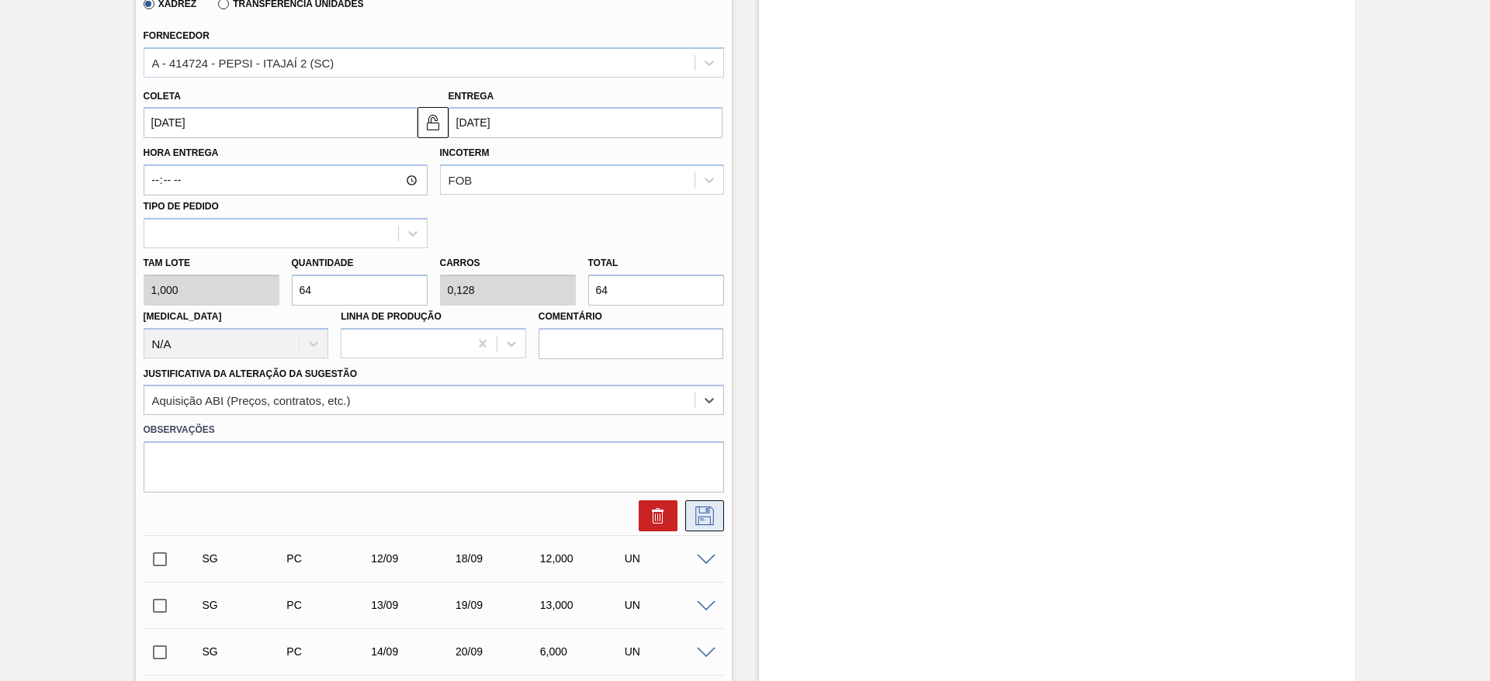
click at [716, 504] on button at bounding box center [704, 516] width 39 height 31
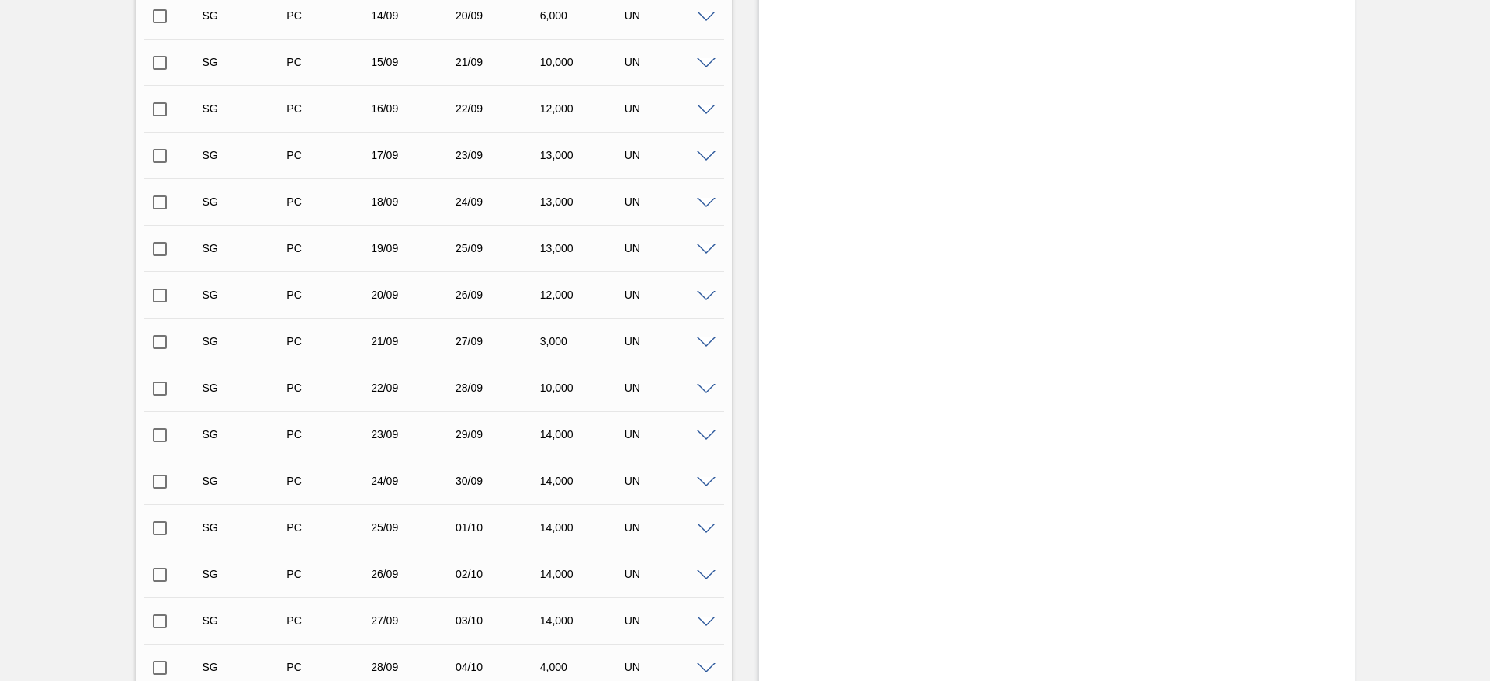
scroll to position [0, 0]
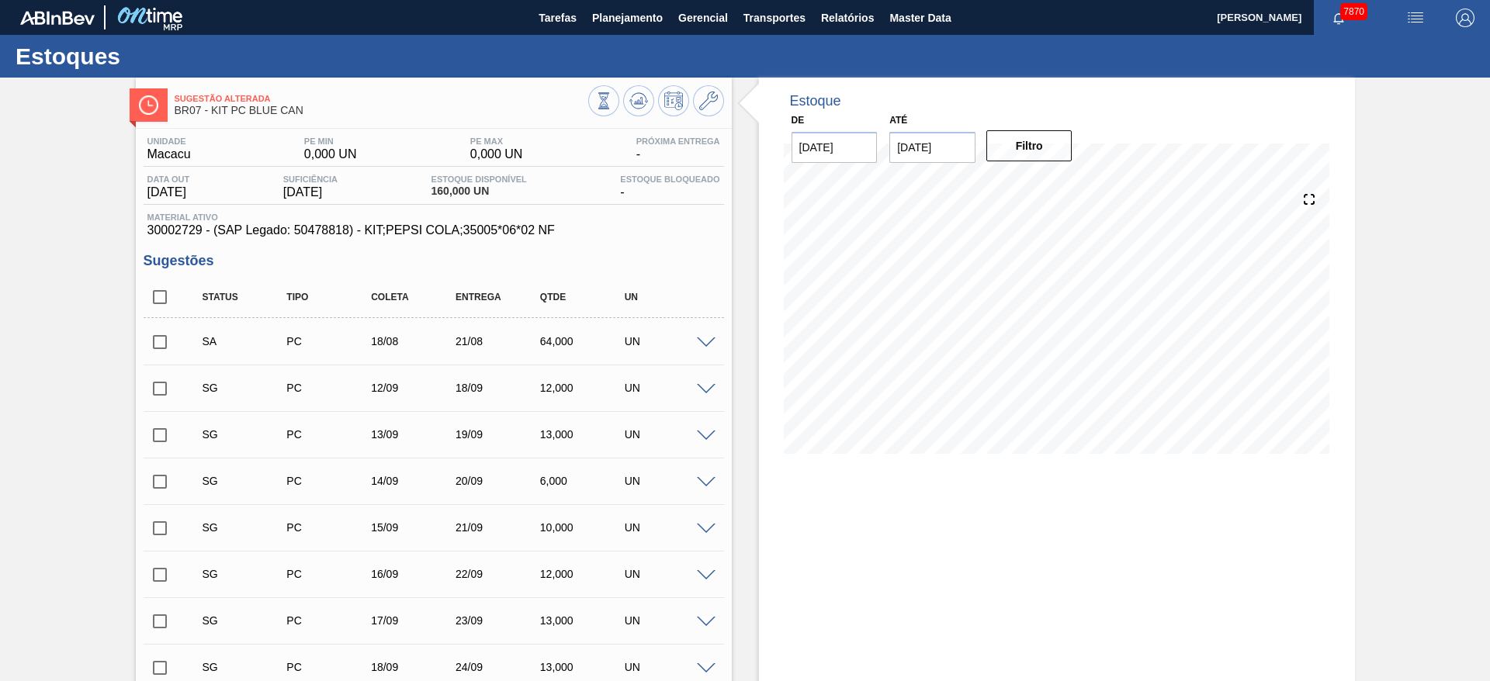
click at [163, 339] on input "checkbox" at bounding box center [160, 342] width 33 height 33
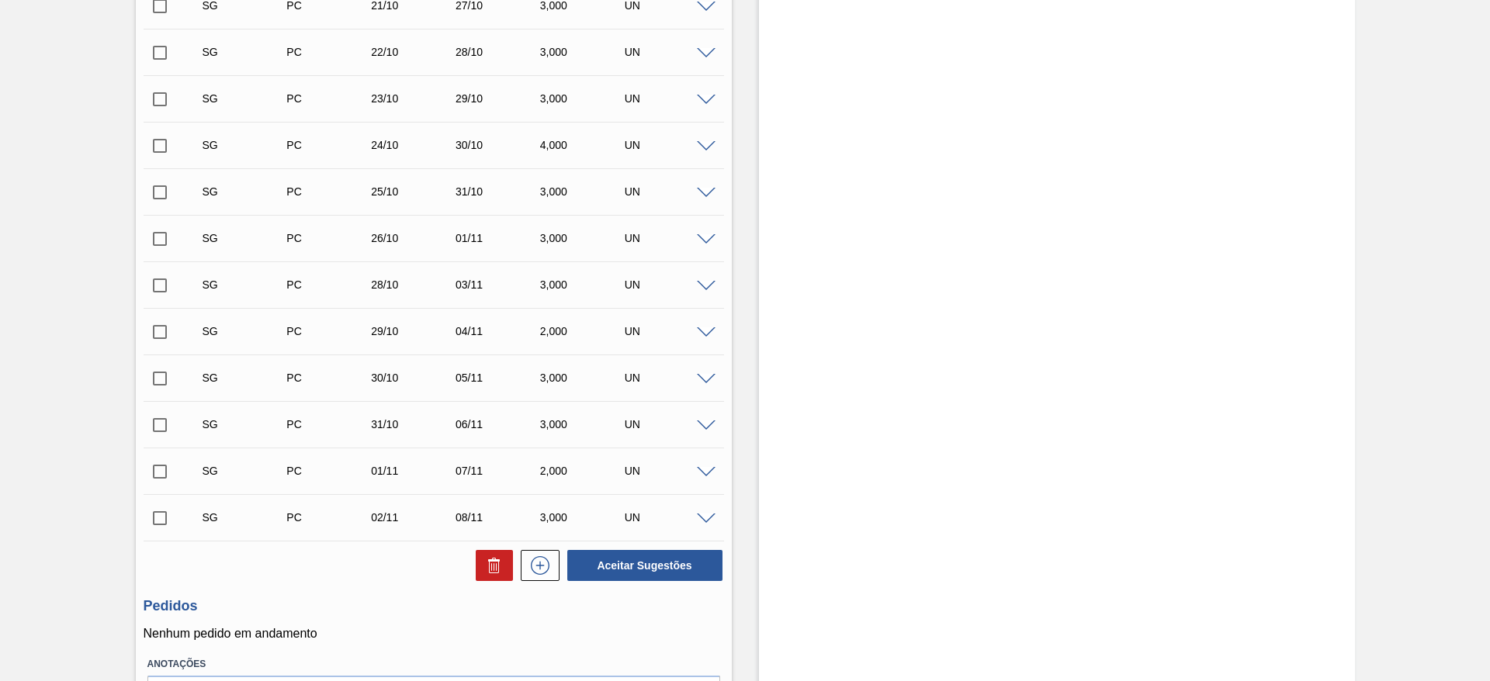
scroll to position [2158, 0]
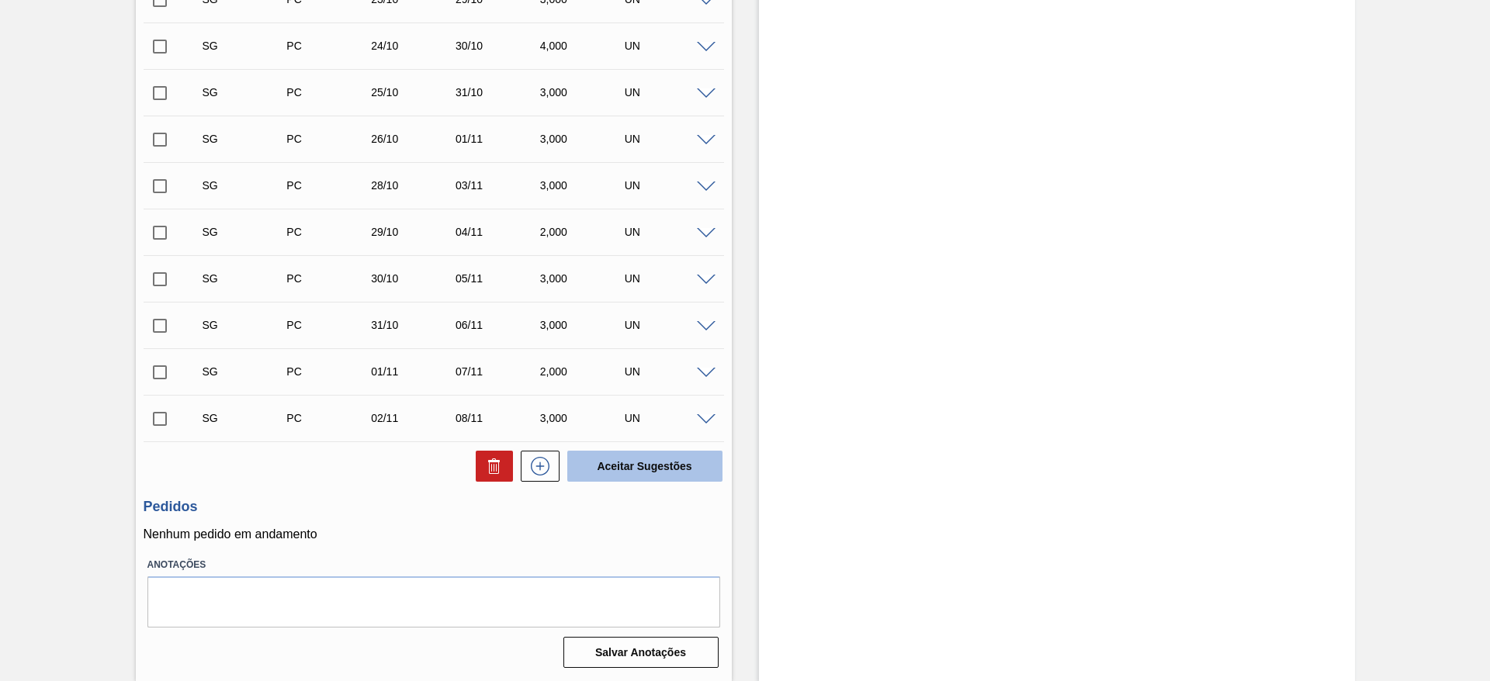
click at [616, 478] on button "Aceitar Sugestões" at bounding box center [644, 466] width 155 height 31
checkbox input "false"
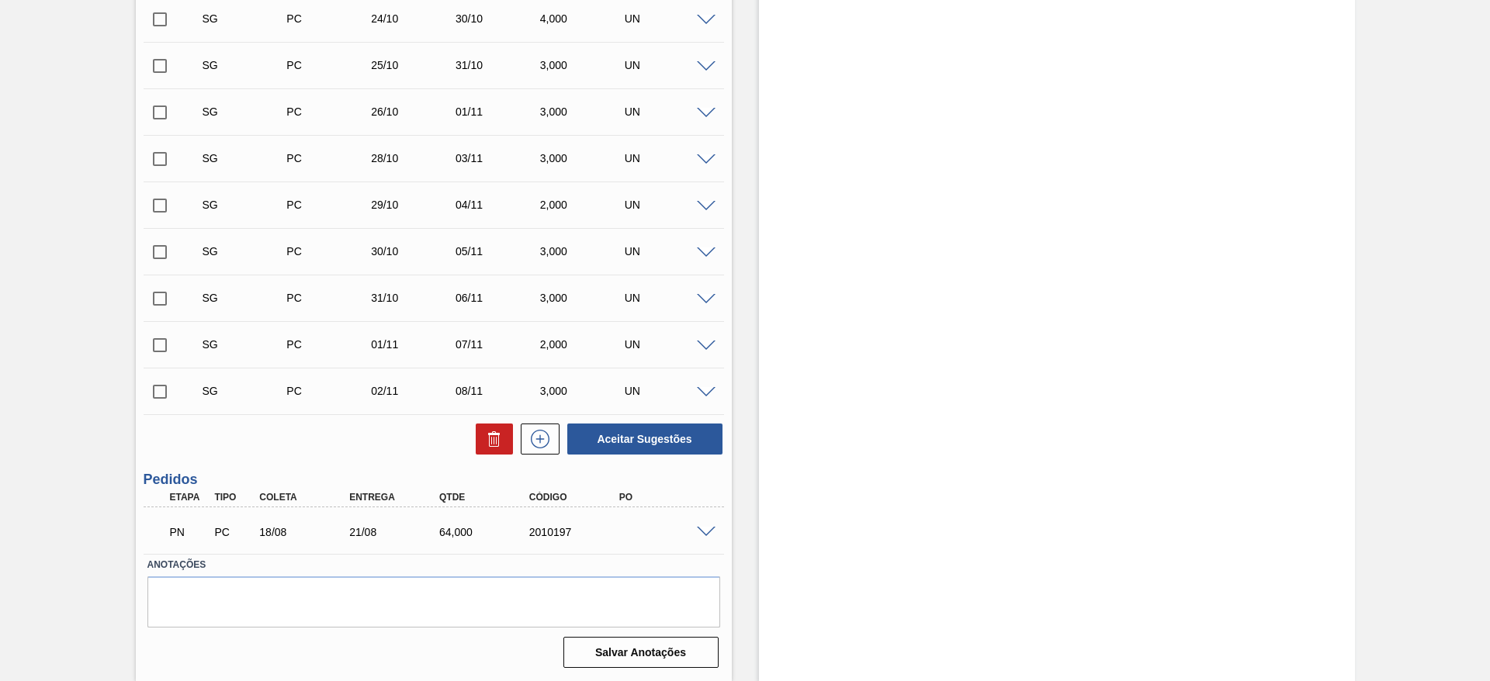
scroll to position [2112, 0]
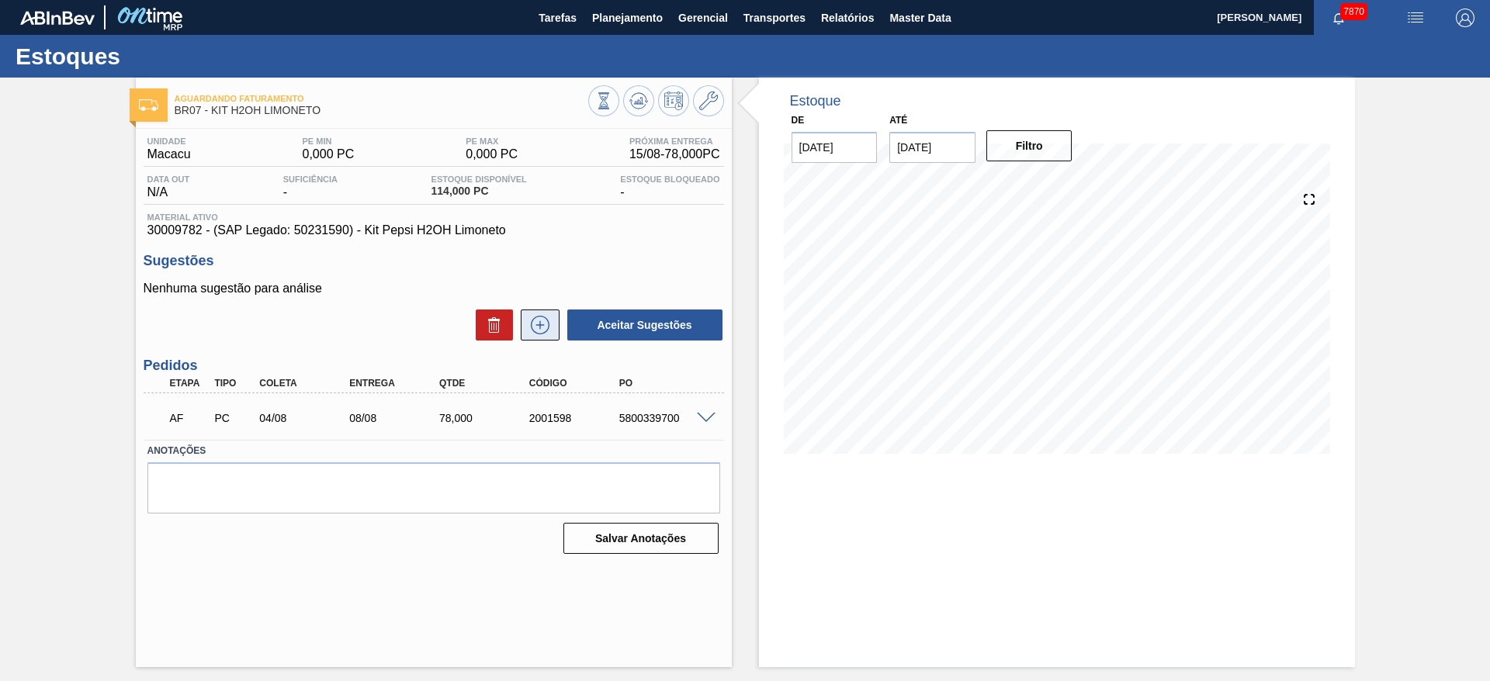
click at [547, 317] on icon at bounding box center [540, 325] width 25 height 19
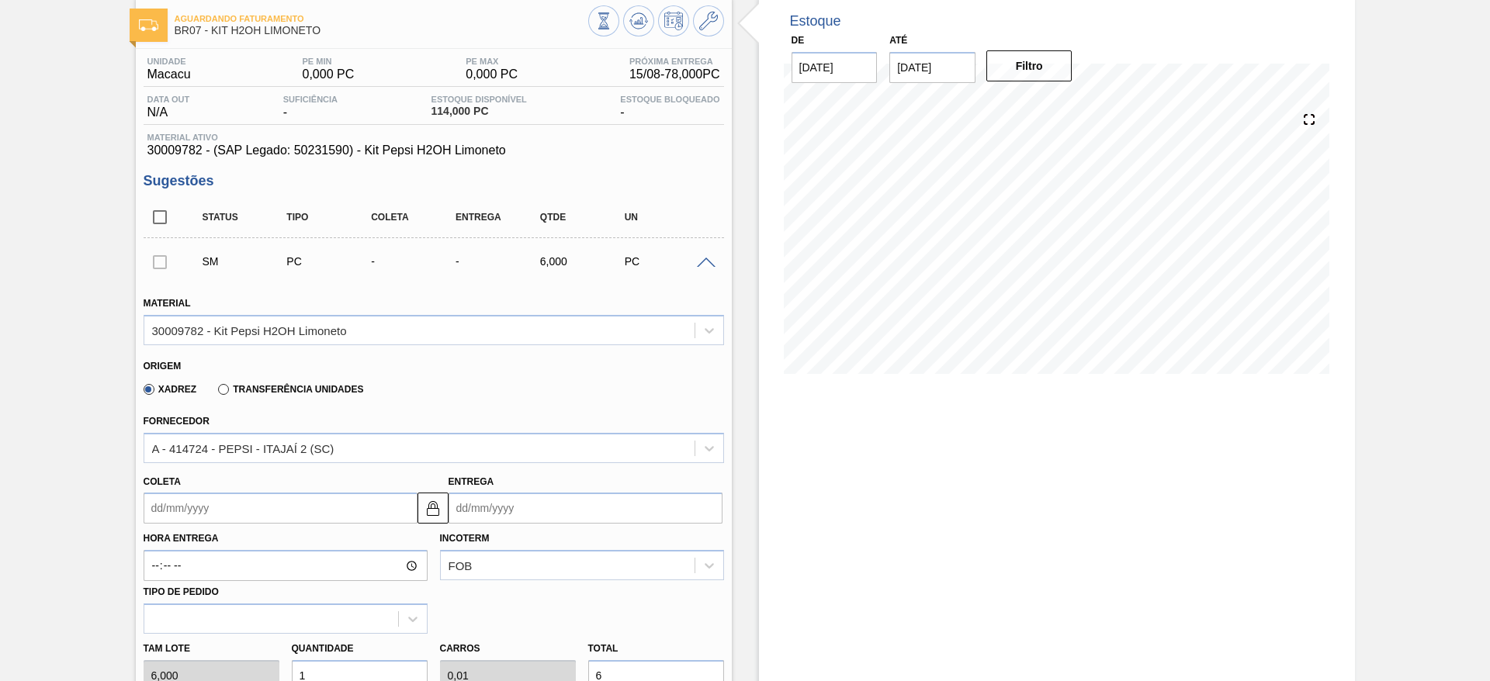
scroll to position [349, 0]
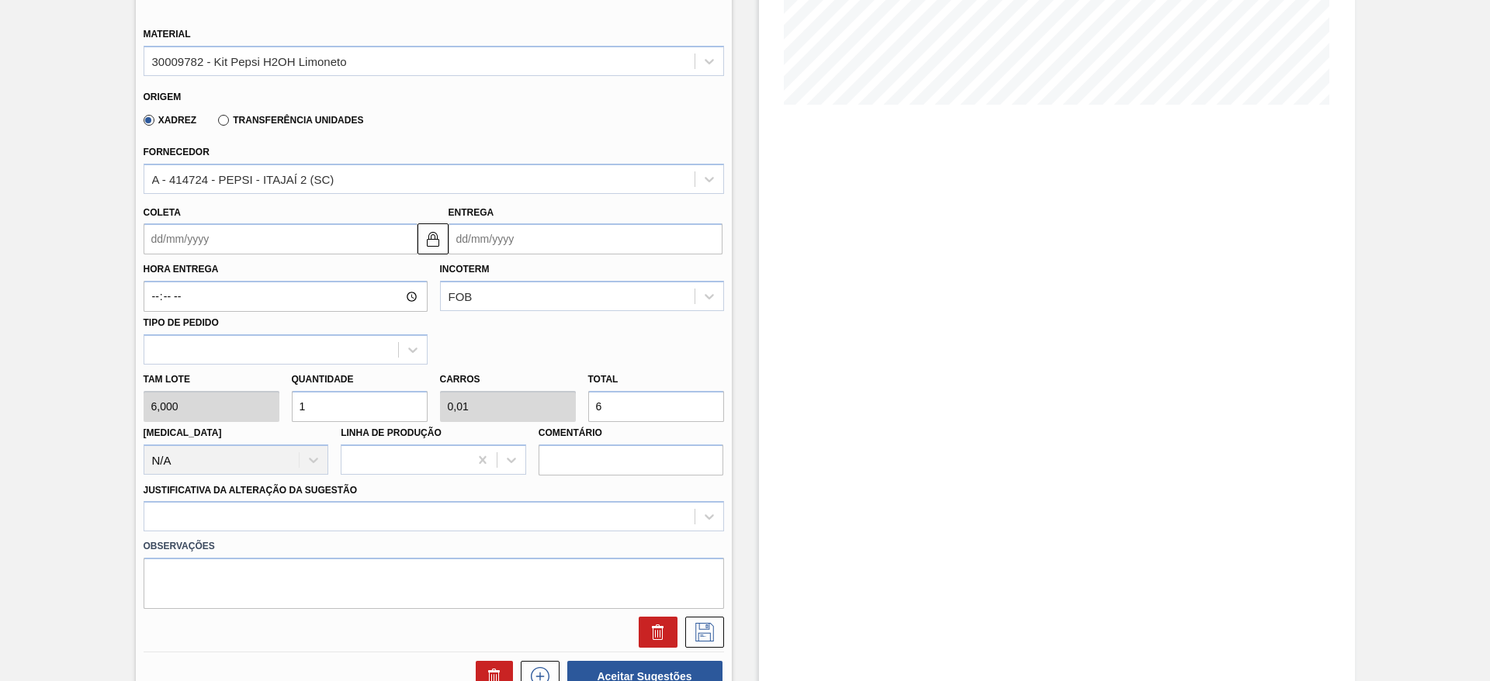
click at [276, 411] on div "Tam lote 6,000 Quantidade 1 Carros 0,01 Total 6 [MEDICAL_DATA] N/A Linha de Pro…" at bounding box center [433, 420] width 593 height 111
type input "5"
type input "0,05"
type input "30"
type input "50"
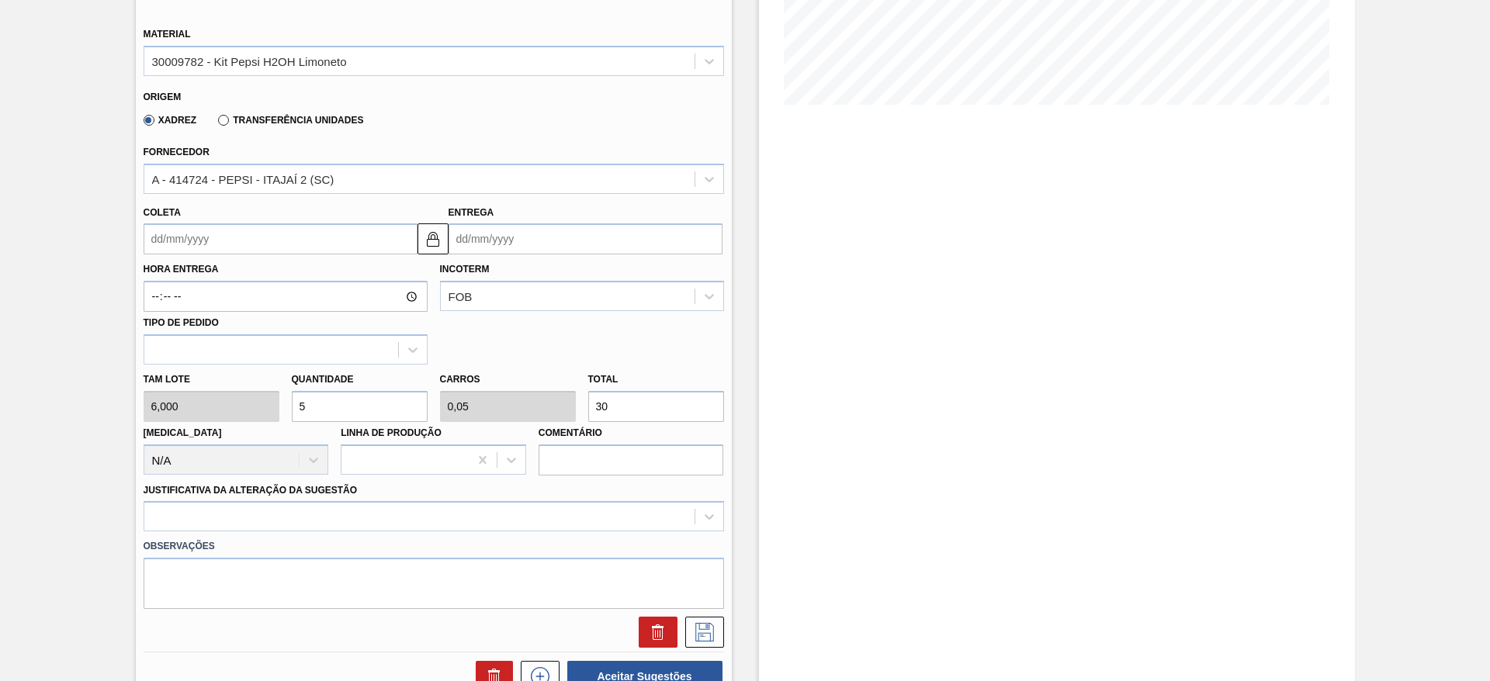
type input "0,5"
type input "300"
type input "50"
click at [178, 236] on input "Coleta" at bounding box center [281, 239] width 274 height 31
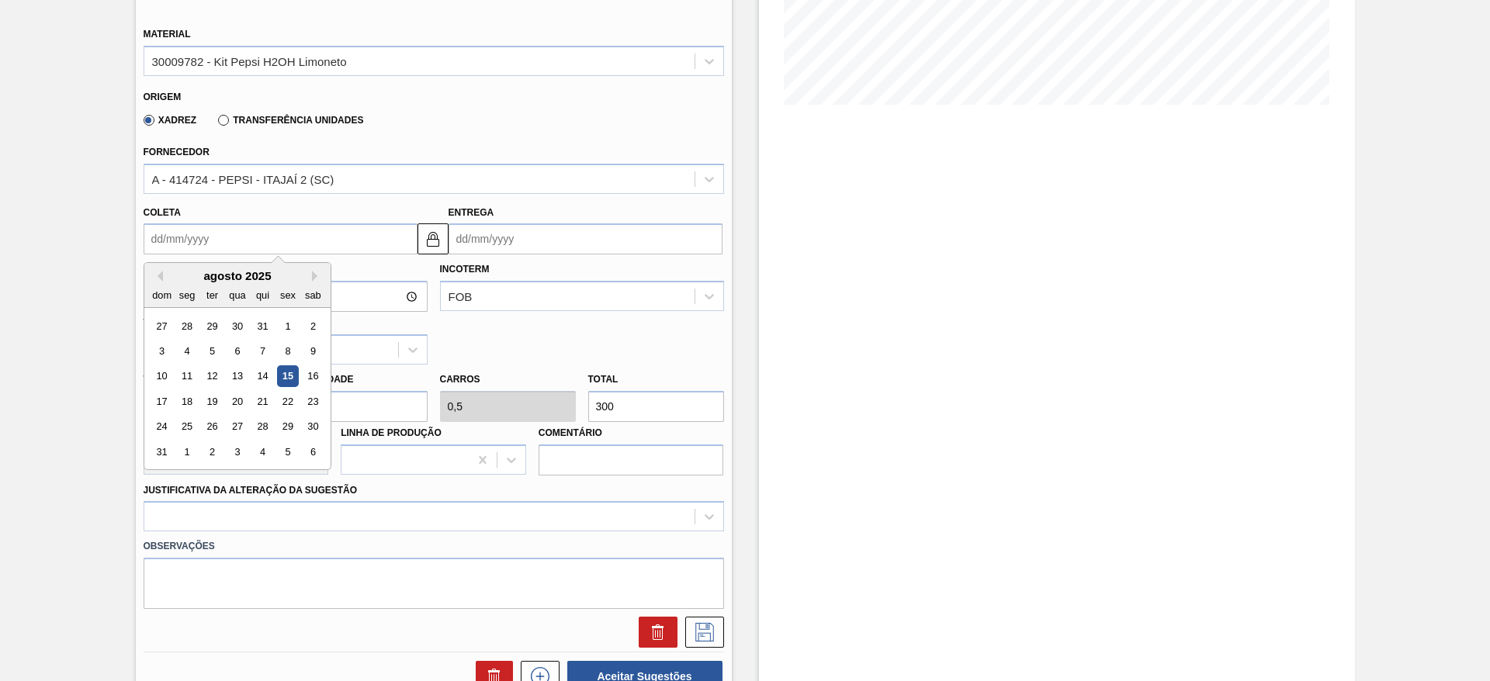
click at [185, 292] on div "seg" at bounding box center [186, 295] width 21 height 21
click at [186, 400] on div "18" at bounding box center [186, 401] width 21 height 21
type input "[DATE]"
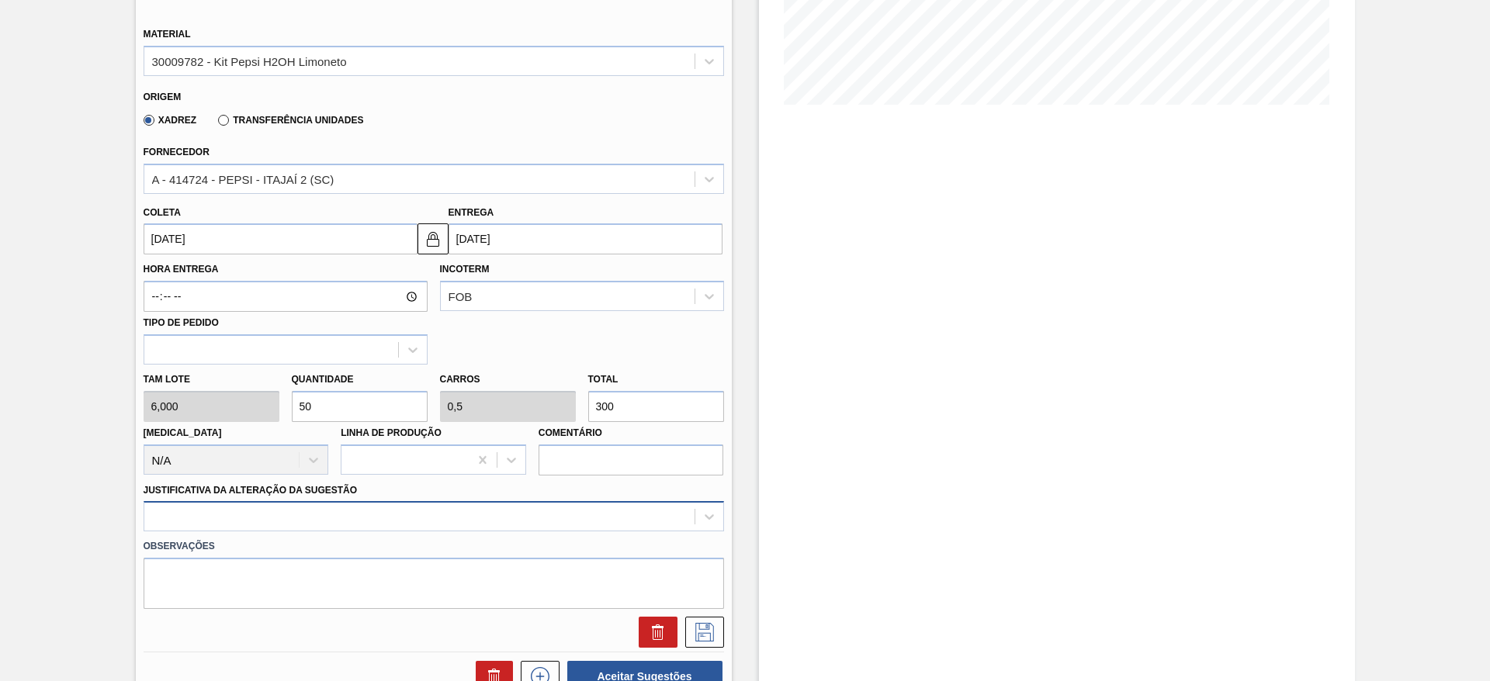
click at [574, 525] on div at bounding box center [434, 516] width 581 height 30
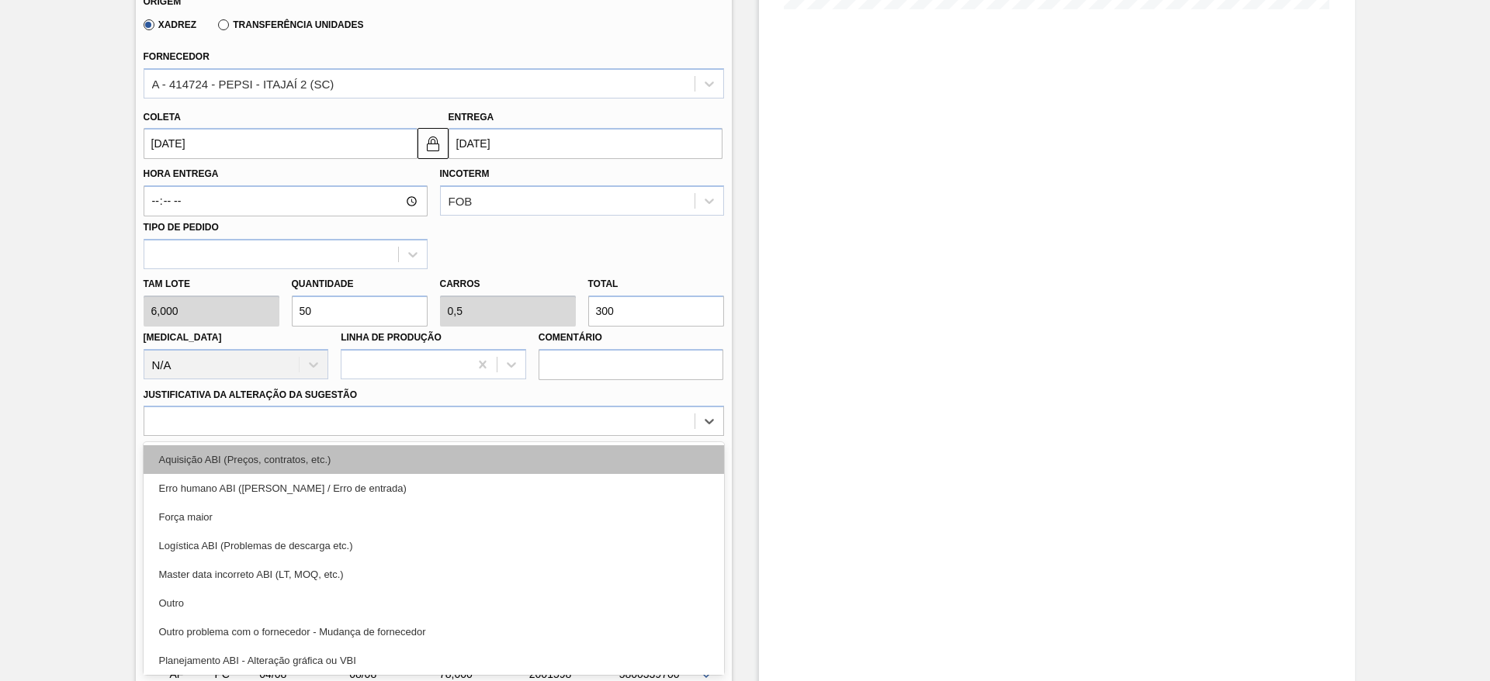
click at [580, 470] on div "Aquisição ABI (Preços, contratos, etc.)" at bounding box center [434, 460] width 581 height 29
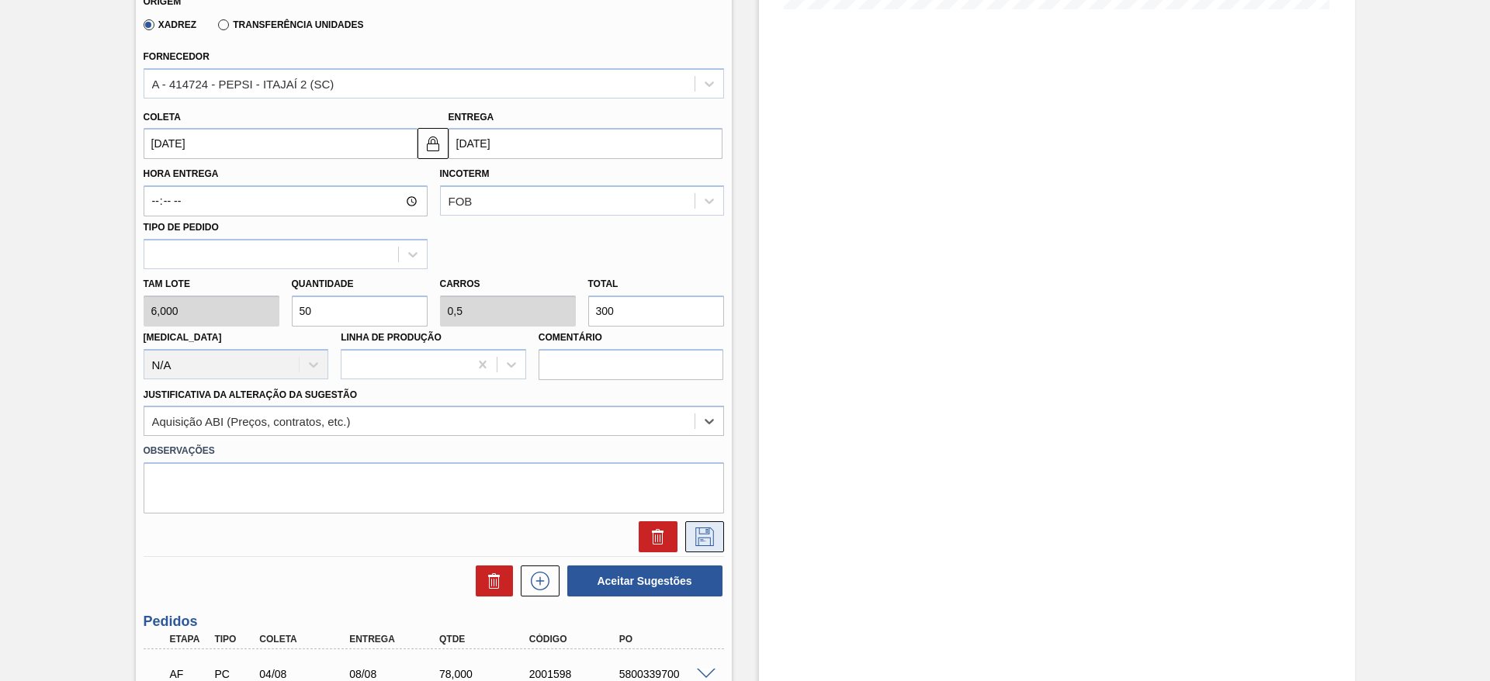
click at [719, 546] on button at bounding box center [704, 537] width 39 height 31
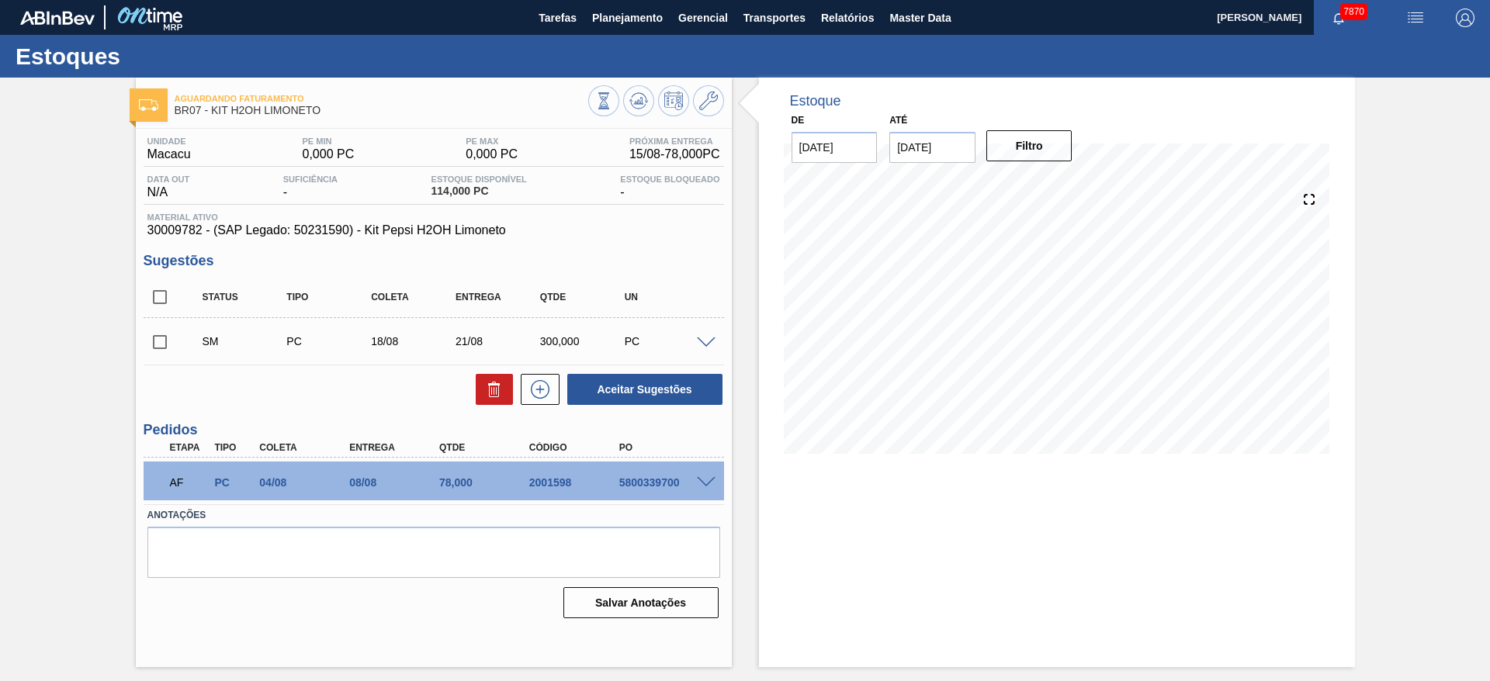
scroll to position [0, 0]
click at [158, 338] on input "checkbox" at bounding box center [160, 342] width 33 height 33
click at [681, 378] on button "Aceitar Sugestões" at bounding box center [644, 389] width 155 height 31
checkbox input "false"
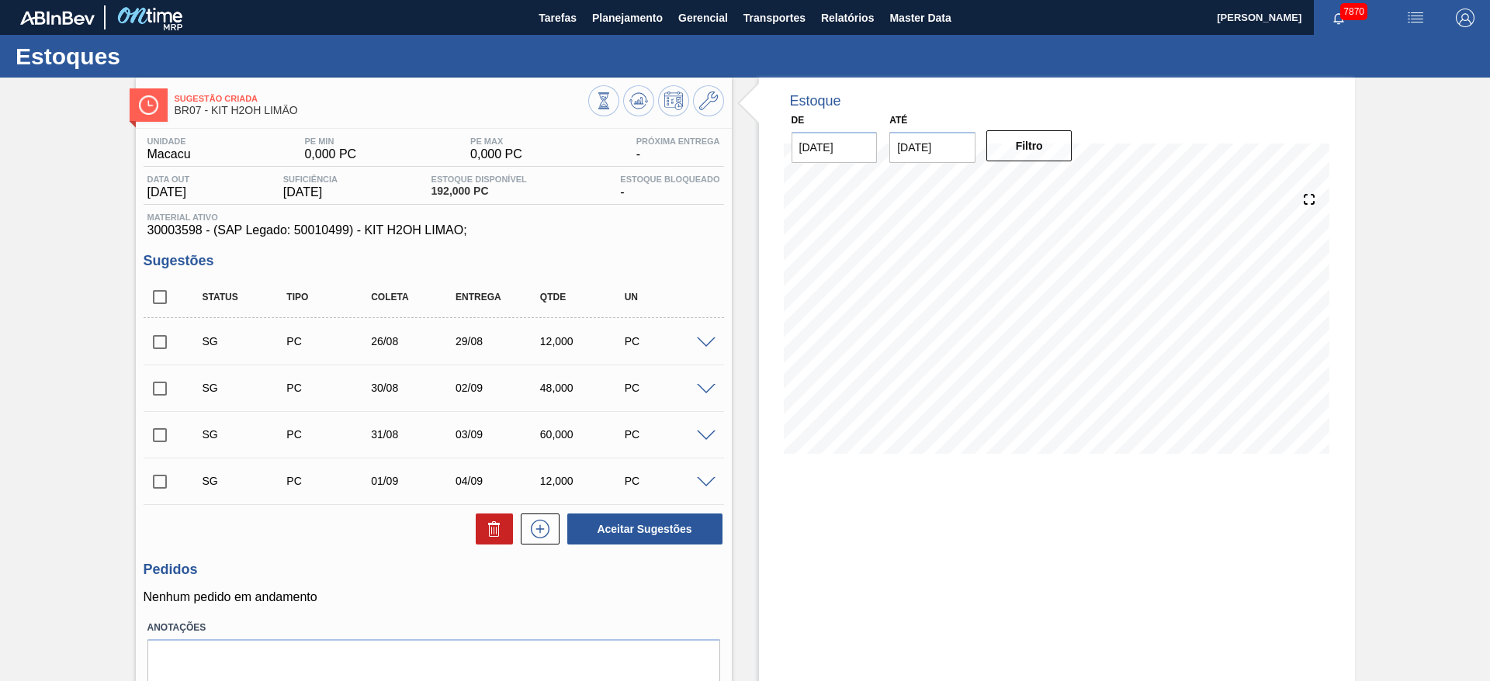
click at [702, 344] on span at bounding box center [706, 344] width 19 height 12
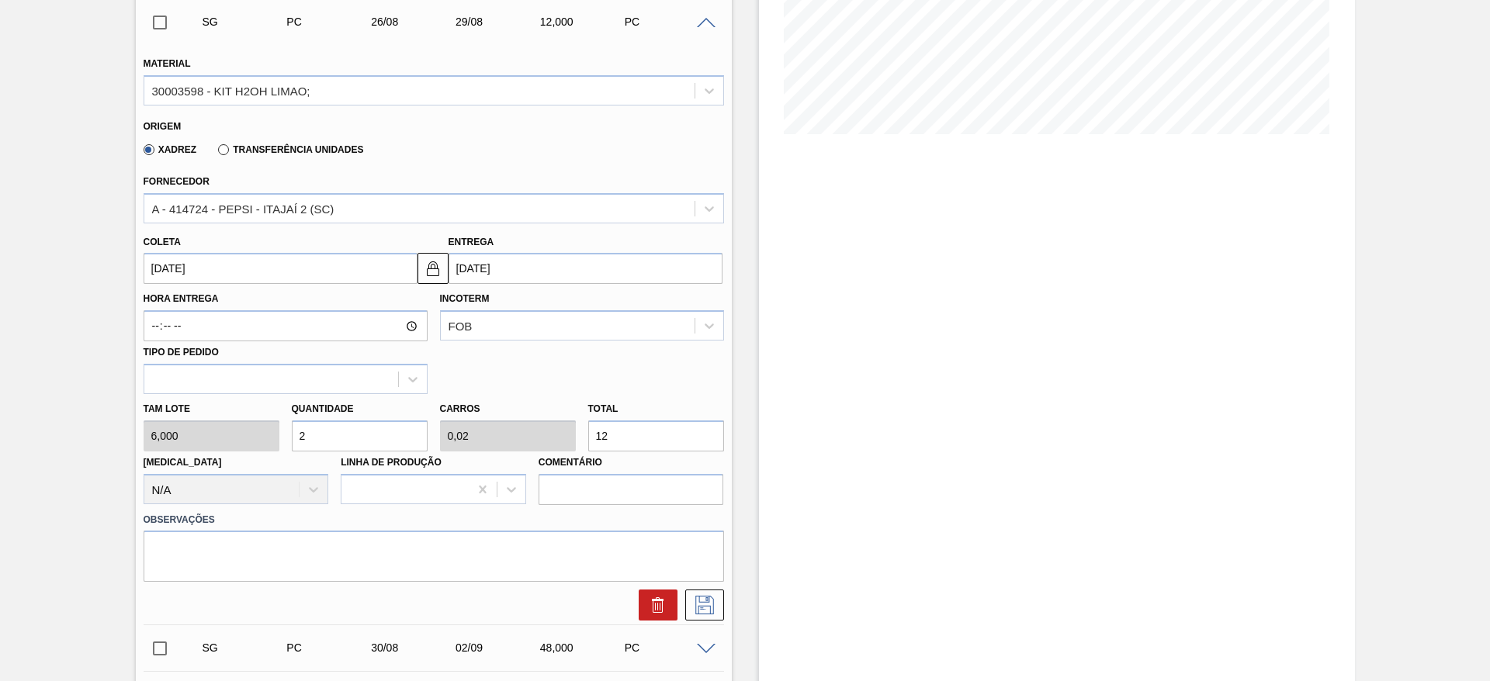
scroll to position [349, 0]
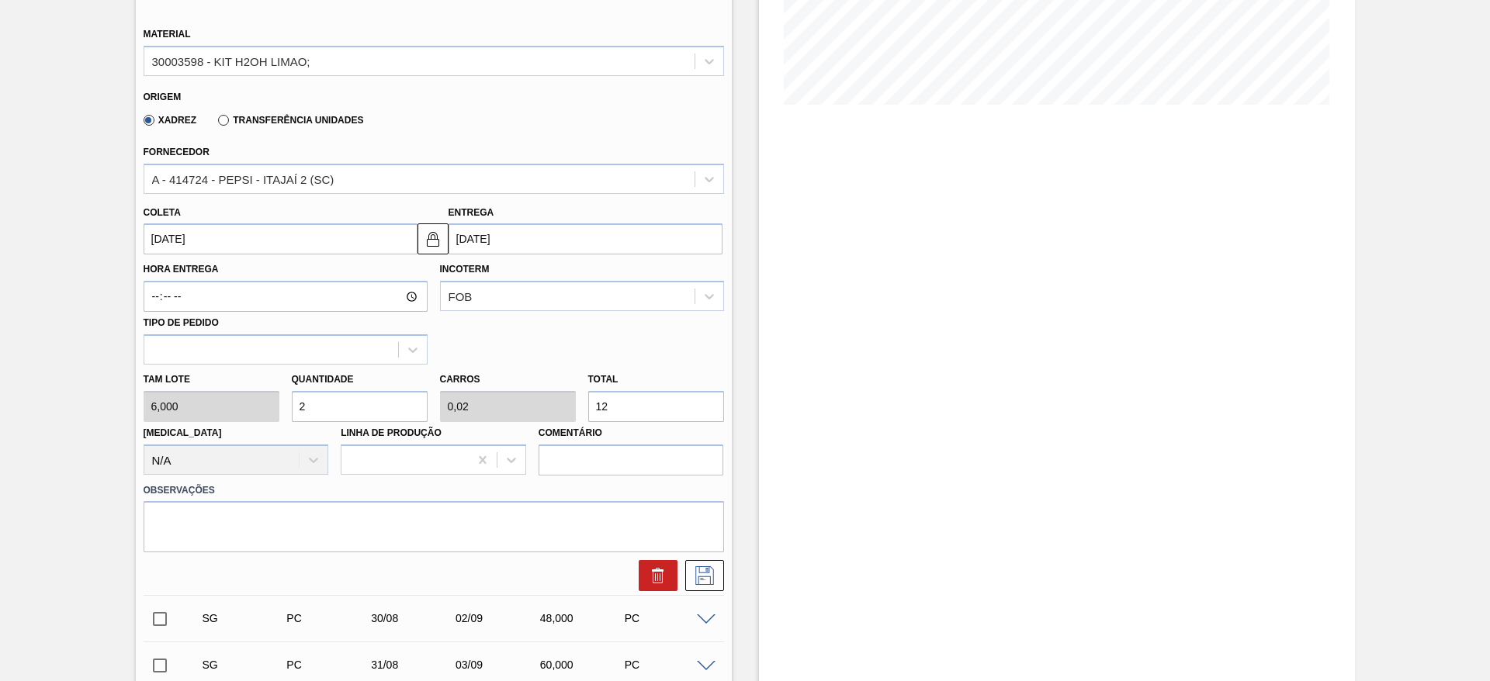
click at [324, 405] on input "2" at bounding box center [360, 406] width 136 height 31
click at [326, 404] on input "2" at bounding box center [360, 406] width 136 height 31
type input "25"
type input "0,25"
type input "150"
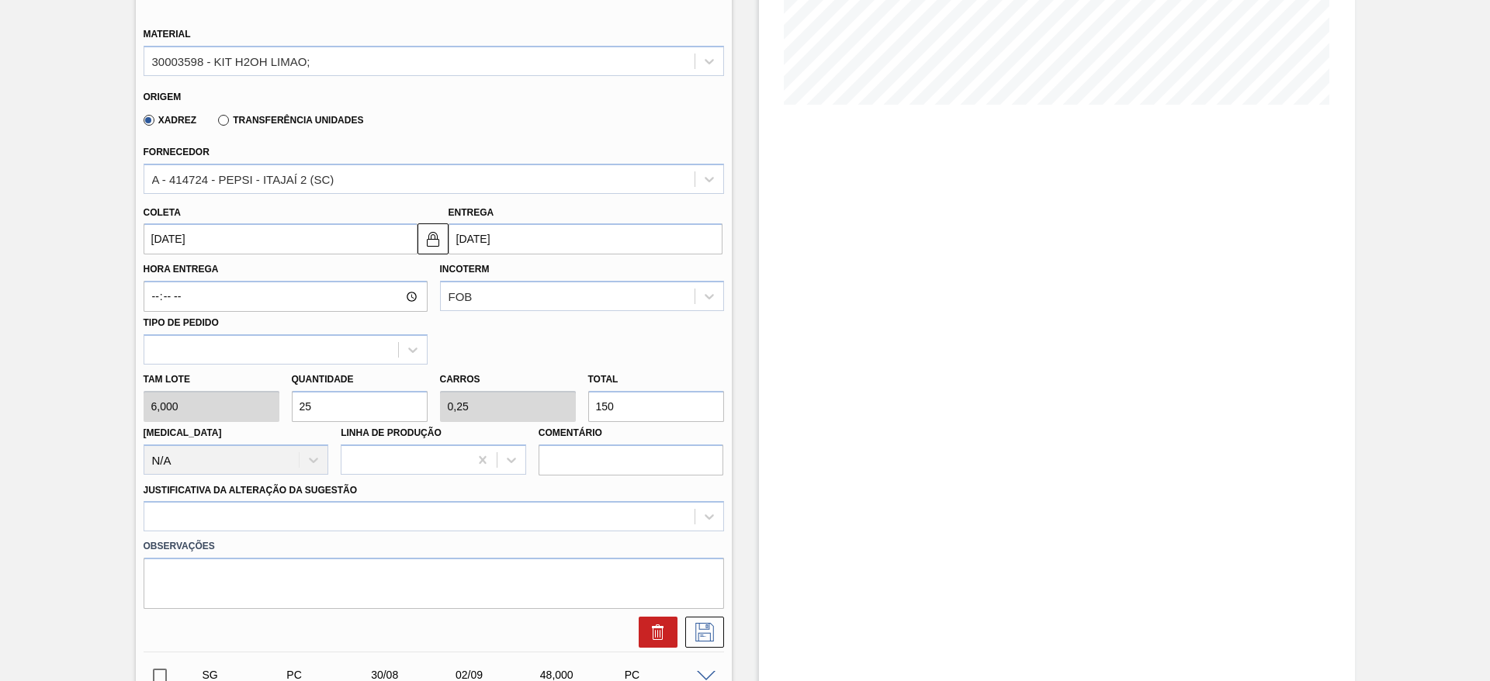
type input "25"
click at [168, 237] on input "[DATE]" at bounding box center [281, 239] width 274 height 31
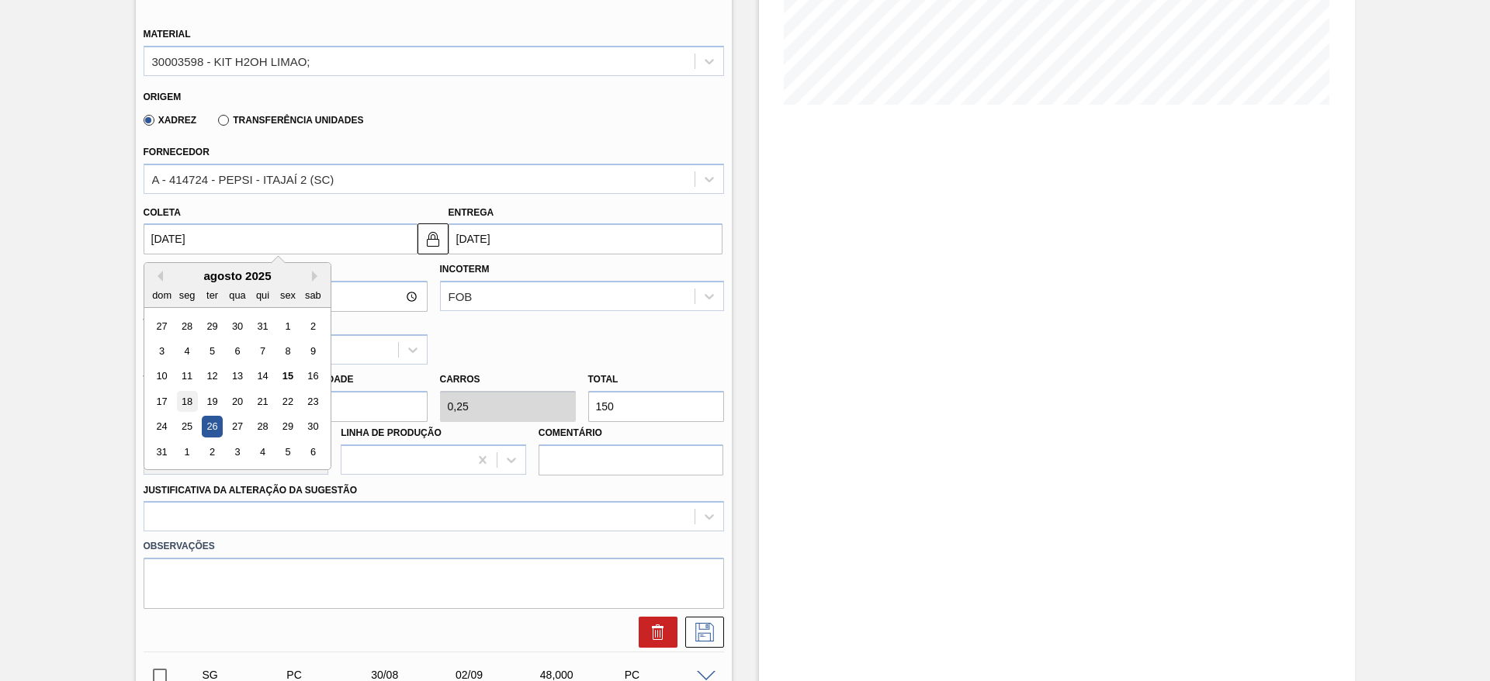
click at [185, 406] on div "18" at bounding box center [186, 401] width 21 height 21
type input "[DATE]"
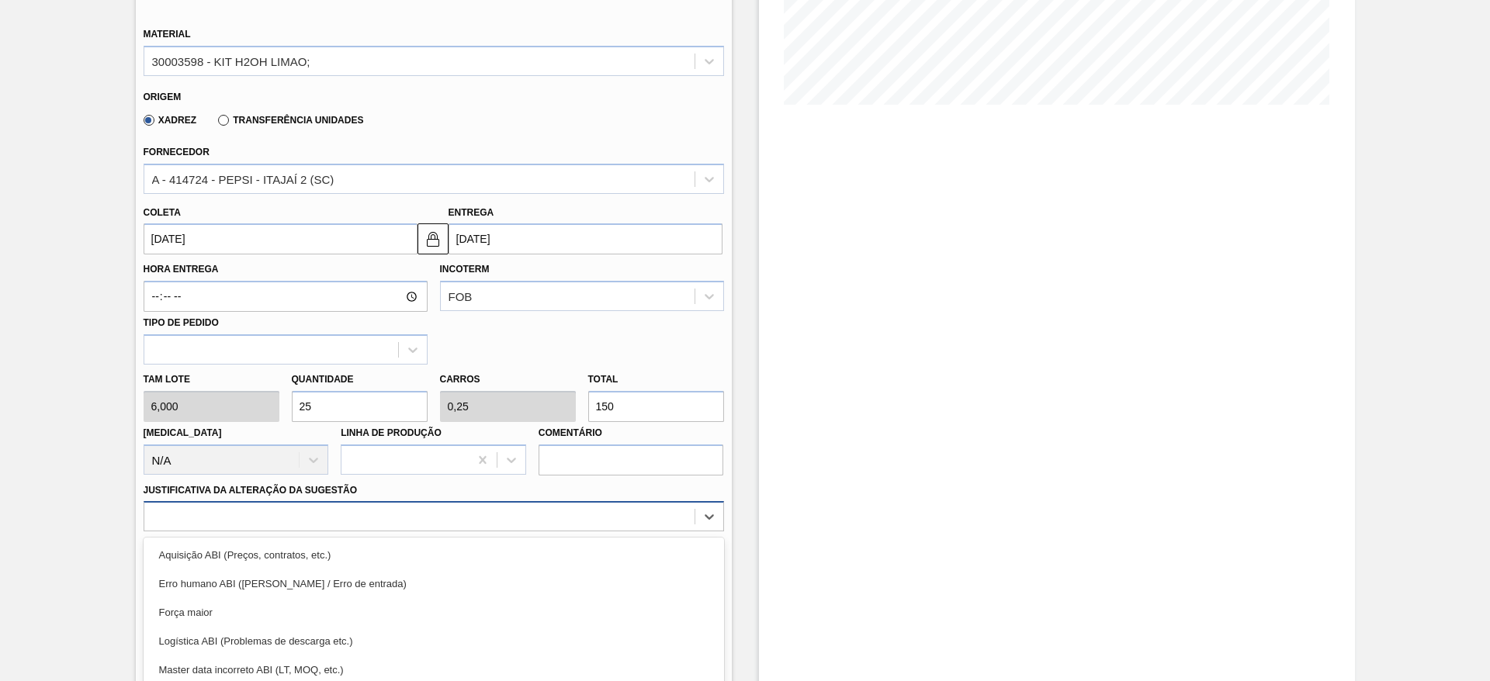
click at [620, 517] on div "option Força maior focused, 3 of 18. 18 results available. Use Up and Down to c…" at bounding box center [434, 516] width 581 height 30
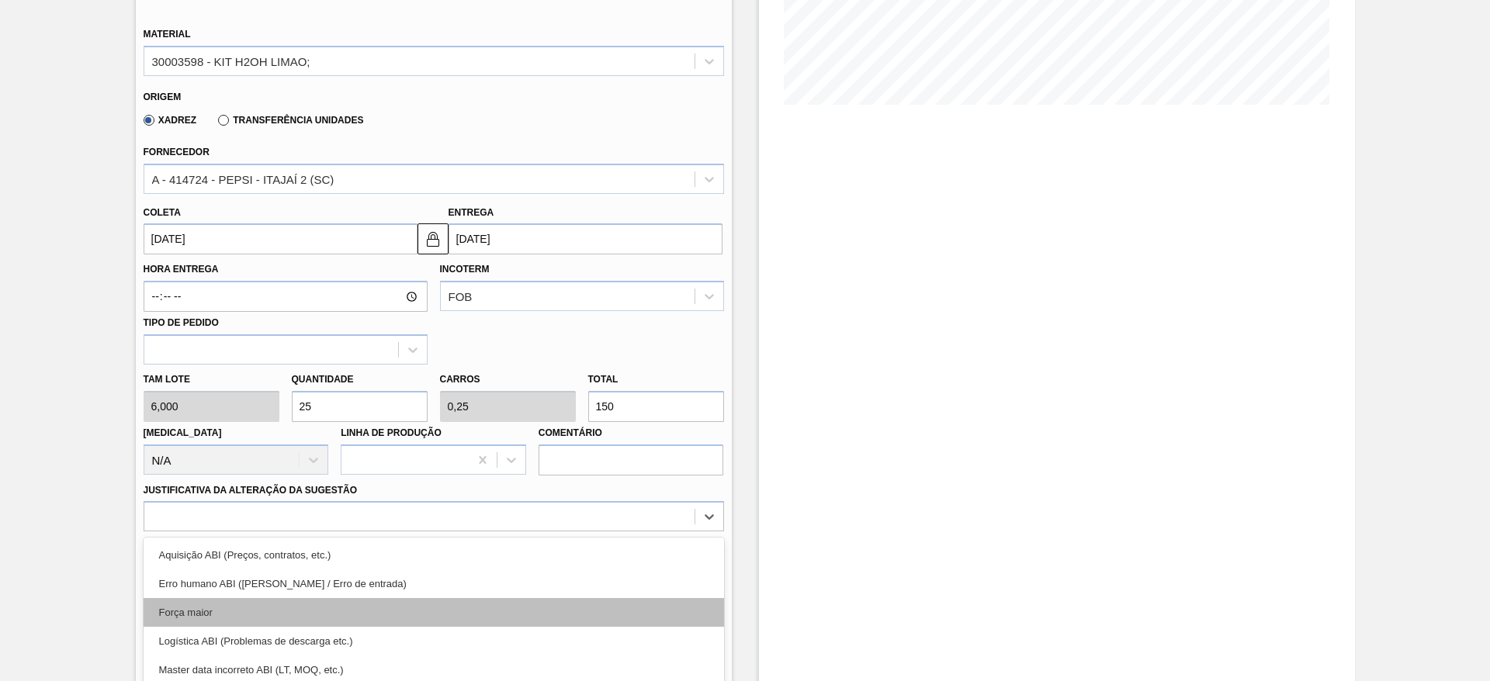
scroll to position [445, 0]
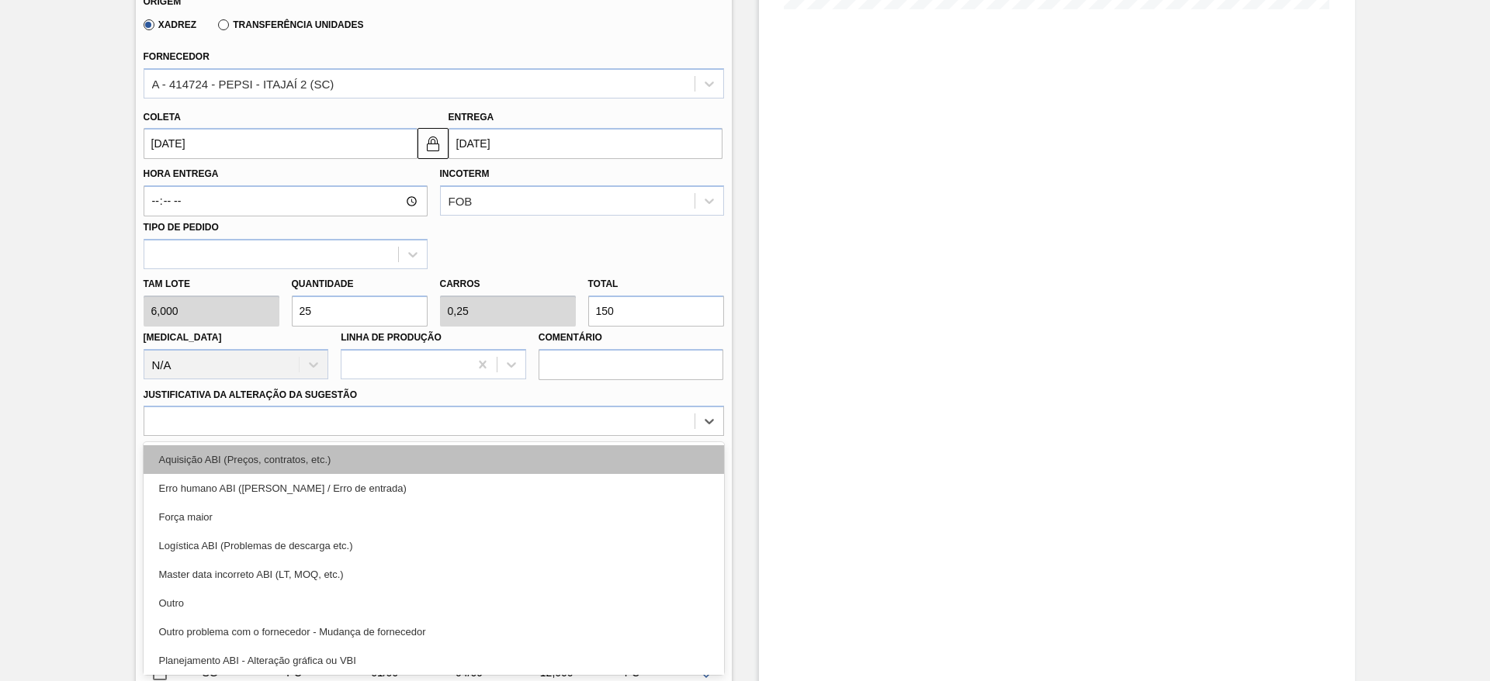
click at [596, 456] on div "Aquisição ABI (Preços, contratos, etc.)" at bounding box center [434, 460] width 581 height 29
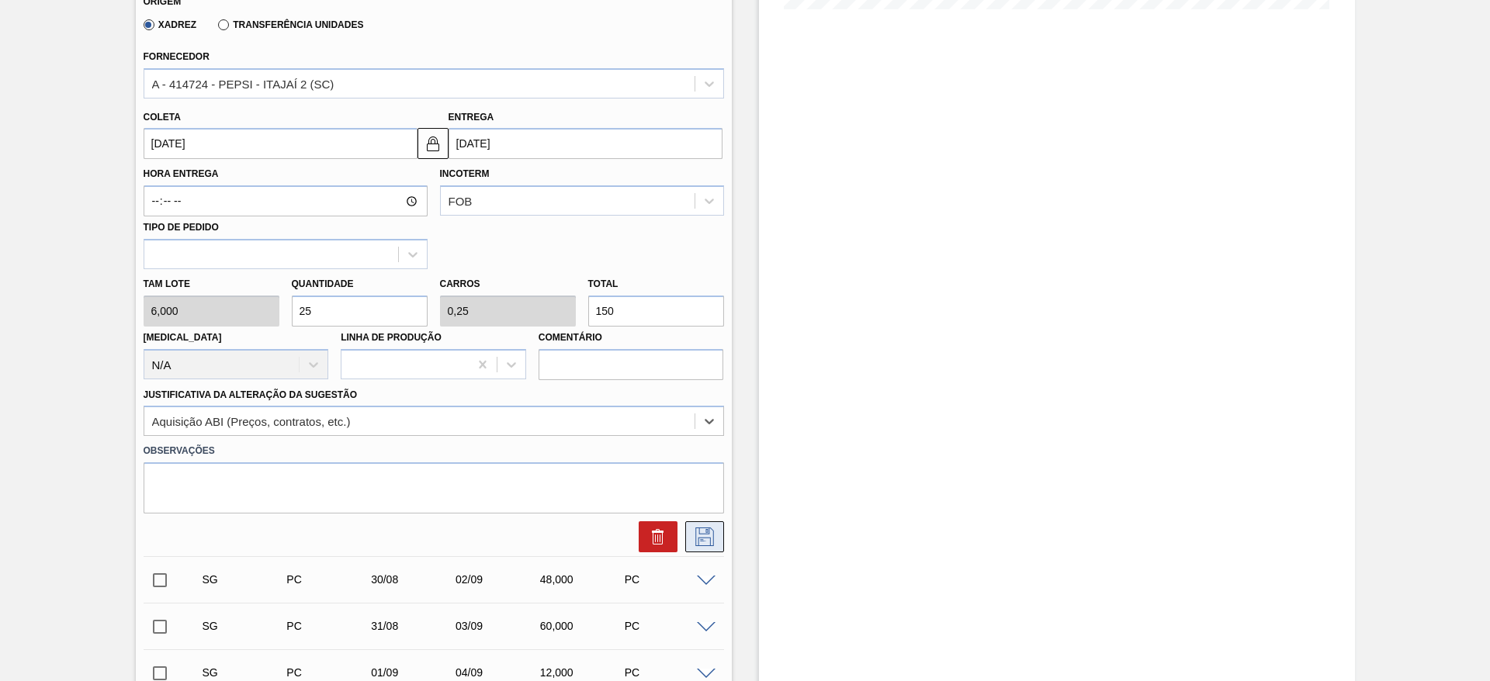
click at [706, 541] on icon at bounding box center [704, 537] width 25 height 19
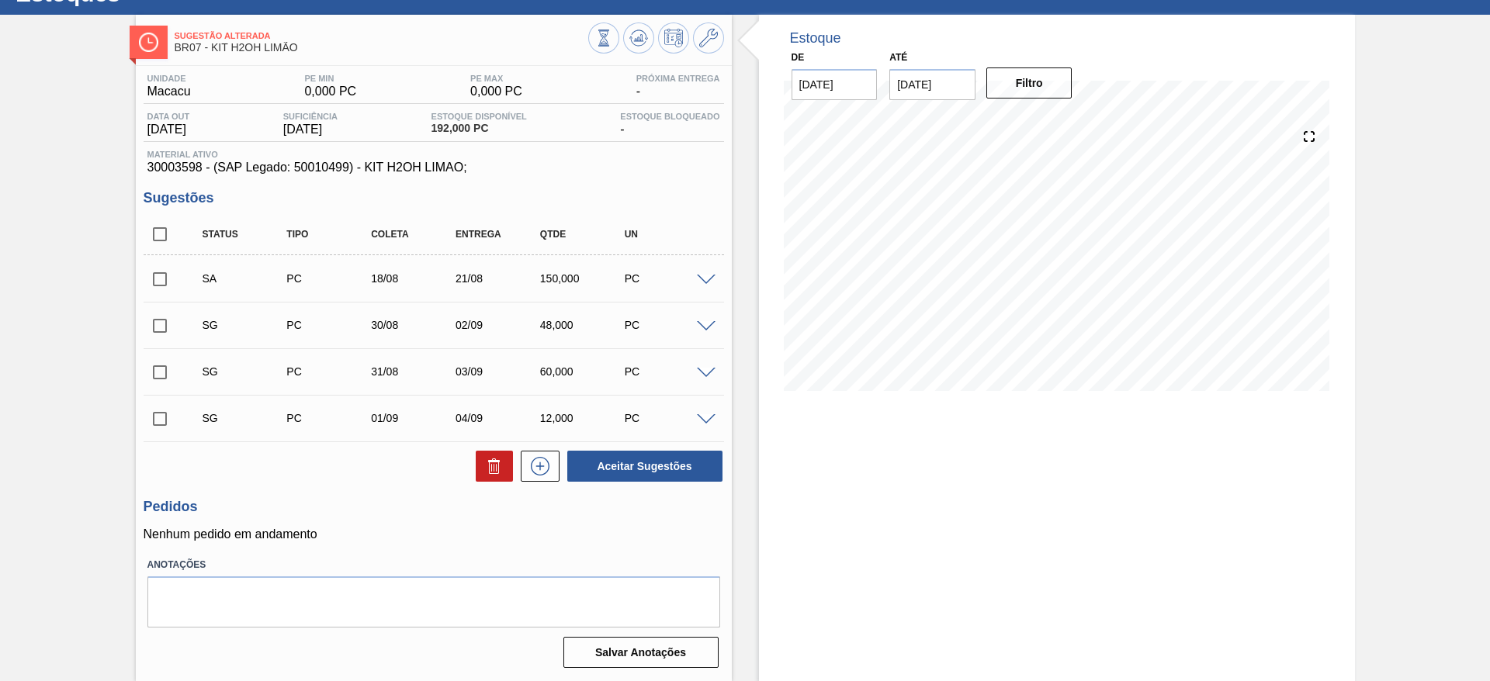
scroll to position [63, 0]
click at [163, 281] on input "checkbox" at bounding box center [160, 279] width 33 height 33
click at [602, 463] on button "Aceitar Sugestões" at bounding box center [644, 466] width 155 height 31
checkbox input "false"
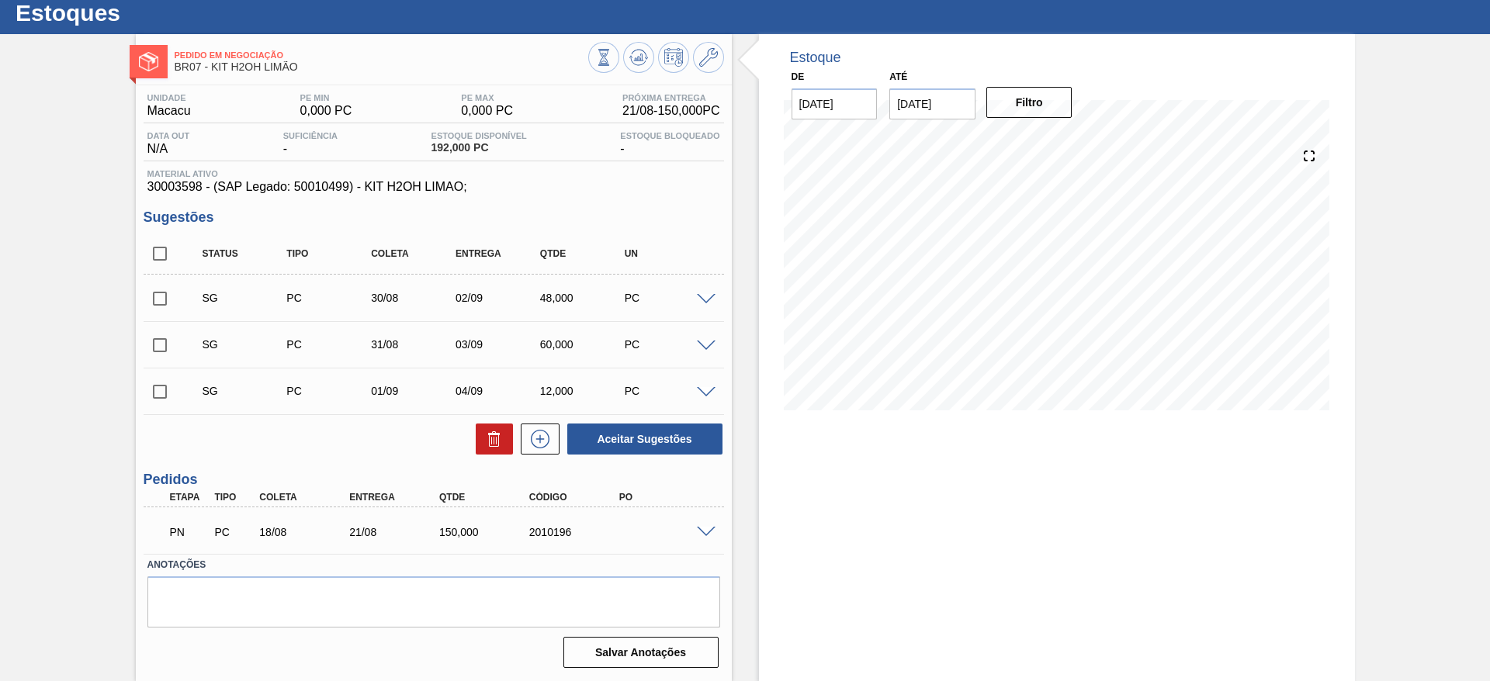
scroll to position [43, 0]
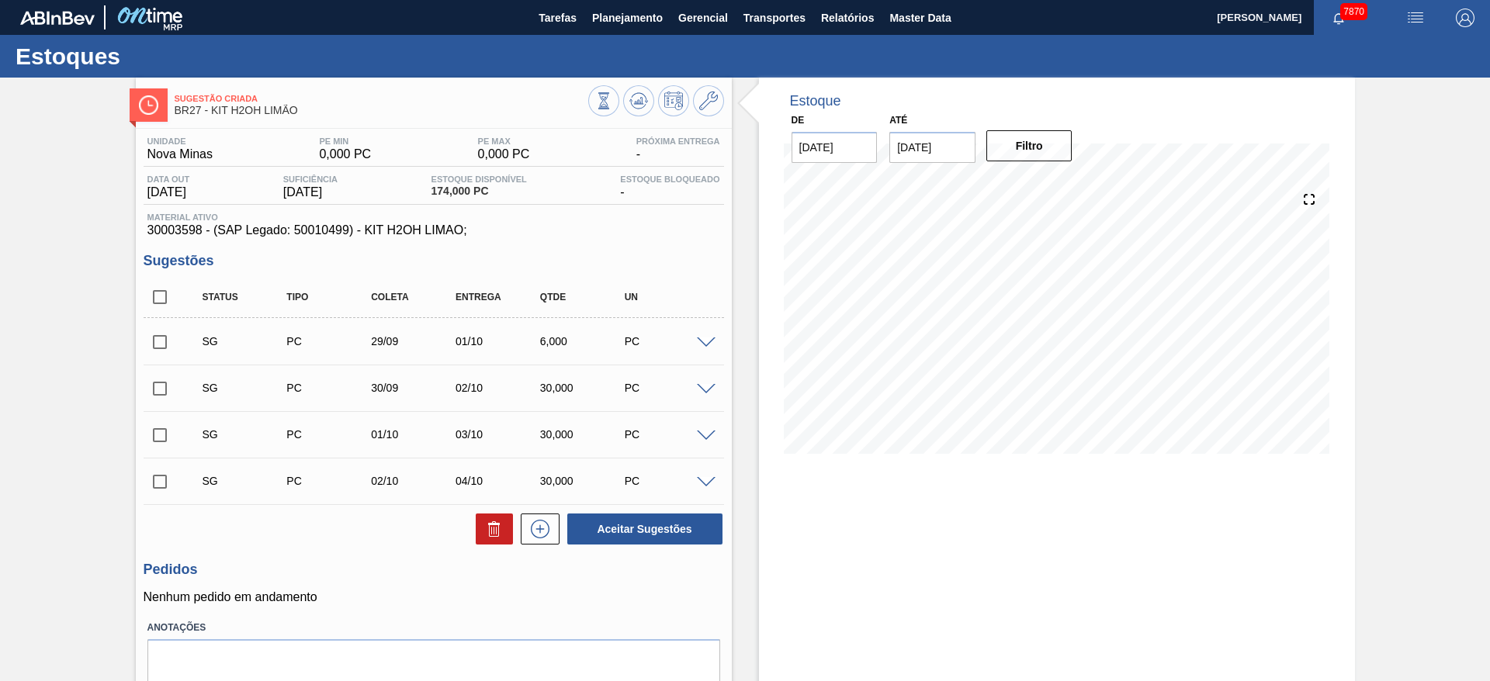
click at [699, 344] on span at bounding box center [706, 344] width 19 height 12
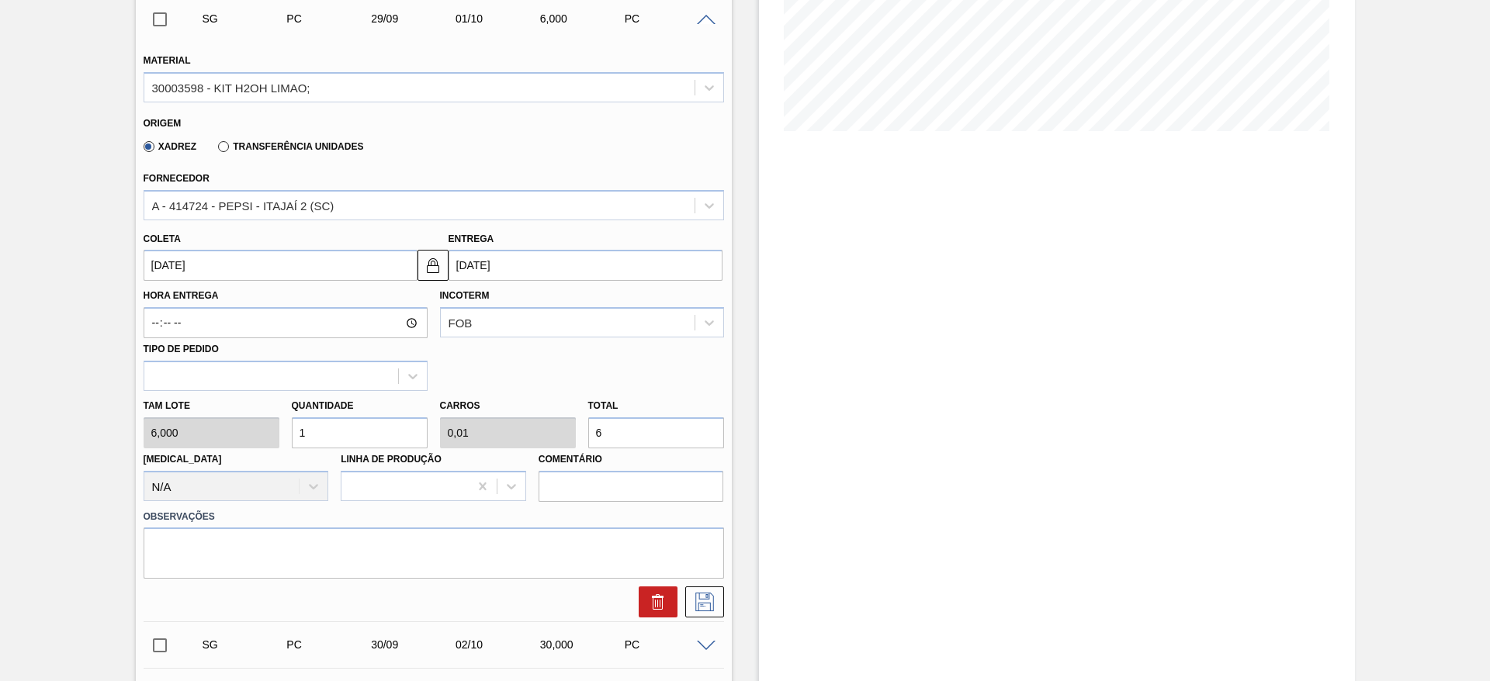
scroll to position [349, 0]
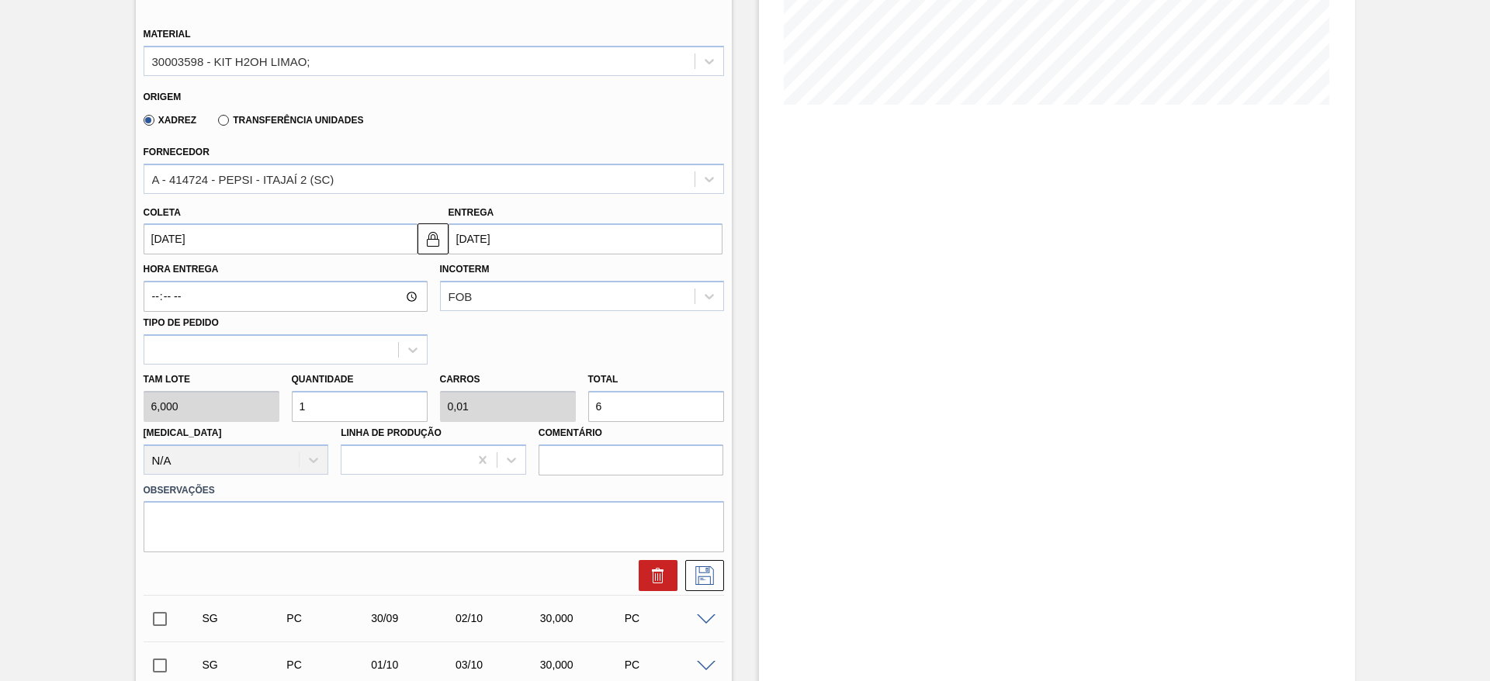
click at [330, 406] on input "1" at bounding box center [360, 406] width 136 height 31
type input "2"
type input "0,02"
type input "12"
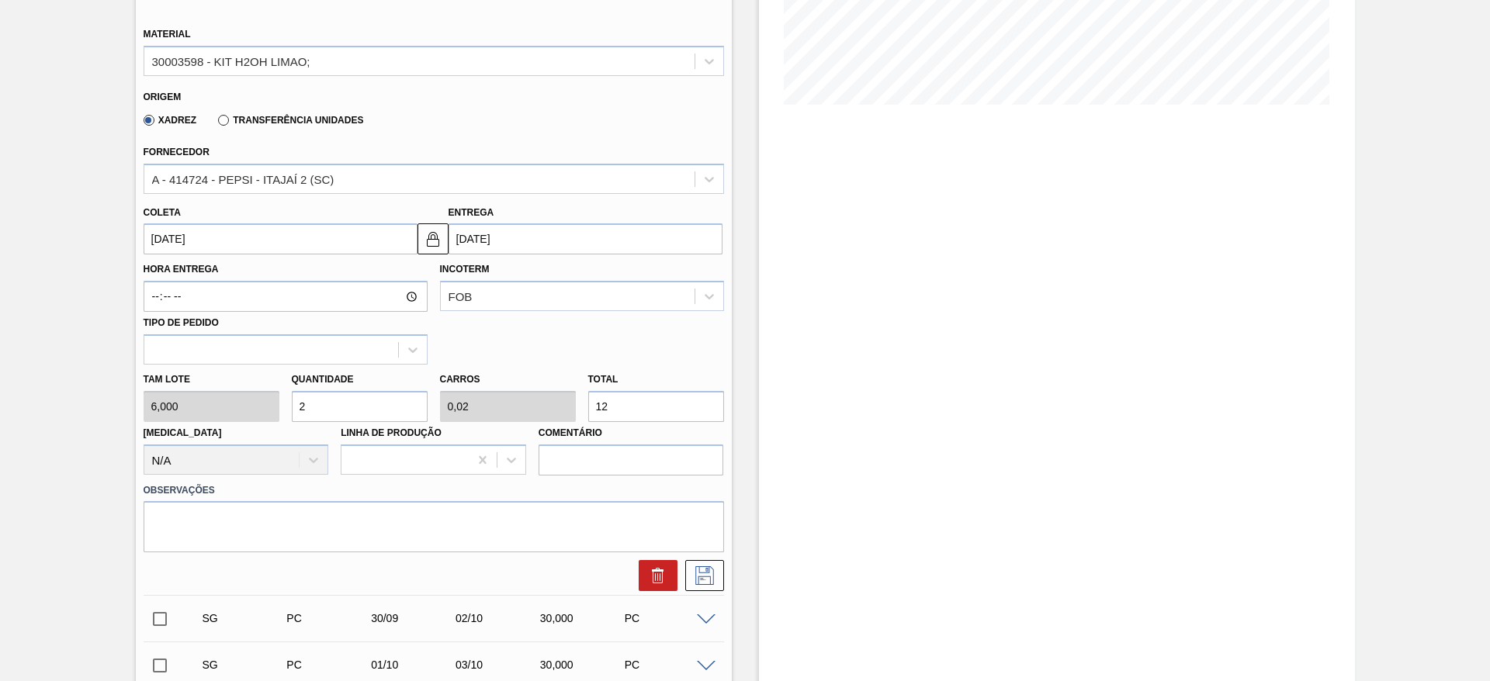
type input "20"
type input "0,2"
type input "120"
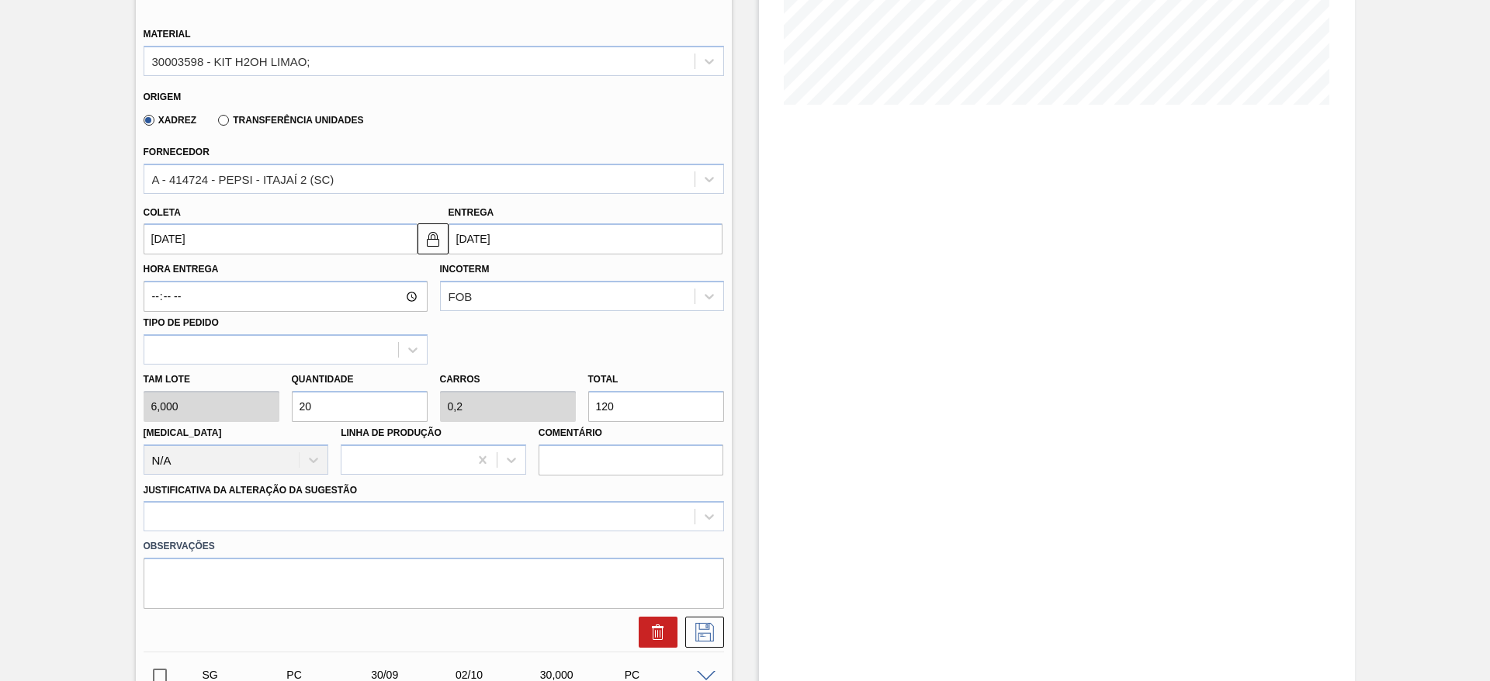
type input "20"
click at [178, 249] on input "[DATE]" at bounding box center [281, 239] width 274 height 31
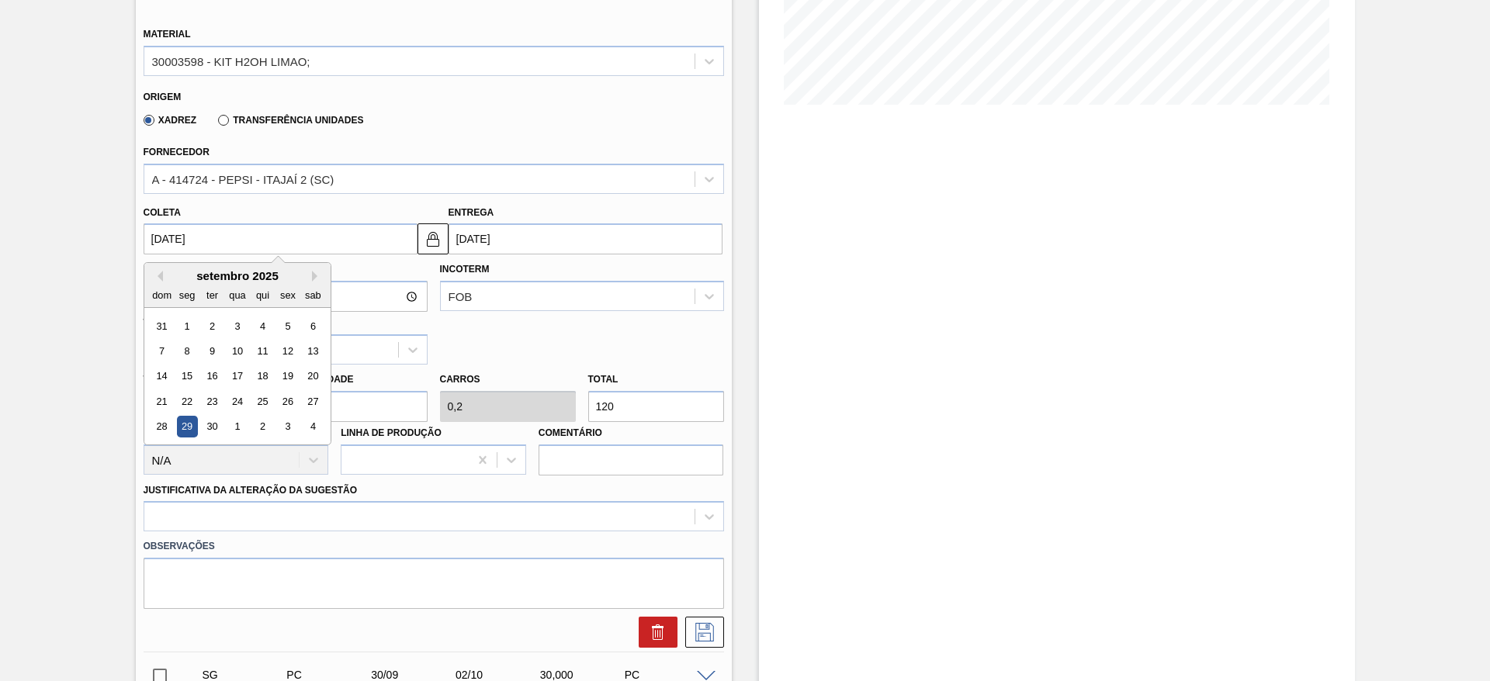
click at [163, 283] on div "dom seg ter qua qui sex sab" at bounding box center [237, 295] width 186 height 25
click at [161, 283] on div "dom seg ter qua qui sex sab" at bounding box center [237, 295] width 186 height 25
click at [159, 280] on button "Previous Month" at bounding box center [157, 276] width 11 height 11
click at [196, 404] on div "18" at bounding box center [186, 401] width 21 height 21
type input "[DATE]"
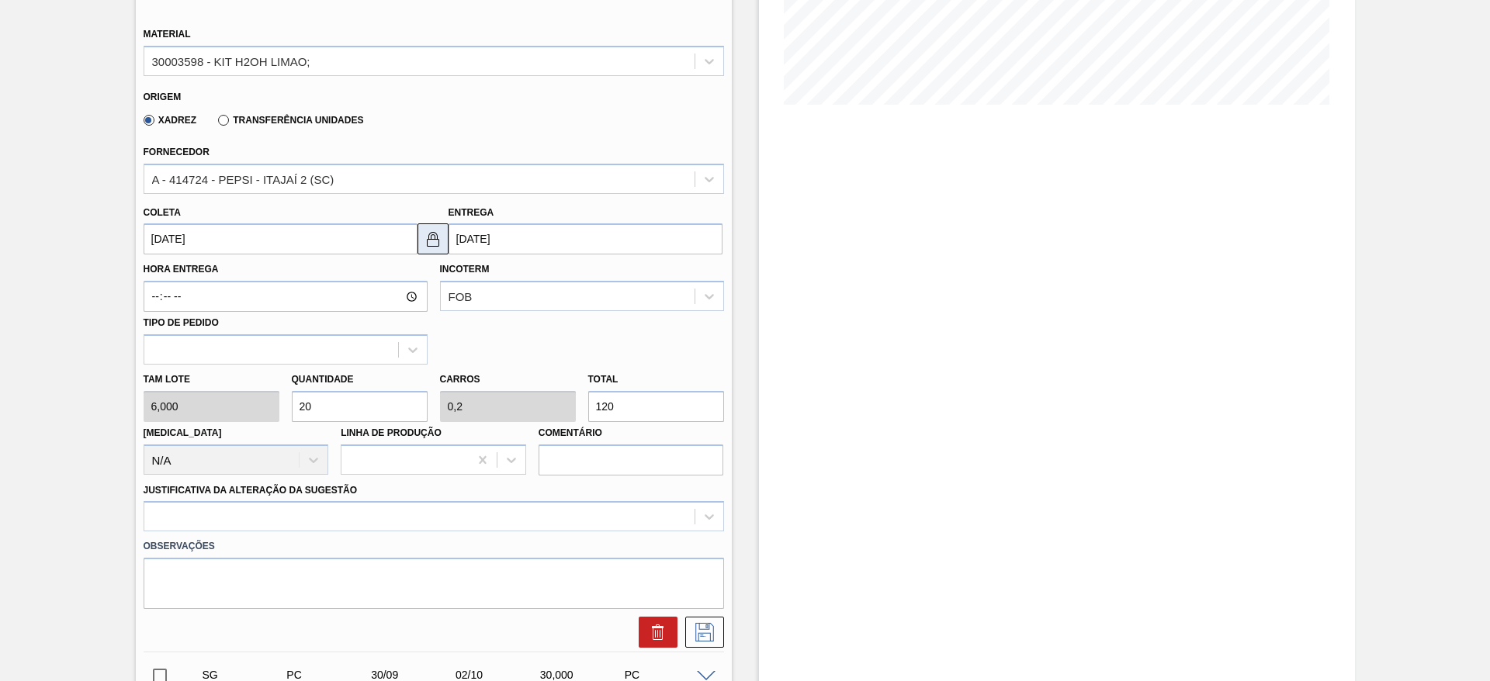
click at [431, 244] on img at bounding box center [433, 239] width 19 height 19
click at [463, 242] on input "[DATE]" at bounding box center [586, 239] width 274 height 31
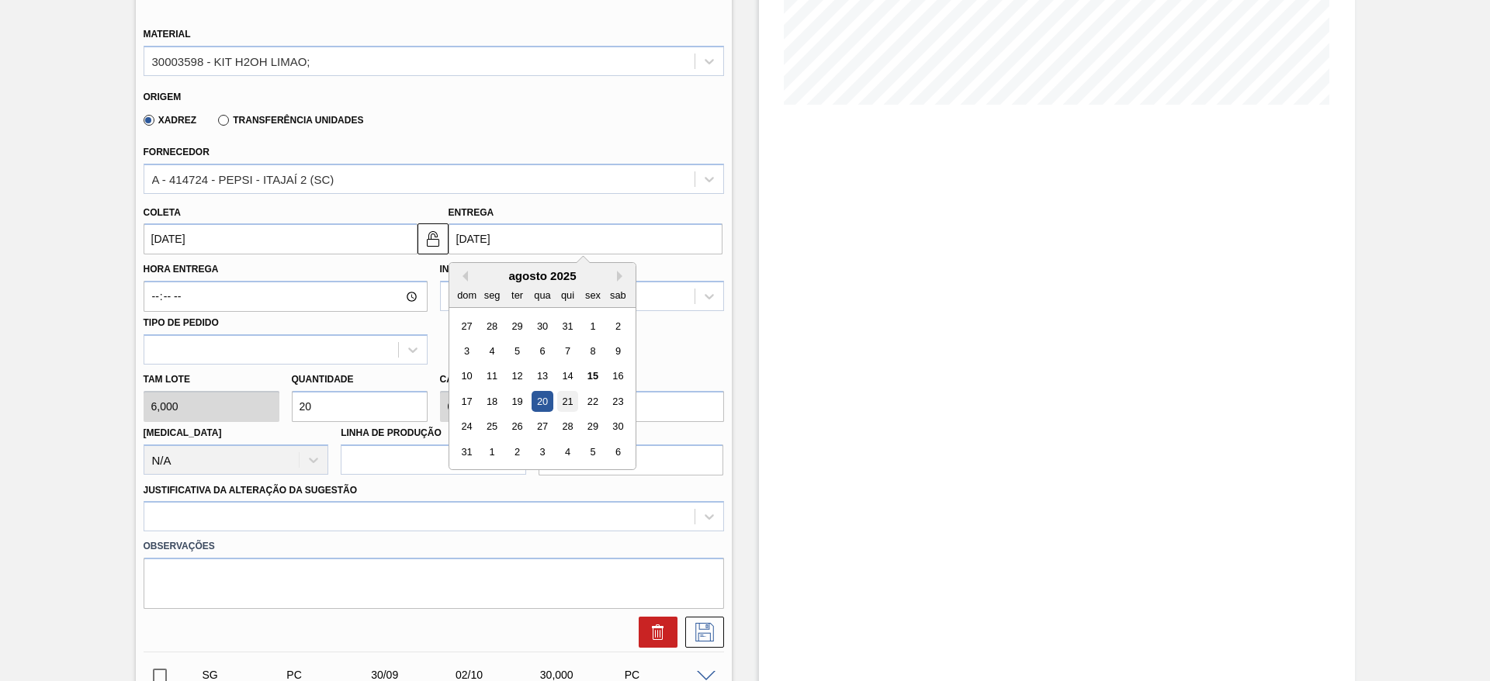
click at [566, 401] on div "21" at bounding box center [566, 401] width 21 height 21
type input "[DATE]"
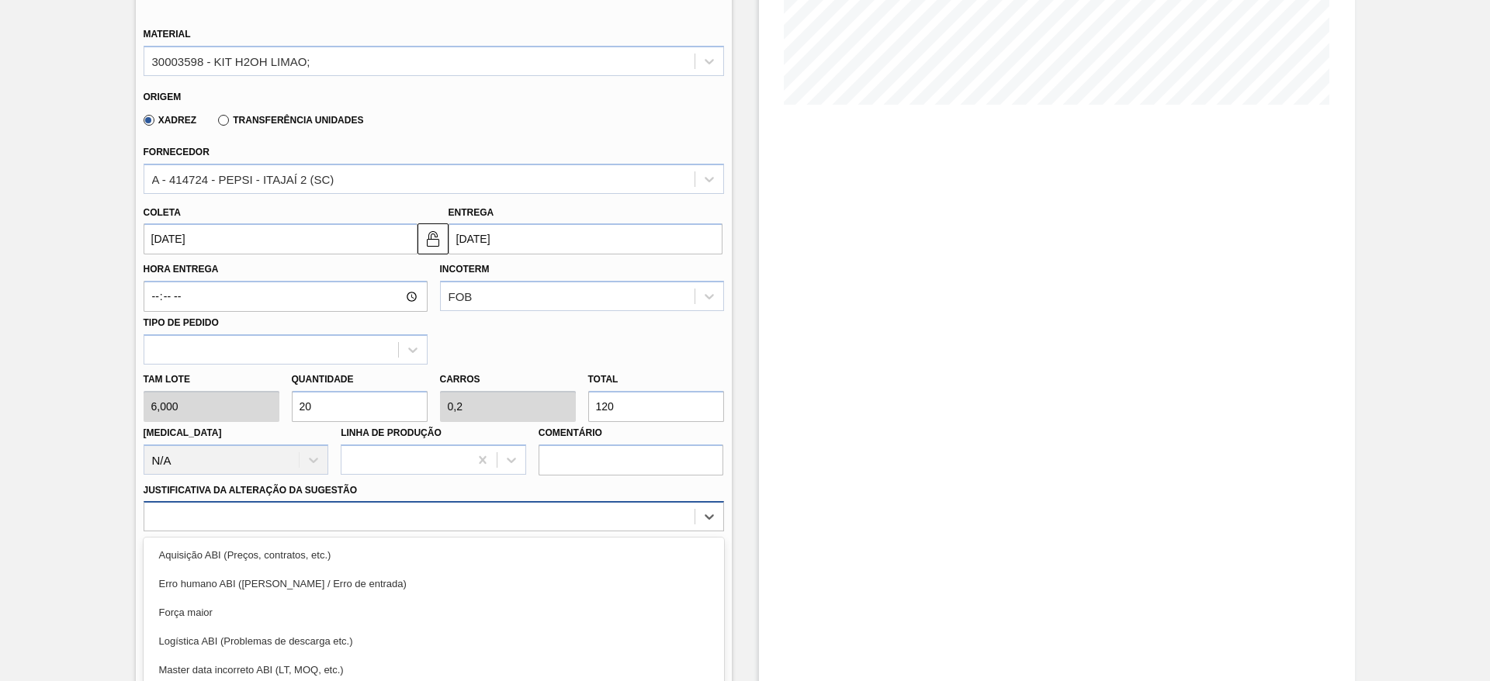
click at [588, 514] on div "option Força maior focused, 3 of 18. 18 results available. Use Up and Down to c…" at bounding box center [434, 516] width 581 height 30
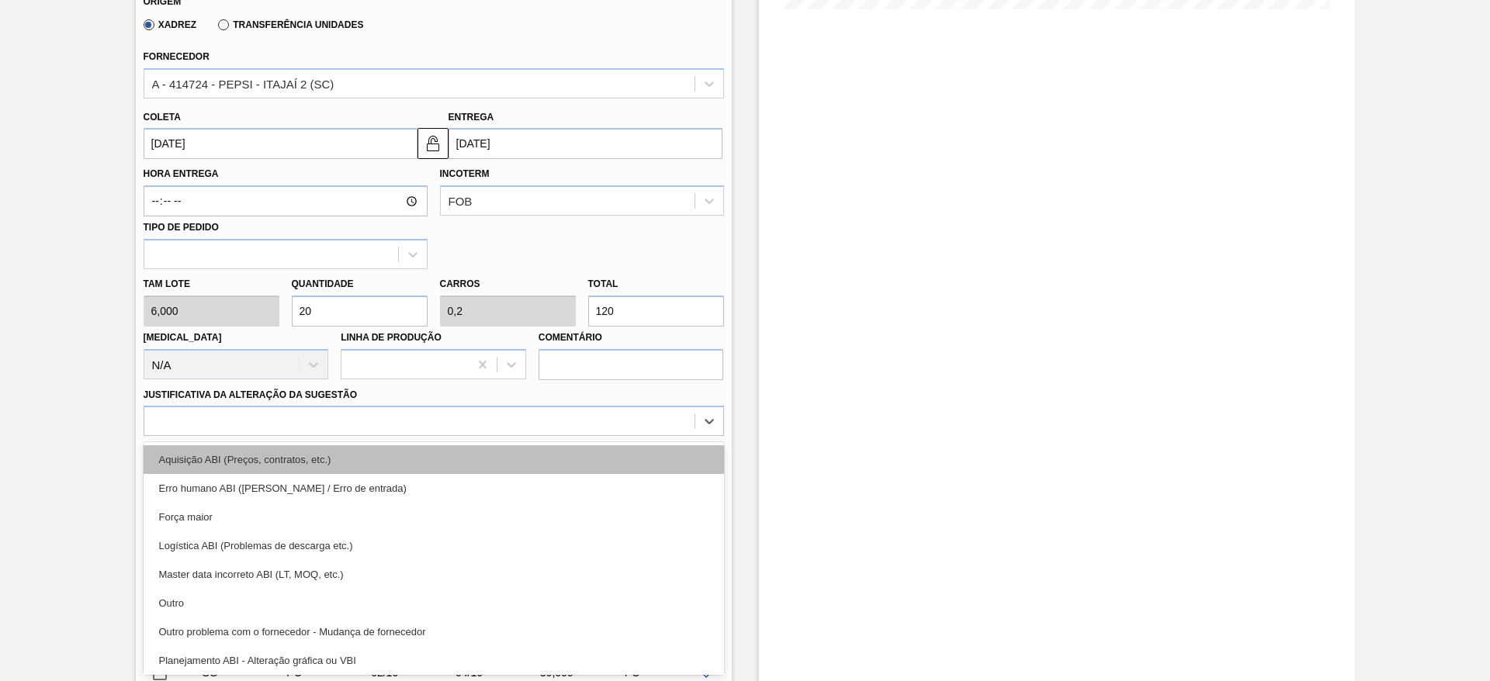
click at [582, 461] on div "Aquisição ABI (Preços, contratos, etc.)" at bounding box center [434, 460] width 581 height 29
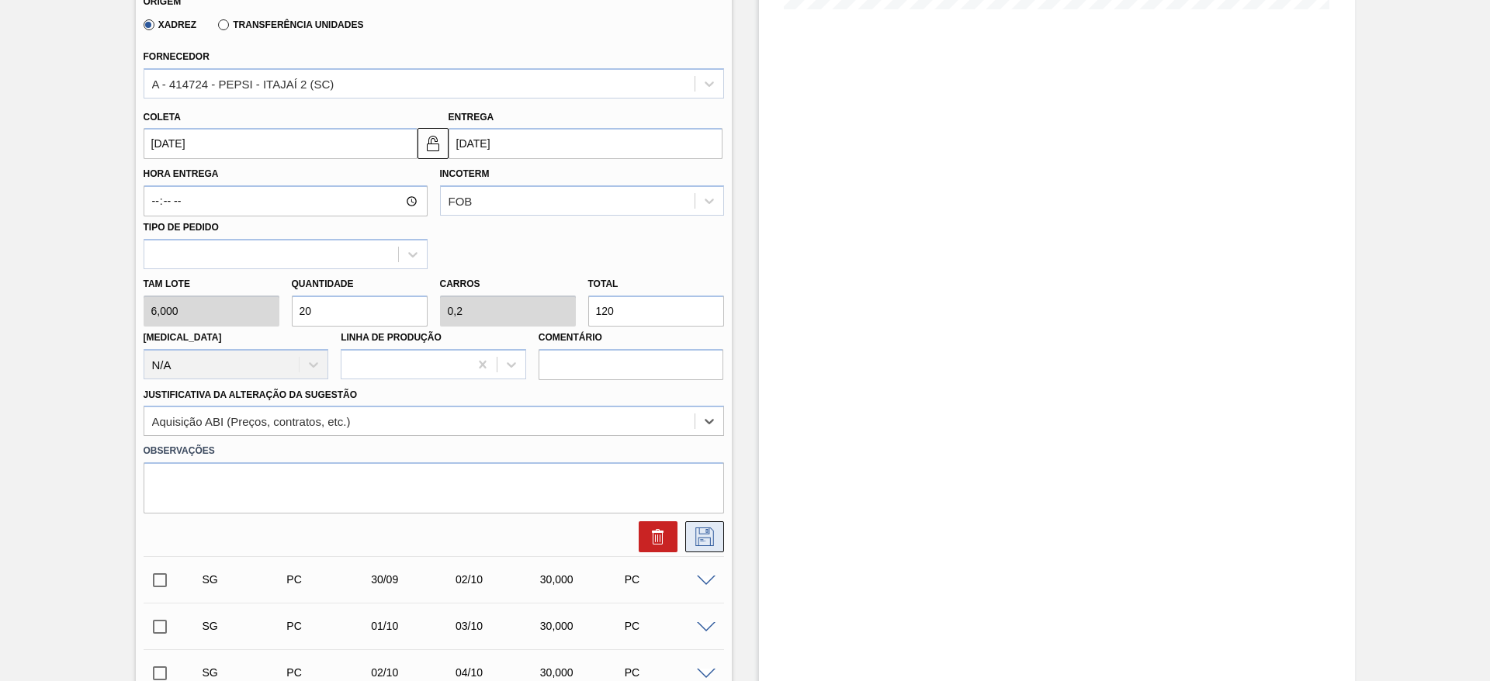
click at [700, 539] on icon at bounding box center [704, 537] width 25 height 19
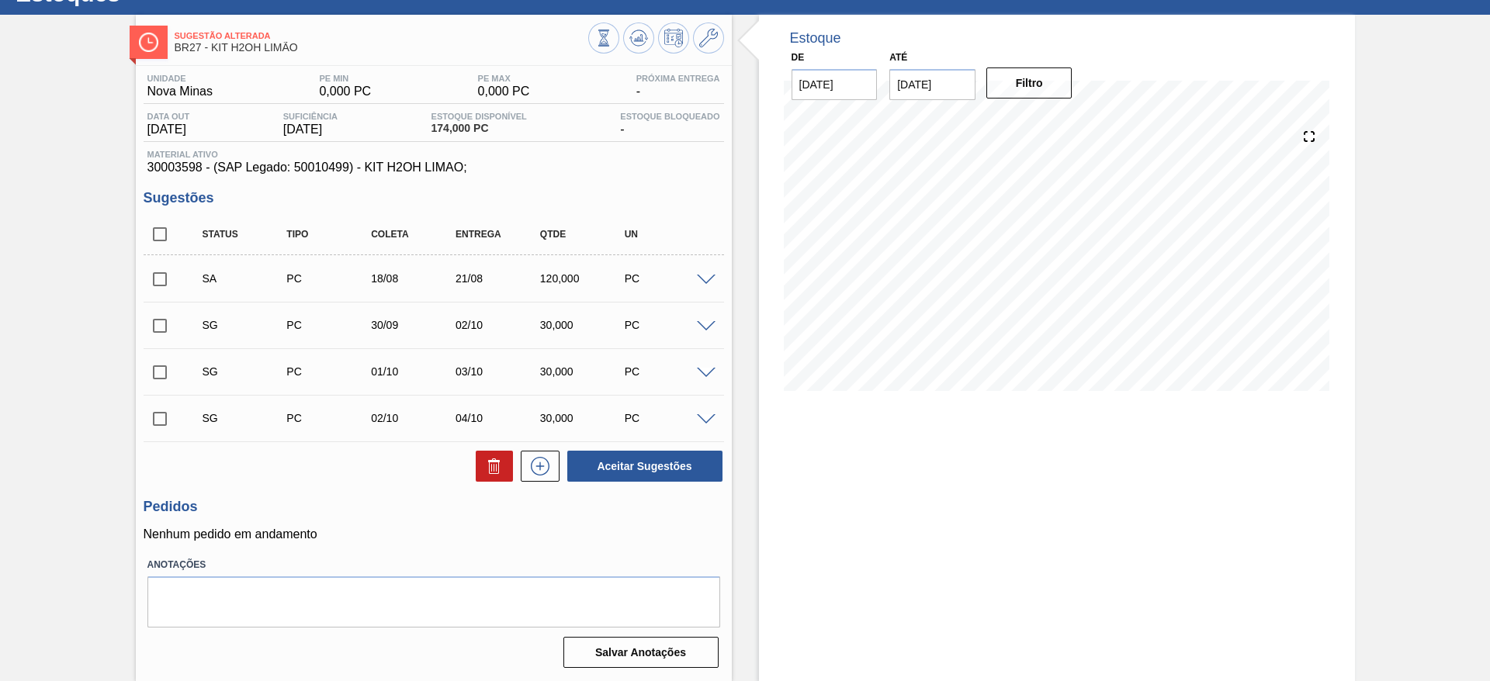
scroll to position [63, 0]
click at [174, 283] on input "checkbox" at bounding box center [160, 279] width 33 height 33
click at [629, 485] on div "Unidade Nova Minas PE MIN 0,000 PC PE MAX 0,000 PC Próxima Entrega - Data out […" at bounding box center [434, 370] width 596 height 608
click at [631, 453] on button "Aceitar Sugestões" at bounding box center [644, 466] width 155 height 31
checkbox input "false"
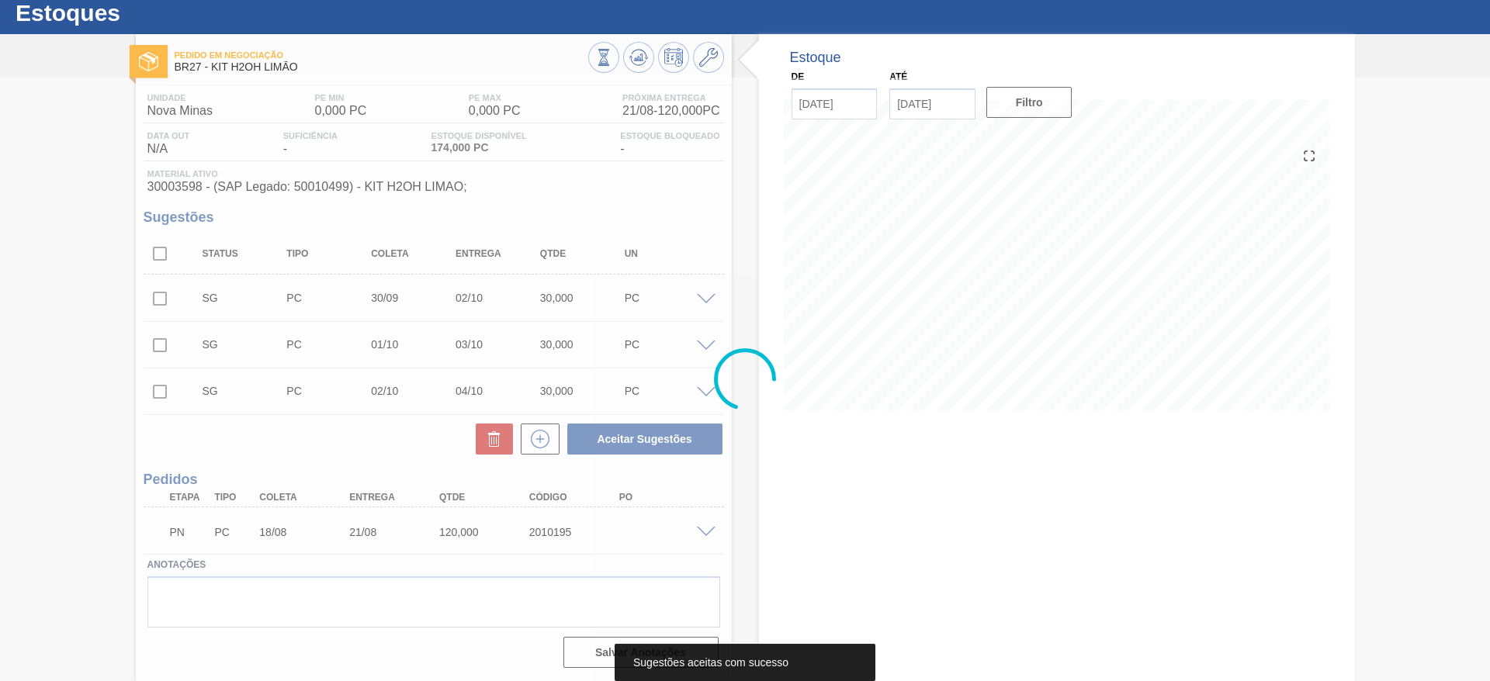
scroll to position [43, 0]
